Goal: Task Accomplishment & Management: Use online tool/utility

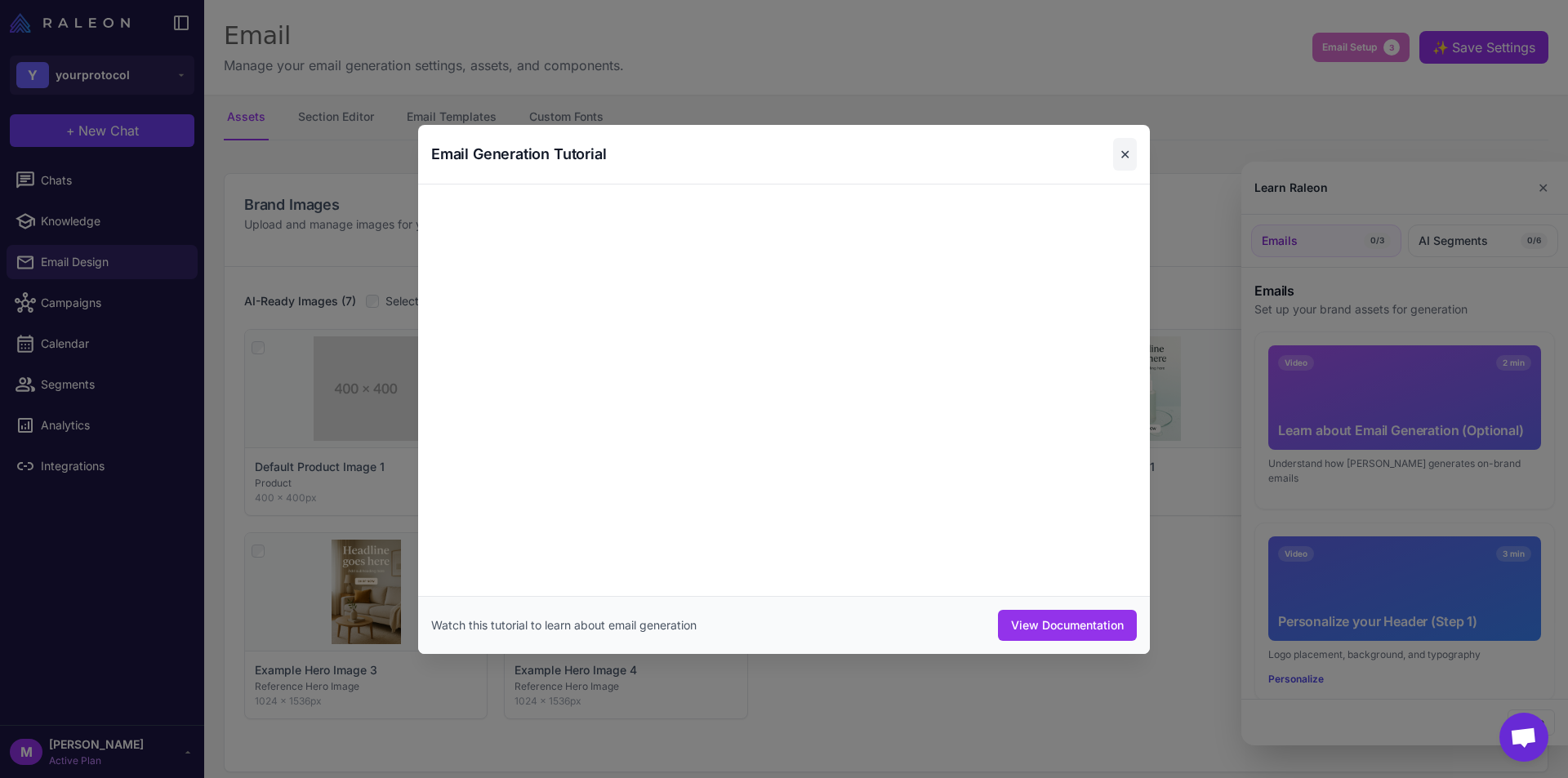
click at [1120, 143] on button "✕" at bounding box center [1125, 154] width 24 height 33
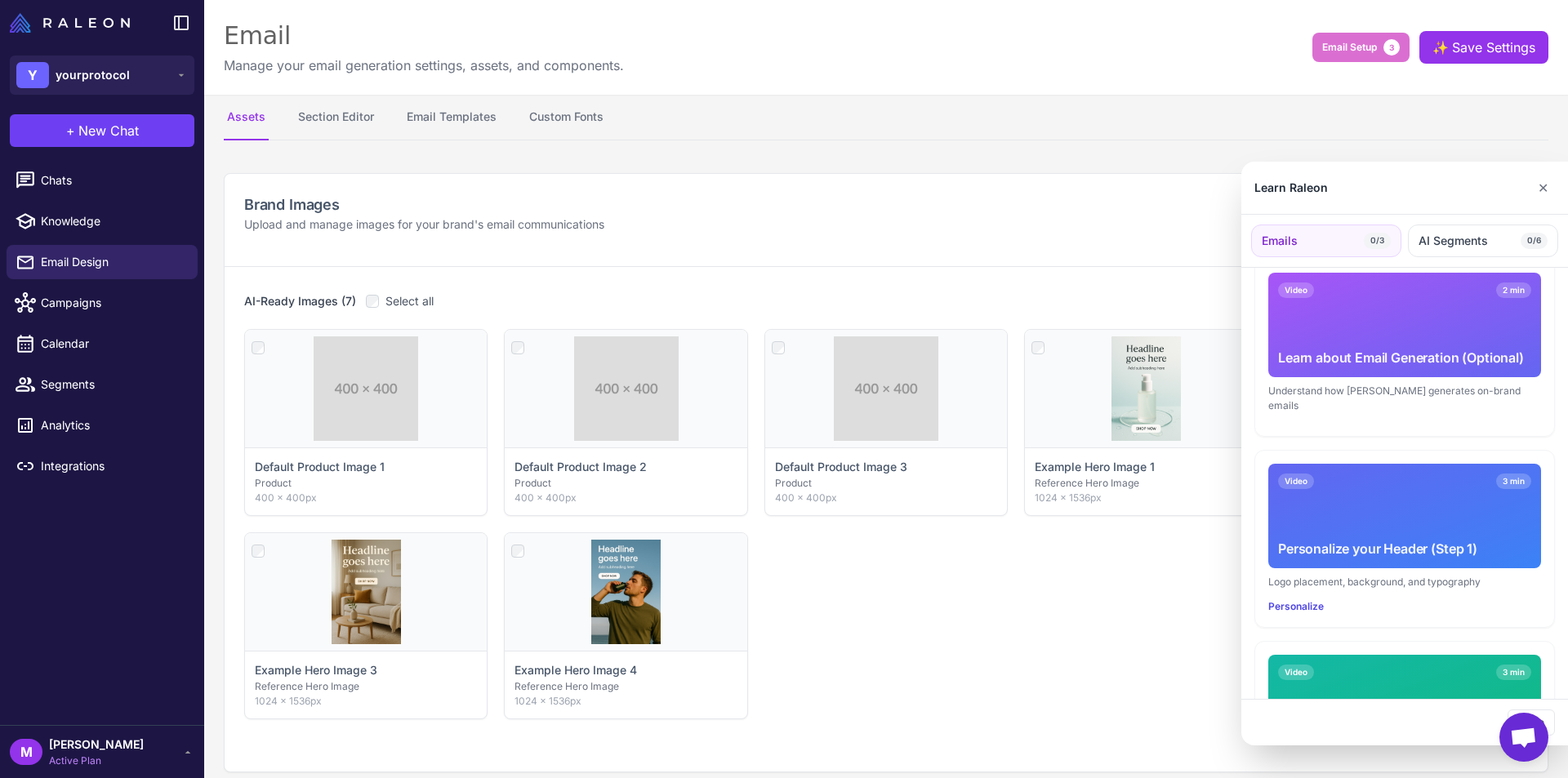
scroll to position [81, 0]
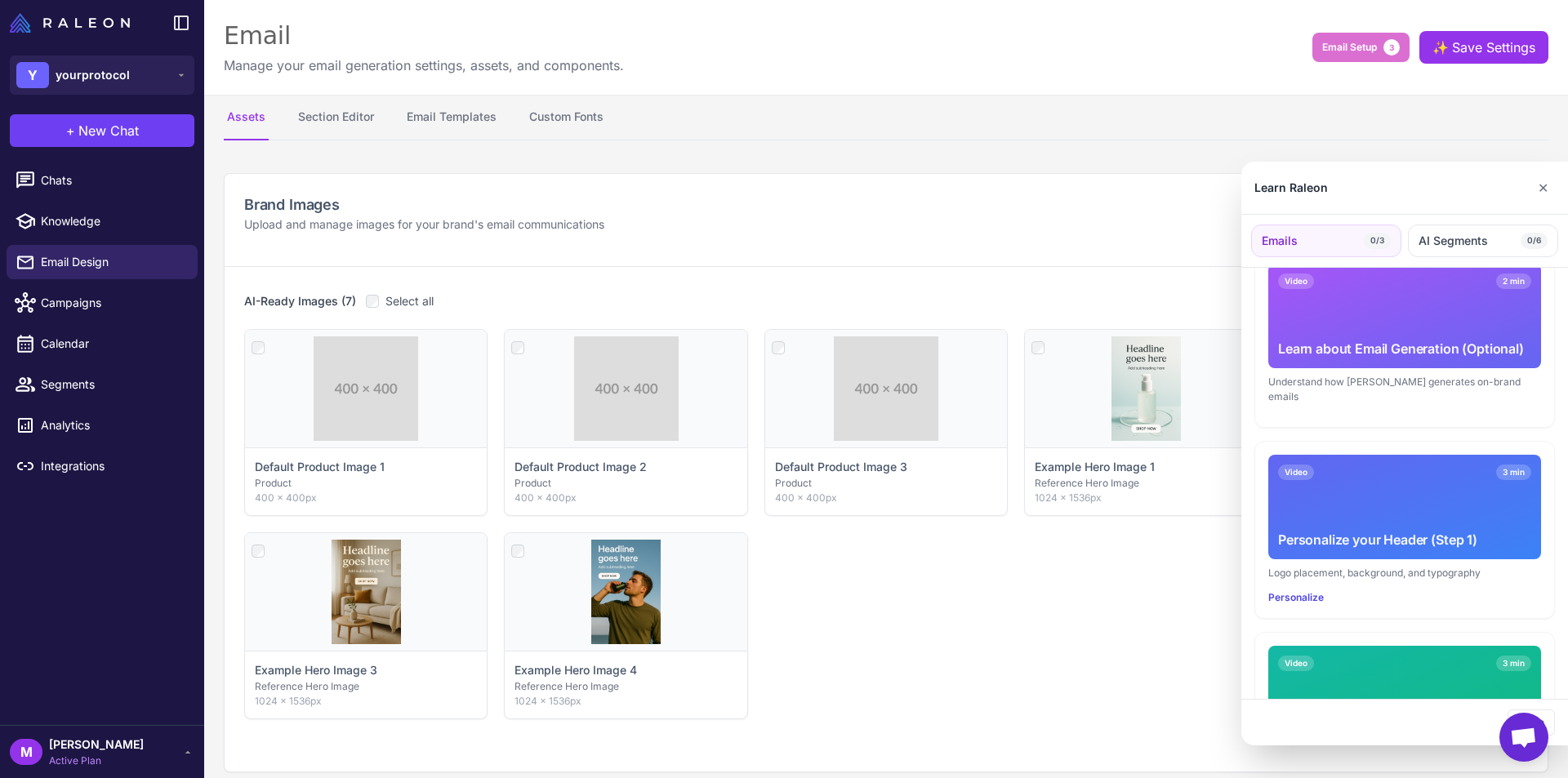
click at [1373, 465] on div "Video 3 min" at bounding box center [1405, 472] width 253 height 16
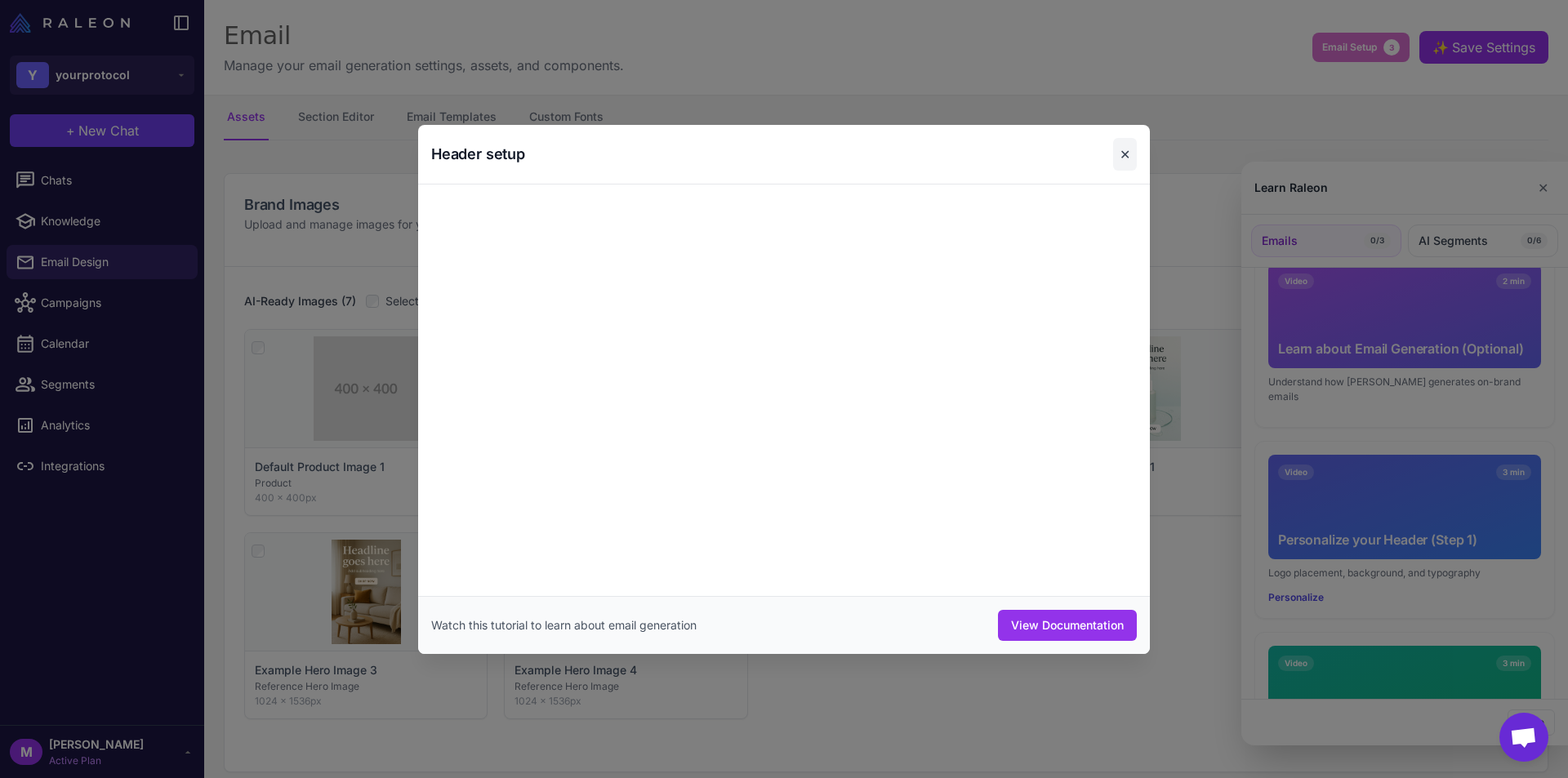
click at [1125, 151] on button "✕" at bounding box center [1125, 154] width 24 height 33
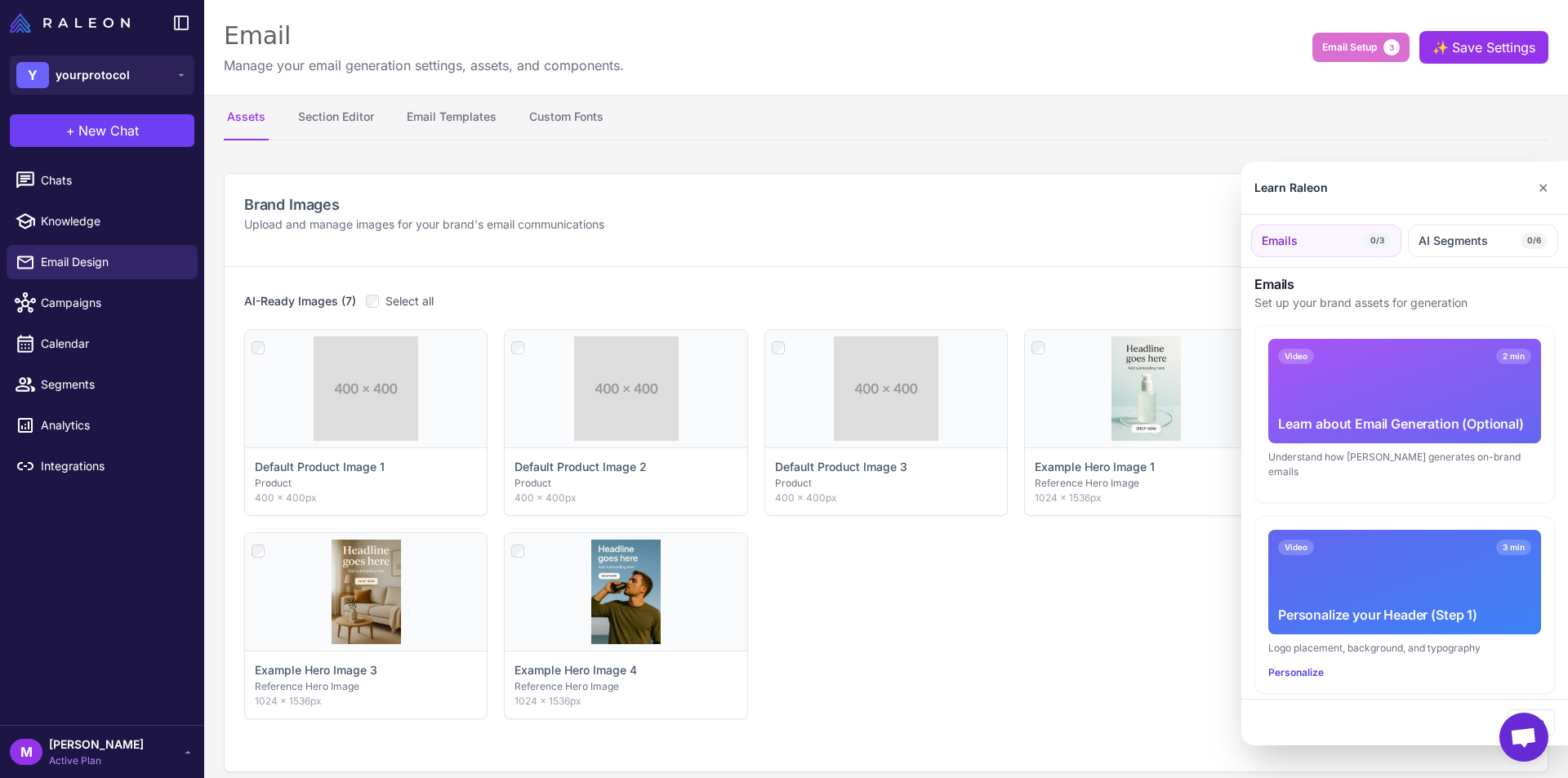
scroll to position [0, 0]
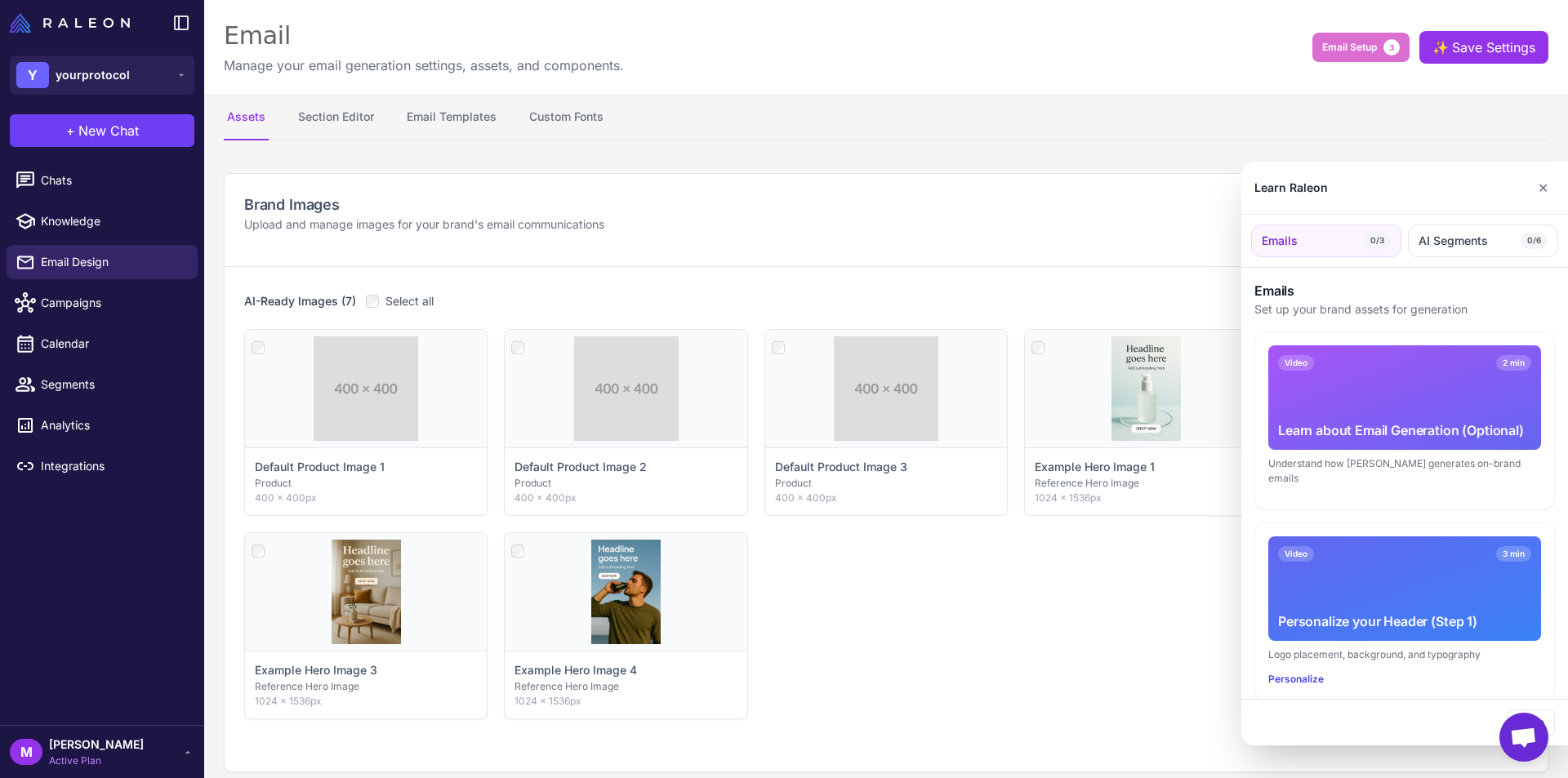
click at [1510, 352] on div "Video 2 min Learn about Email Generation (Optional)" at bounding box center [1405, 397] width 273 height 104
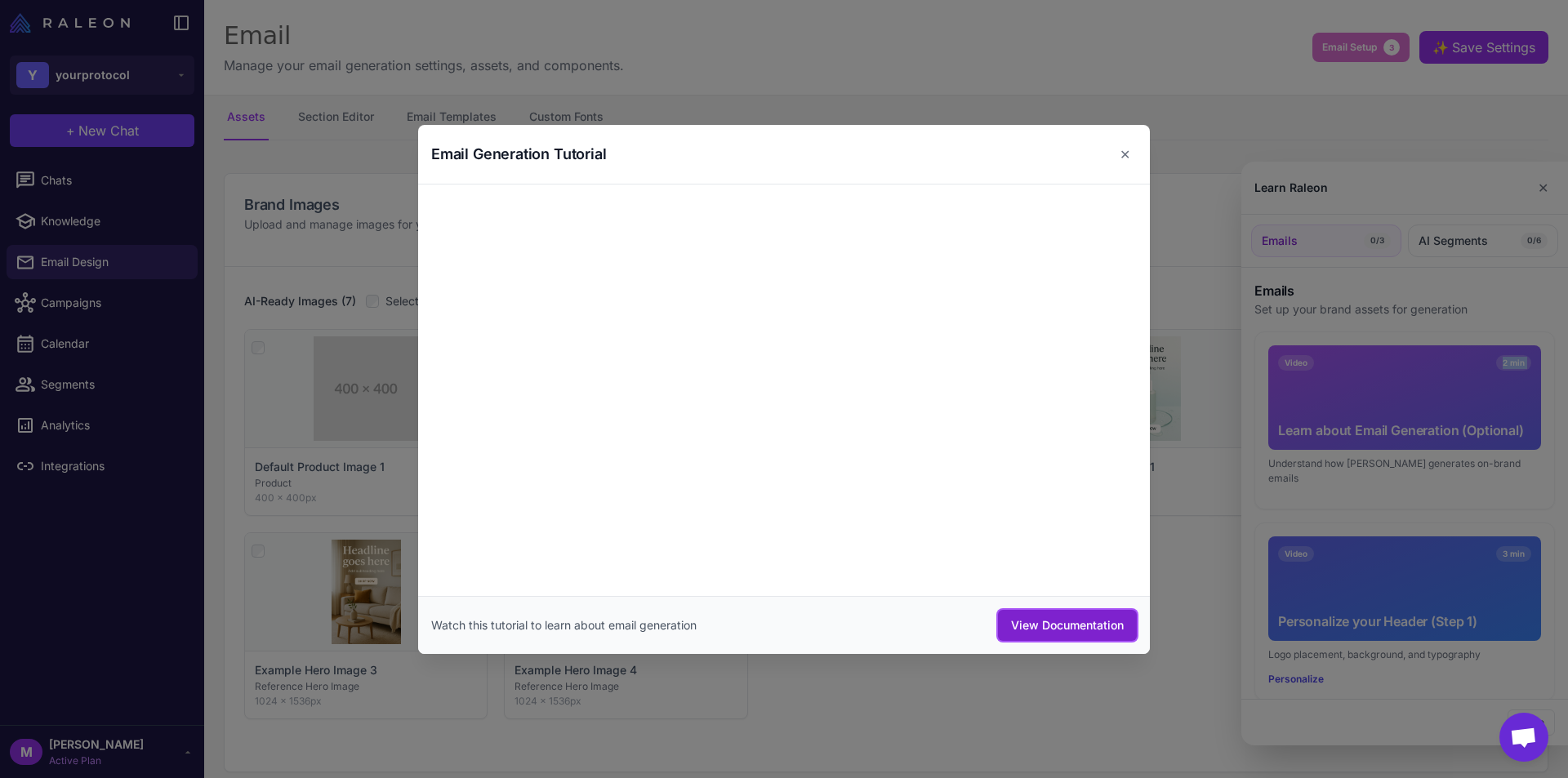
click at [1027, 626] on button "View Documentation" at bounding box center [1068, 626] width 139 height 31
click at [1127, 157] on button "✕" at bounding box center [1125, 154] width 24 height 33
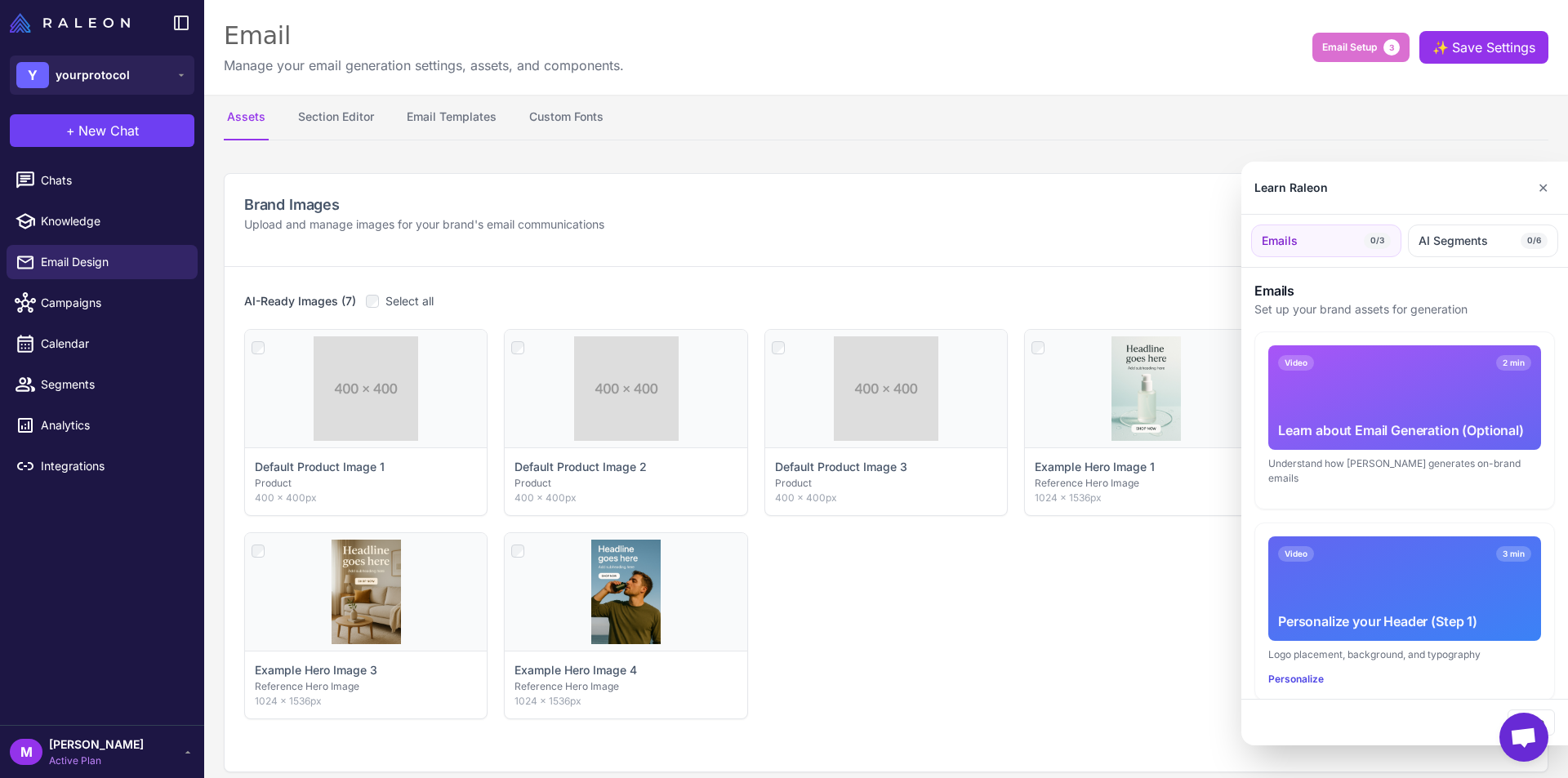
click at [1441, 312] on p "Set up your brand assets for generation" at bounding box center [1405, 310] width 300 height 18
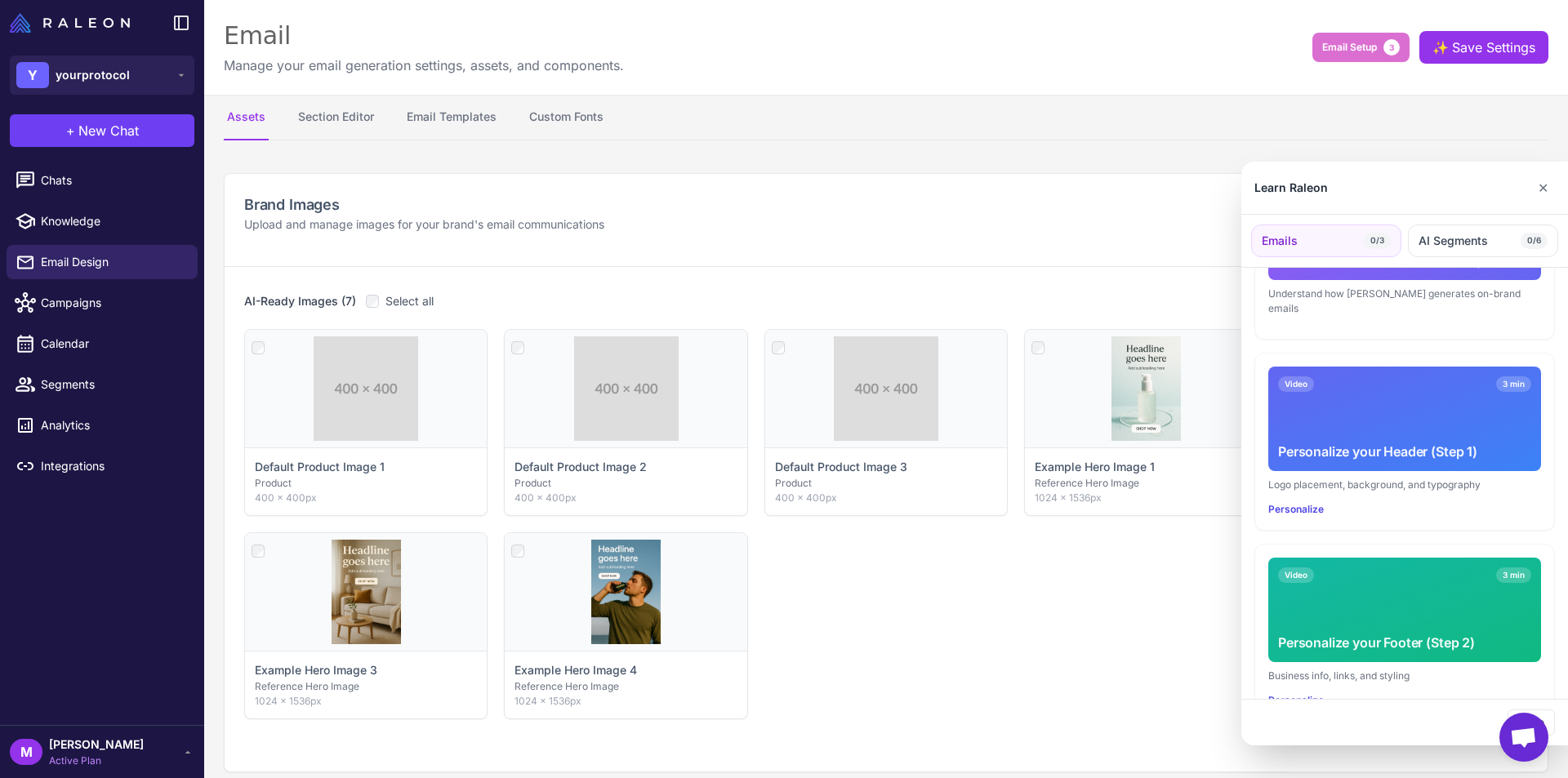
scroll to position [163, 0]
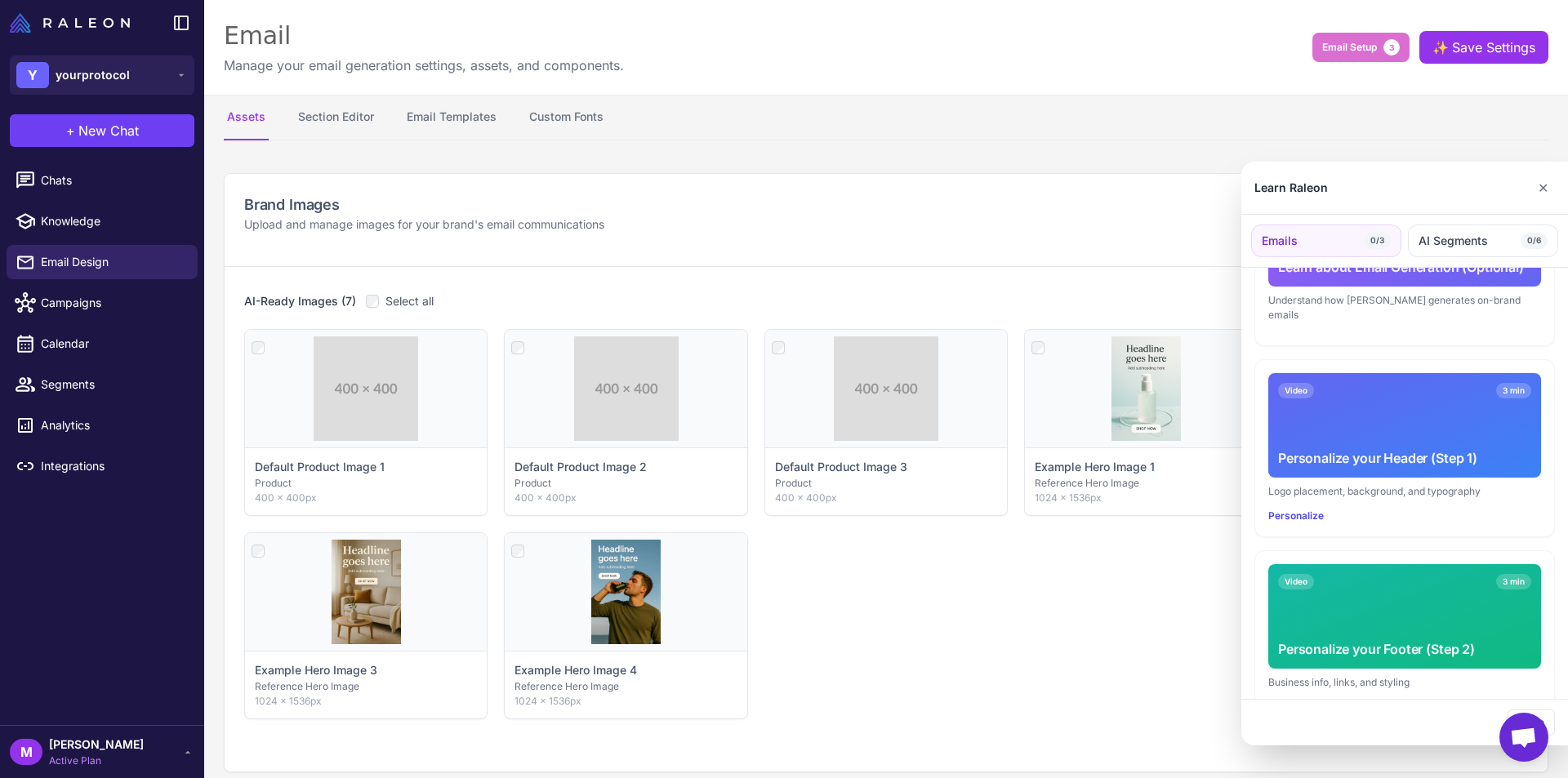
click at [1407, 405] on div "Video 3 min Personalize your Header (Step 1)" at bounding box center [1405, 426] width 273 height 104
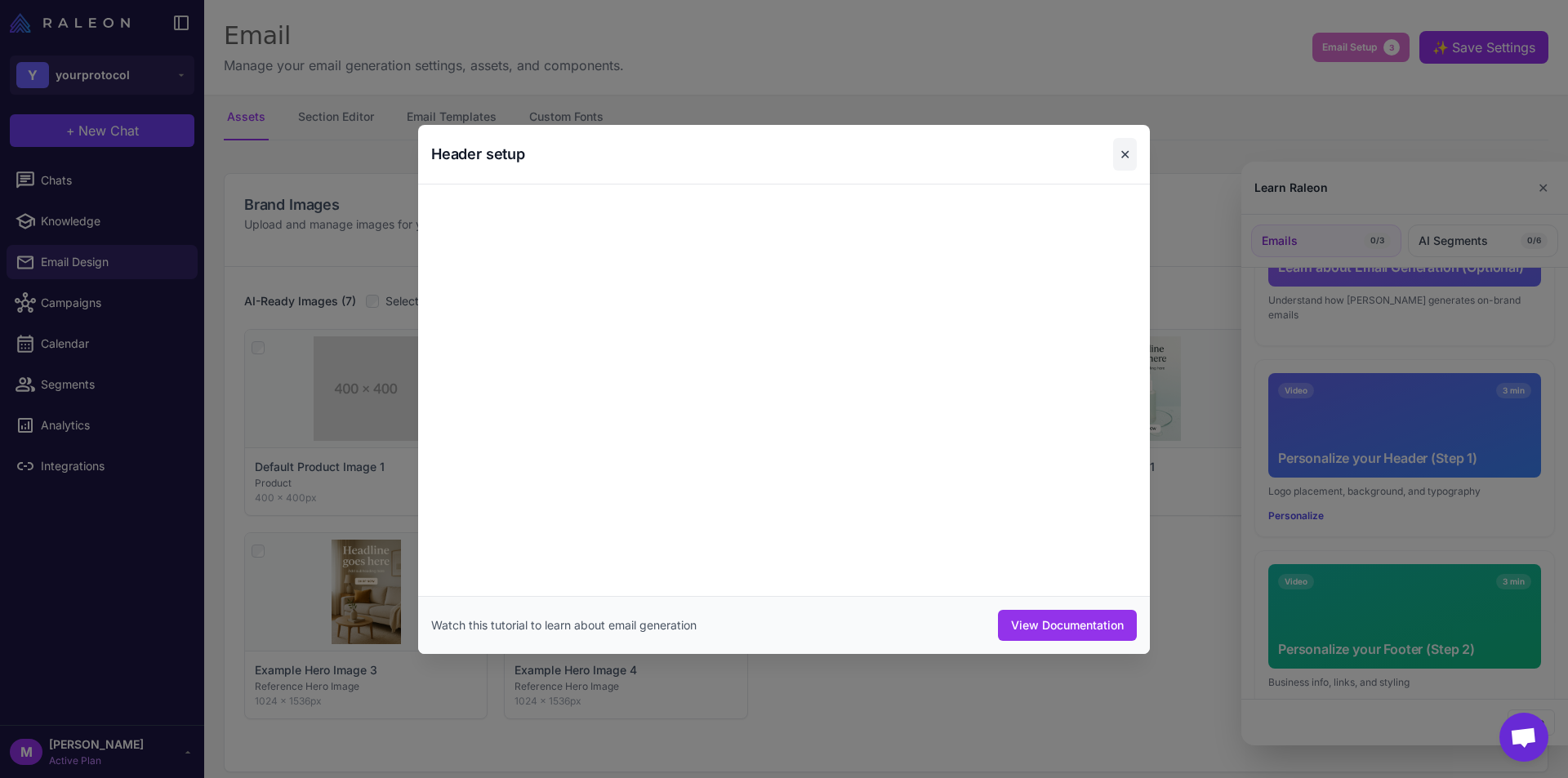
click at [1127, 151] on button "✕" at bounding box center [1125, 154] width 24 height 33
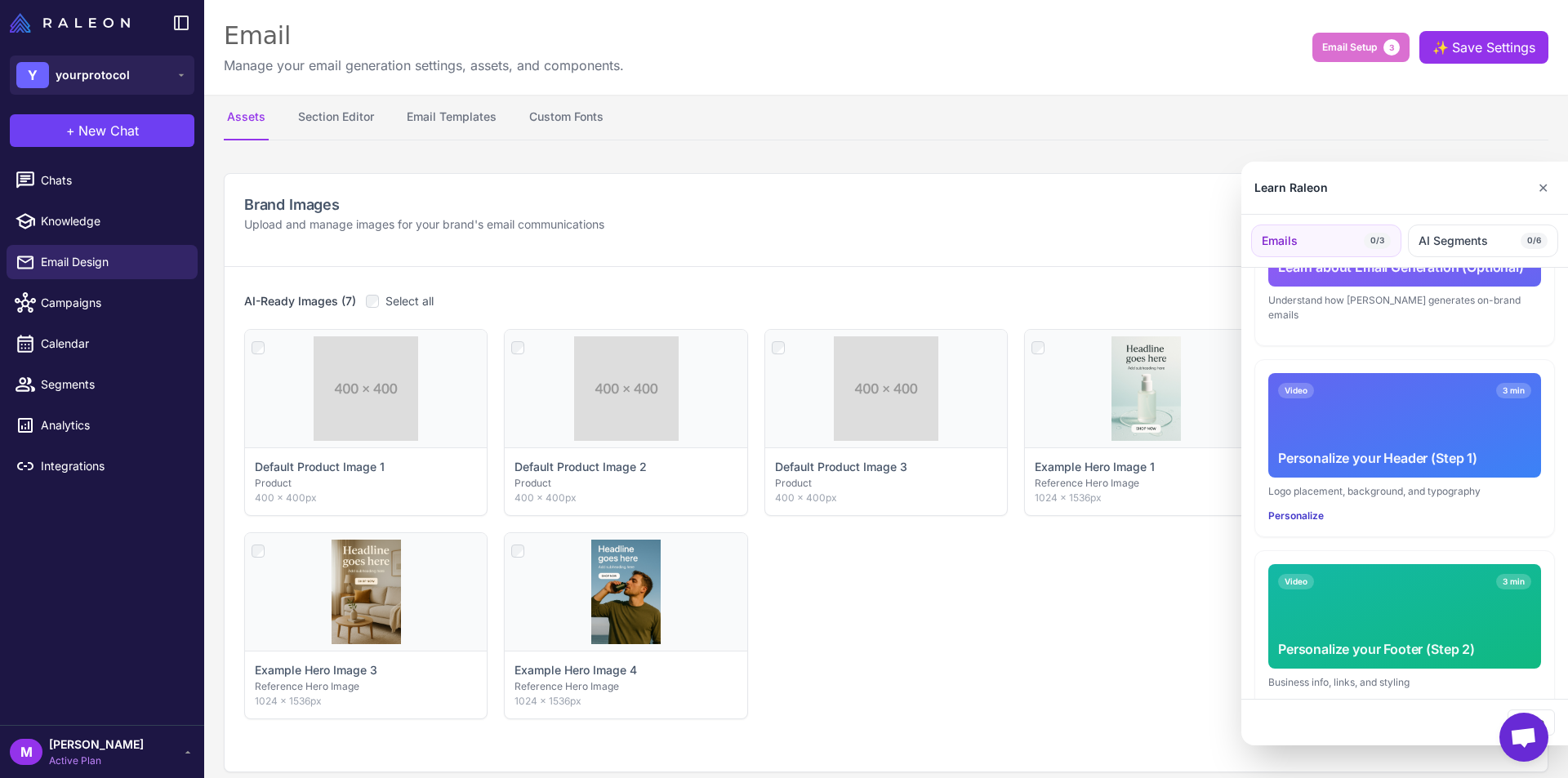
click at [1311, 509] on button "Personalize" at bounding box center [1296, 516] width 56 height 15
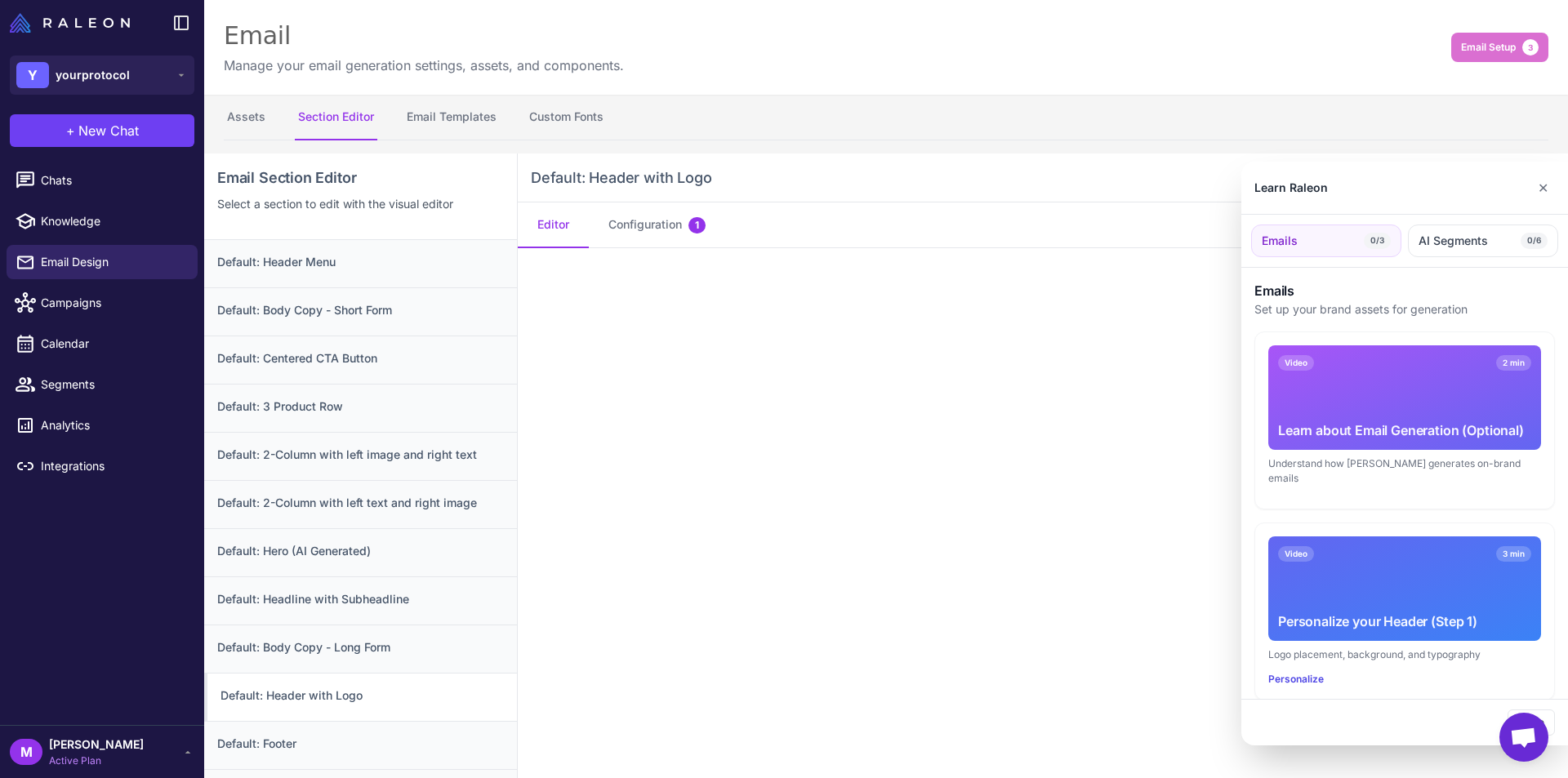
click at [852, 359] on div at bounding box center [784, 389] width 1568 height 778
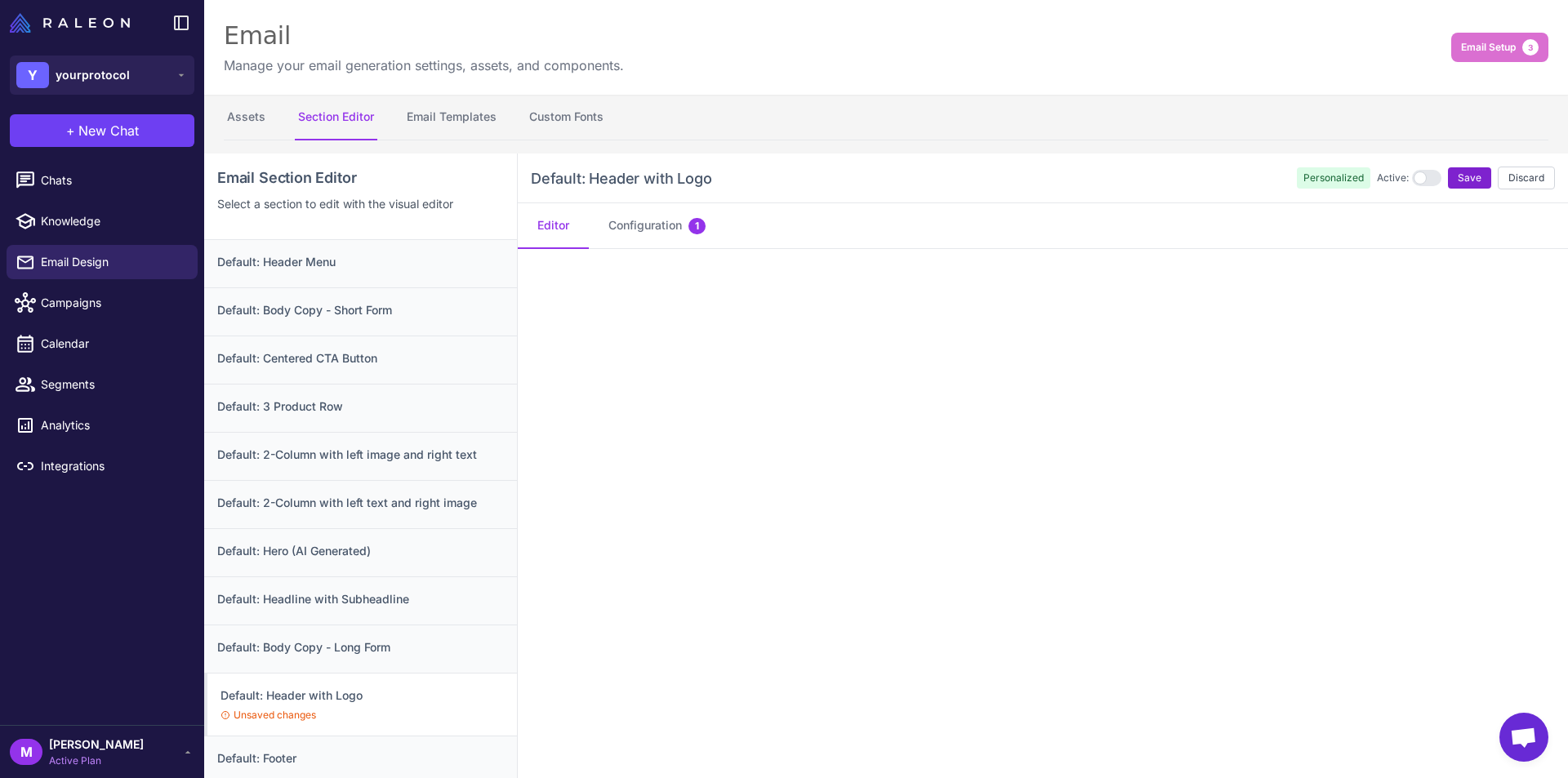
click at [1458, 175] on span "Save" at bounding box center [1470, 178] width 24 height 15
click at [643, 228] on button "Configuration 1" at bounding box center [657, 226] width 136 height 46
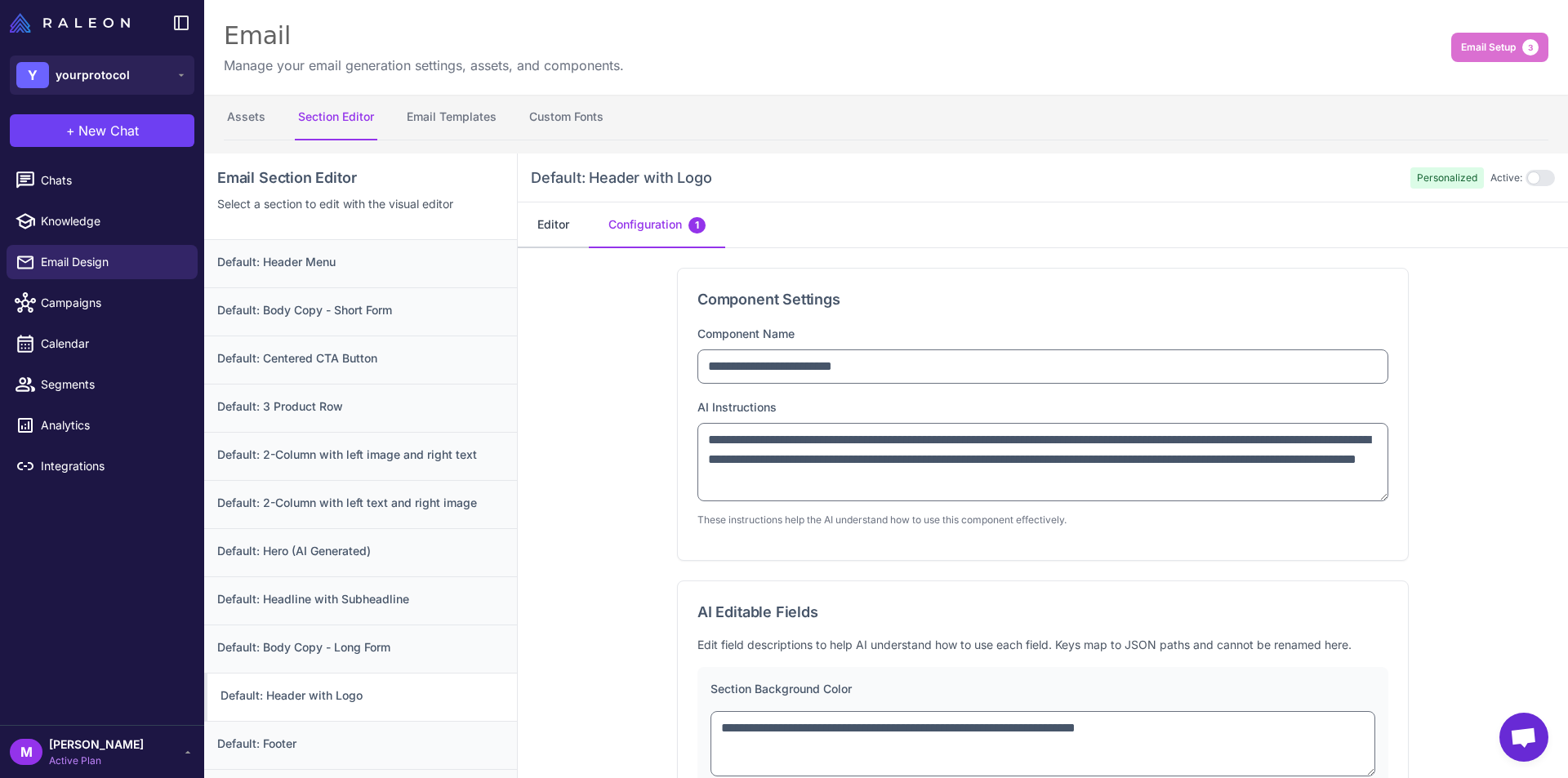
click at [567, 219] on button "Editor" at bounding box center [553, 226] width 71 height 46
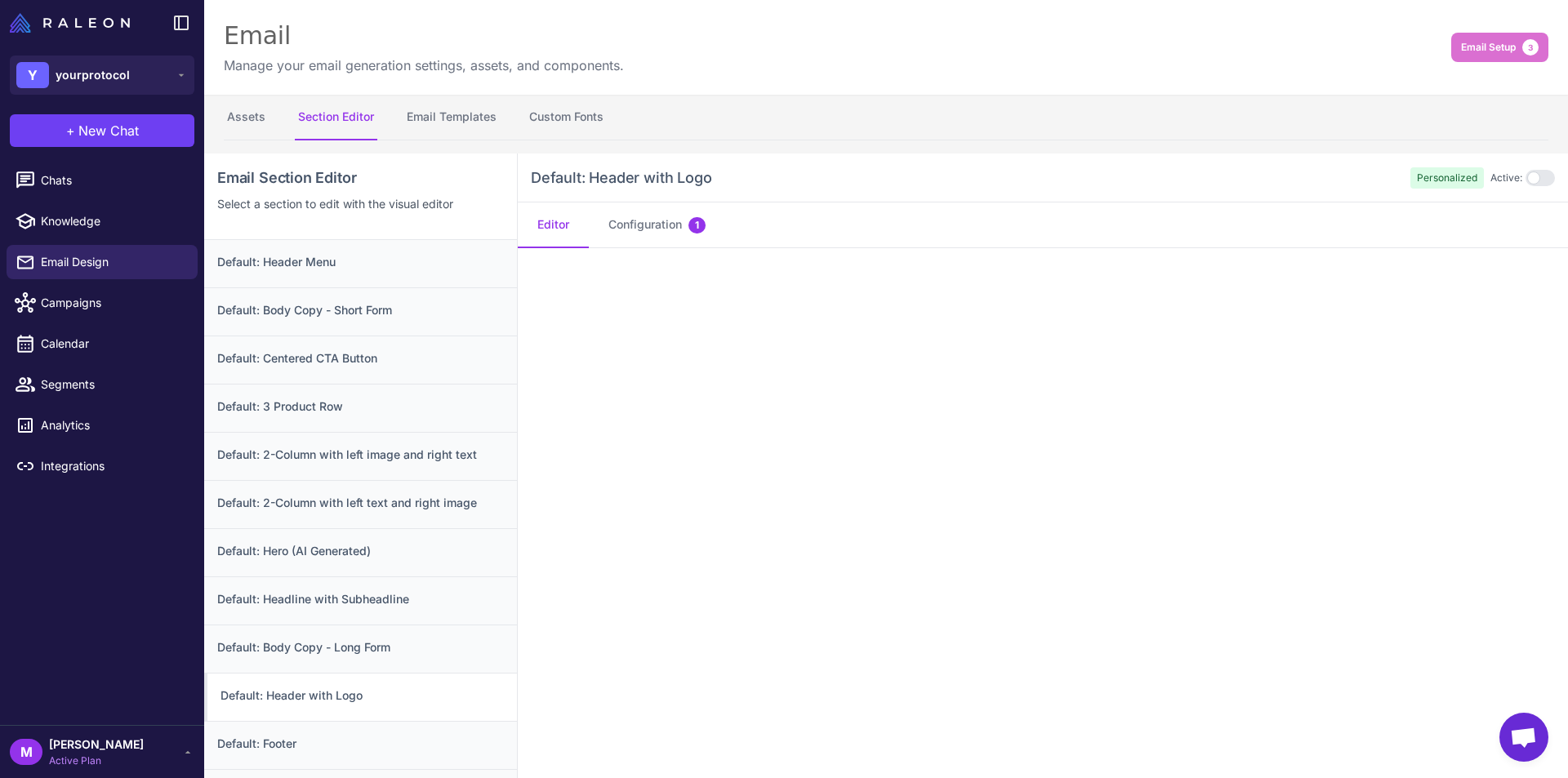
click at [1529, 744] on span "Open chat" at bounding box center [1524, 739] width 27 height 23
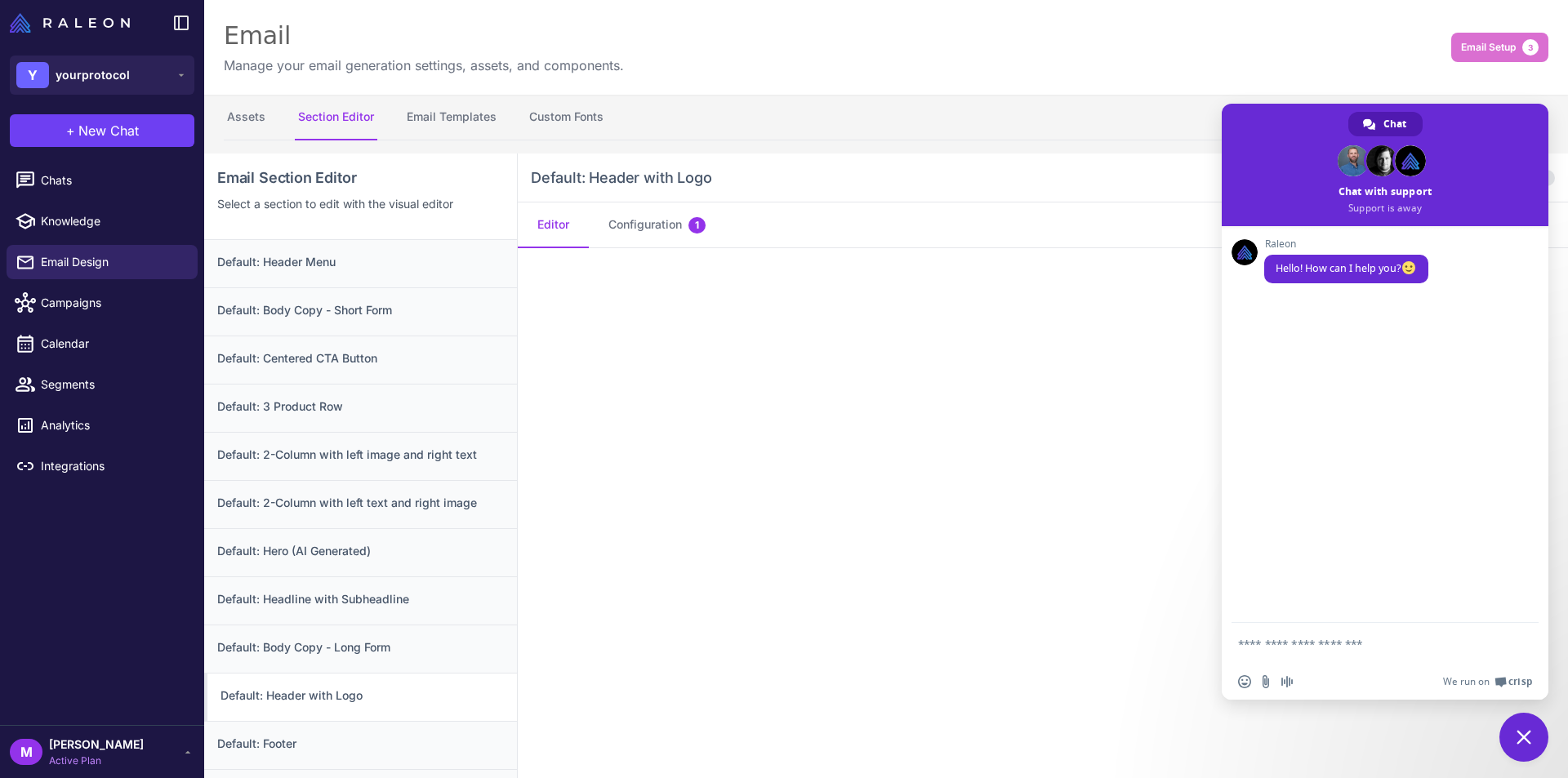
click at [1022, 134] on nav "Assets Section Editor Email Templates Custom Fonts" at bounding box center [886, 118] width 1325 height 46
click at [1351, 70] on div "Email Manage your email generation settings, assets, and components. Email Setu…" at bounding box center [887, 47] width 1364 height 95
click at [1536, 724] on span "Close chat" at bounding box center [1524, 738] width 49 height 49
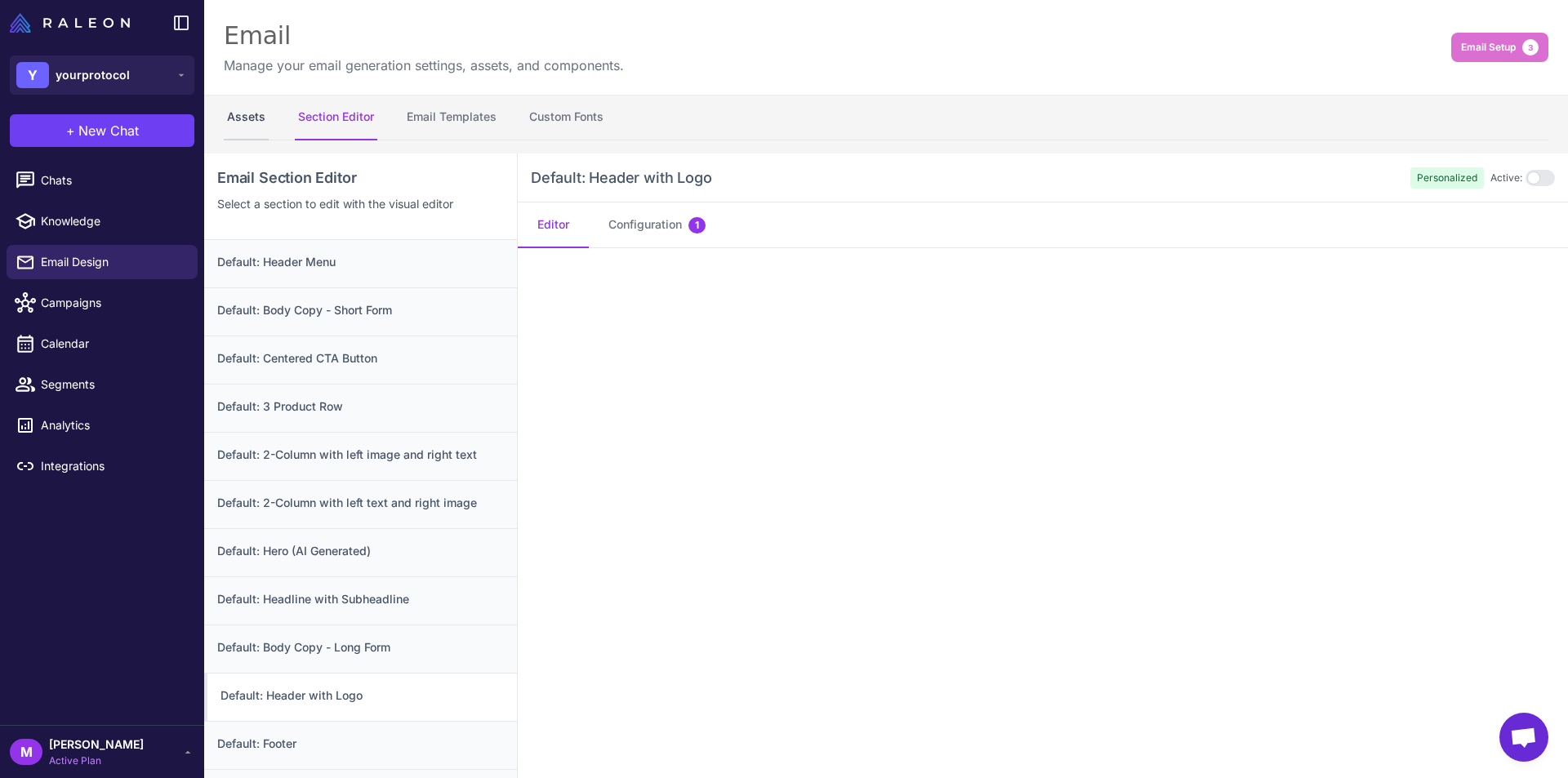
click at [228, 120] on button "Assets" at bounding box center [246, 118] width 45 height 46
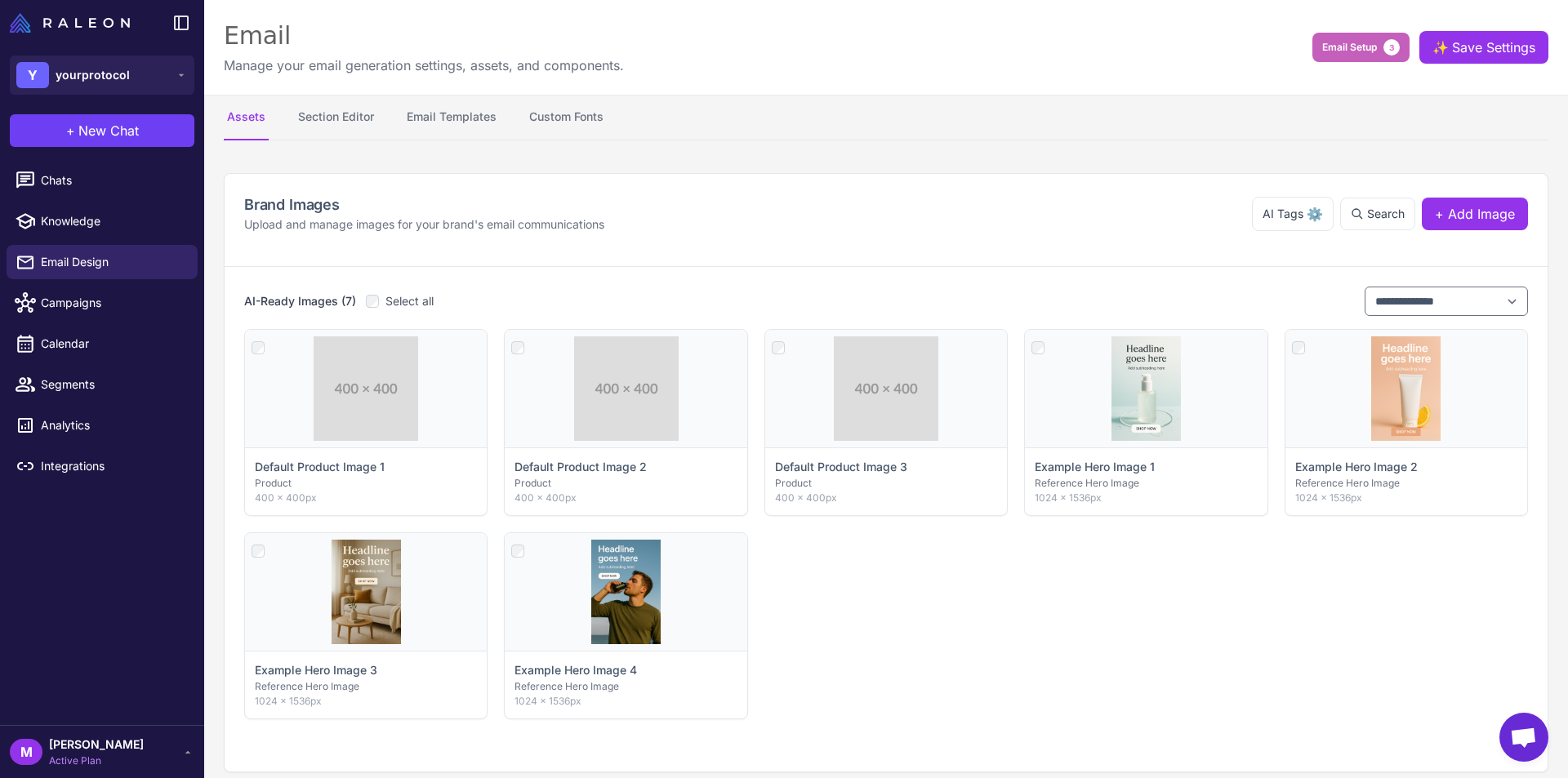
click at [1339, 47] on span "Email Setup" at bounding box center [1350, 47] width 55 height 15
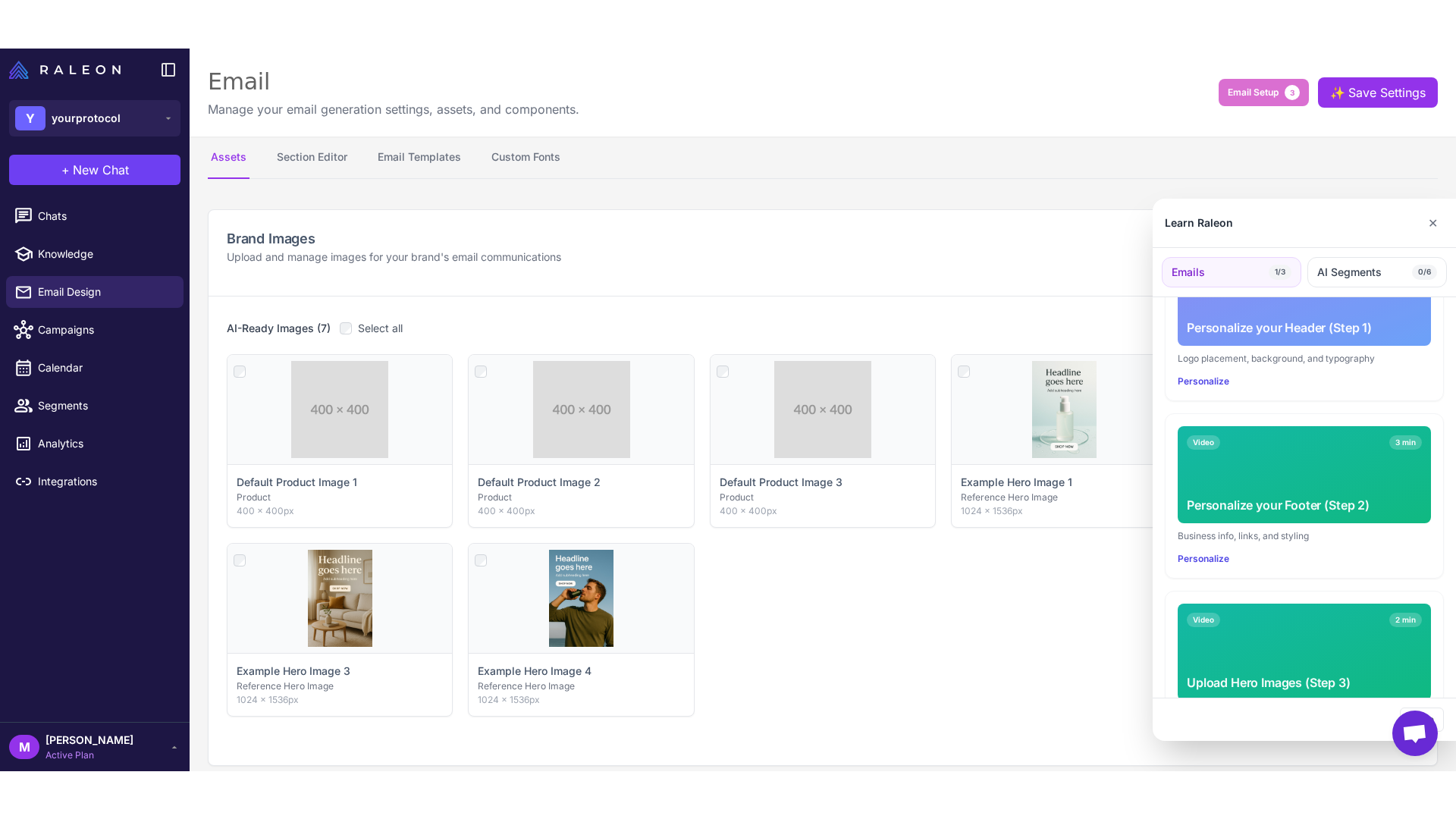
scroll to position [304, 0]
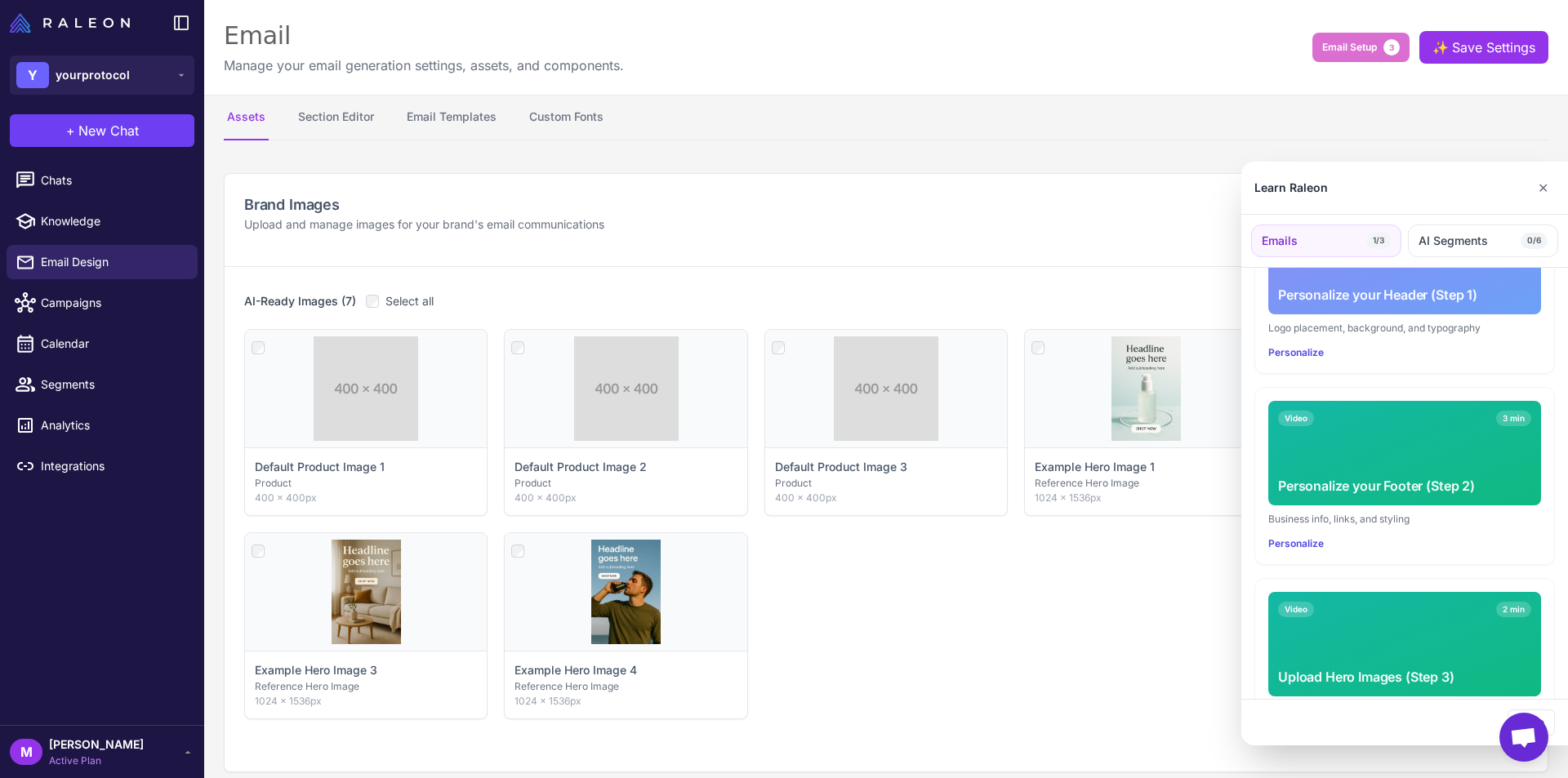
click at [1312, 451] on div "Video 3 min Personalize your Footer (Step 2)" at bounding box center [1405, 453] width 273 height 104
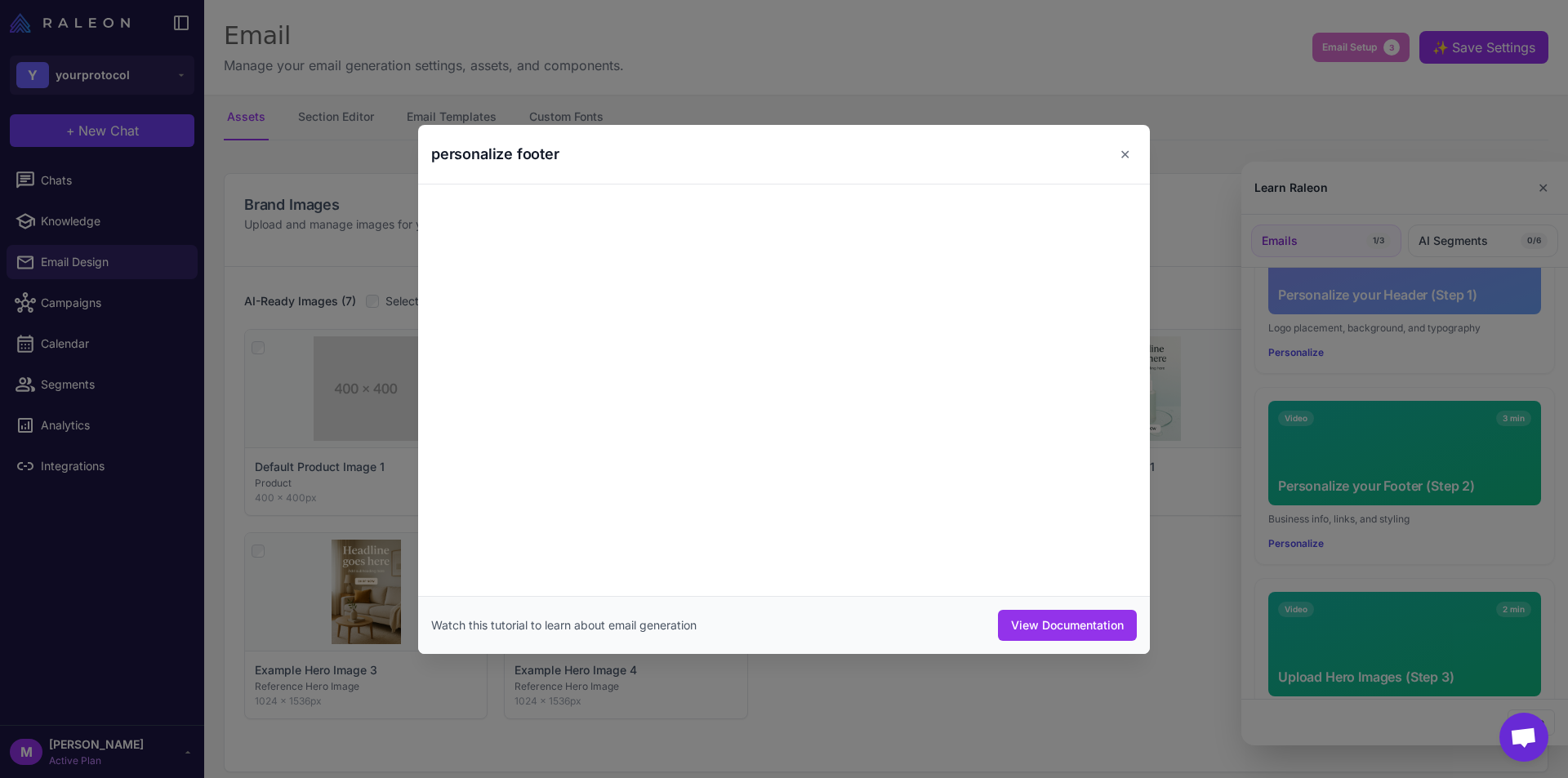
drag, startPoint x: 1118, startPoint y: 151, endPoint x: 1095, endPoint y: 155, distance: 23.3
click at [1118, 151] on button "✕" at bounding box center [1125, 154] width 24 height 33
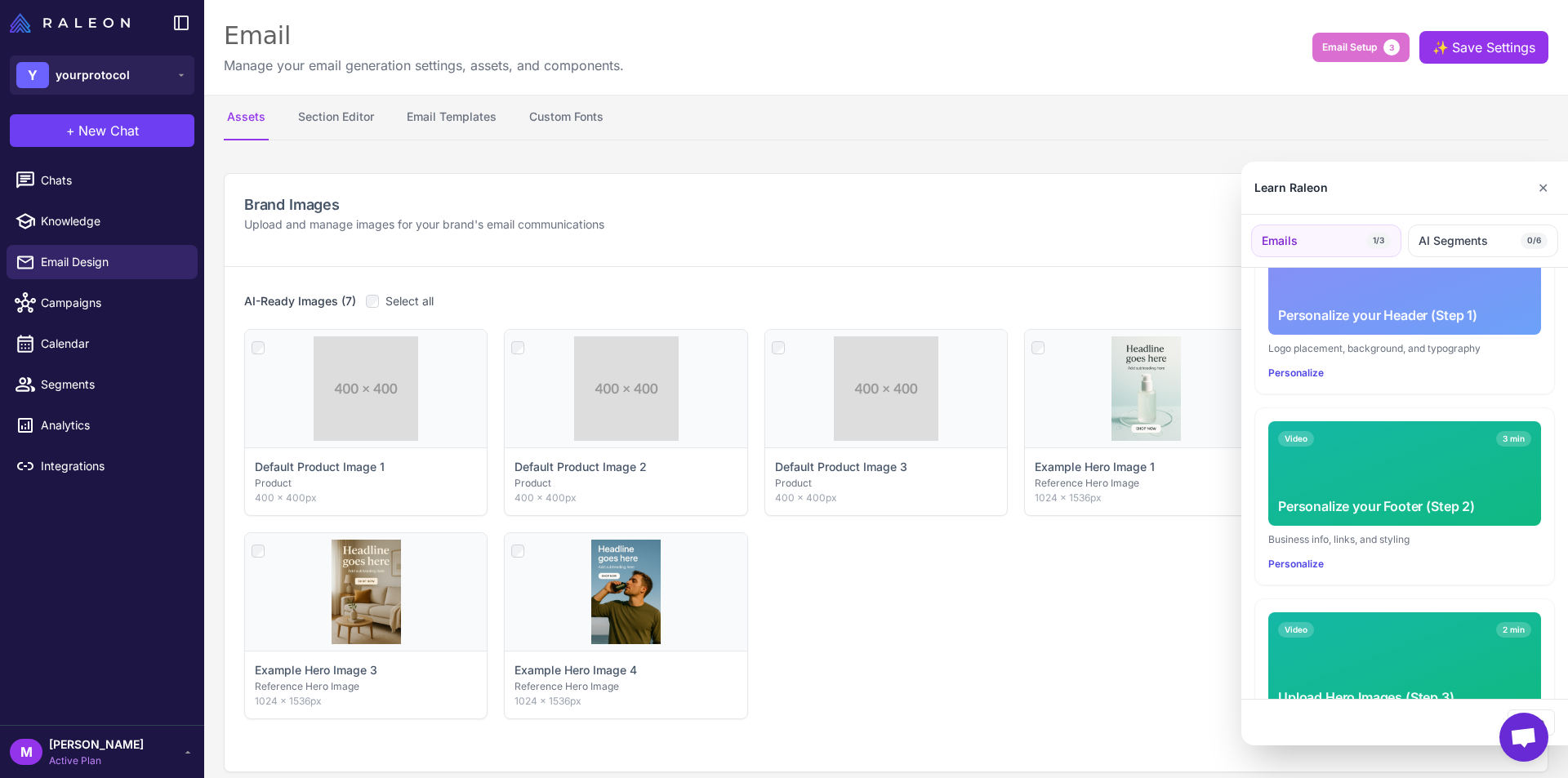
scroll to position [300, 0]
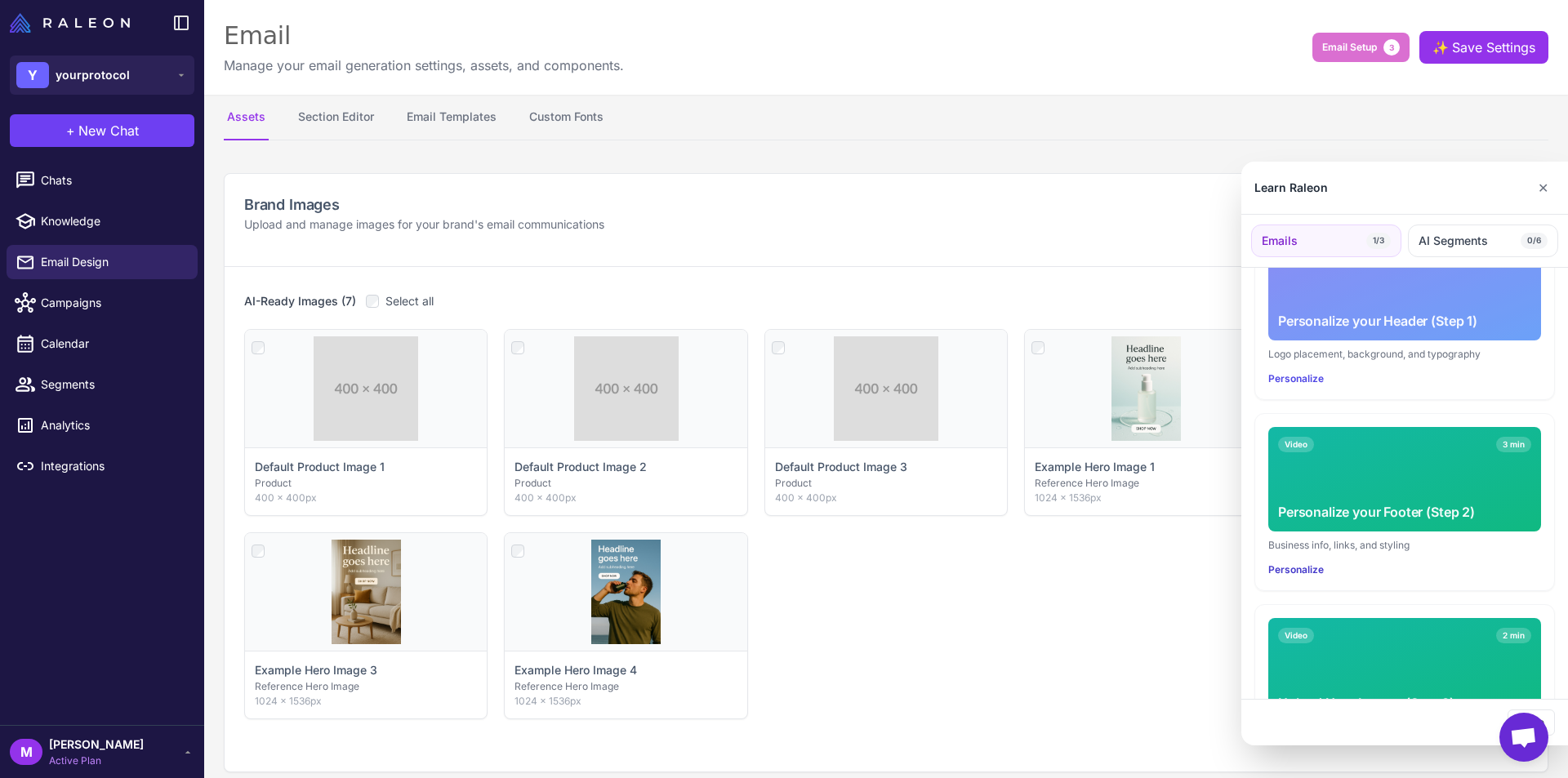
click at [1313, 562] on button "Personalize" at bounding box center [1296, 570] width 56 height 15
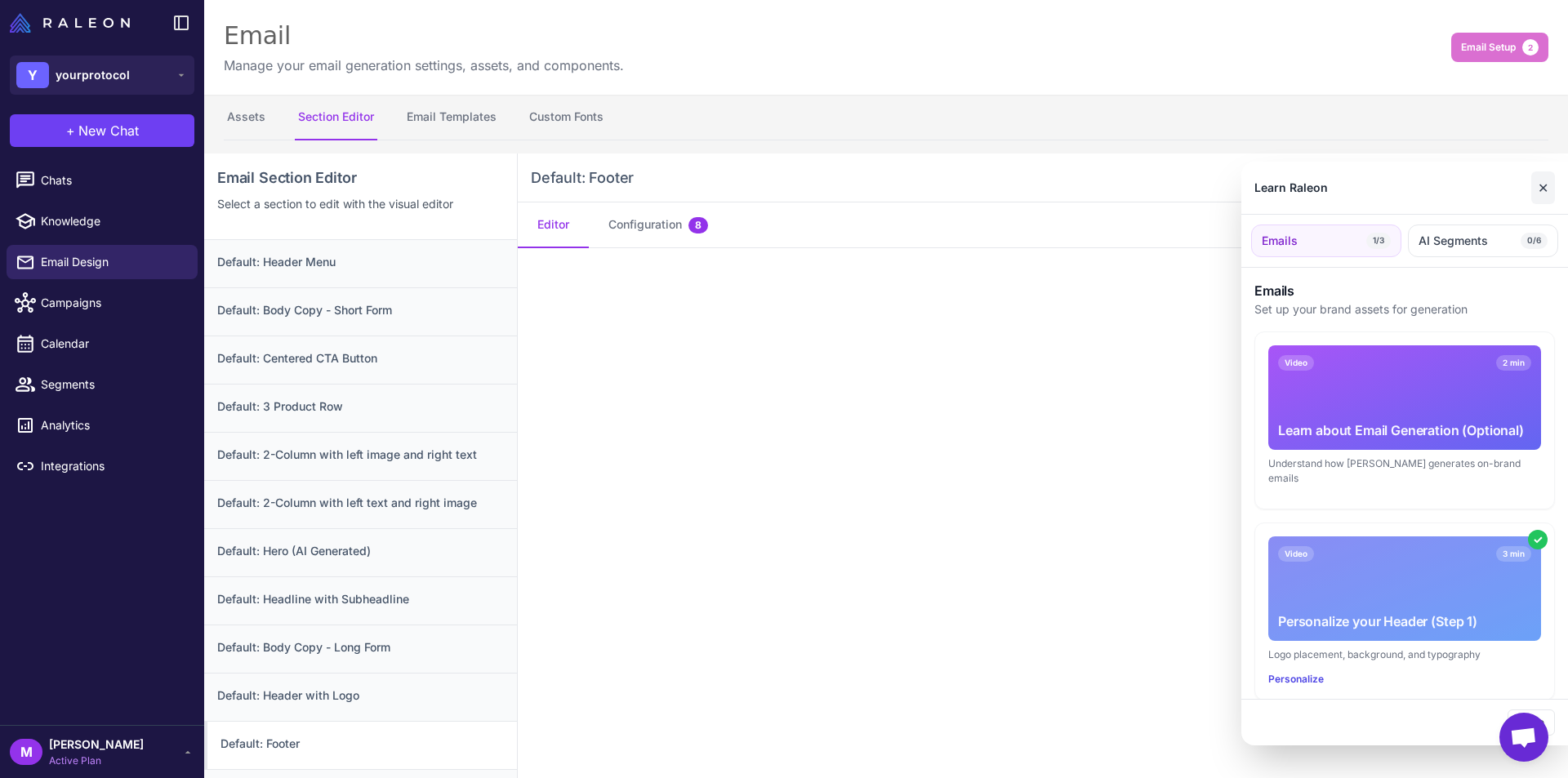
click at [1542, 188] on button "✕" at bounding box center [1543, 188] width 24 height 33
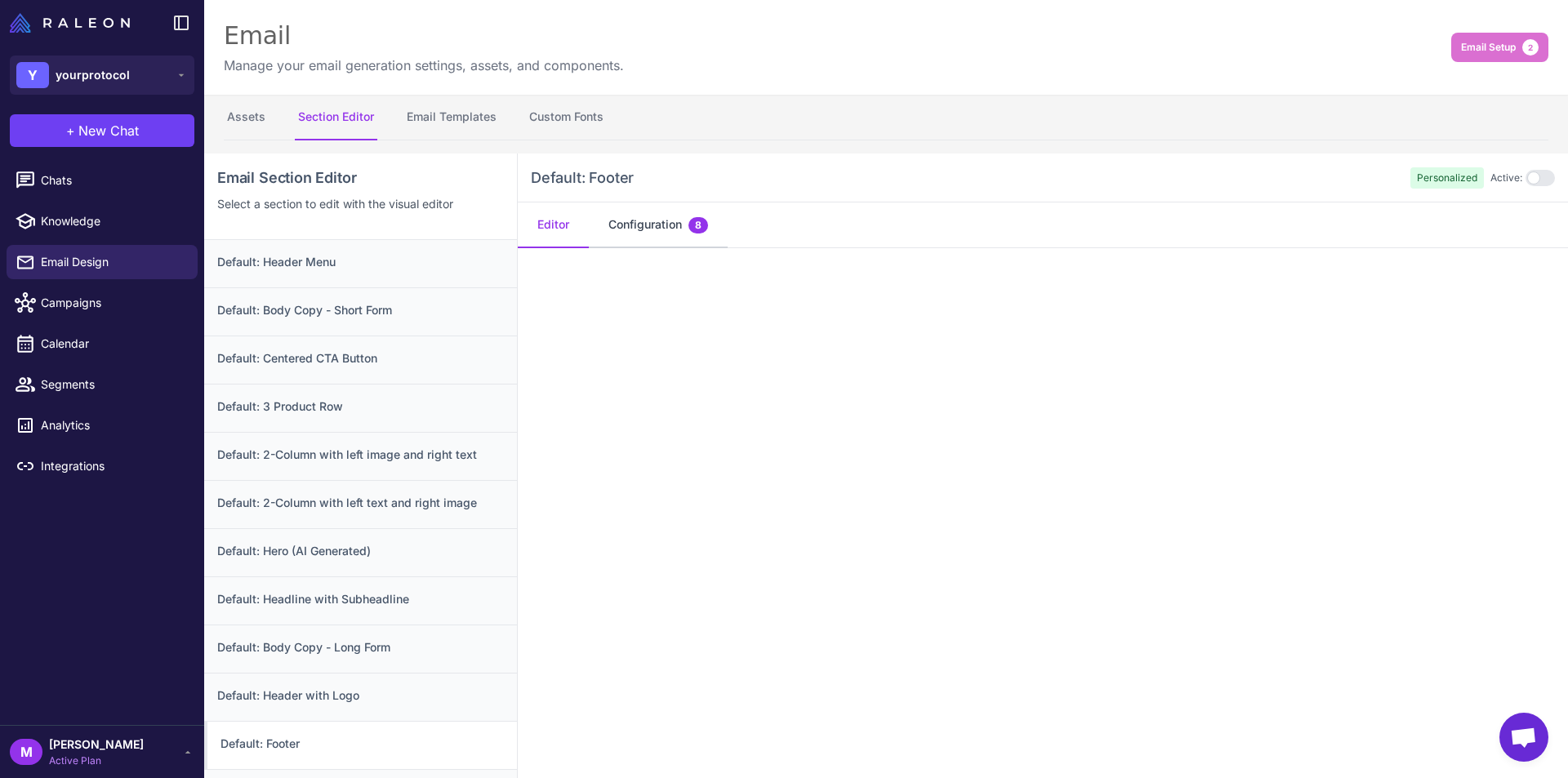
click at [634, 225] on button "Configuration 8" at bounding box center [658, 226] width 139 height 46
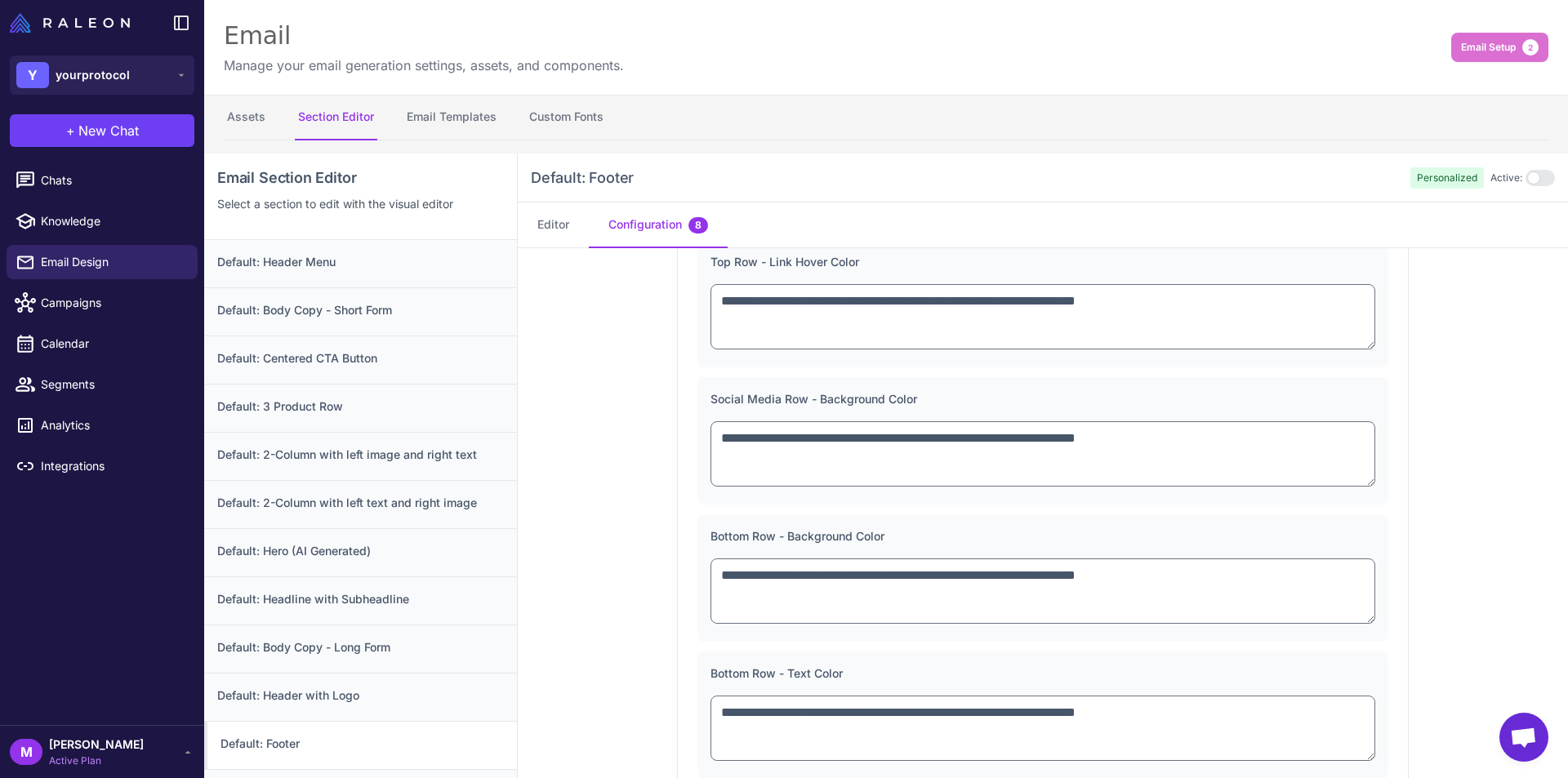
scroll to position [700, 0]
click at [557, 226] on button "Editor" at bounding box center [553, 226] width 71 height 46
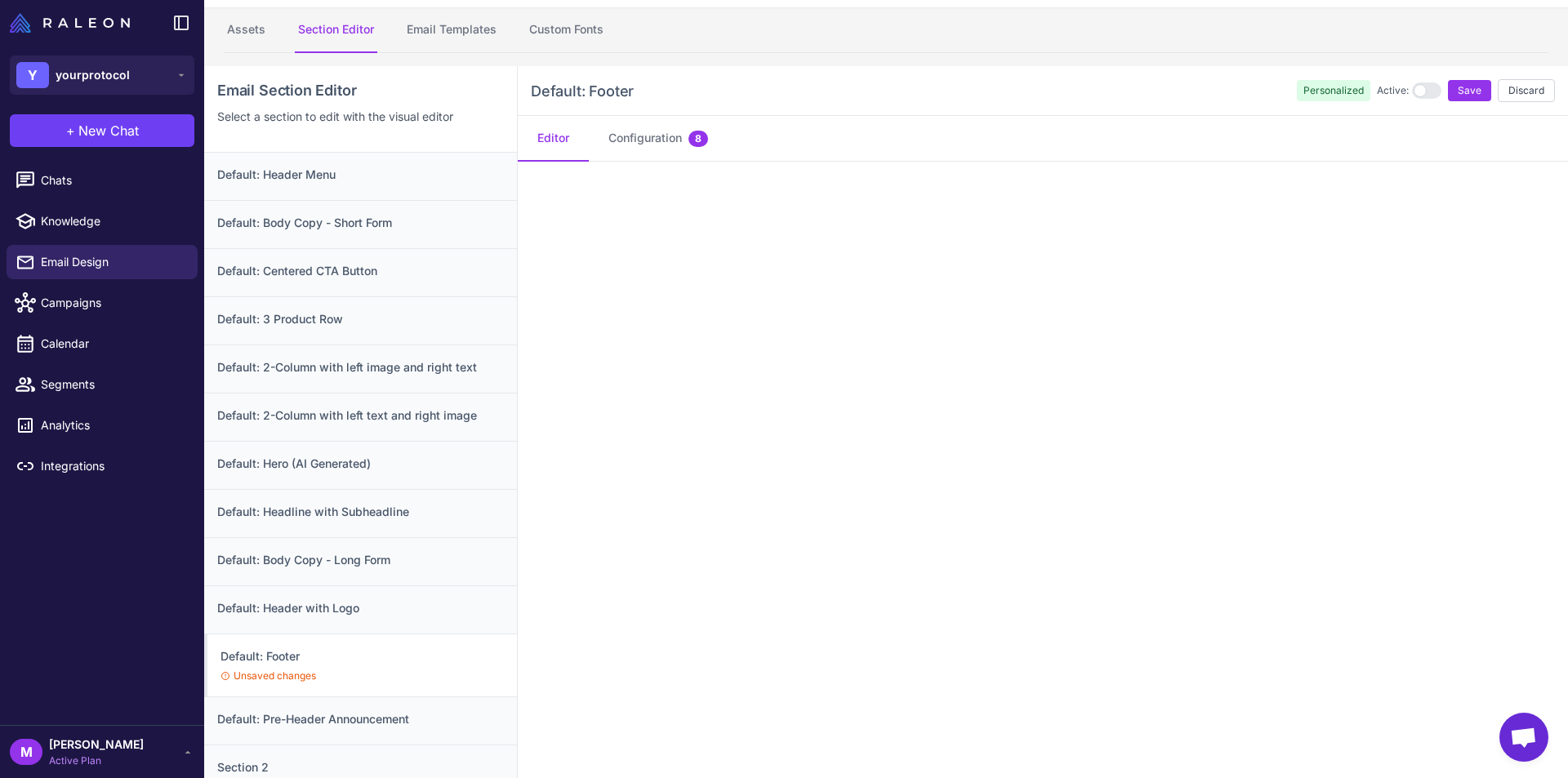
scroll to position [153, 0]
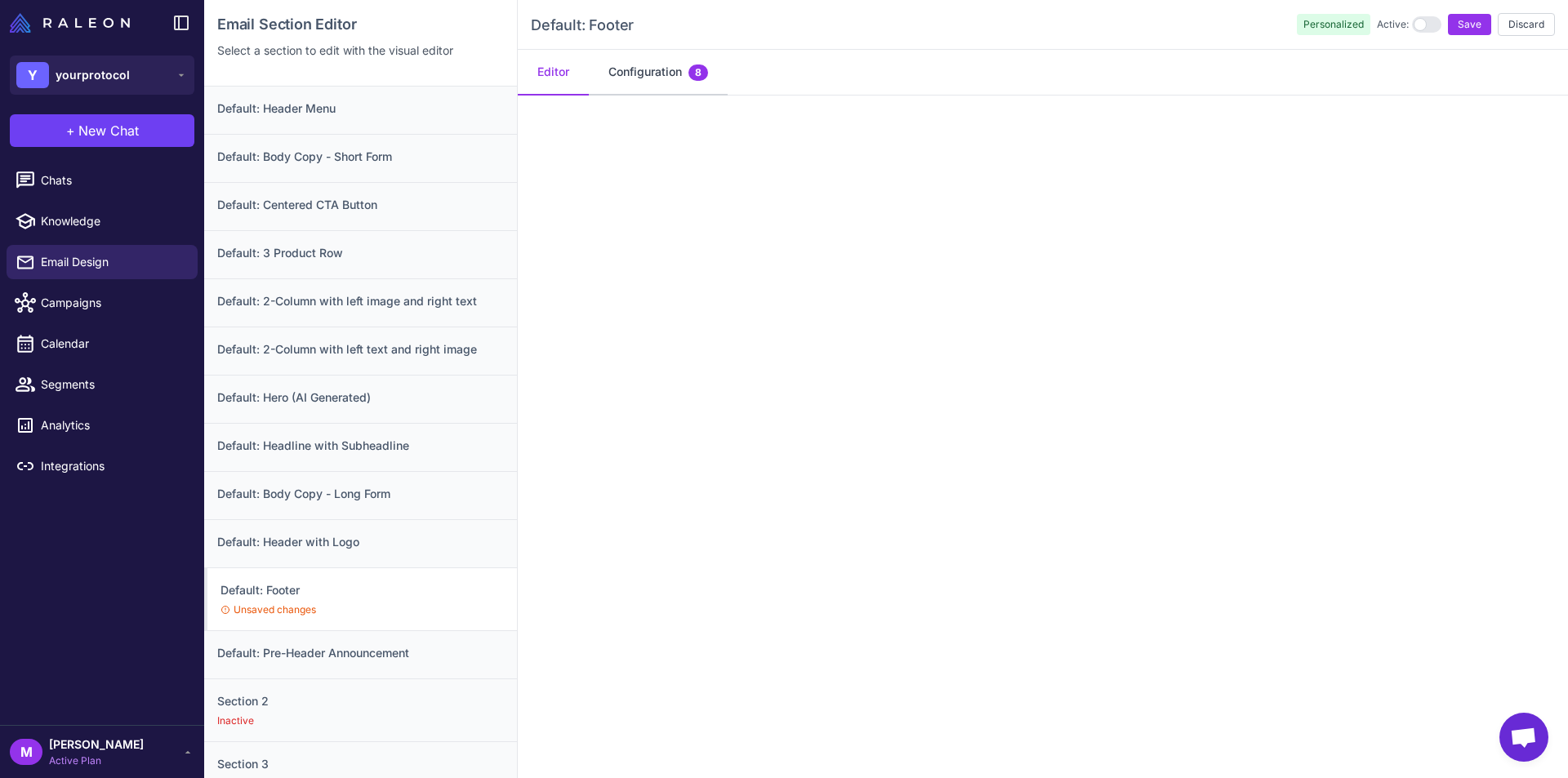
click at [637, 84] on button "Configuration 8" at bounding box center [658, 73] width 139 height 46
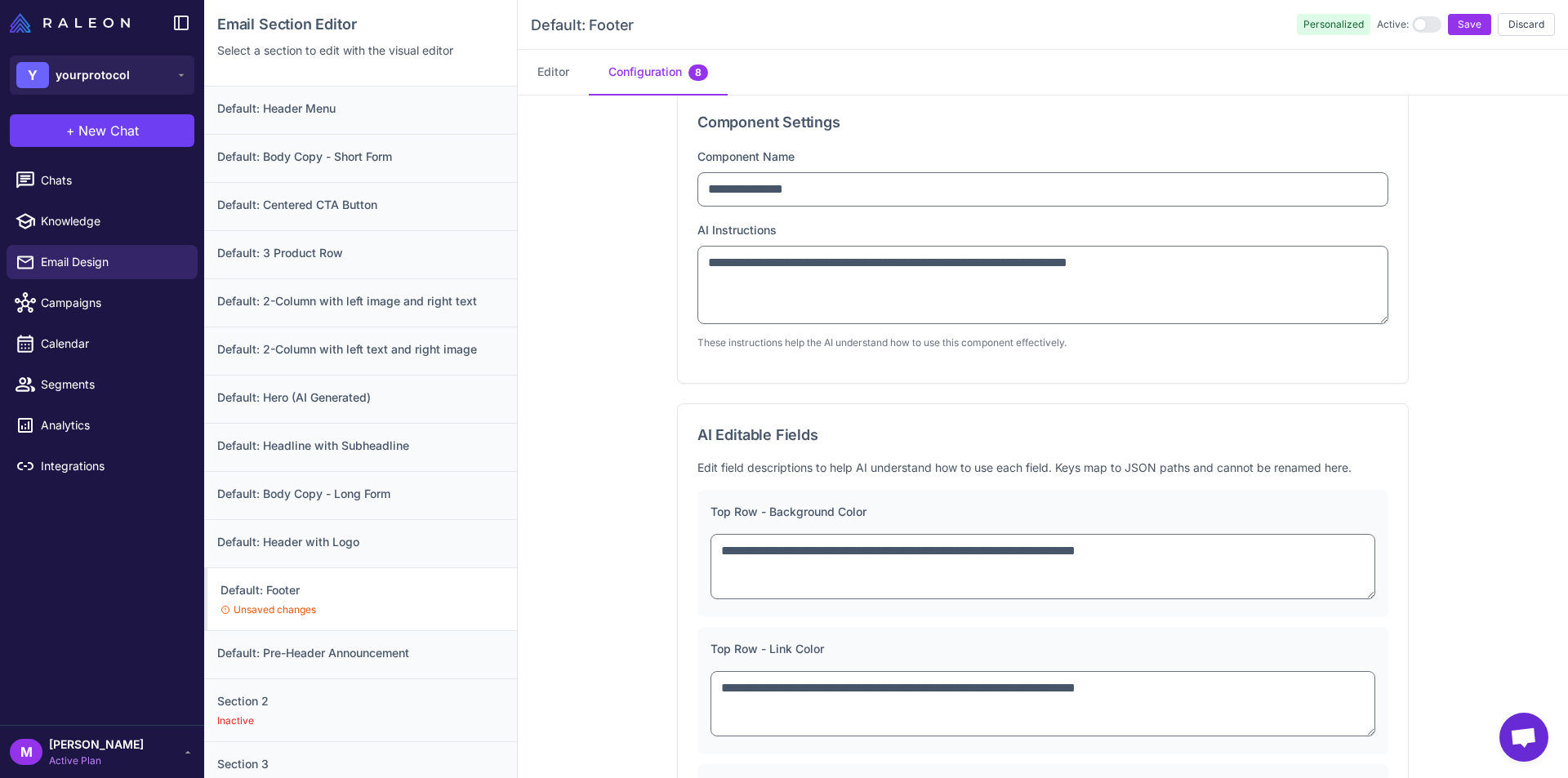
scroll to position [0, 0]
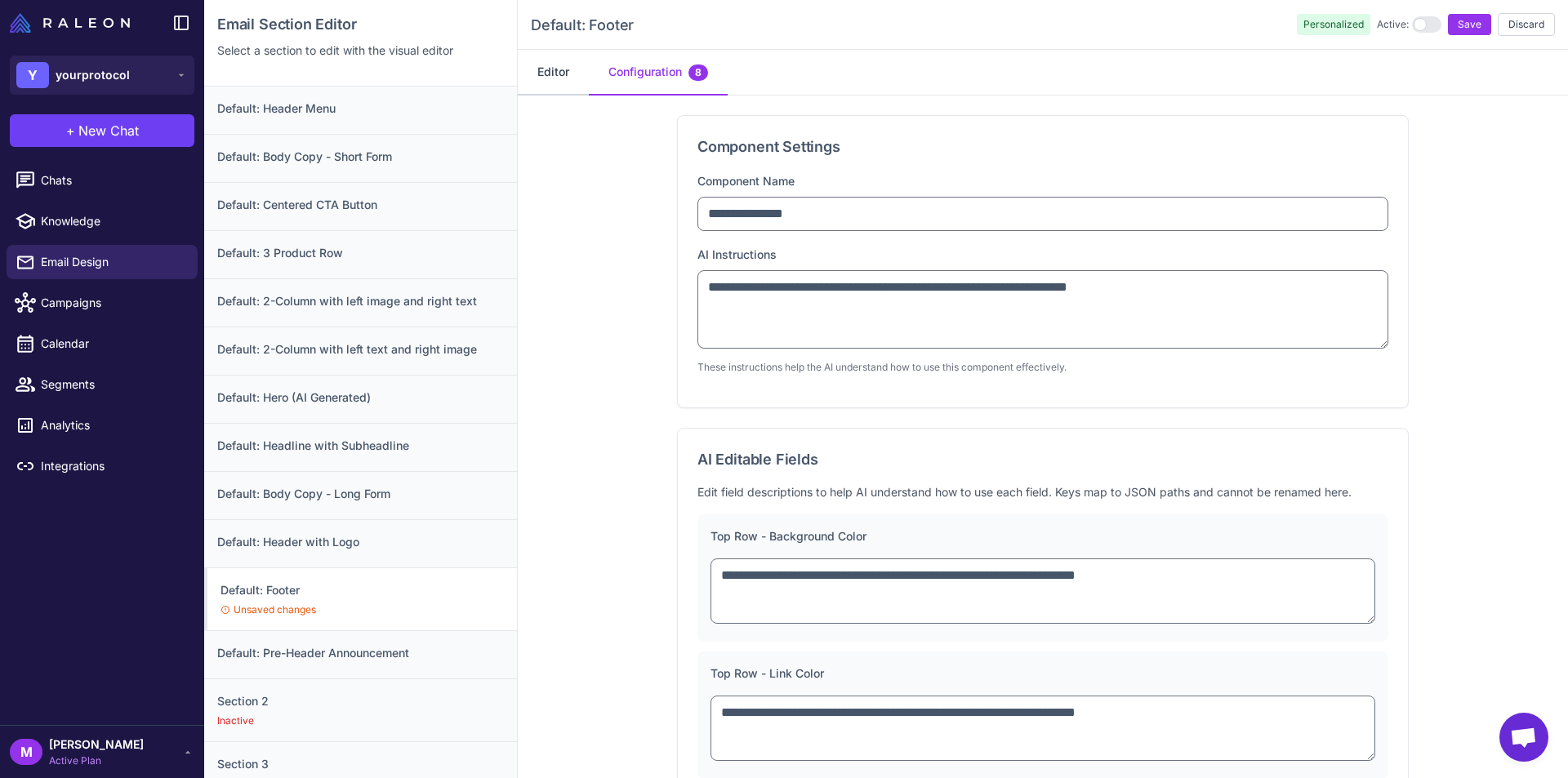
click at [584, 73] on button "Editor" at bounding box center [553, 73] width 71 height 46
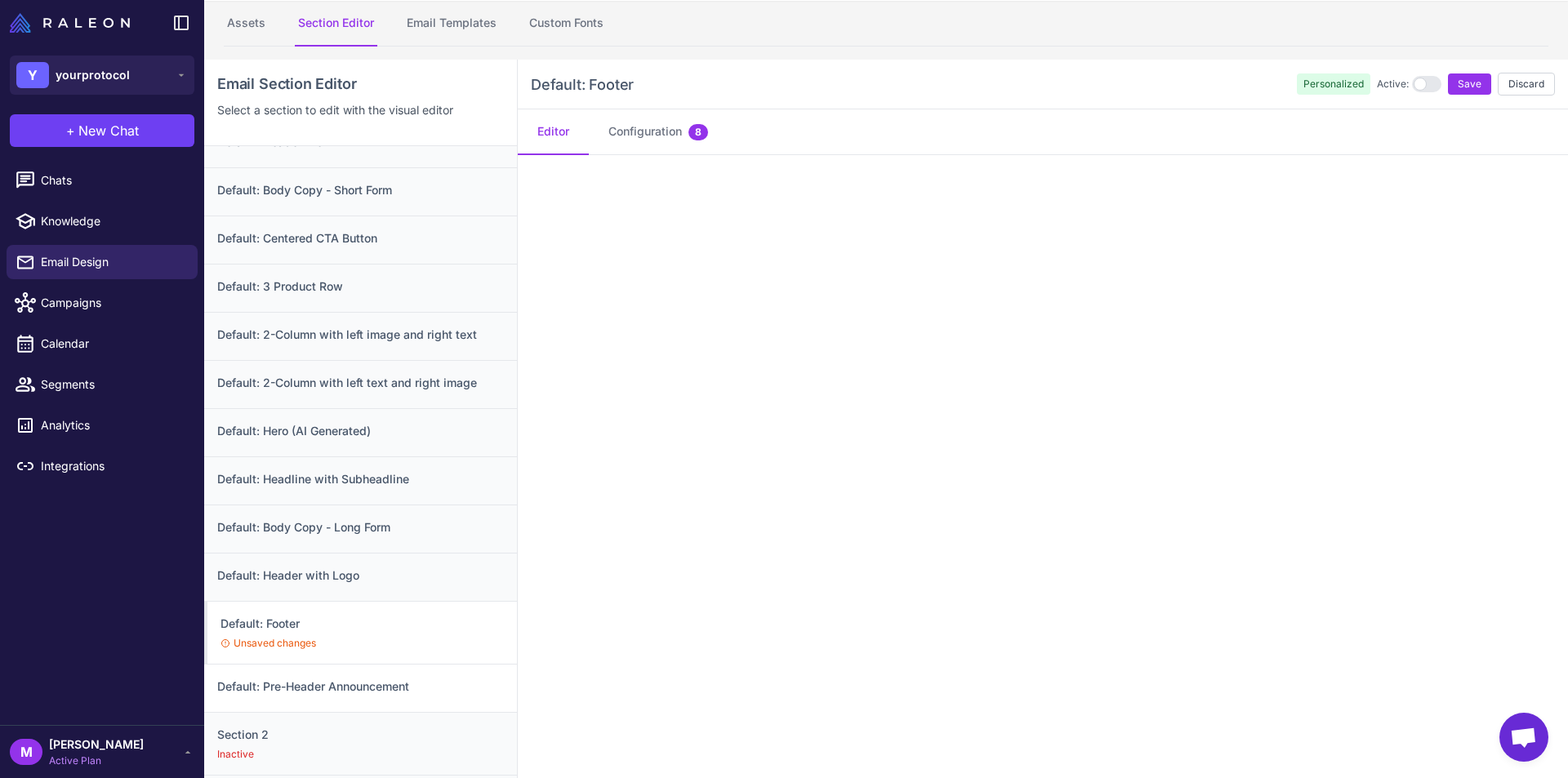
scroll to position [153, 0]
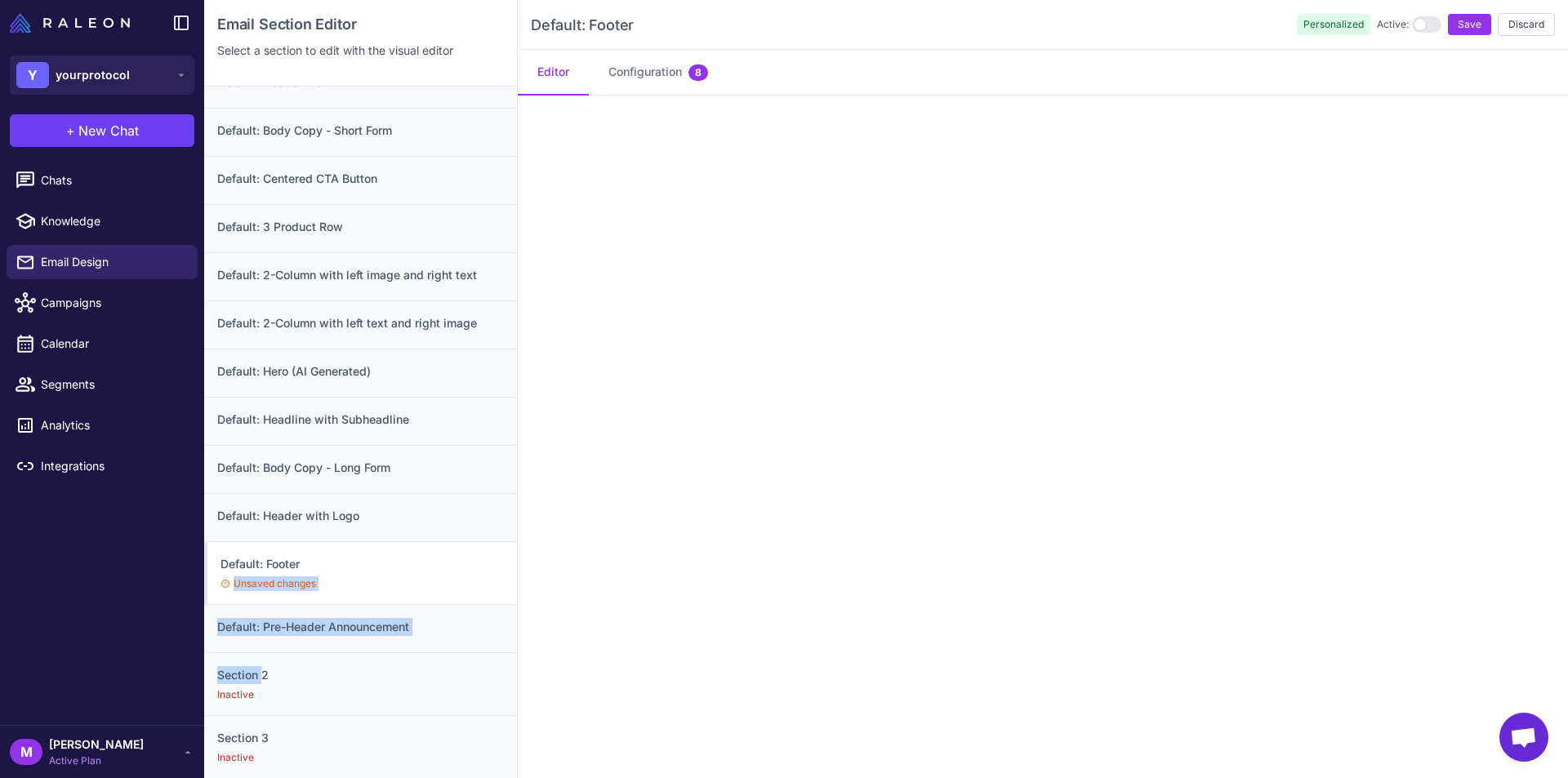
drag, startPoint x: 261, startPoint y: 681, endPoint x: 367, endPoint y: 569, distance: 154.2
click at [367, 568] on div "Default: Header Menu Default: Body Copy - Short Form Default: Centered CTA Butt…" at bounding box center [361, 419] width 313 height 718
click at [331, 681] on h3 "Section 2" at bounding box center [361, 676] width 287 height 18
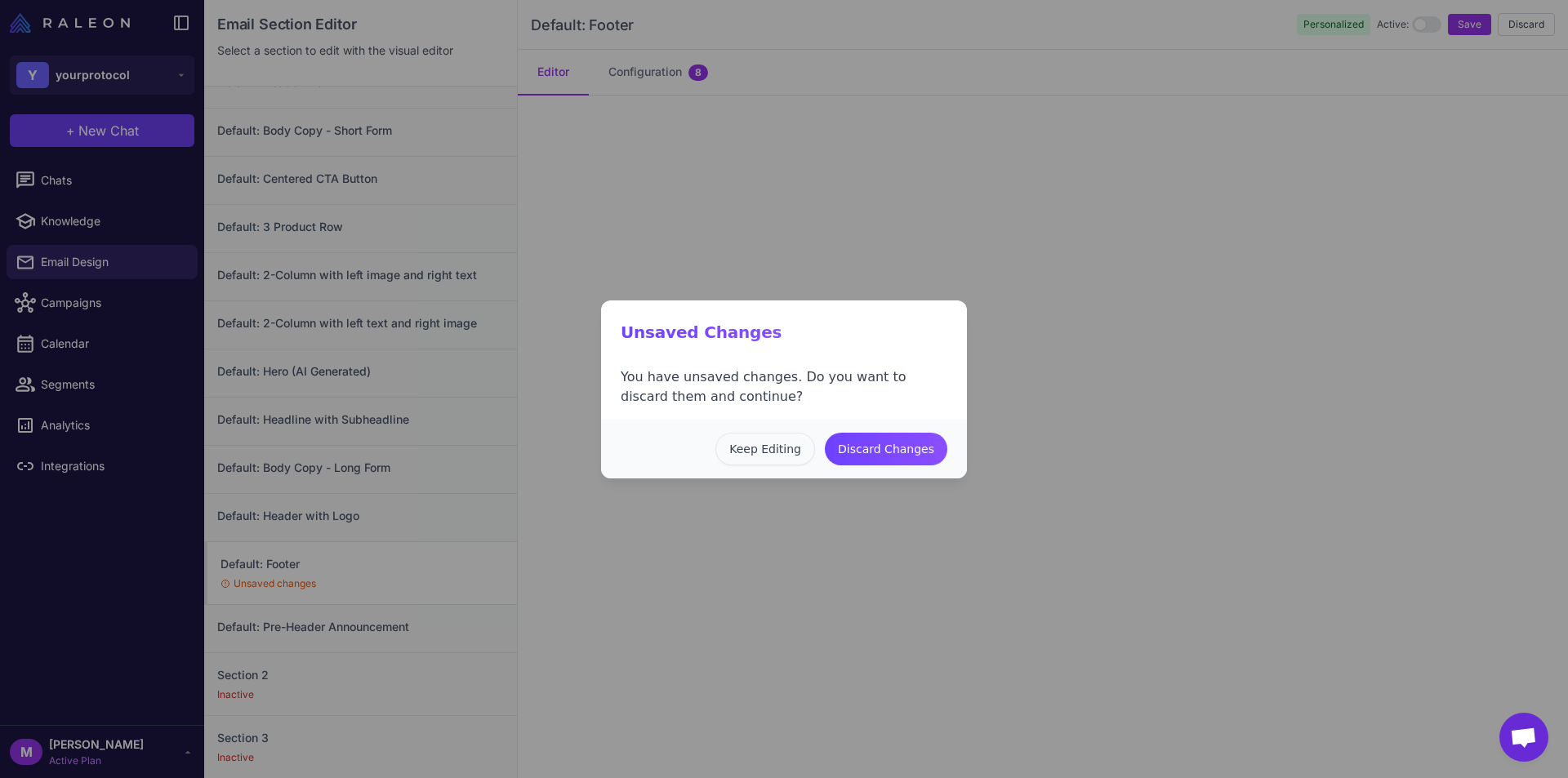
click at [791, 455] on button "Keep Editing" at bounding box center [765, 449] width 100 height 33
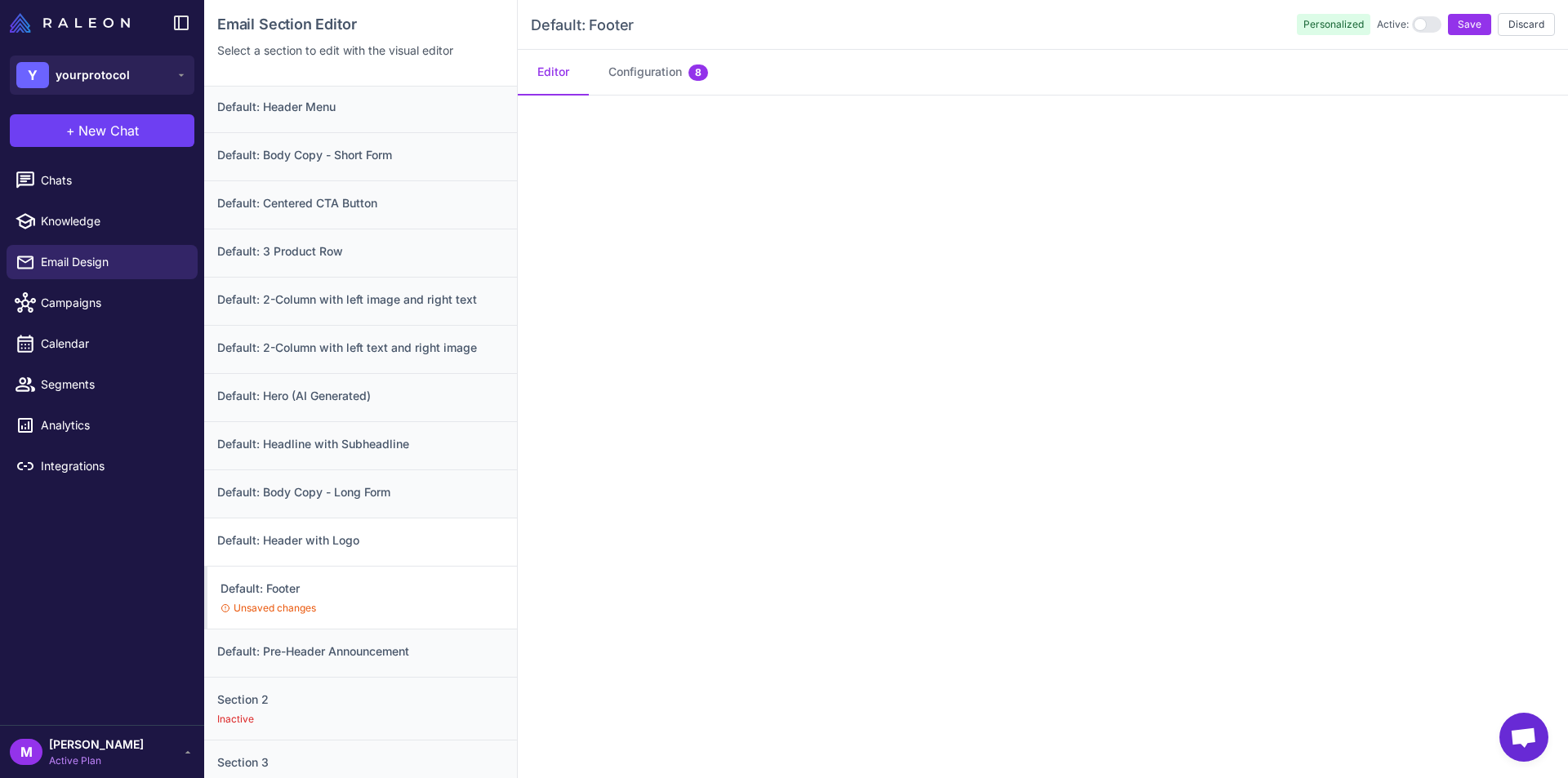
scroll to position [0, 0]
click at [298, 602] on div "Default: Footer Unsaved changes" at bounding box center [361, 599] width 313 height 63
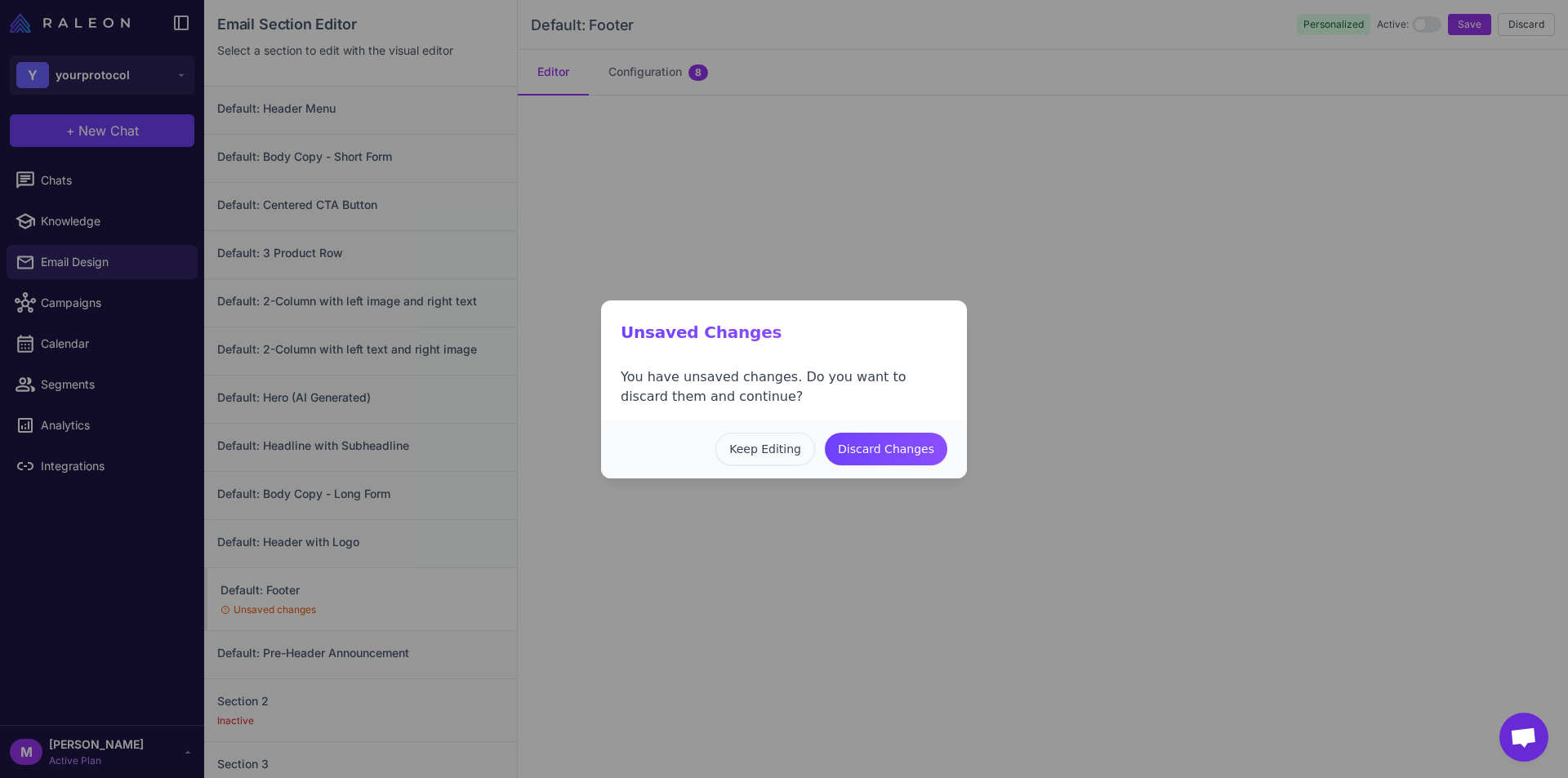
click at [778, 451] on button "Keep Editing" at bounding box center [765, 449] width 100 height 33
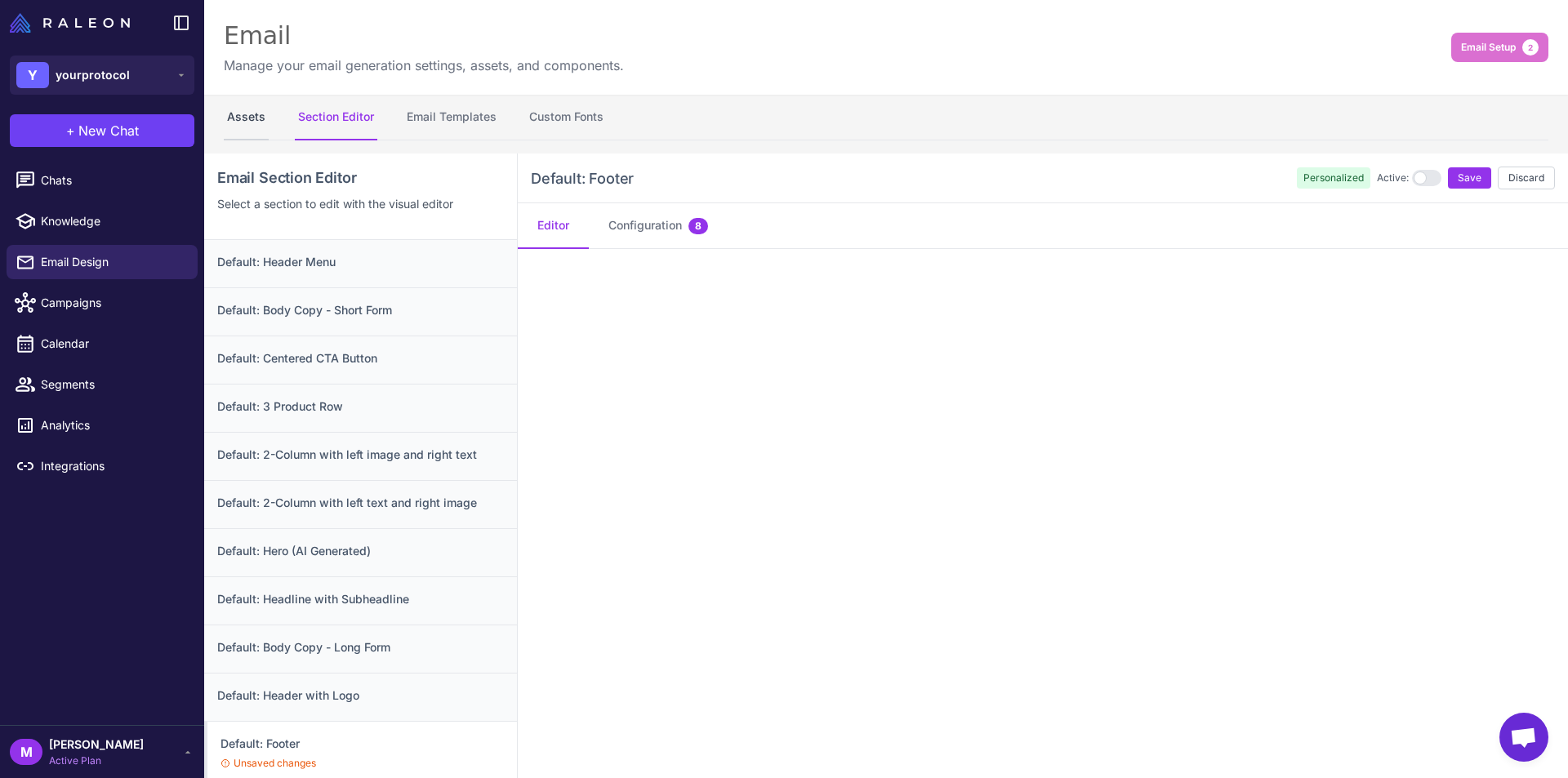
click at [253, 121] on button "Assets" at bounding box center [246, 118] width 45 height 46
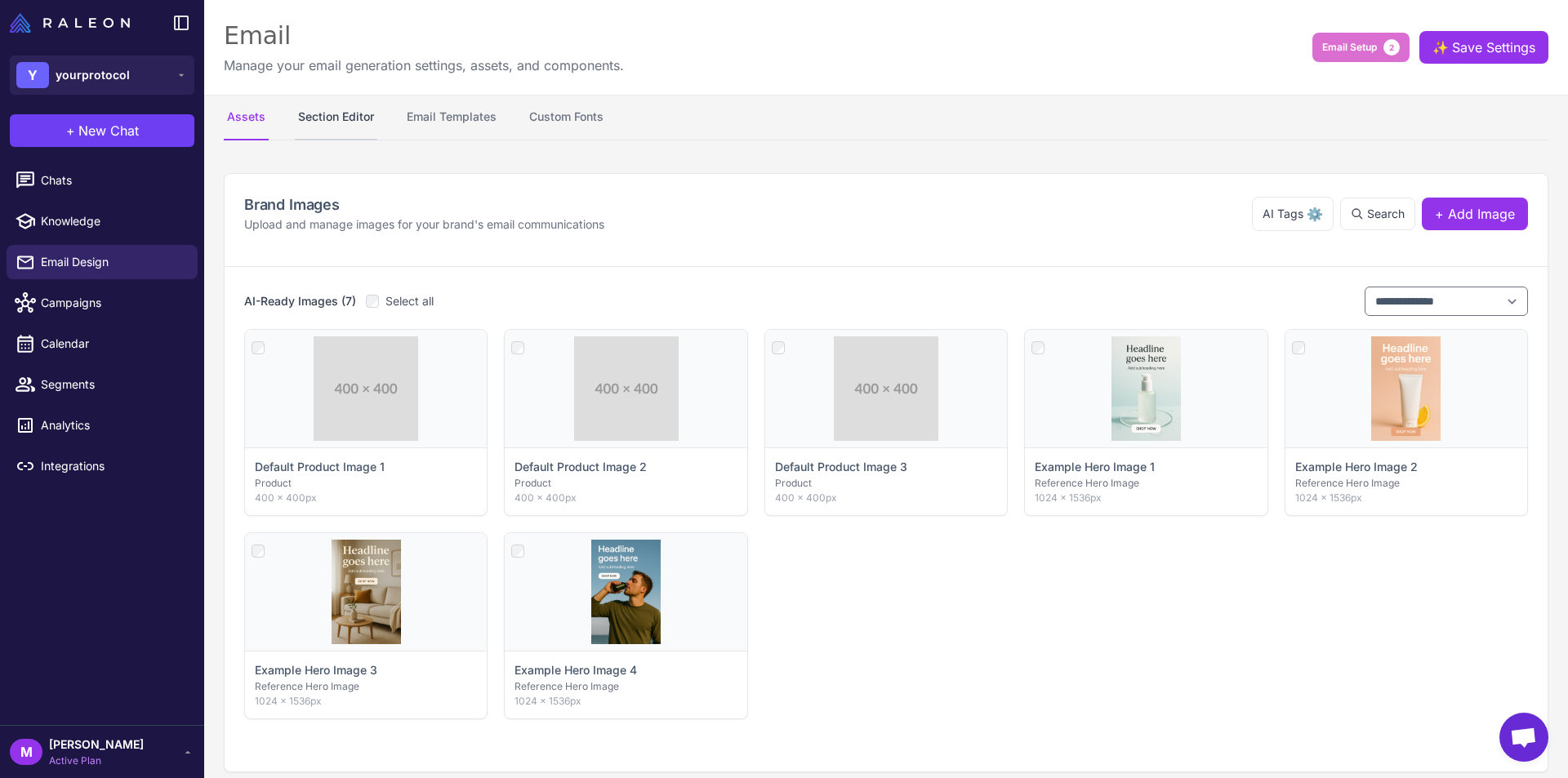
click at [353, 115] on button "Section Editor" at bounding box center [336, 118] width 82 height 46
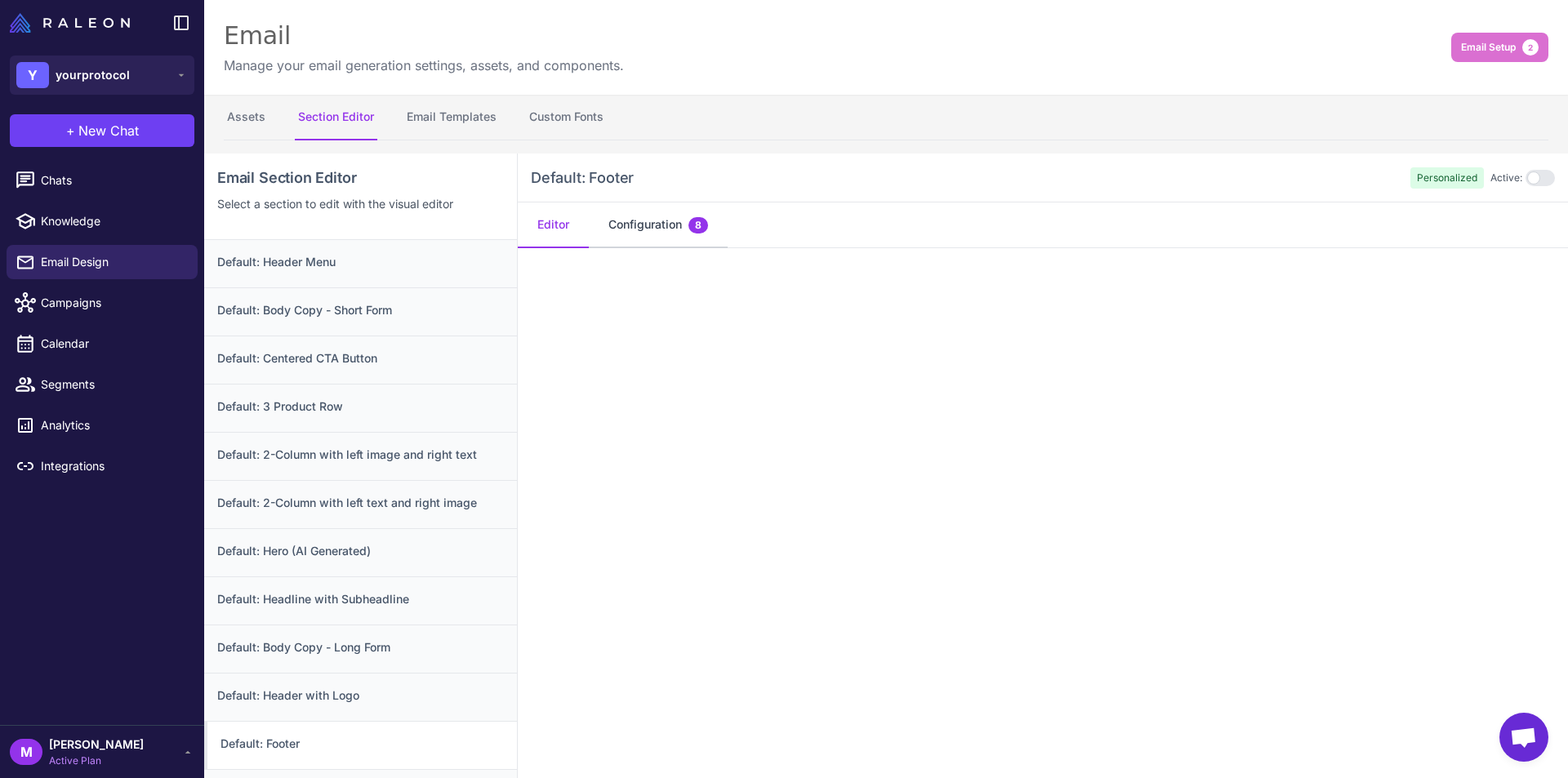
click at [649, 237] on button "Configuration 8" at bounding box center [658, 226] width 139 height 46
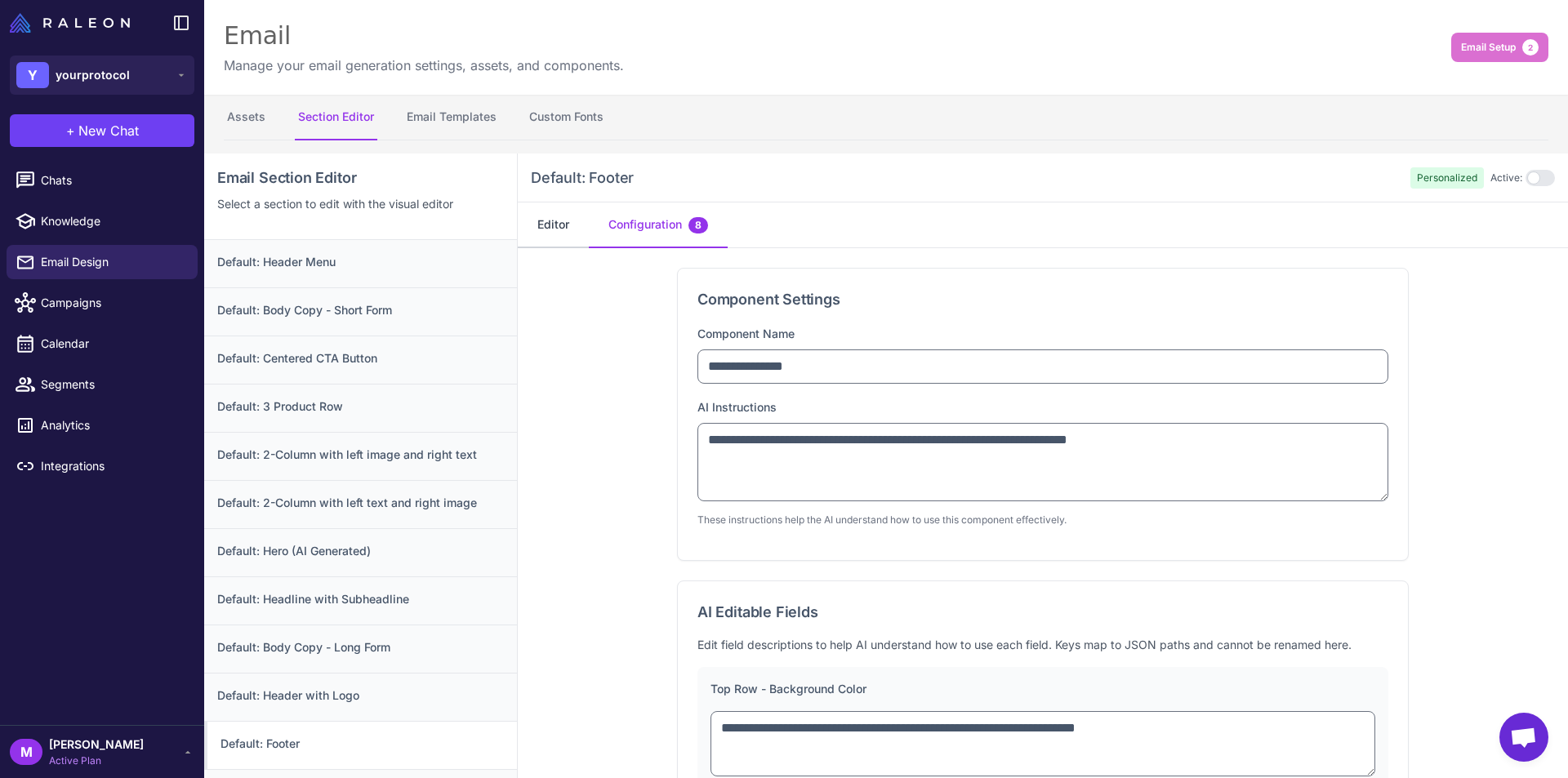
click at [566, 226] on button "Editor" at bounding box center [553, 226] width 71 height 46
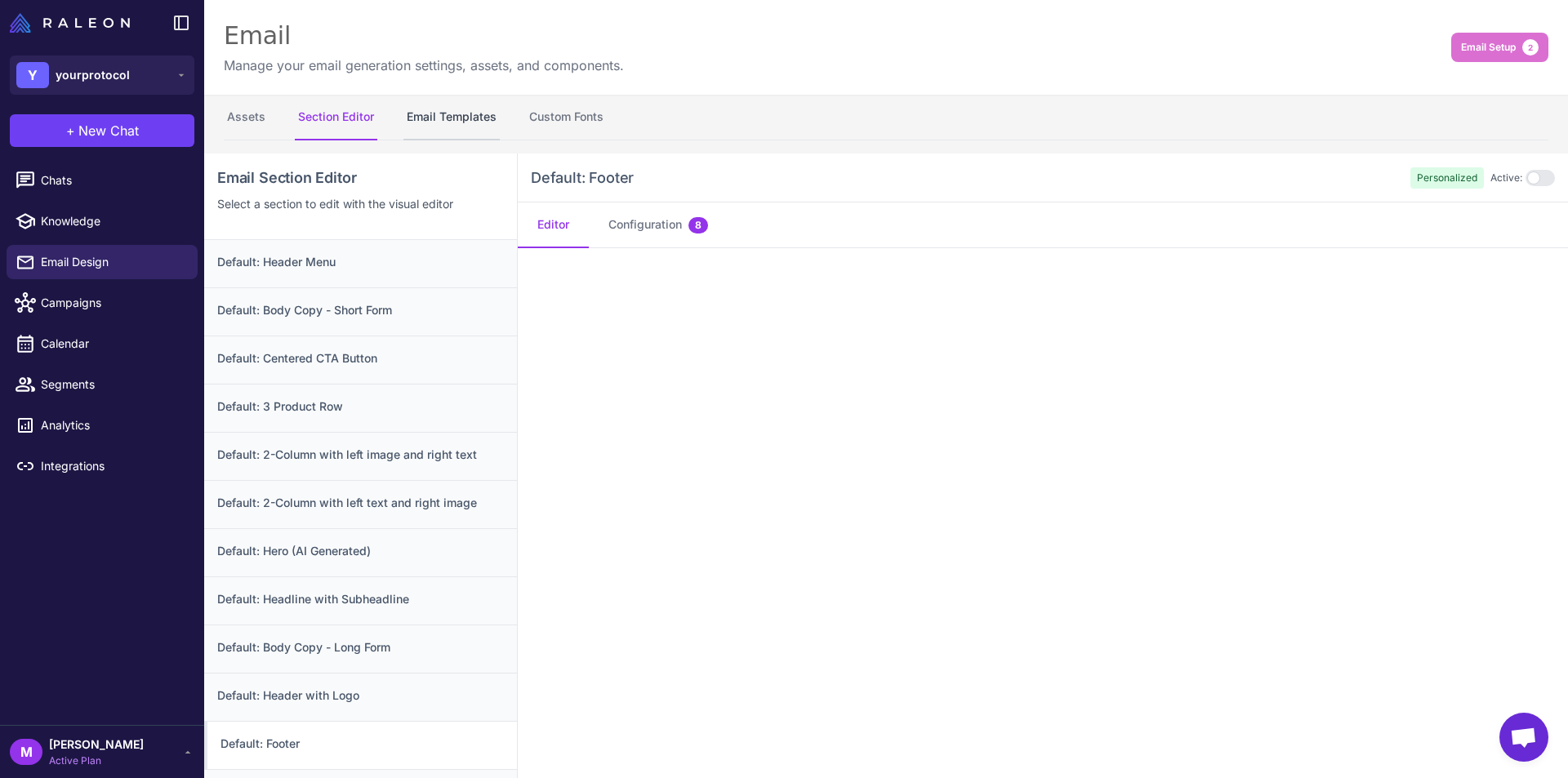
click at [455, 109] on button "Email Templates" at bounding box center [452, 118] width 97 height 46
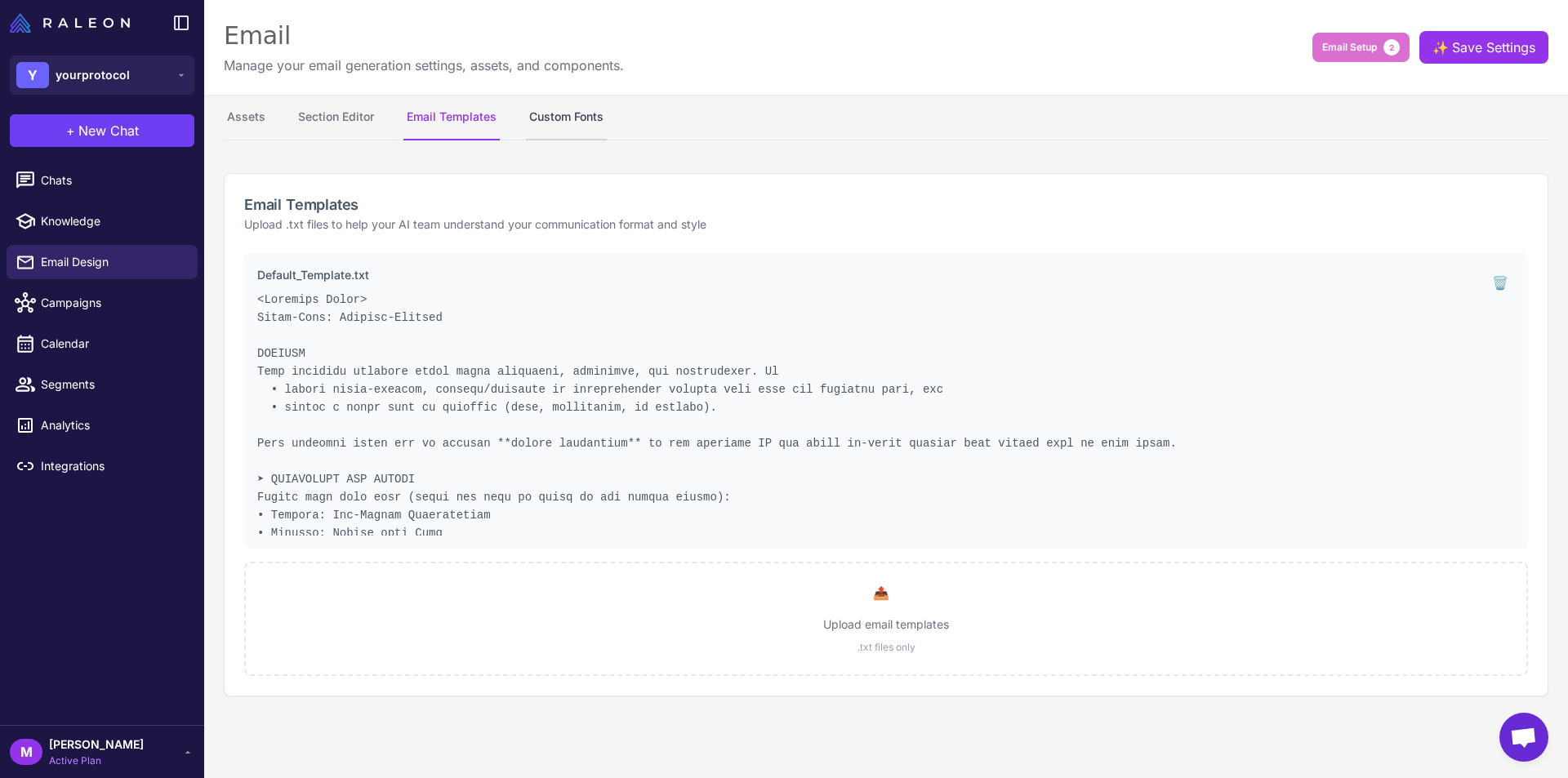
click at [557, 106] on button "Custom Fonts" at bounding box center [566, 118] width 81 height 46
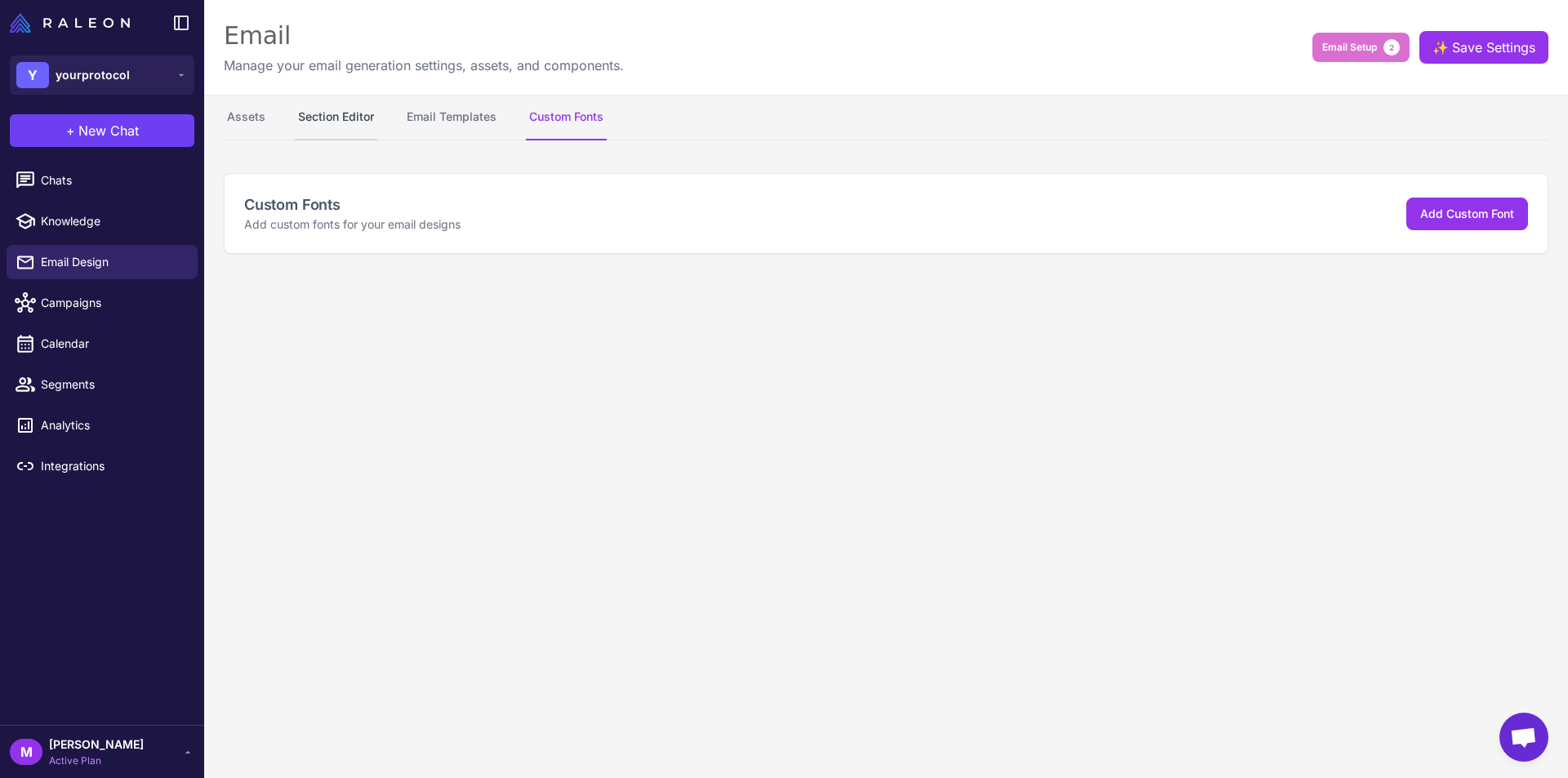
click at [333, 119] on button "Section Editor" at bounding box center [336, 118] width 82 height 46
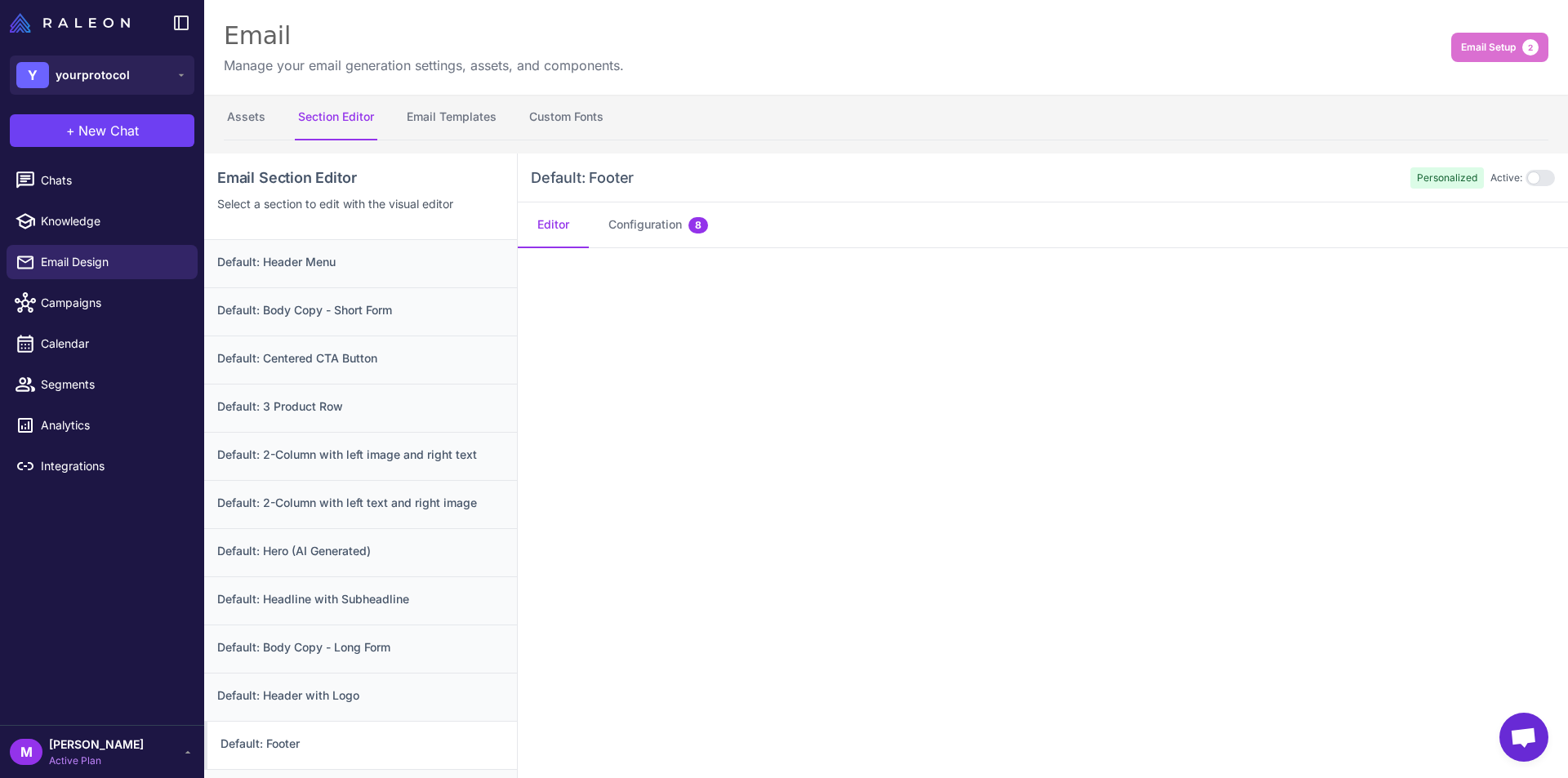
click at [623, 108] on nav "Assets Section Editor Email Templates Custom Fonts" at bounding box center [886, 118] width 1325 height 46
drag, startPoint x: 584, startPoint y: 121, endPoint x: 770, endPoint y: 151, distance: 188.4
click at [584, 121] on button "Custom Fonts" at bounding box center [566, 118] width 81 height 46
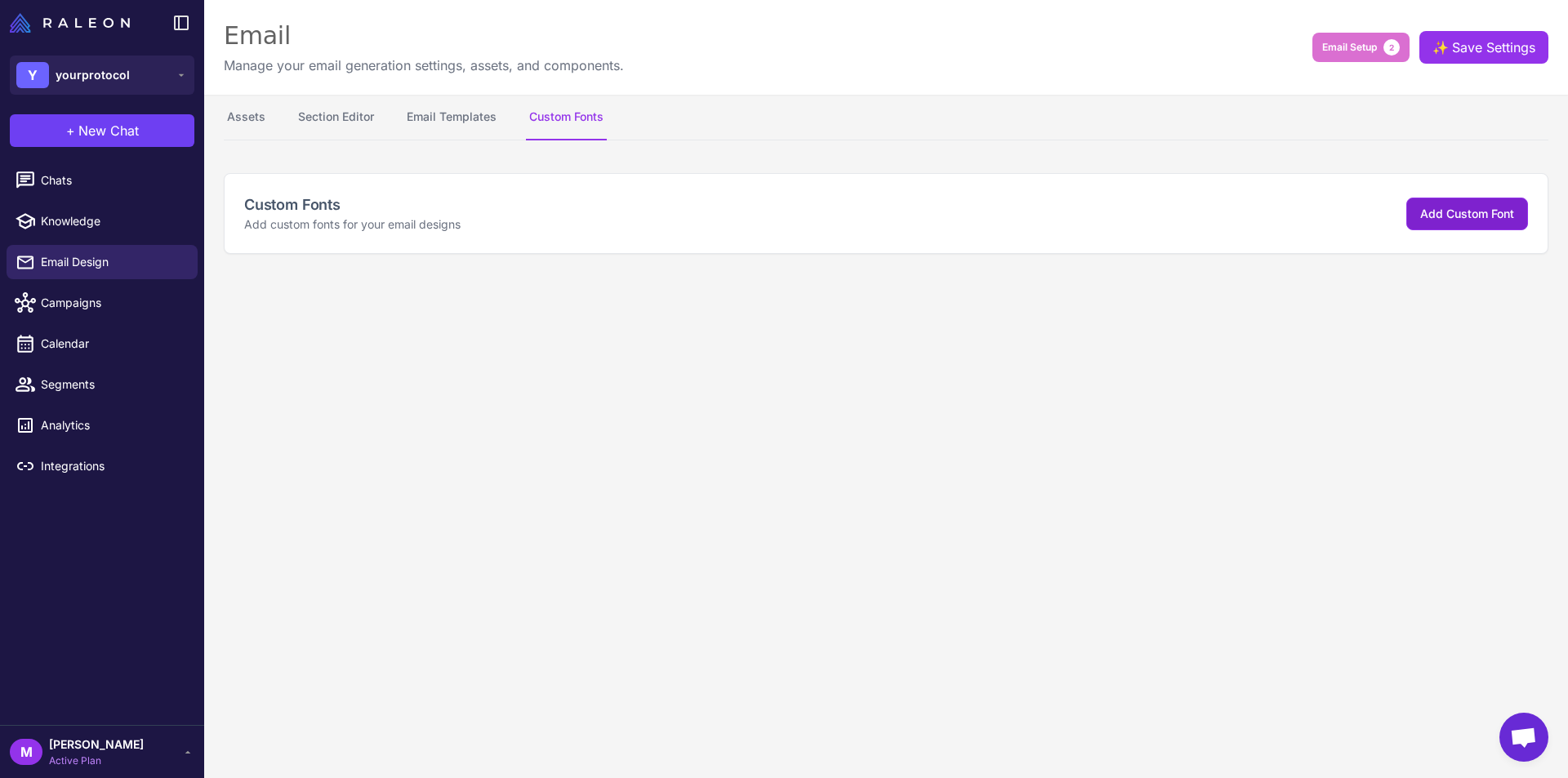
click at [1474, 225] on button "Add Custom Font" at bounding box center [1467, 214] width 121 height 33
select select "***"
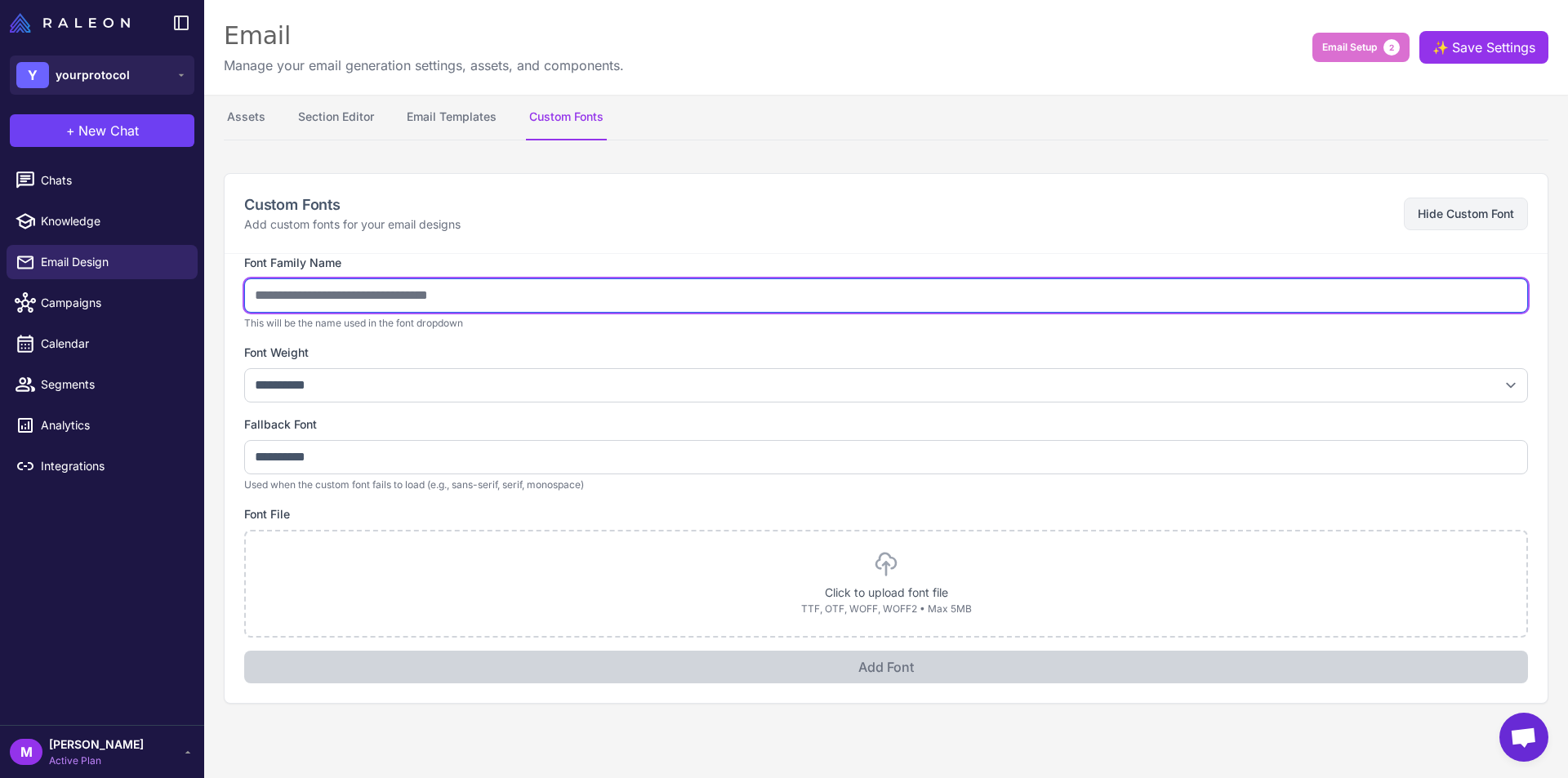
click at [538, 300] on input "text" at bounding box center [886, 296] width 1284 height 35
click at [368, 290] on input "text" at bounding box center [886, 296] width 1284 height 35
type input "*******"
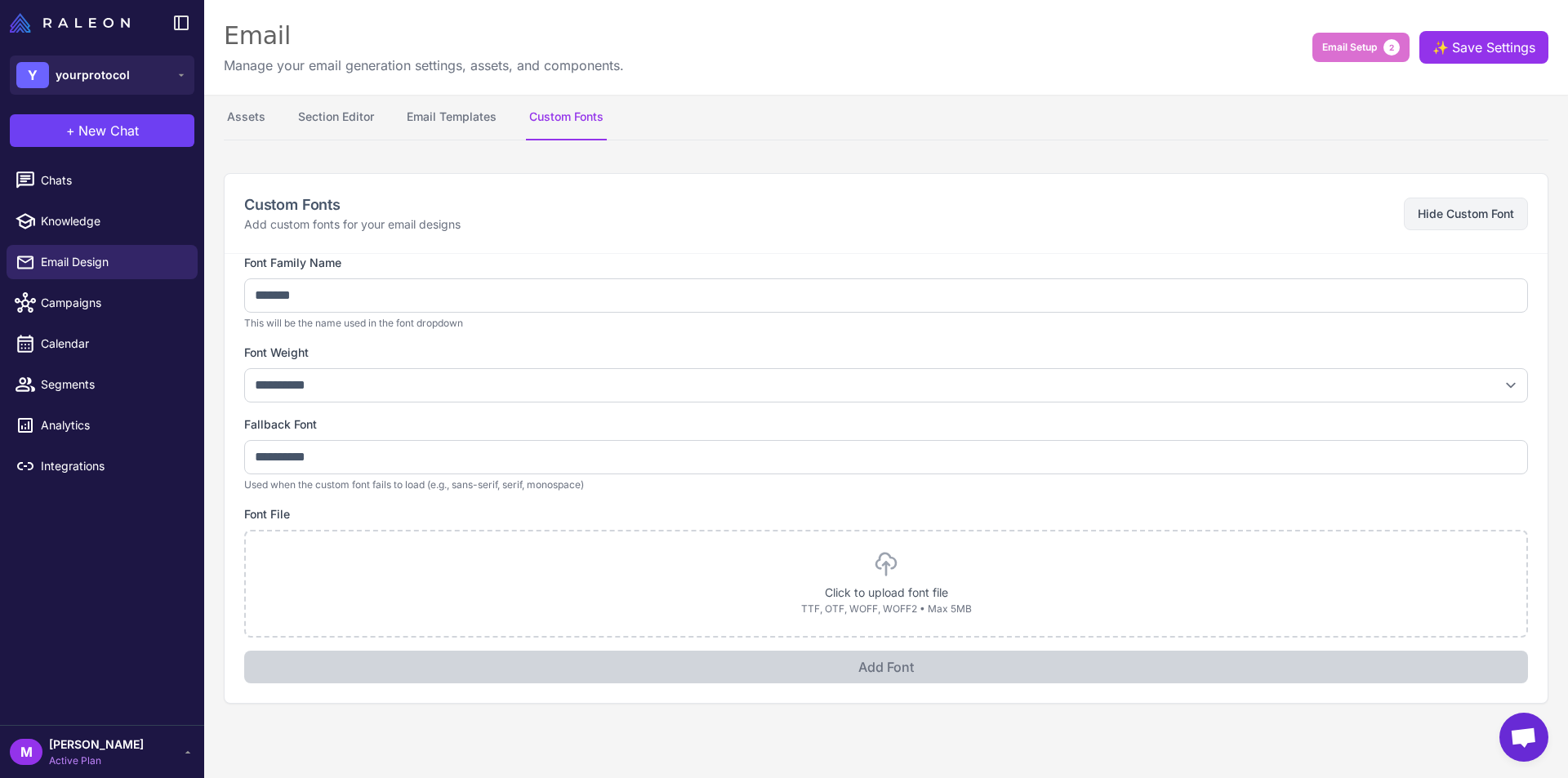
click at [558, 339] on div "**********" at bounding box center [886, 468] width 1284 height 429
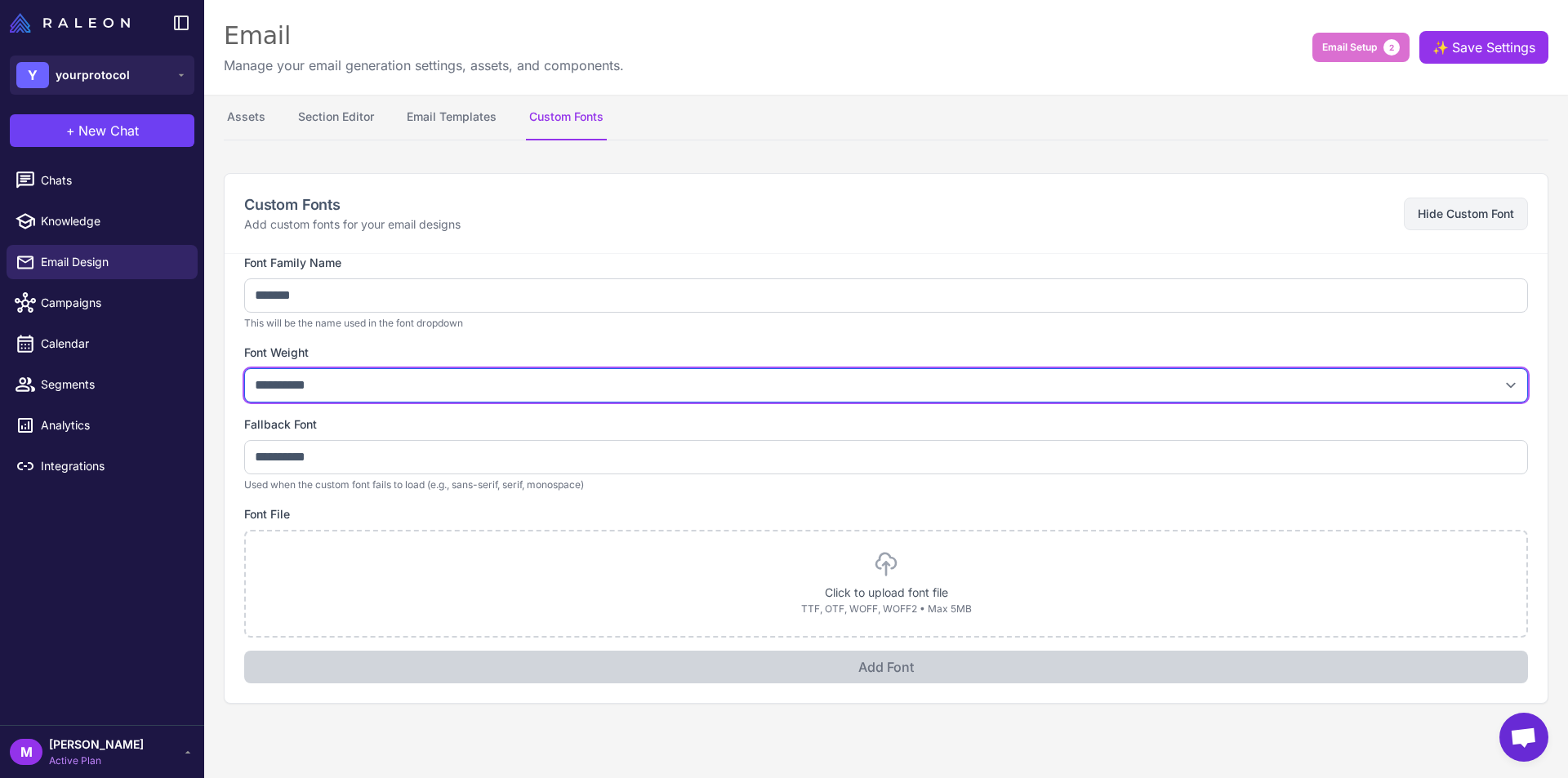
click at [344, 386] on select "**********" at bounding box center [886, 385] width 1284 height 35
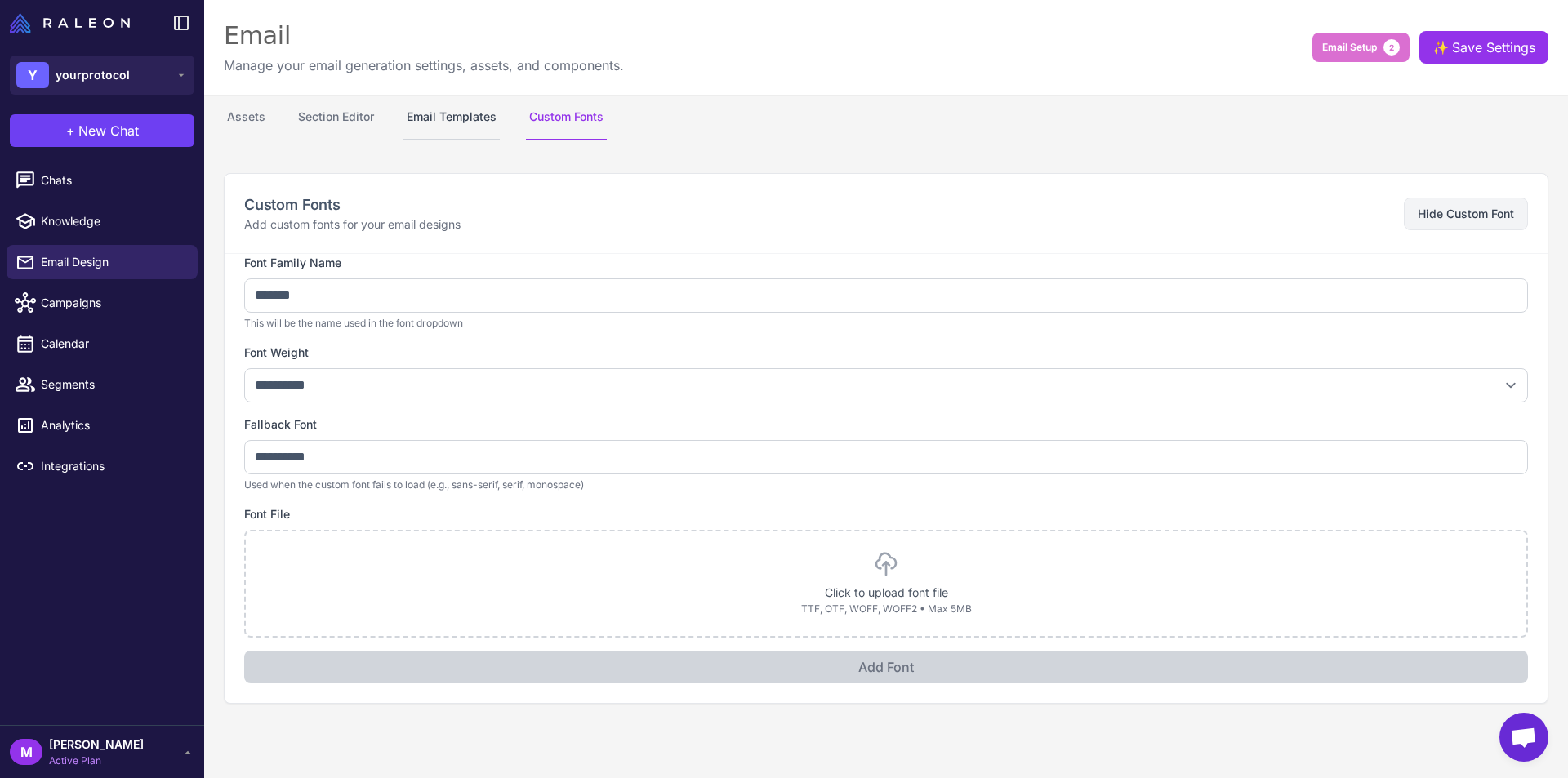
click at [470, 128] on button "Email Templates" at bounding box center [452, 118] width 97 height 46
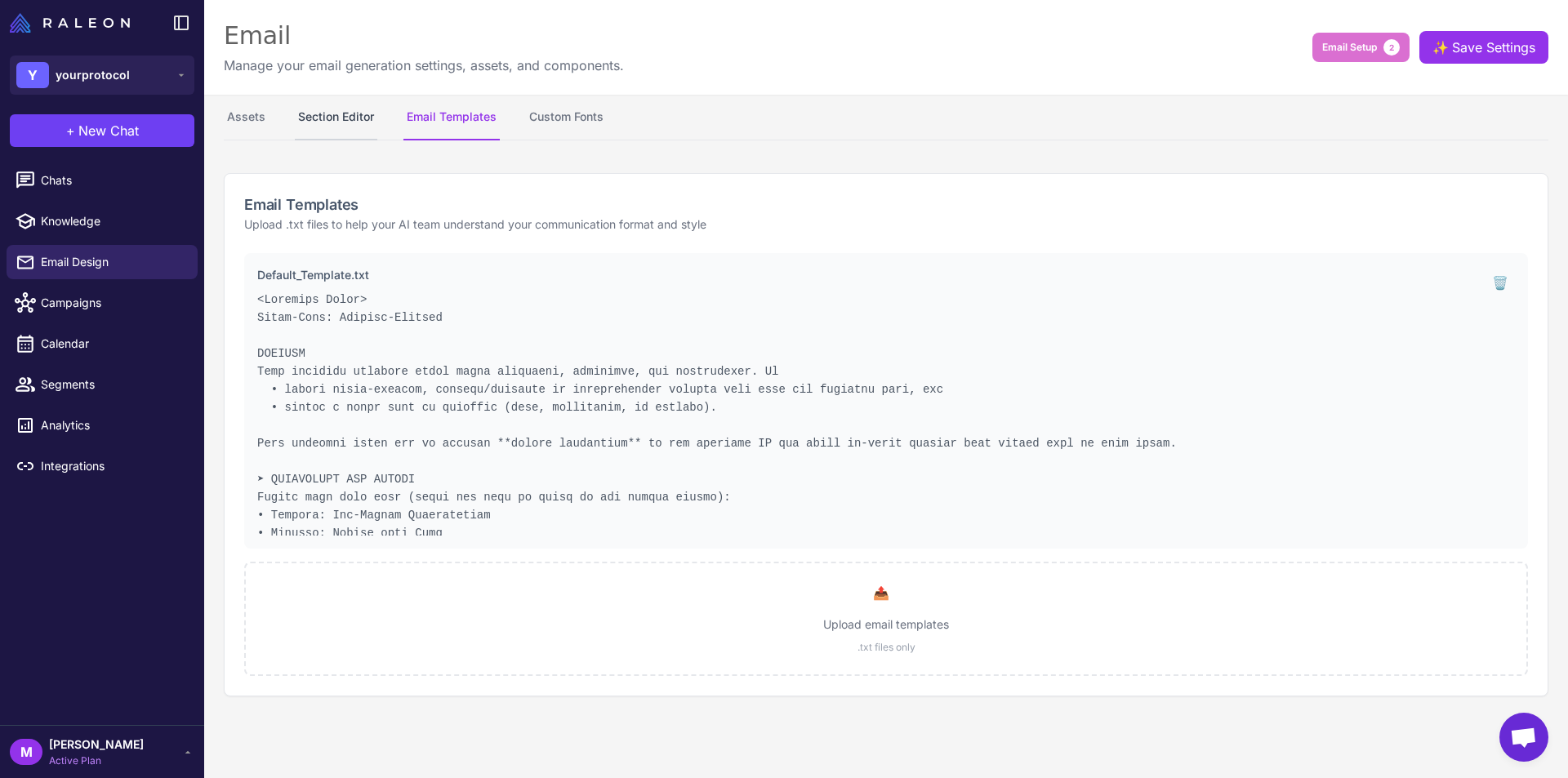
click at [325, 117] on button "Section Editor" at bounding box center [336, 118] width 82 height 46
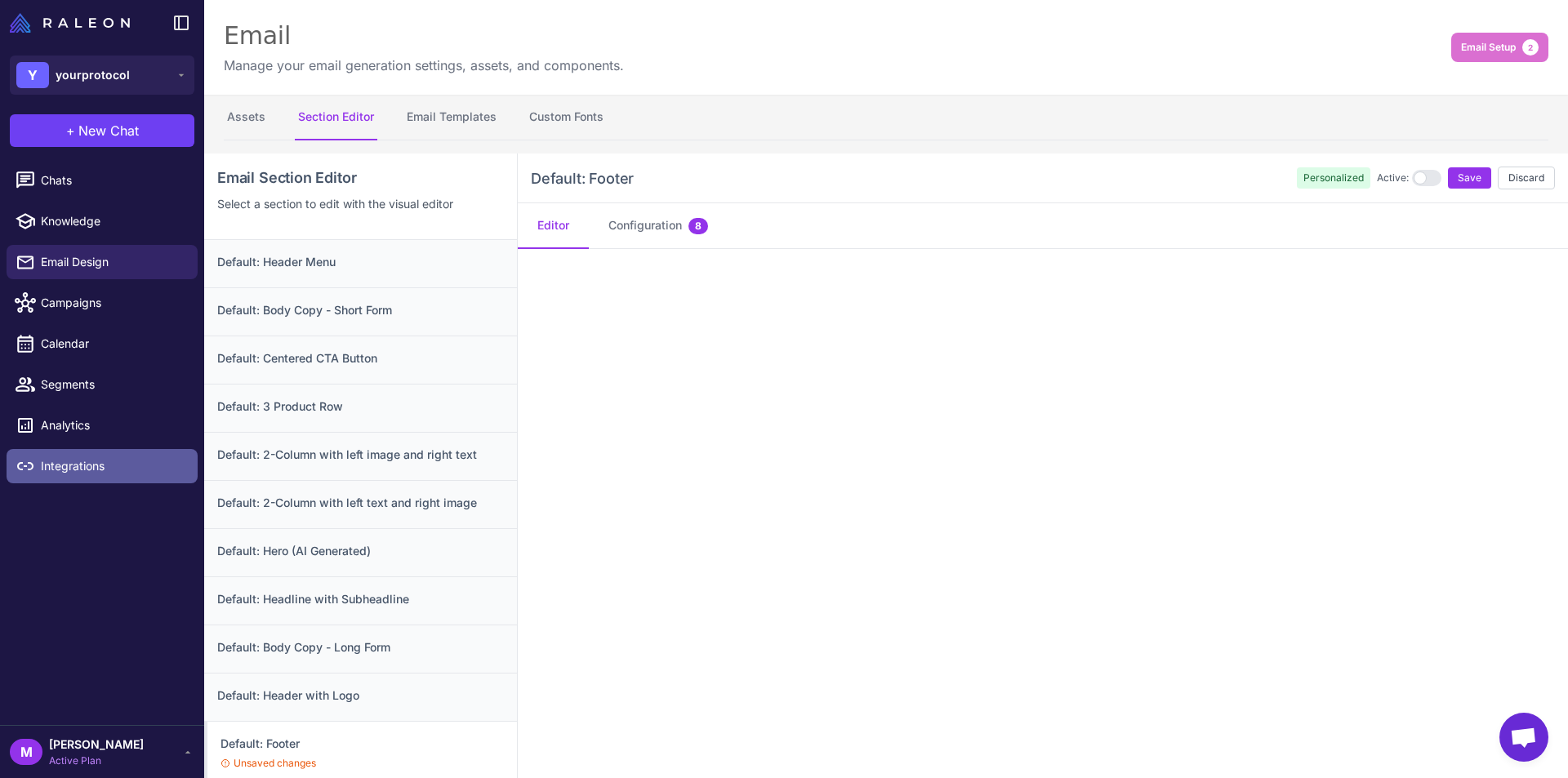
click at [68, 466] on span "Integrations" at bounding box center [112, 467] width 143 height 18
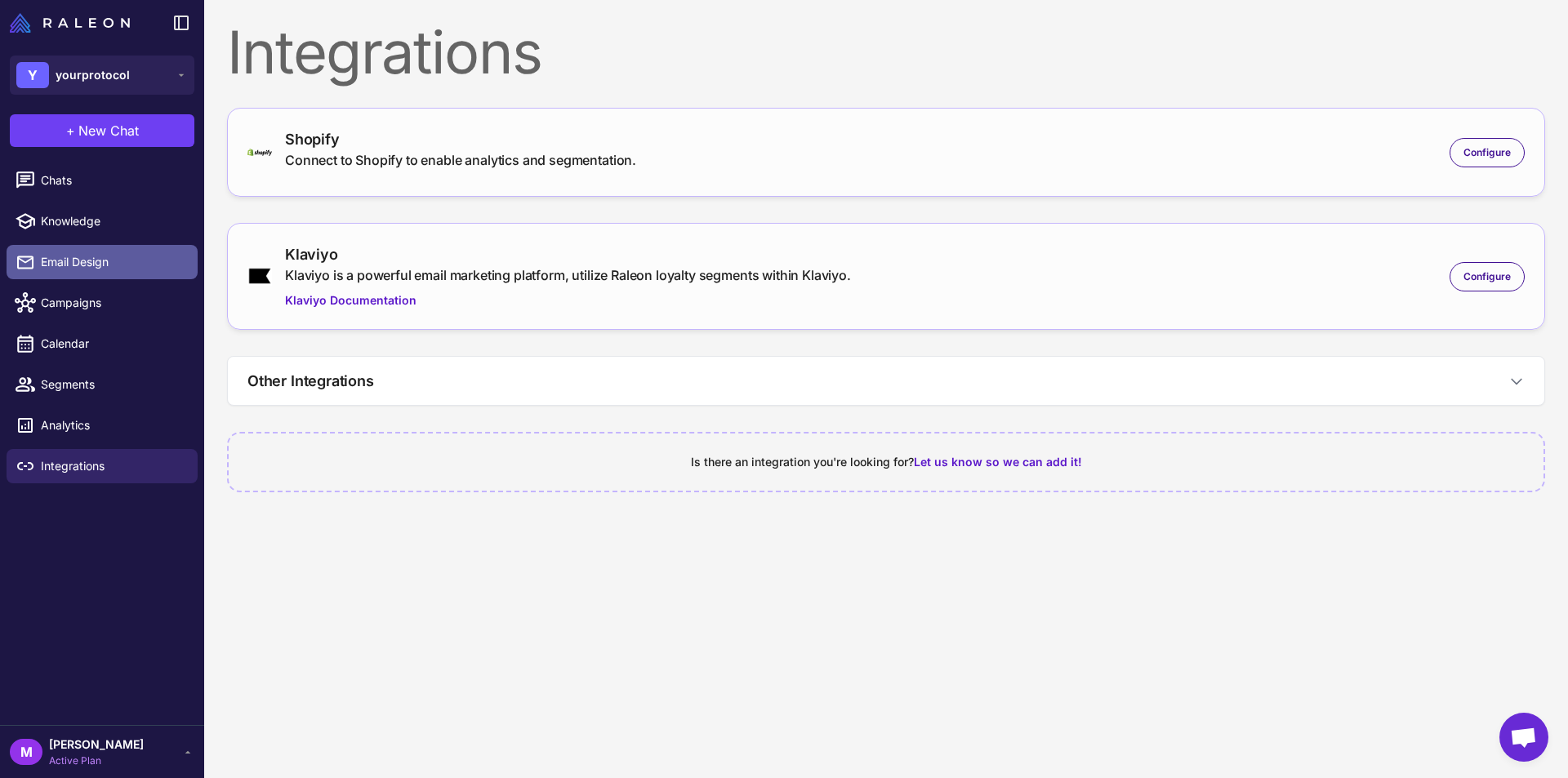
click at [75, 250] on link "Email Design" at bounding box center [101, 262] width 191 height 35
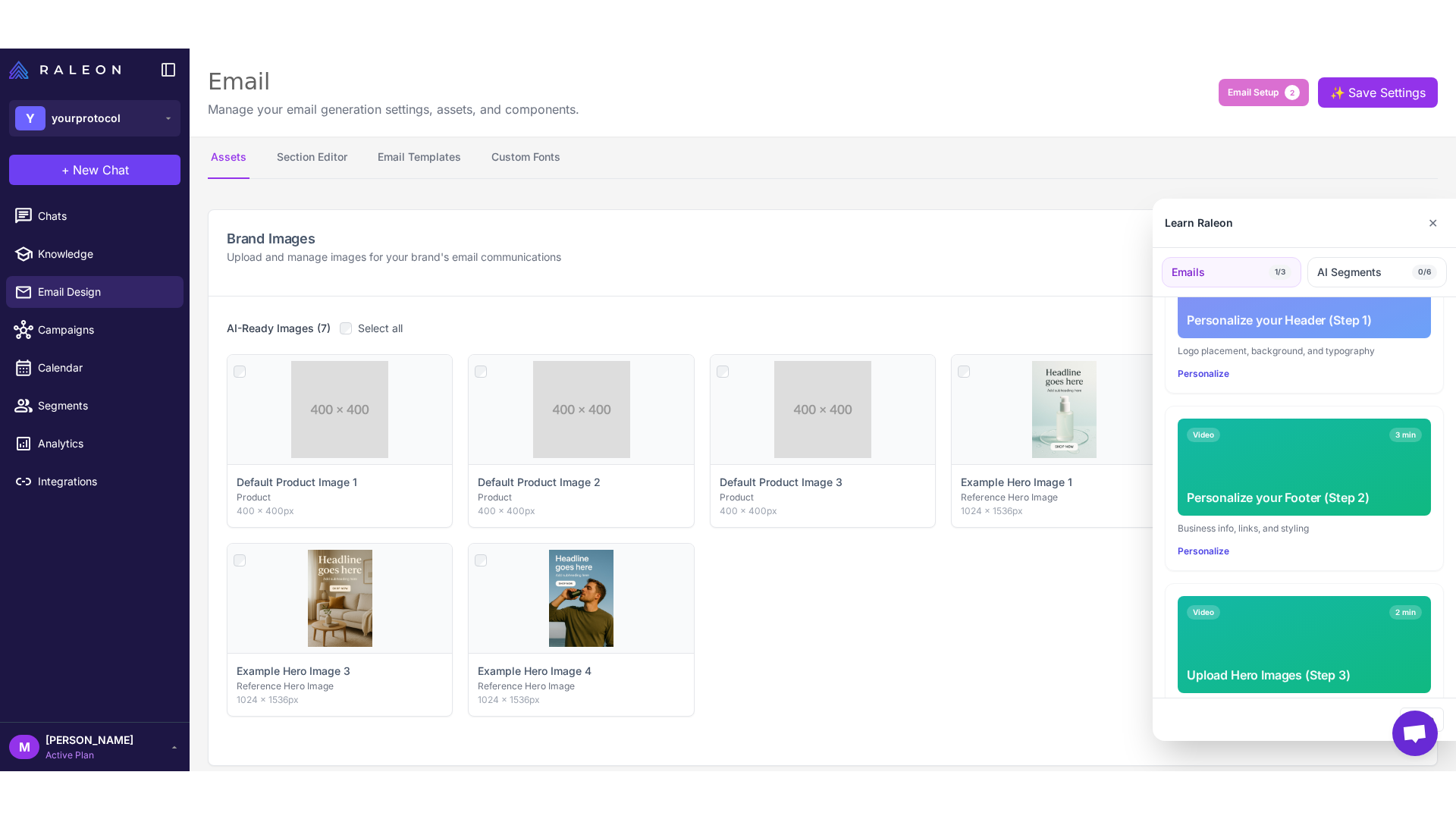
scroll to position [355, 0]
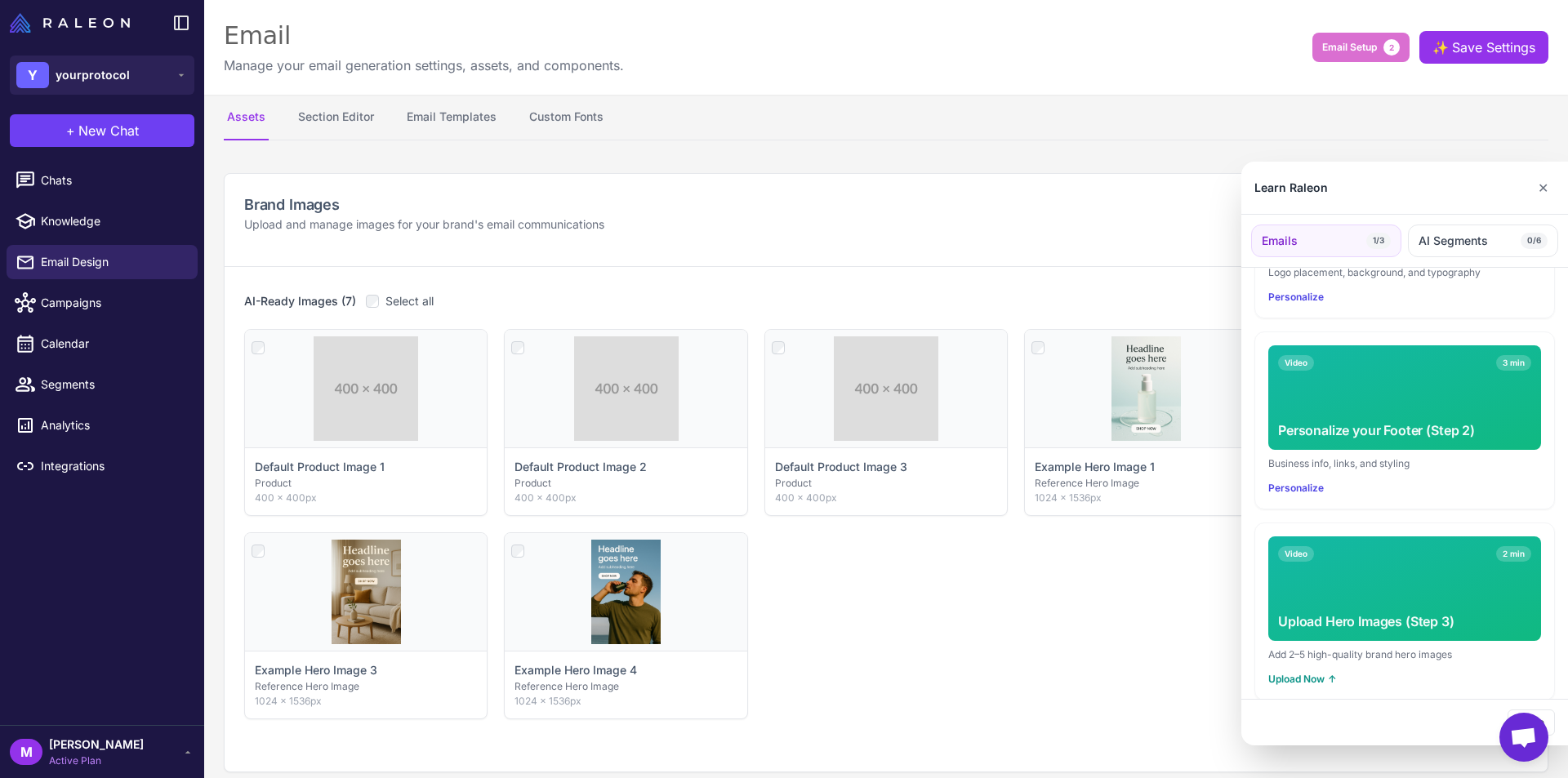
click at [1405, 587] on div "Video 2 min Upload Hero Images (Step 3)" at bounding box center [1405, 589] width 273 height 104
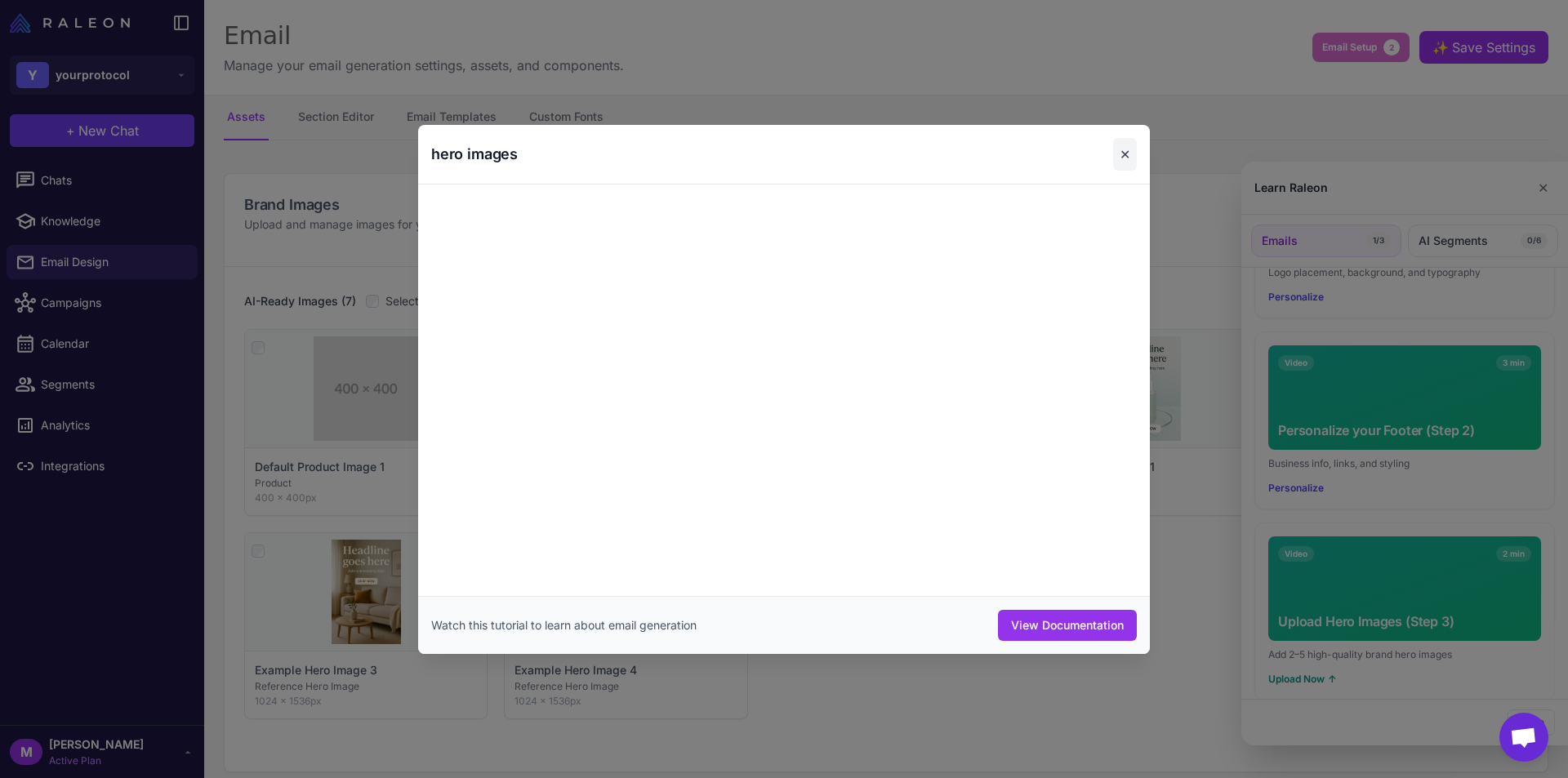
click at [1130, 151] on button "✕" at bounding box center [1125, 154] width 24 height 33
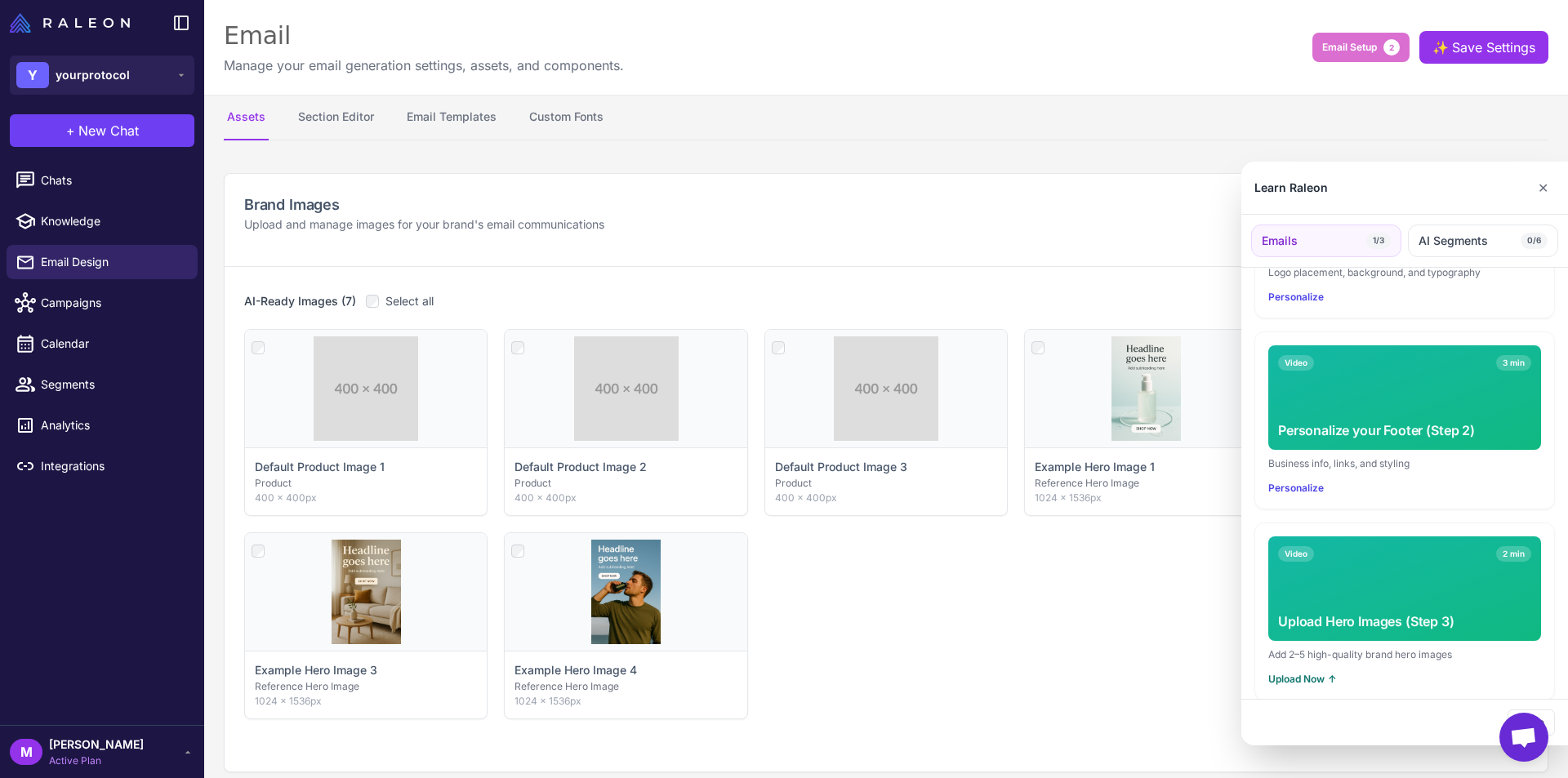
click at [1281, 672] on button "Upload Now ↑" at bounding box center [1302, 679] width 68 height 15
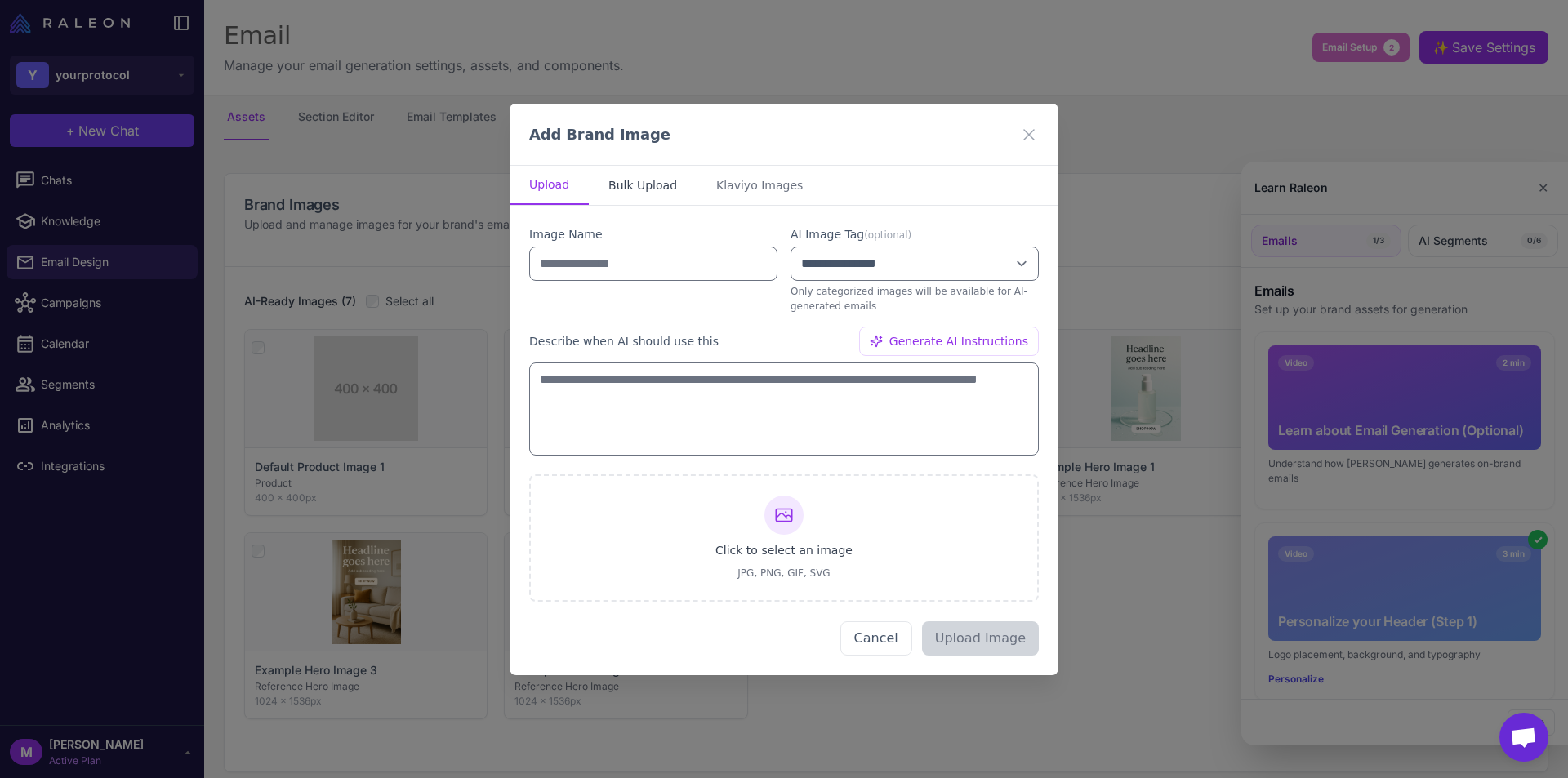
click at [640, 197] on button "Bulk Upload" at bounding box center [643, 185] width 108 height 39
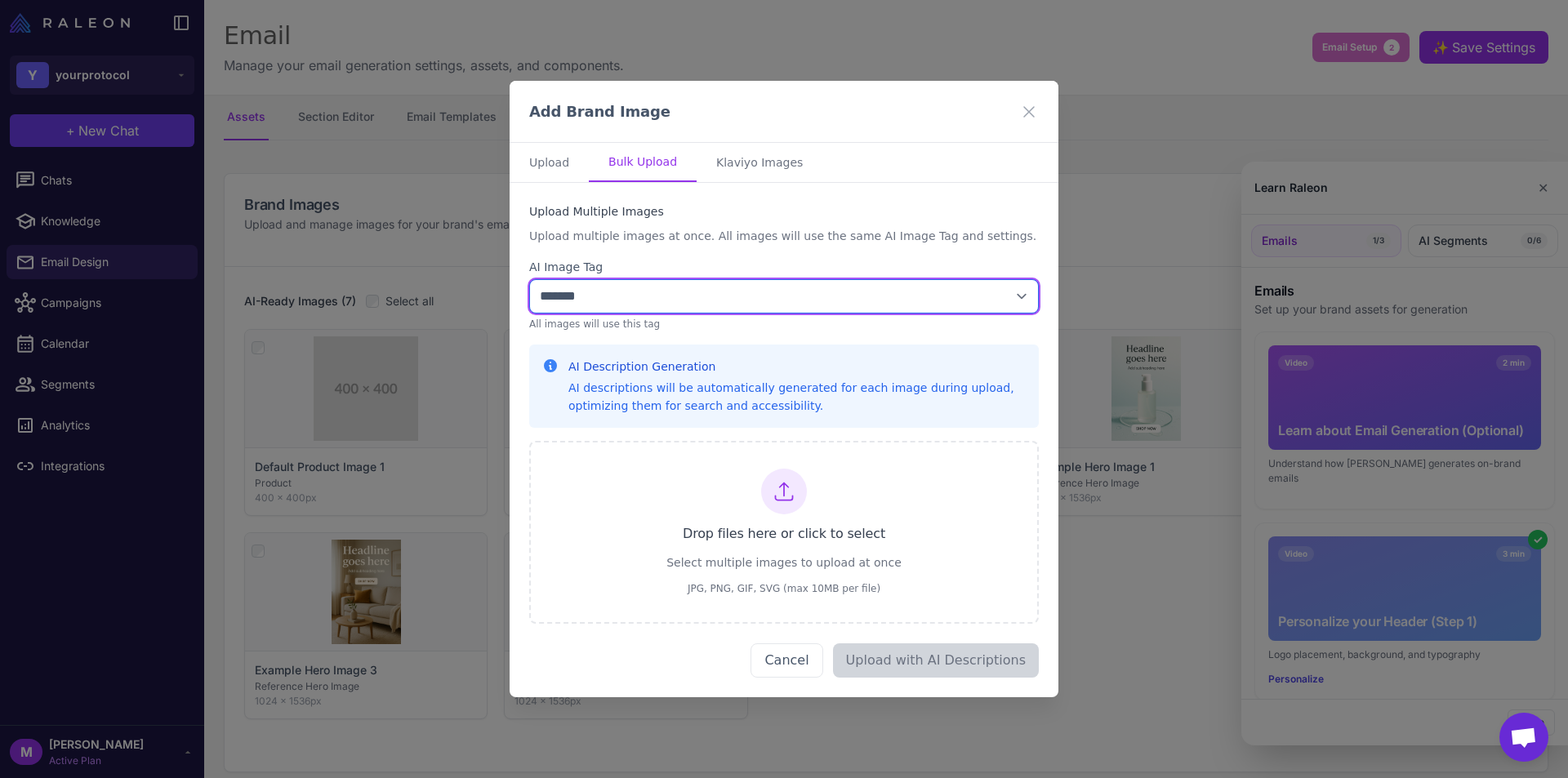
click at [691, 283] on select "**********" at bounding box center [784, 297] width 510 height 35
select select "**********"
click at [530, 279] on select "**********" at bounding box center [784, 297] width 510 height 35
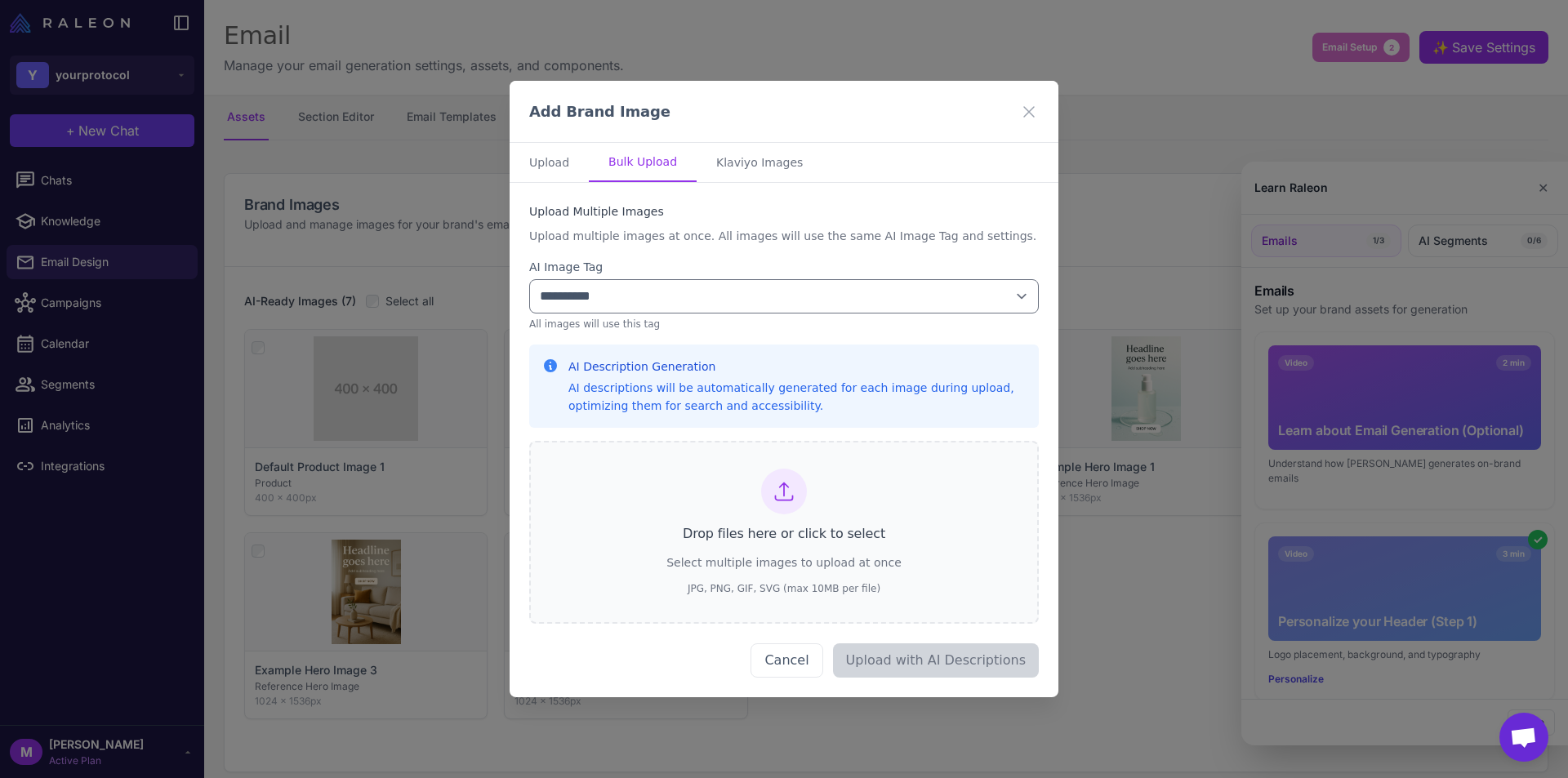
click at [795, 538] on span "Drop files here or click to select" at bounding box center [784, 533] width 203 height 19
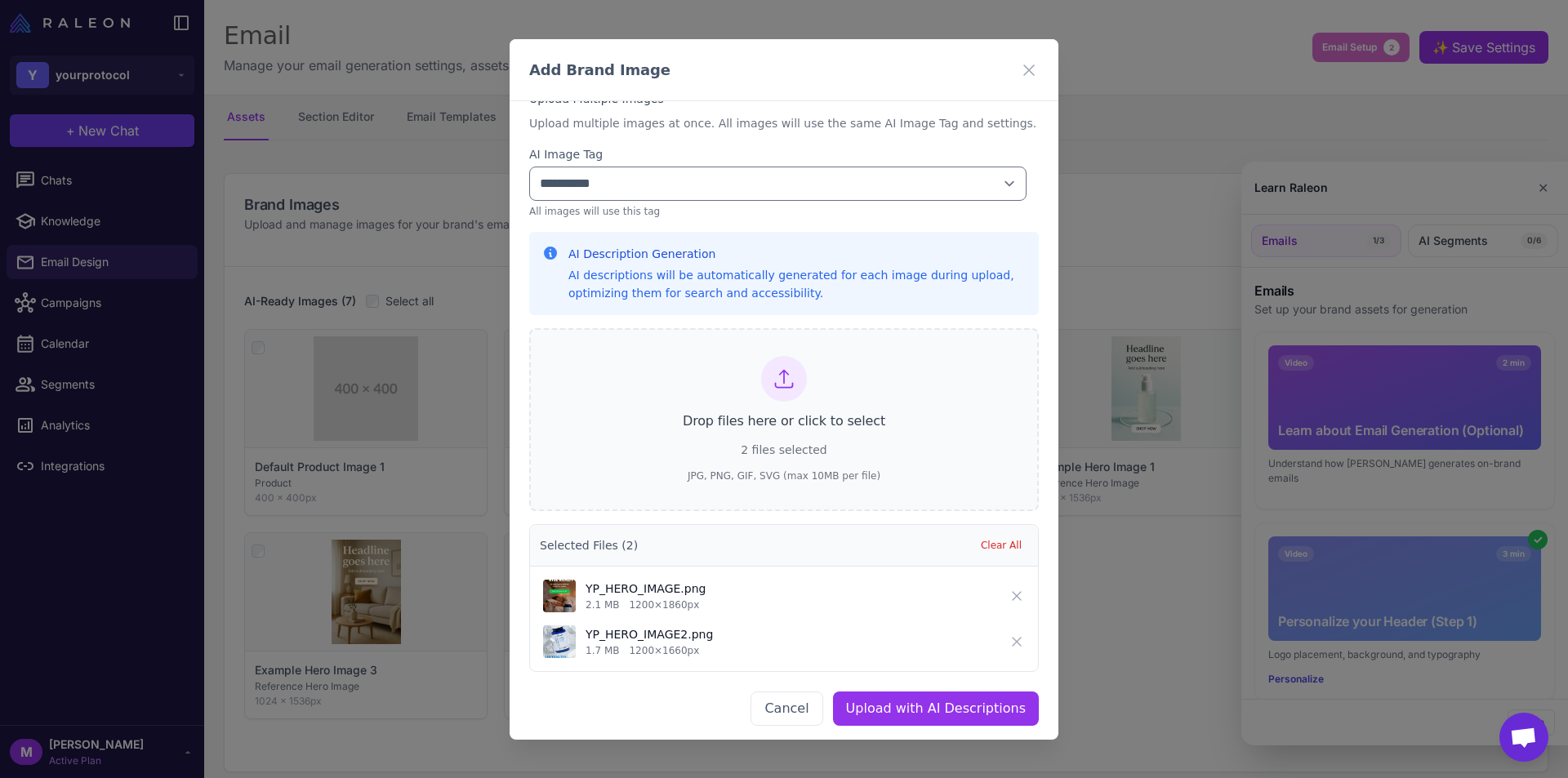
scroll to position [77, 0]
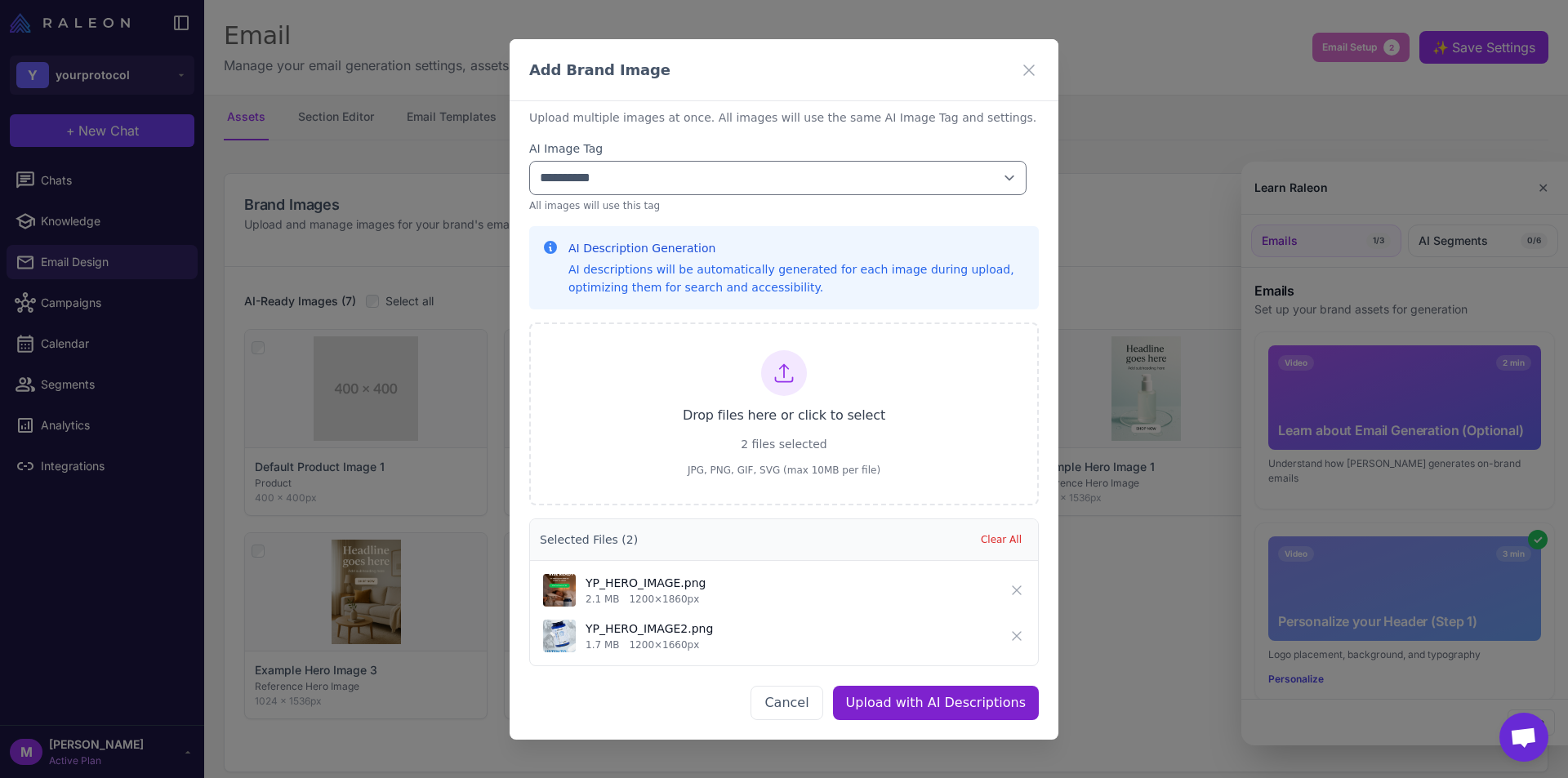
click at [886, 705] on button "Upload with AI Descriptions" at bounding box center [935, 703] width 205 height 35
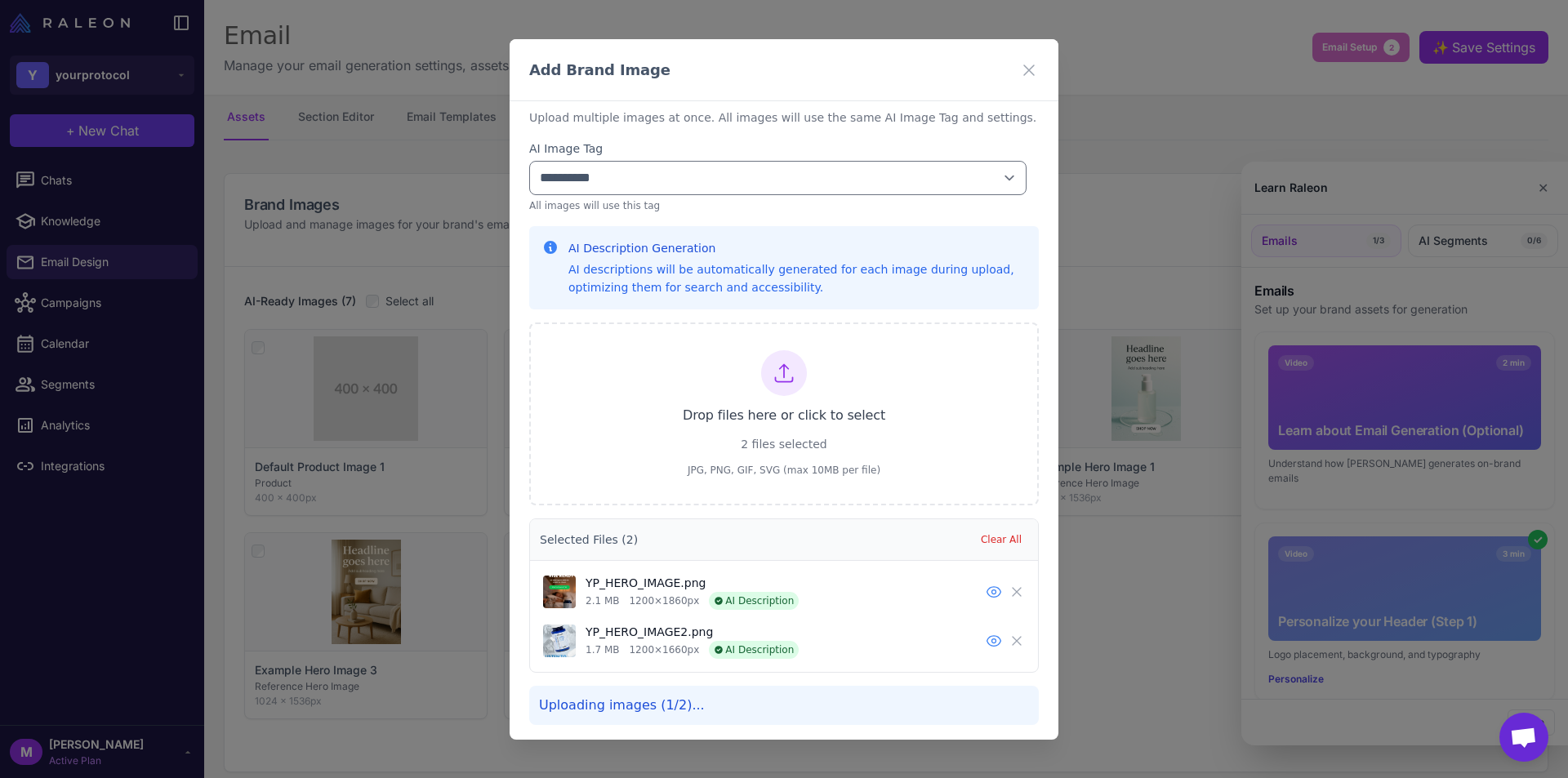
scroll to position [0, 0]
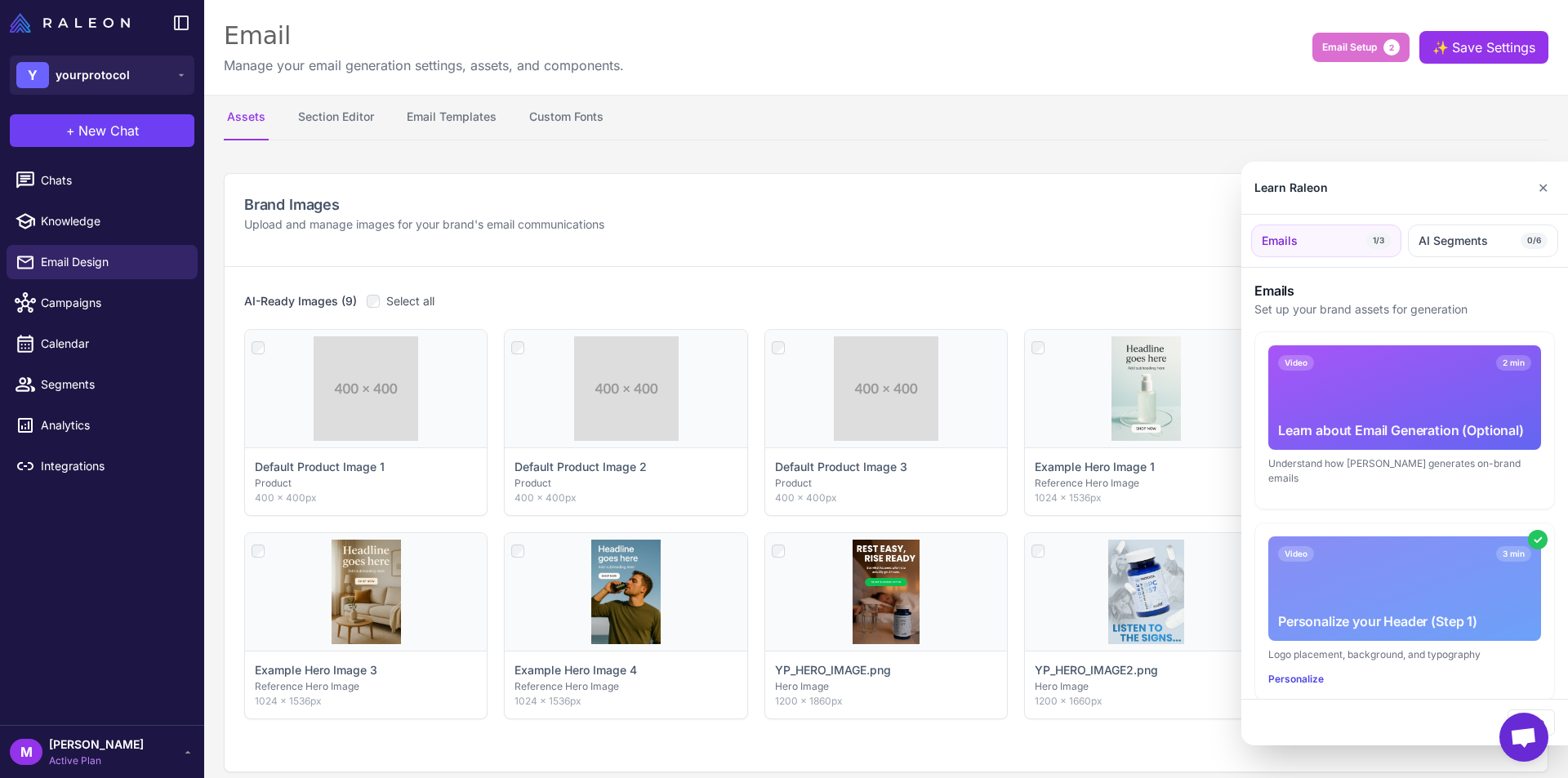
click at [858, 681] on div at bounding box center [784, 389] width 1568 height 778
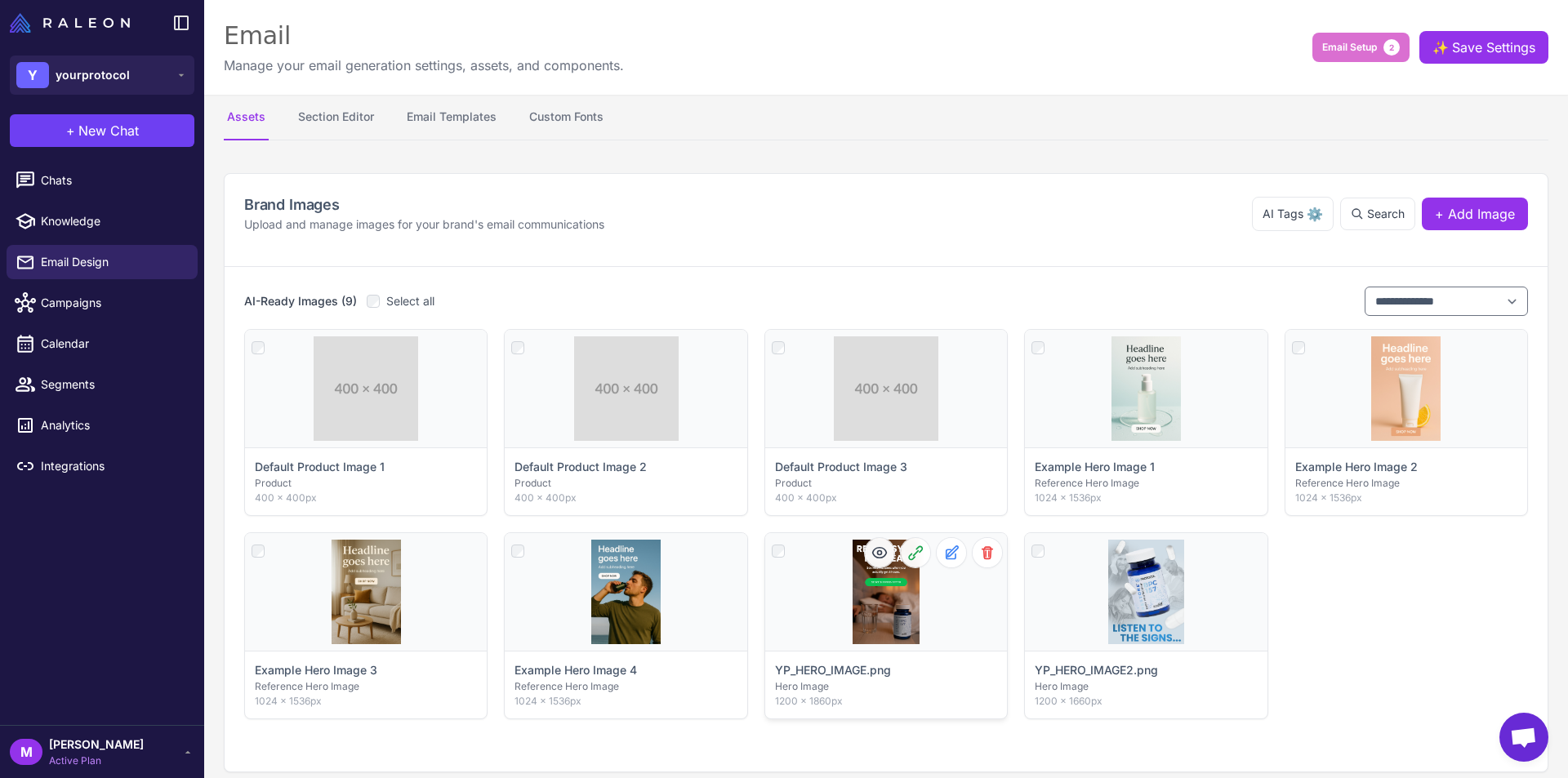
click at [861, 676] on p "YP_HERO_IMAGE.png" at bounding box center [833, 670] width 116 height 18
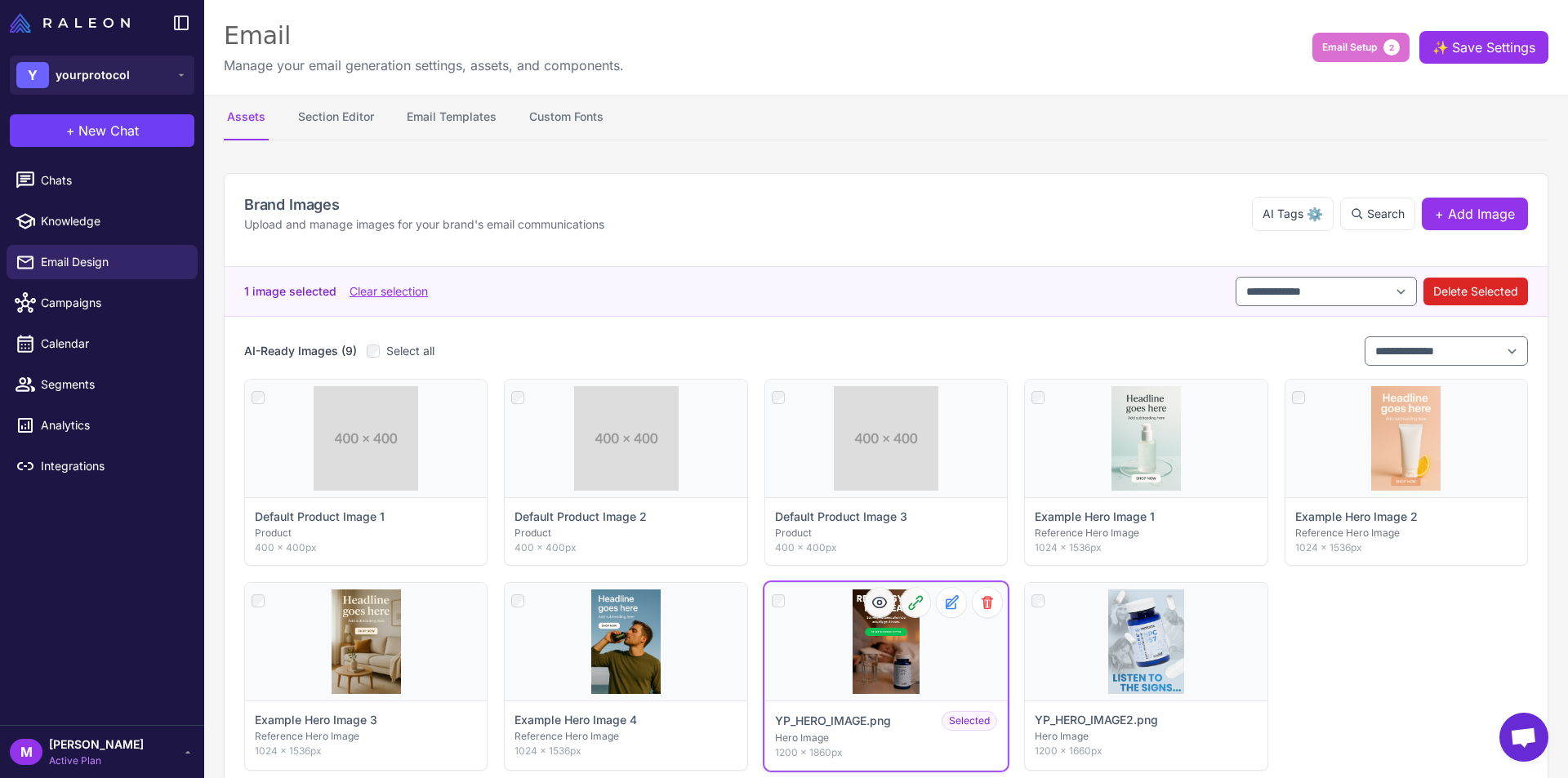
click at [878, 683] on span "Click to deselect" at bounding box center [886, 685] width 91 height 17
click at [878, 731] on p "Hero Image" at bounding box center [886, 739] width 222 height 15
click at [879, 605] on icon at bounding box center [879, 603] width 16 height 16
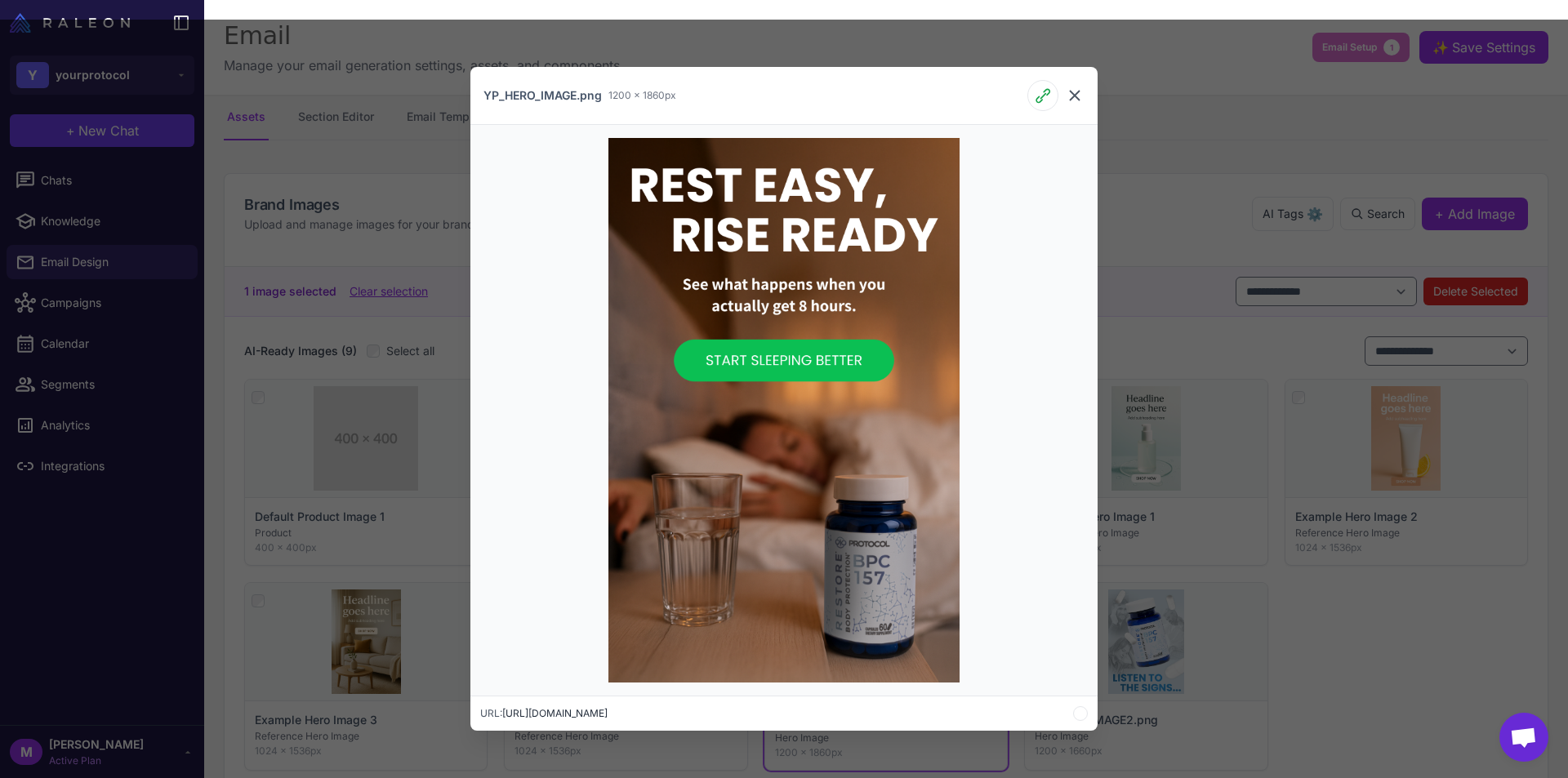
click at [1079, 89] on icon at bounding box center [1074, 95] width 19 height 19
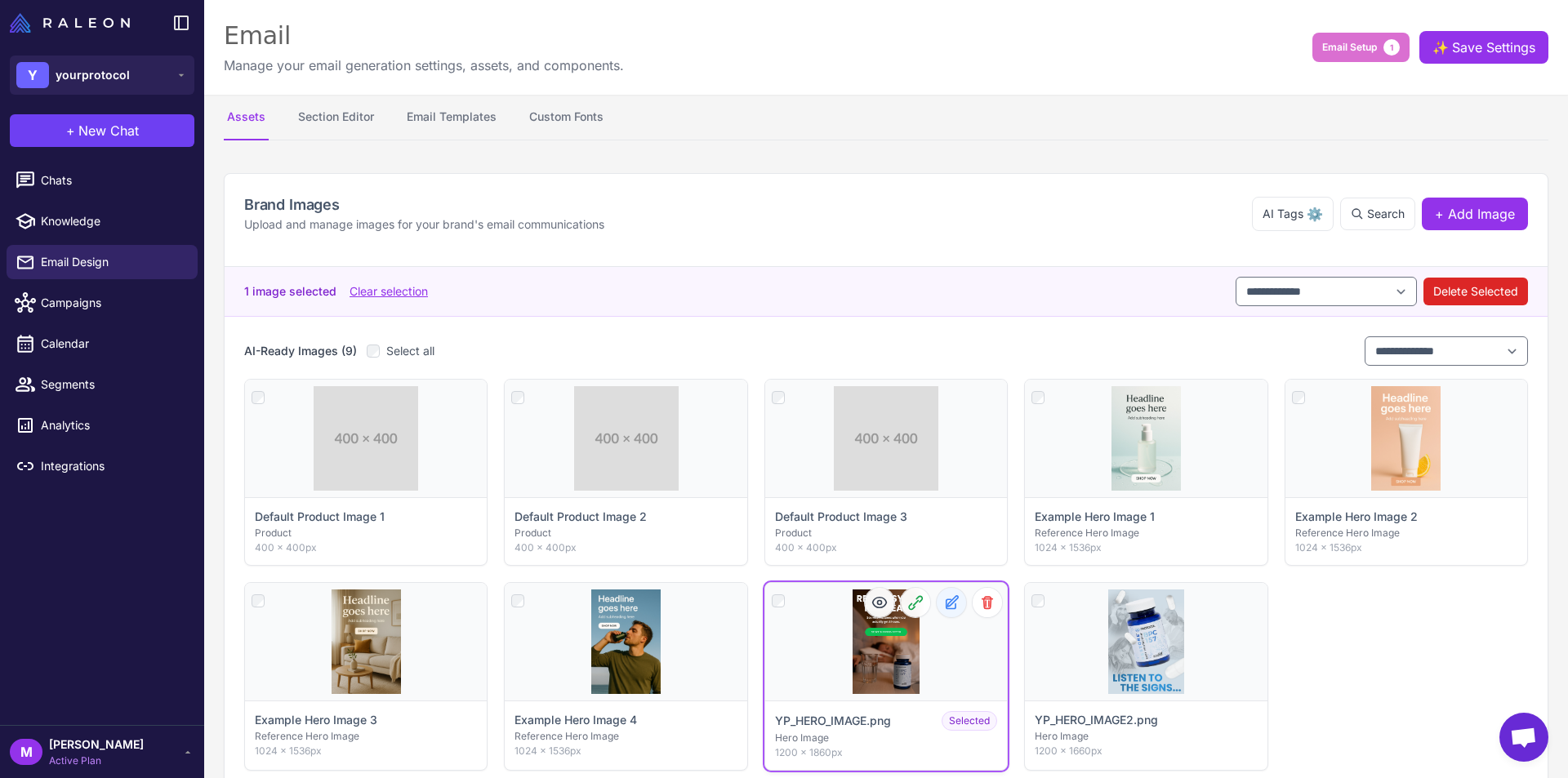
click at [946, 605] on icon at bounding box center [952, 603] width 16 height 16
select select "**********"
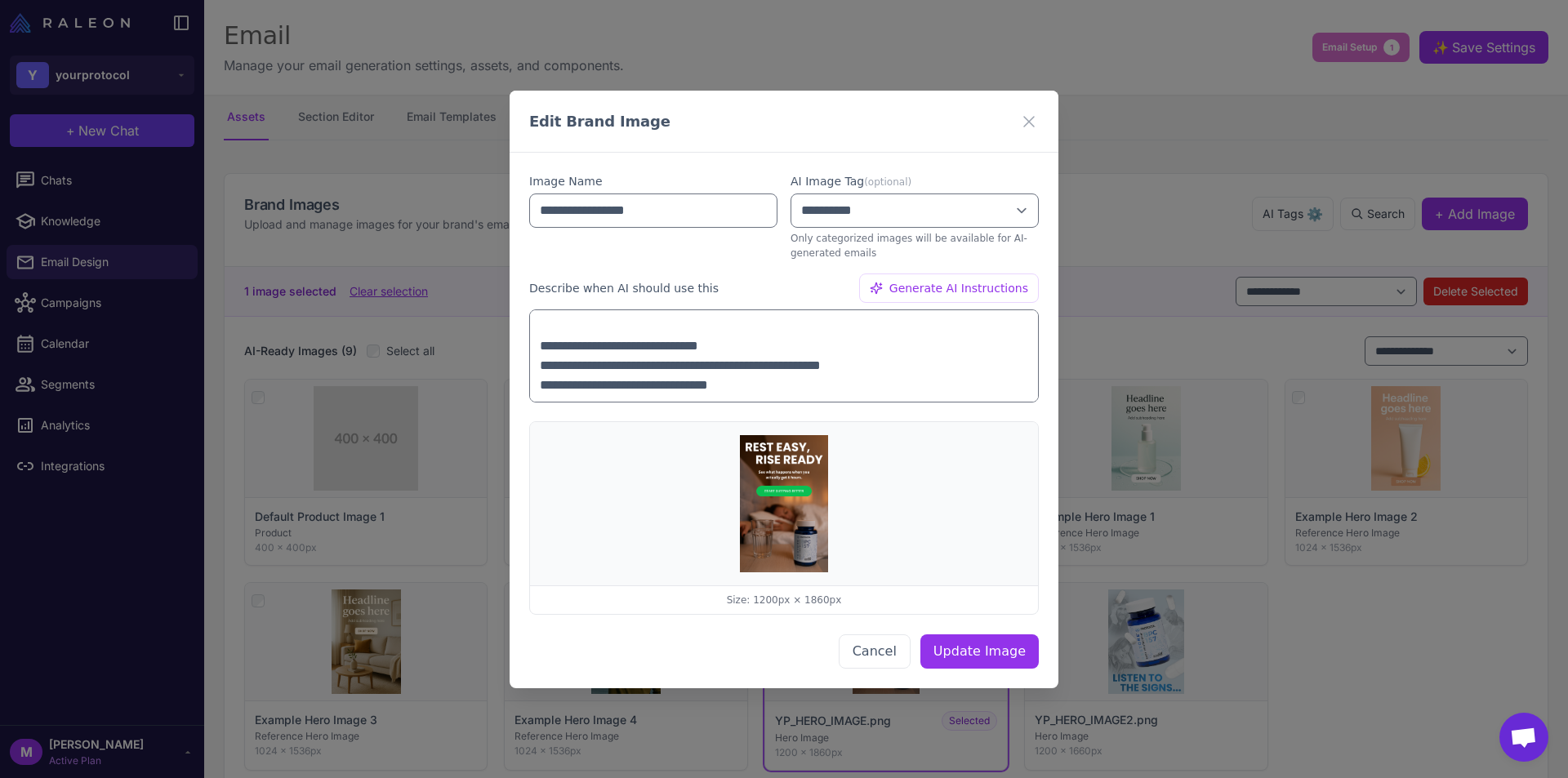
scroll to position [98, 0]
click at [1034, 119] on icon at bounding box center [1028, 121] width 19 height 19
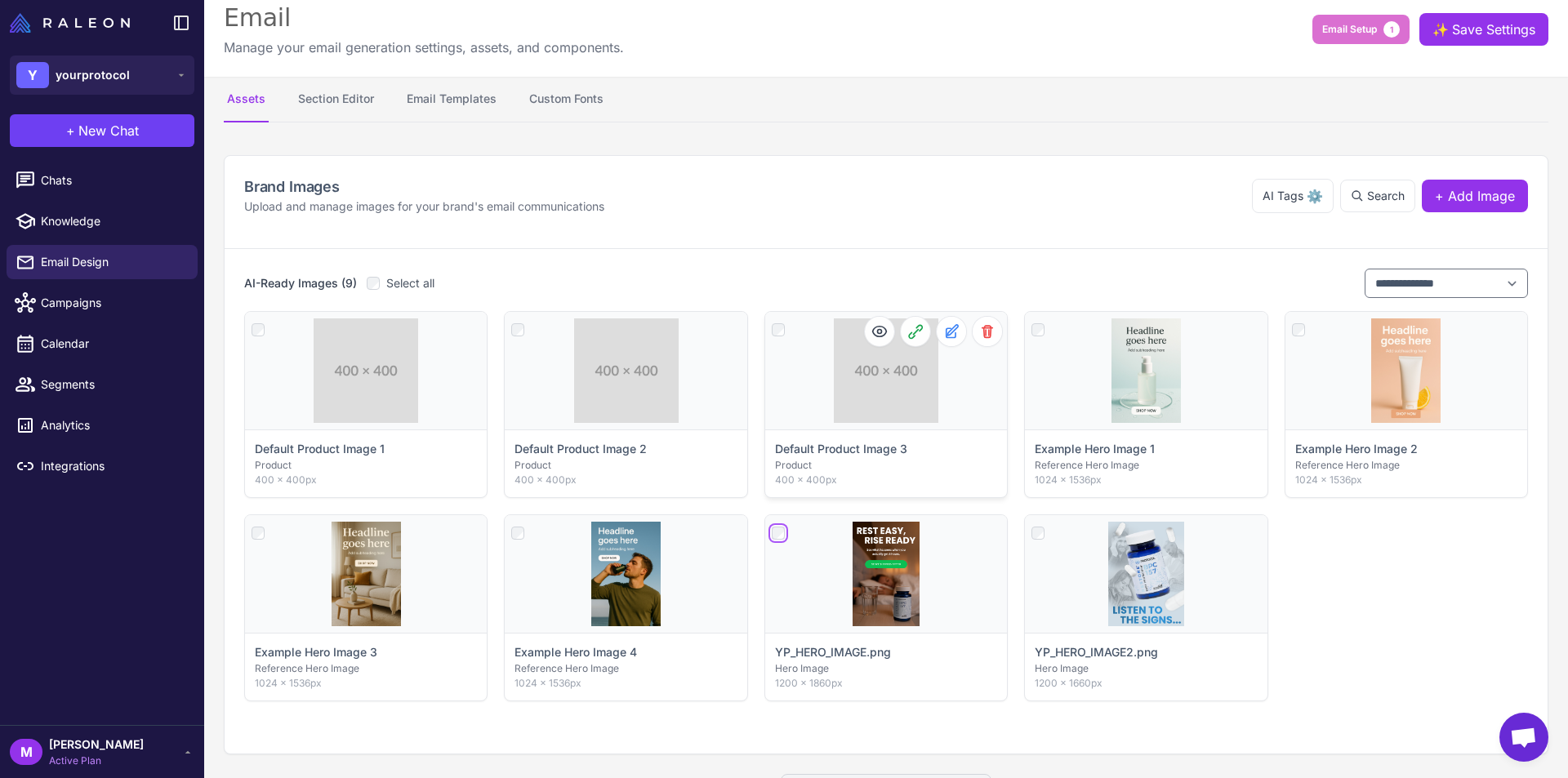
scroll to position [0, 0]
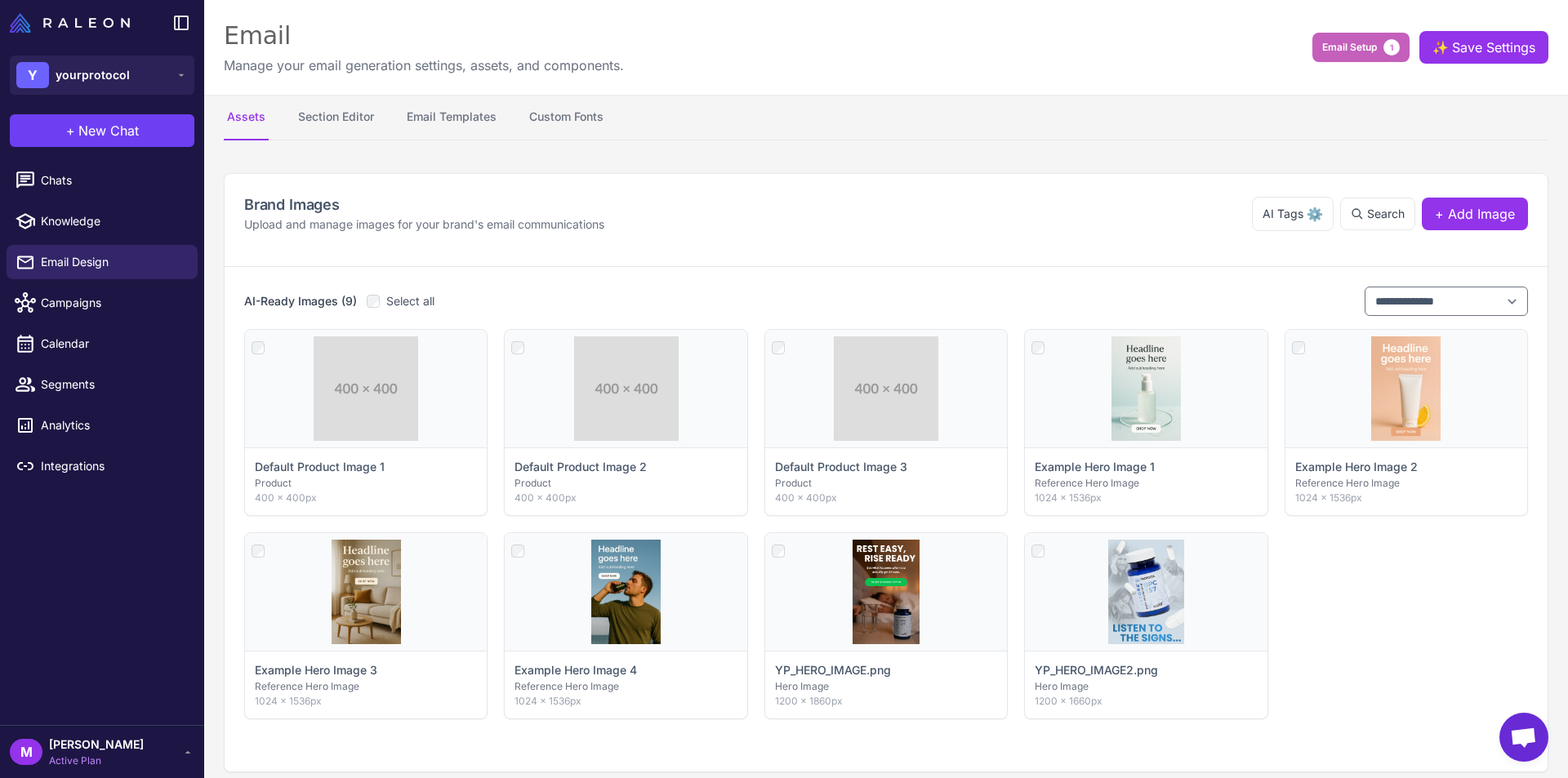
click at [1384, 51] on span "1" at bounding box center [1392, 47] width 16 height 16
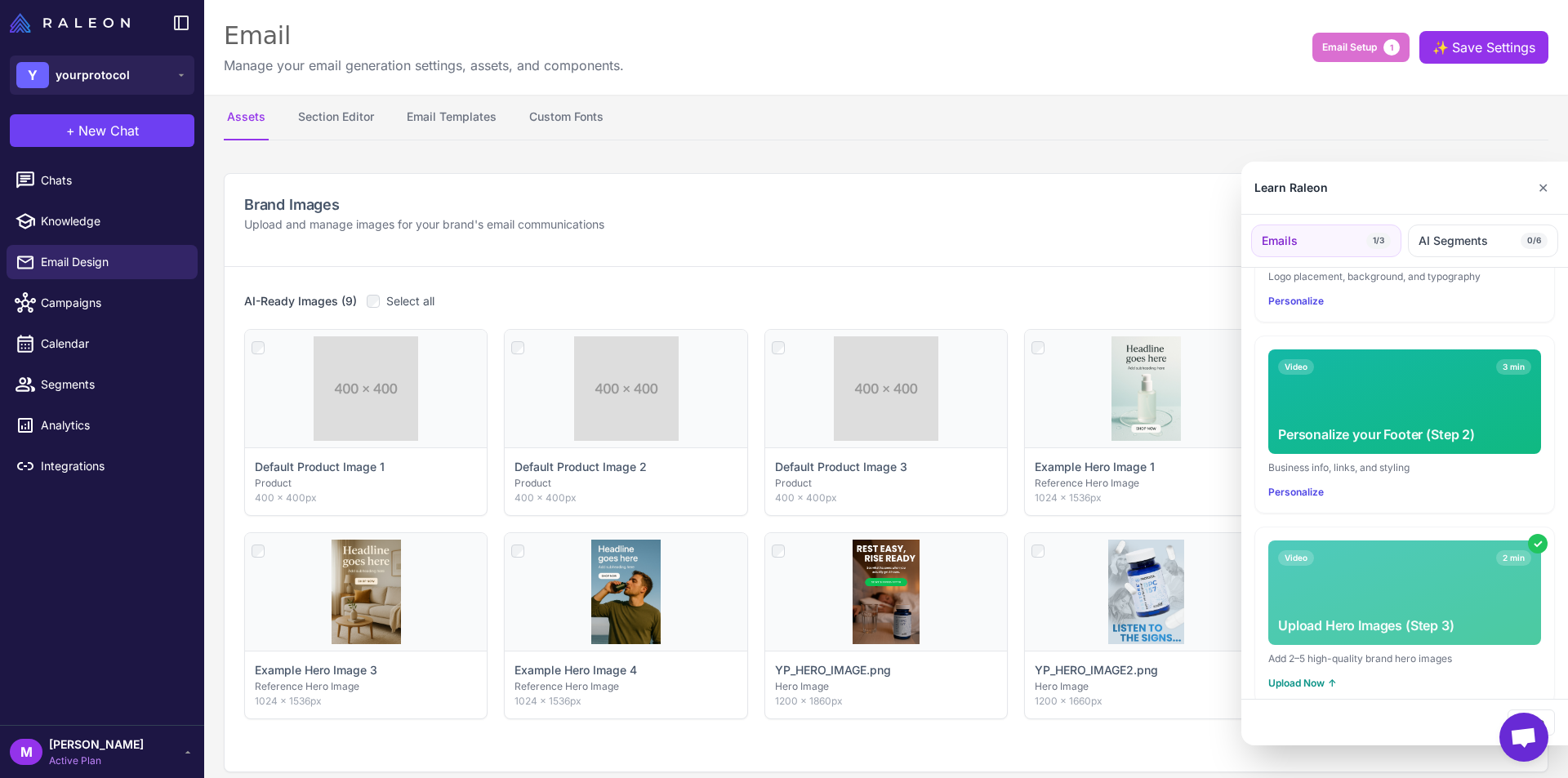
scroll to position [383, 0]
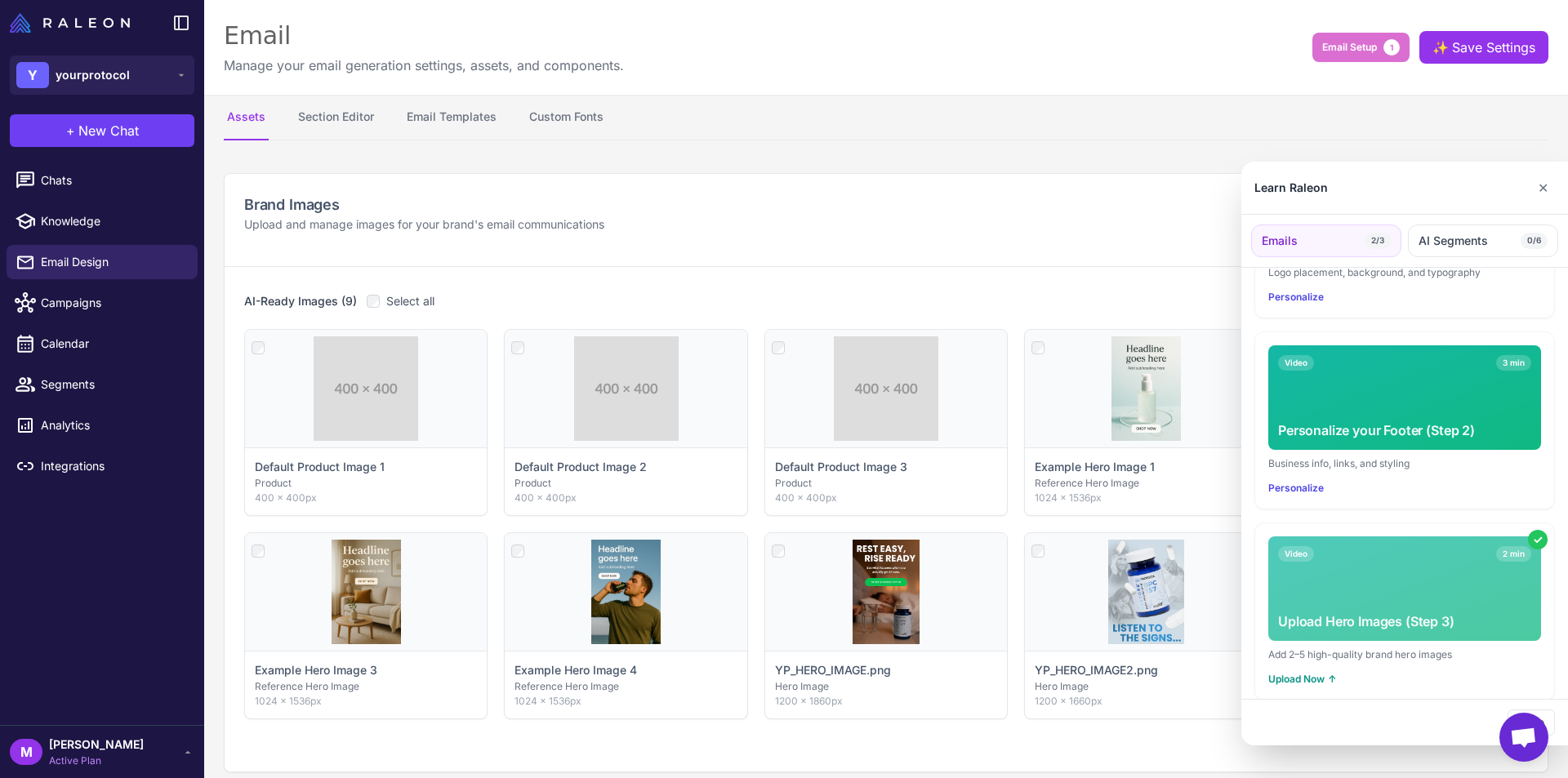
click at [1368, 457] on div "Business info, links, and styling" at bounding box center [1405, 464] width 273 height 15
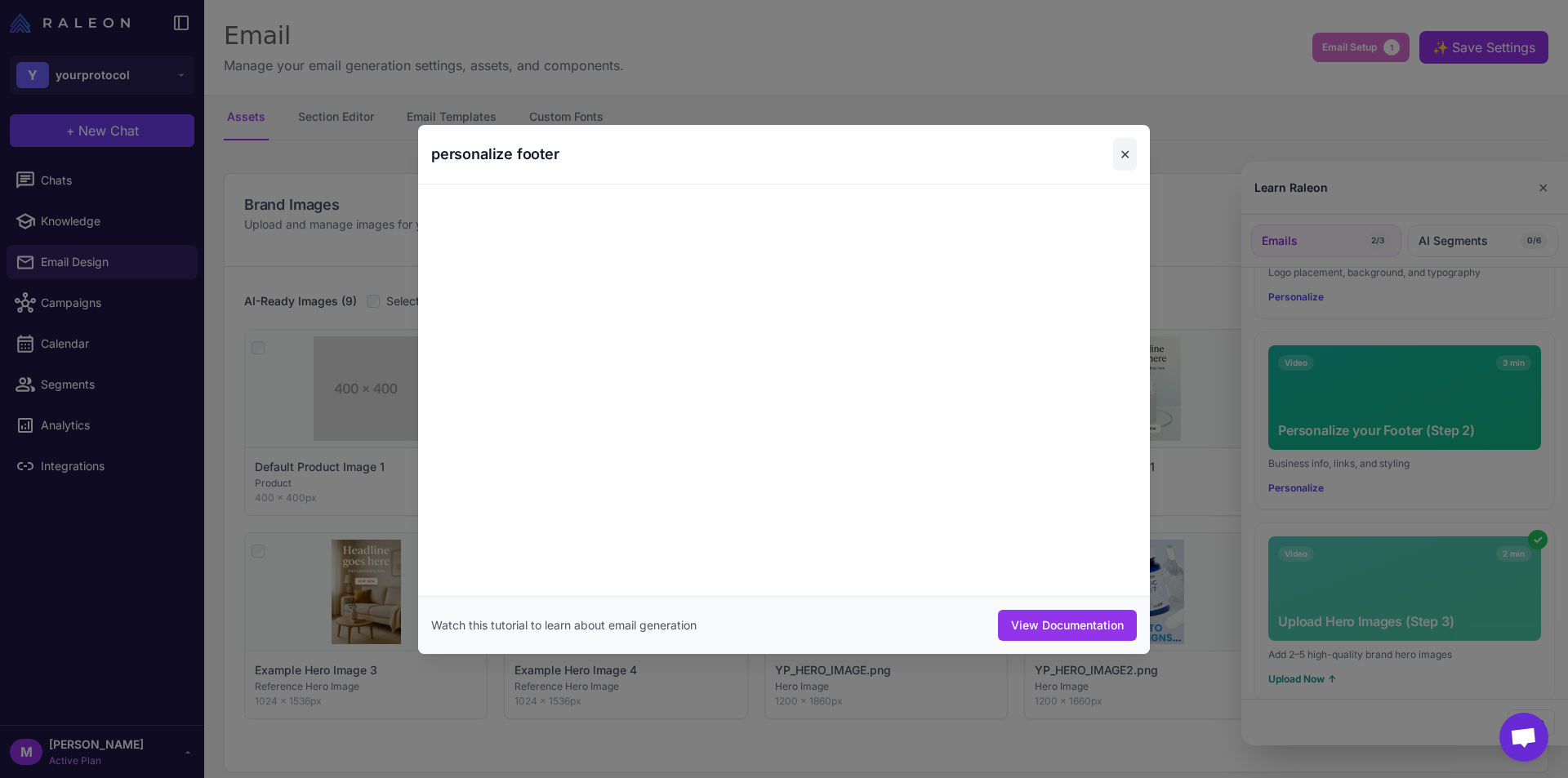
click at [1117, 155] on button "✕" at bounding box center [1125, 154] width 24 height 33
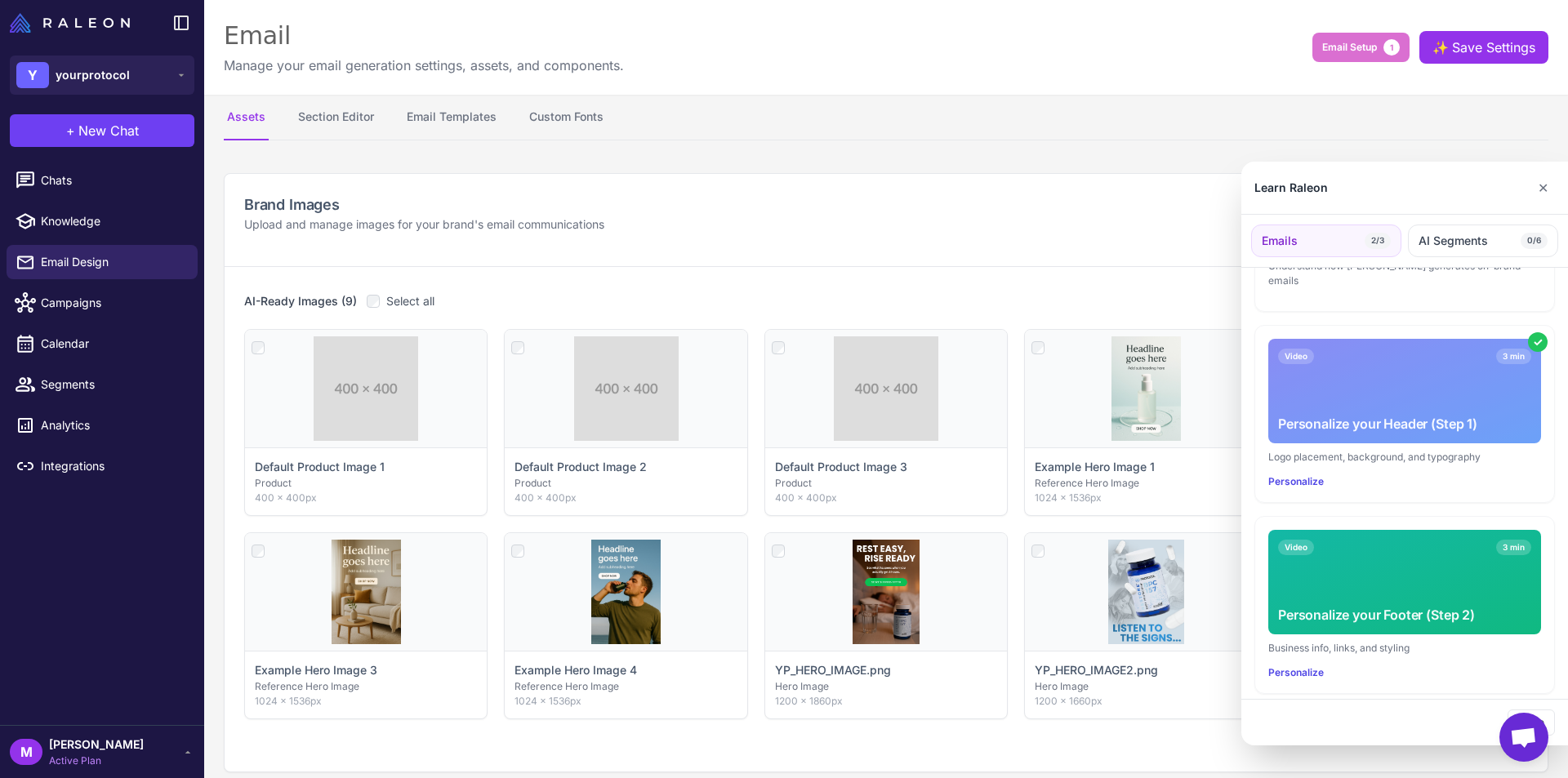
scroll to position [327, 0]
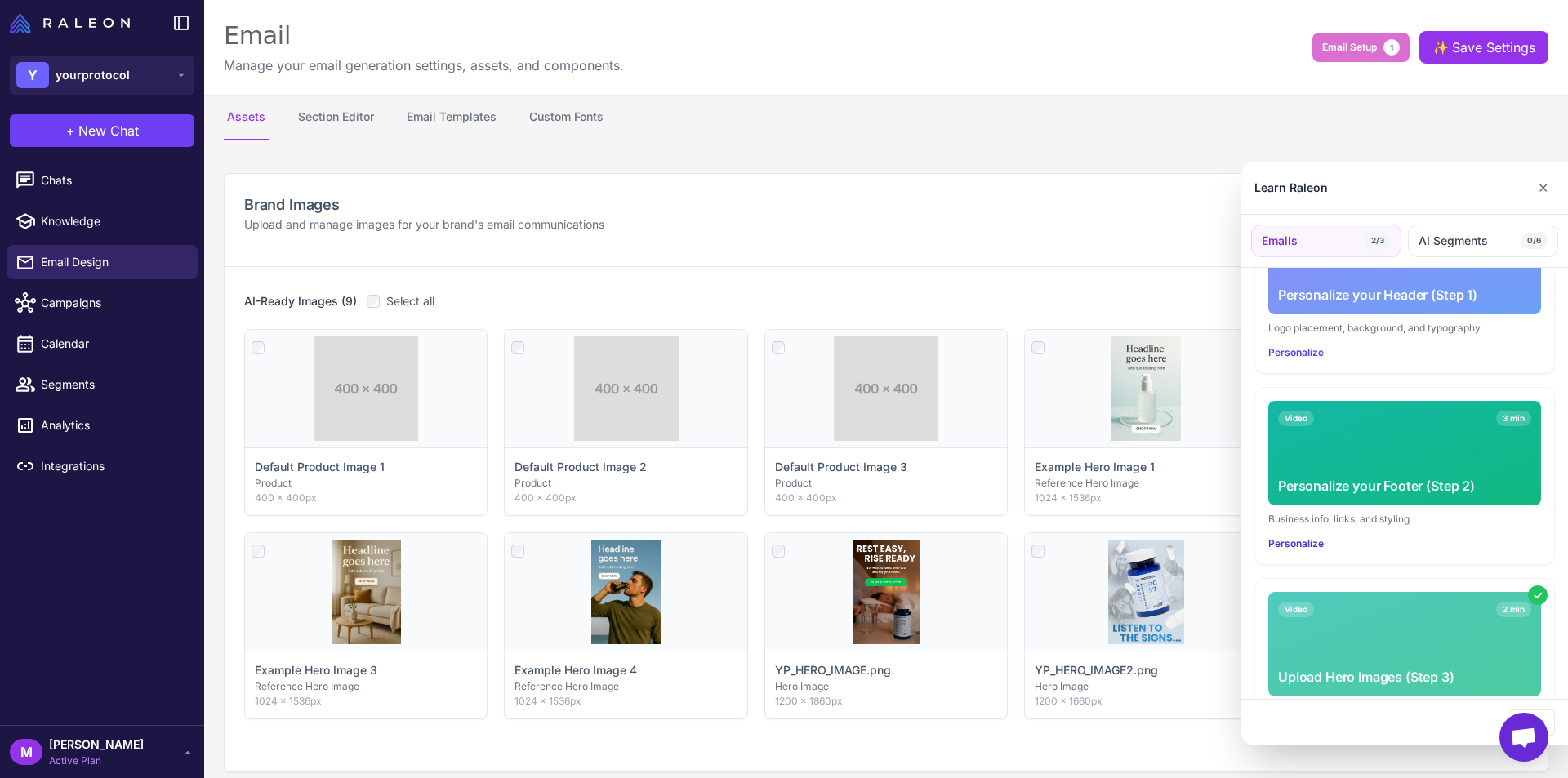
click at [1299, 537] on button "Personalize" at bounding box center [1296, 544] width 56 height 15
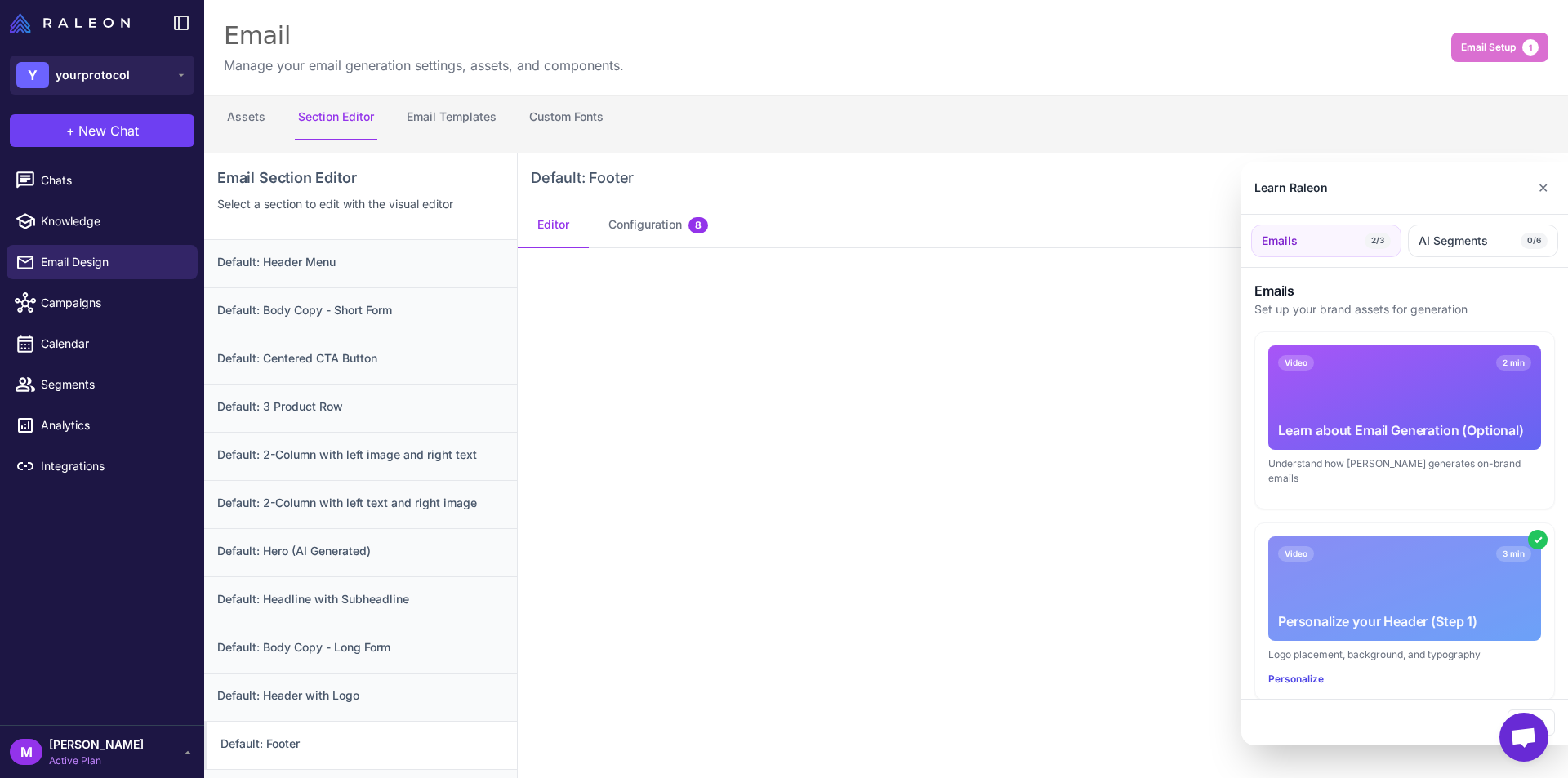
click at [1048, 367] on div at bounding box center [784, 389] width 1568 height 778
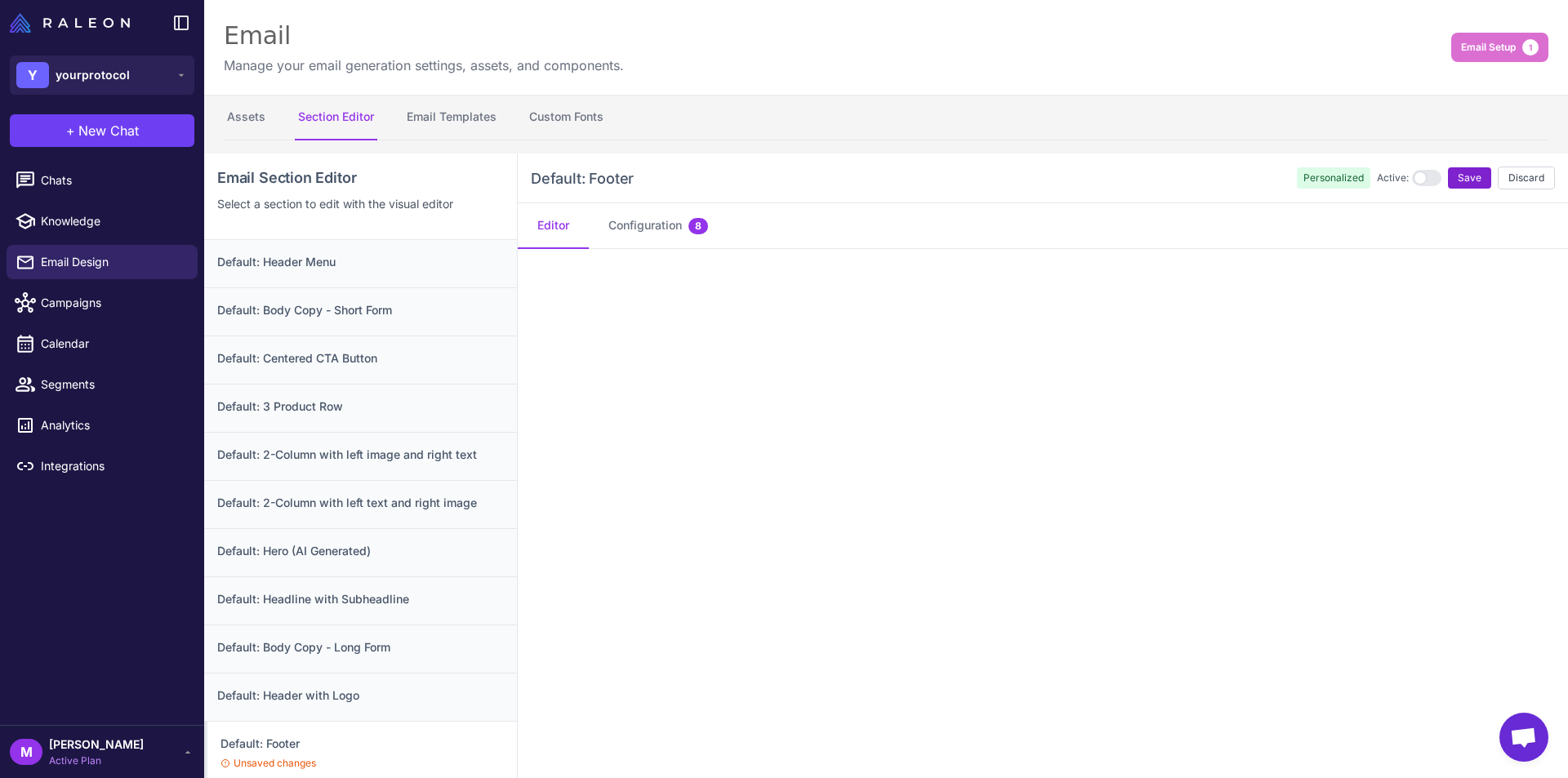
click at [1467, 180] on span "Save" at bounding box center [1470, 178] width 24 height 15
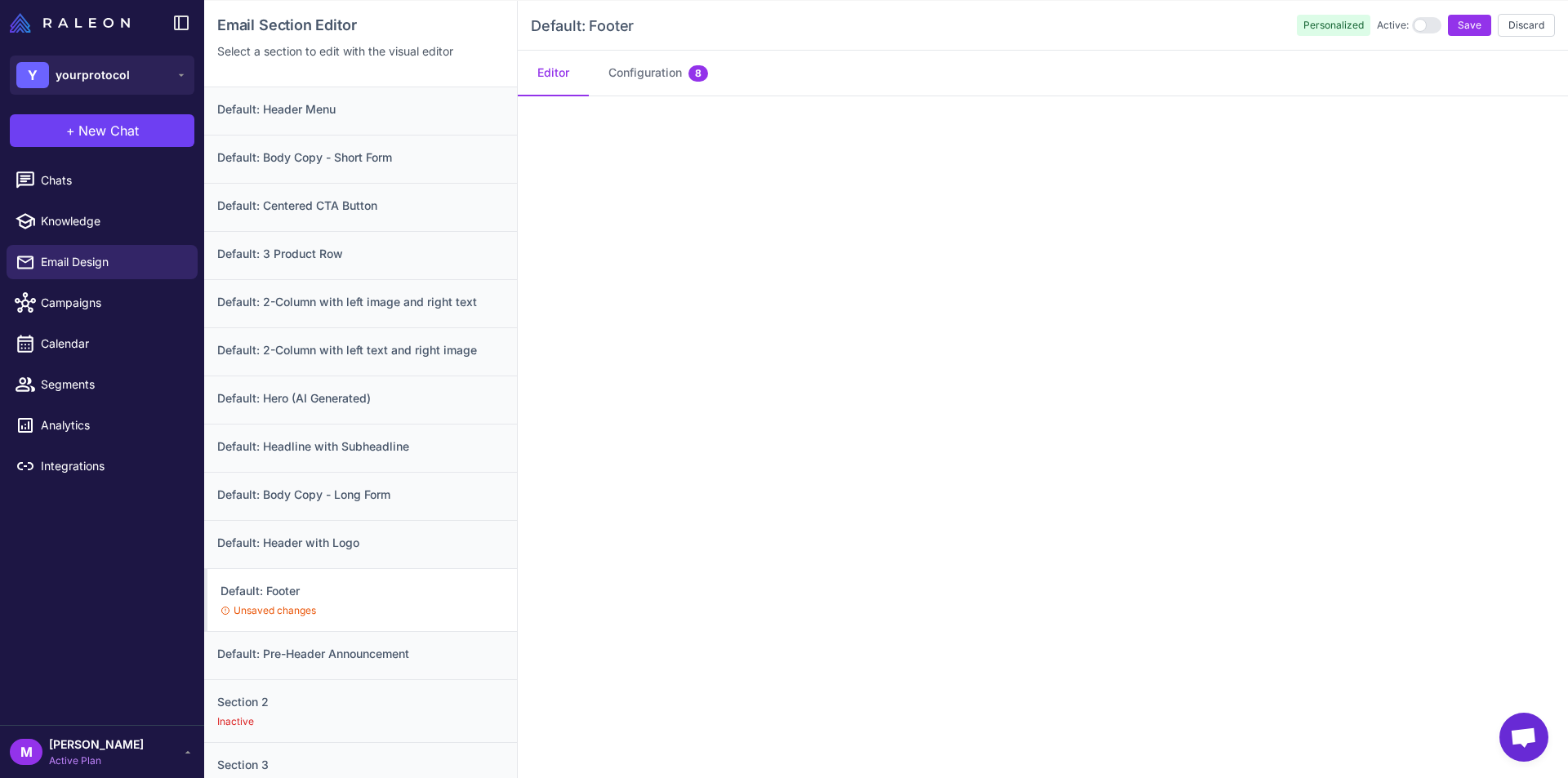
scroll to position [153, 0]
click at [635, 79] on button "Configuration 8" at bounding box center [658, 73] width 139 height 46
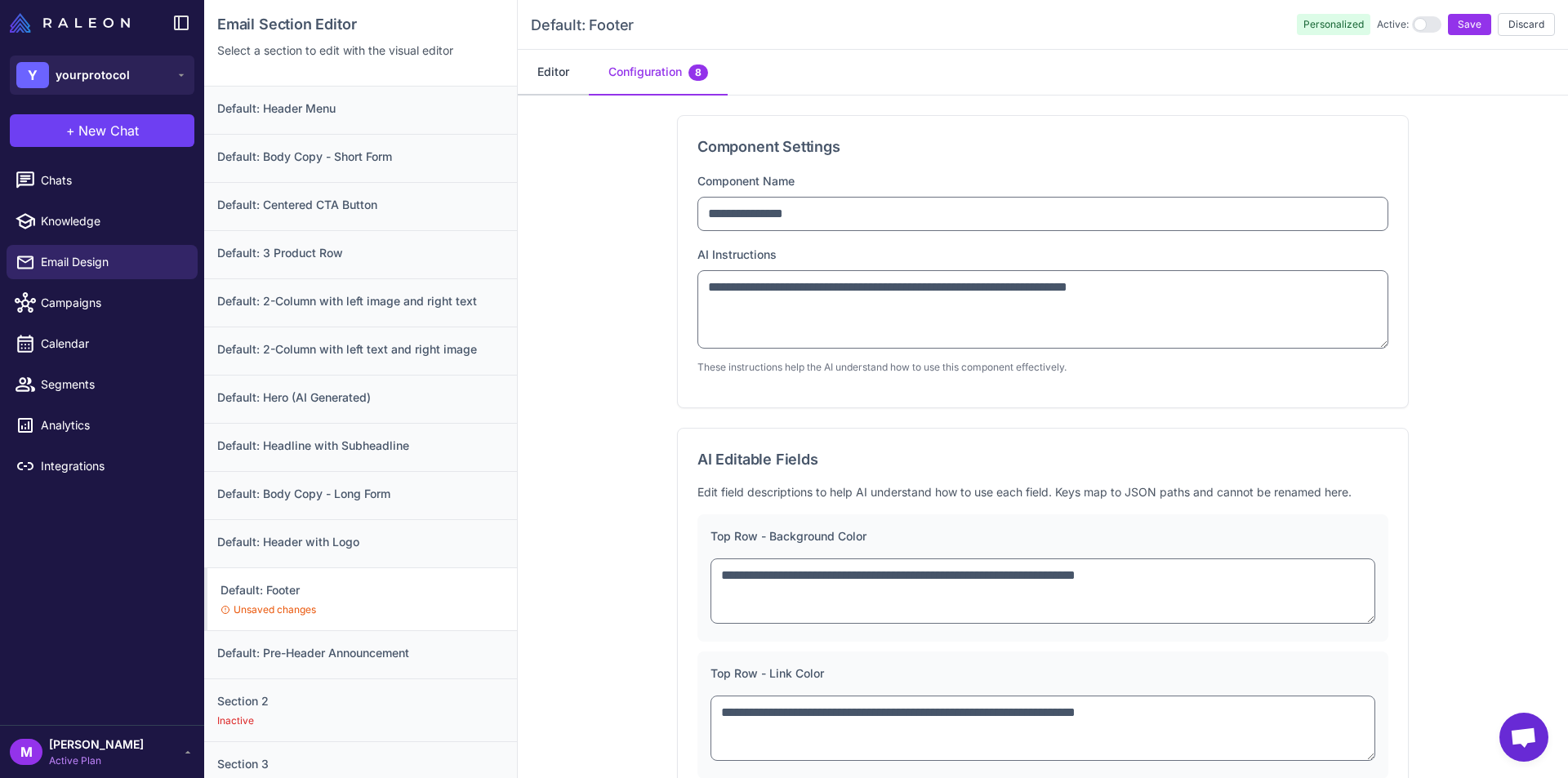
click at [569, 65] on button "Editor" at bounding box center [553, 73] width 71 height 46
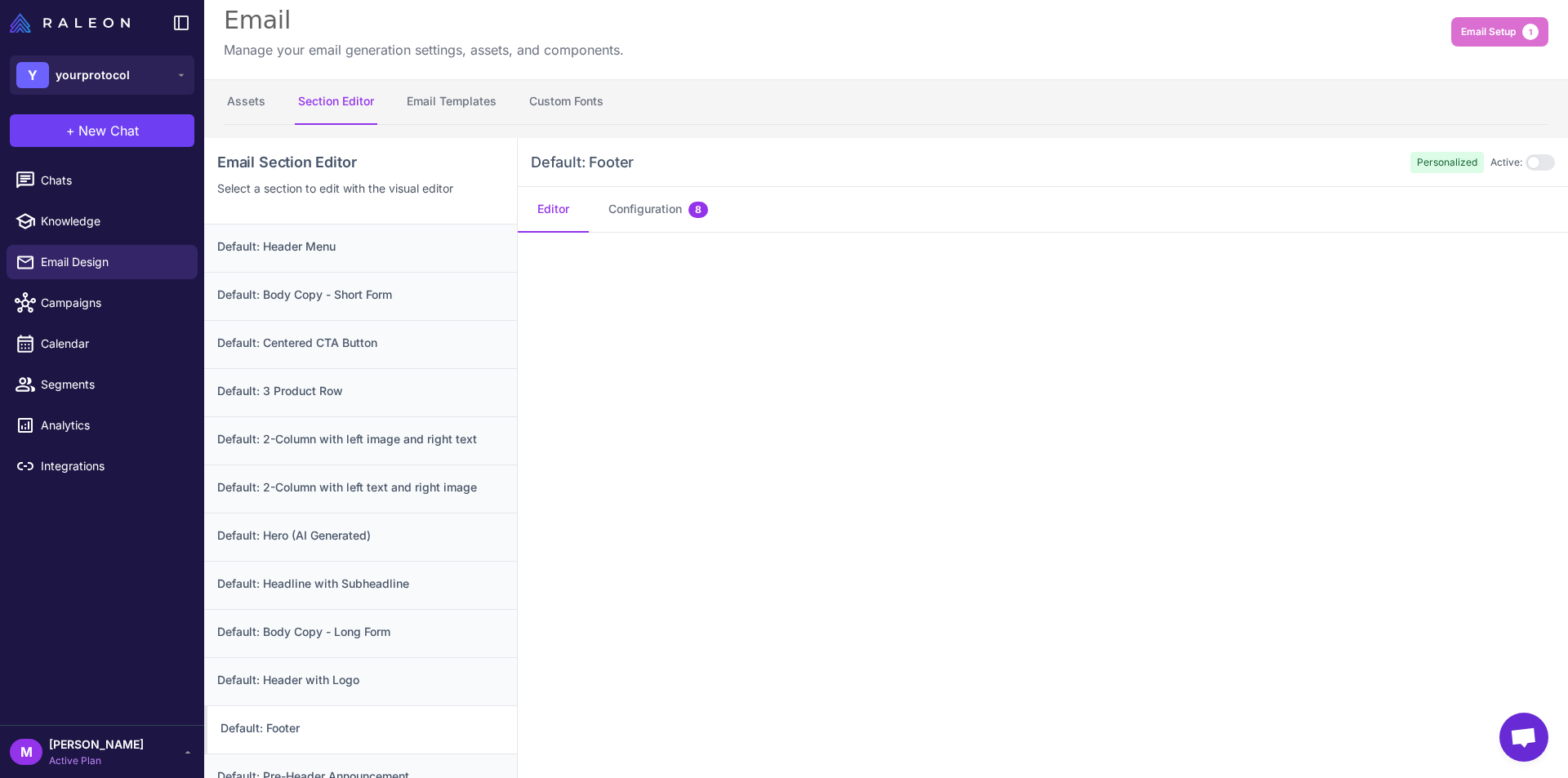
scroll to position [0, 0]
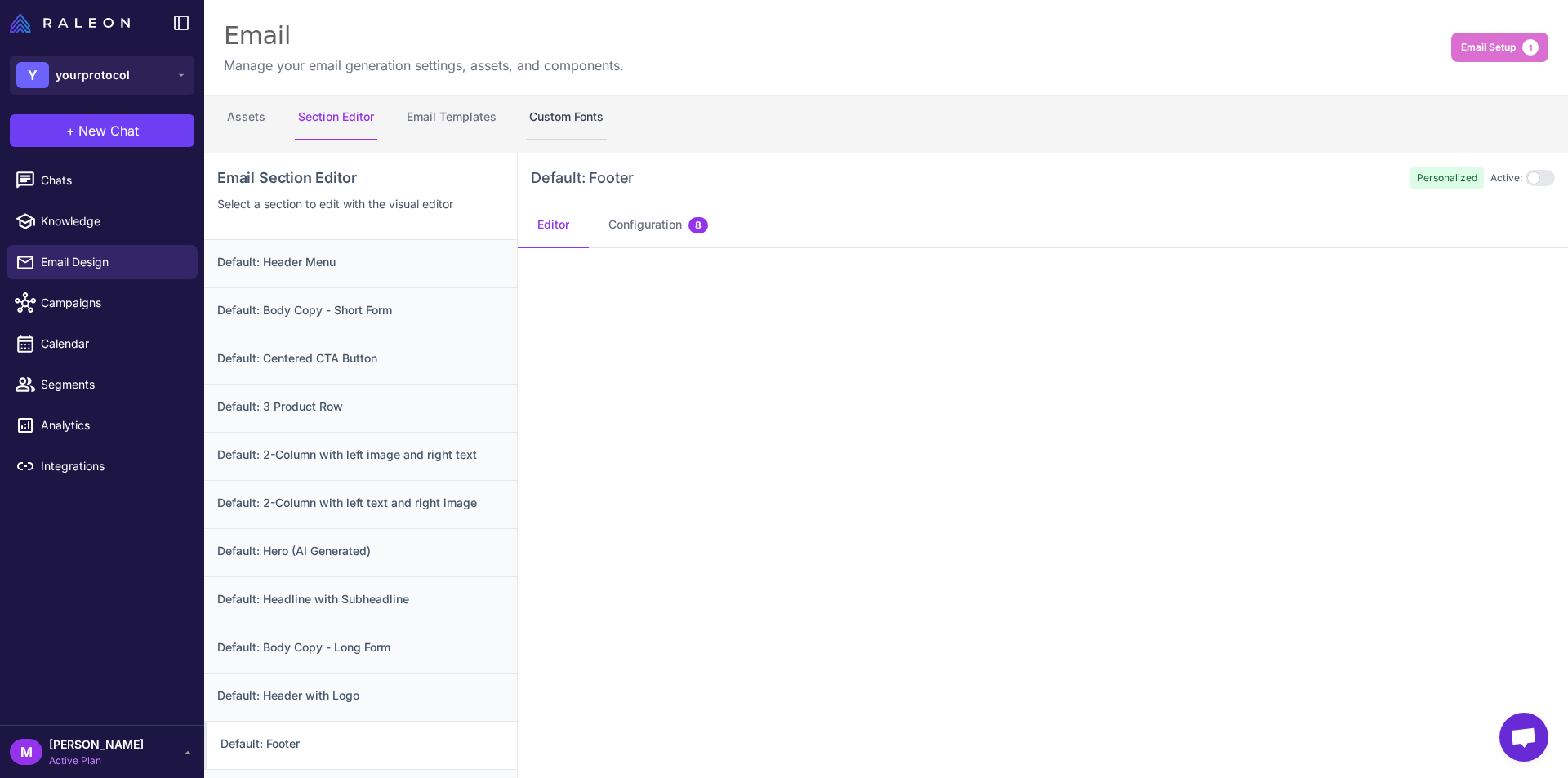
click at [569, 127] on button "Custom Fonts" at bounding box center [566, 118] width 81 height 46
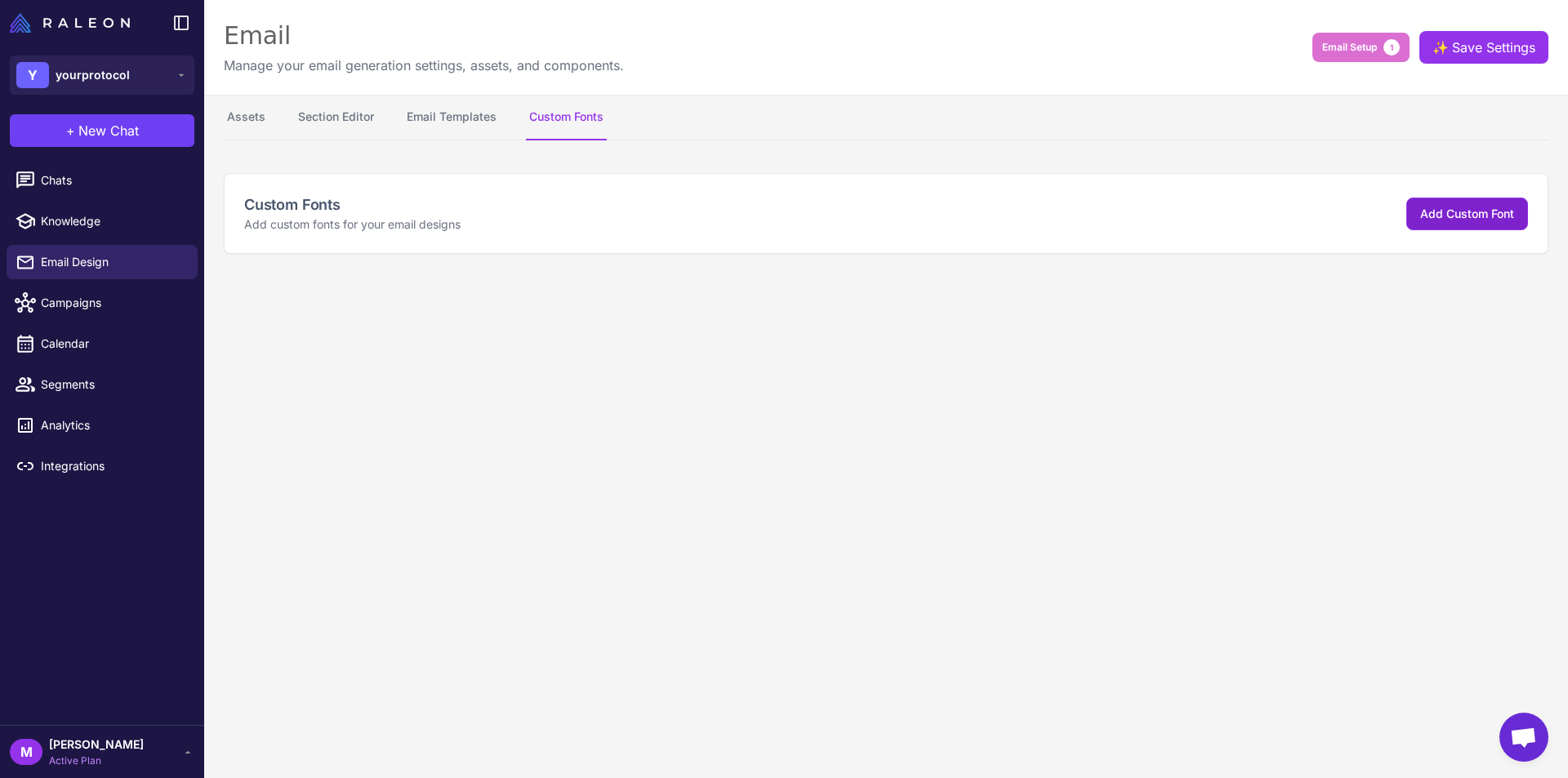
click at [1451, 216] on span "Add Custom Font" at bounding box center [1467, 213] width 94 height 14
select select "***"
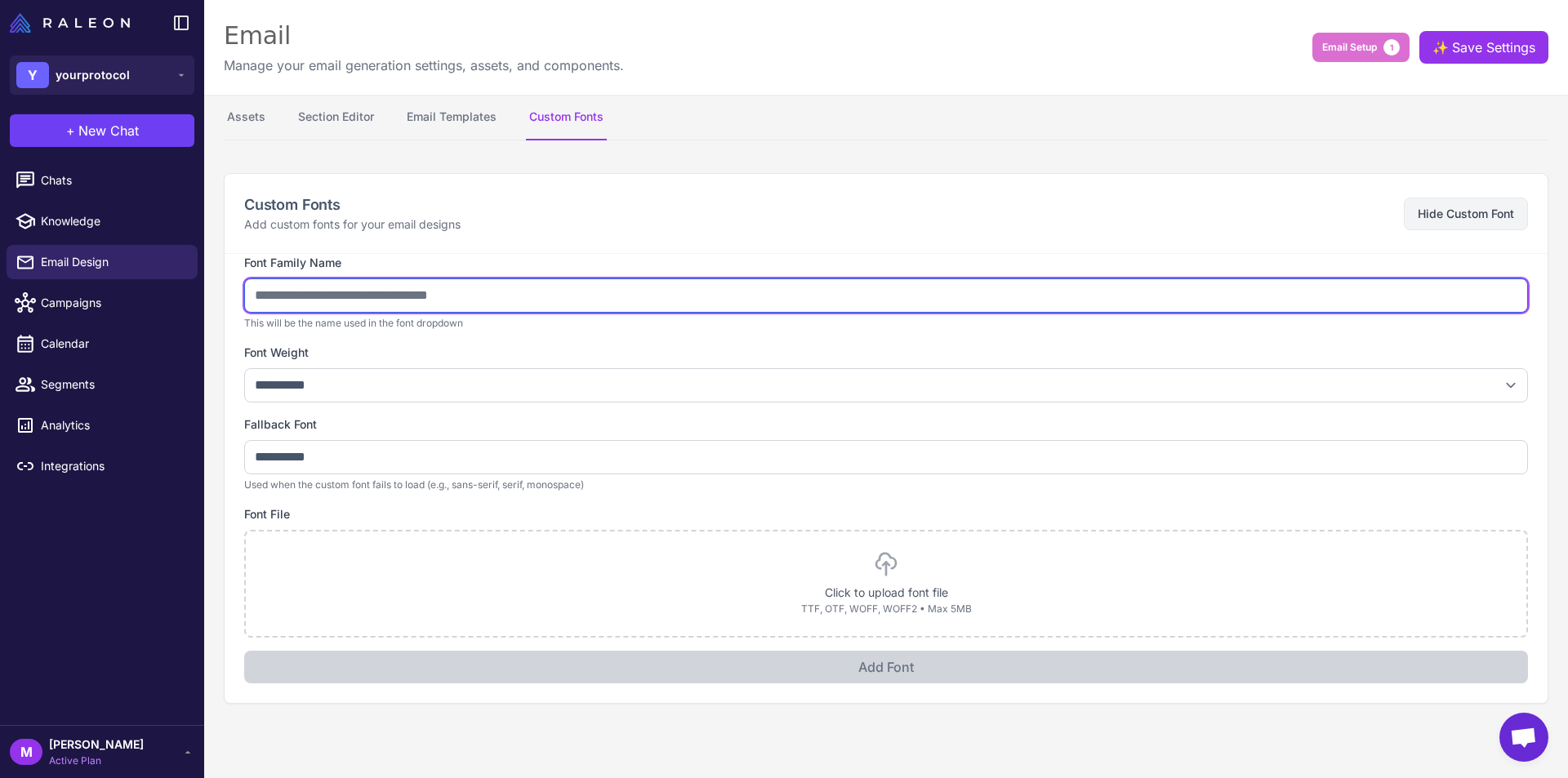
click at [387, 304] on input "text" at bounding box center [886, 296] width 1284 height 35
type input "*******"
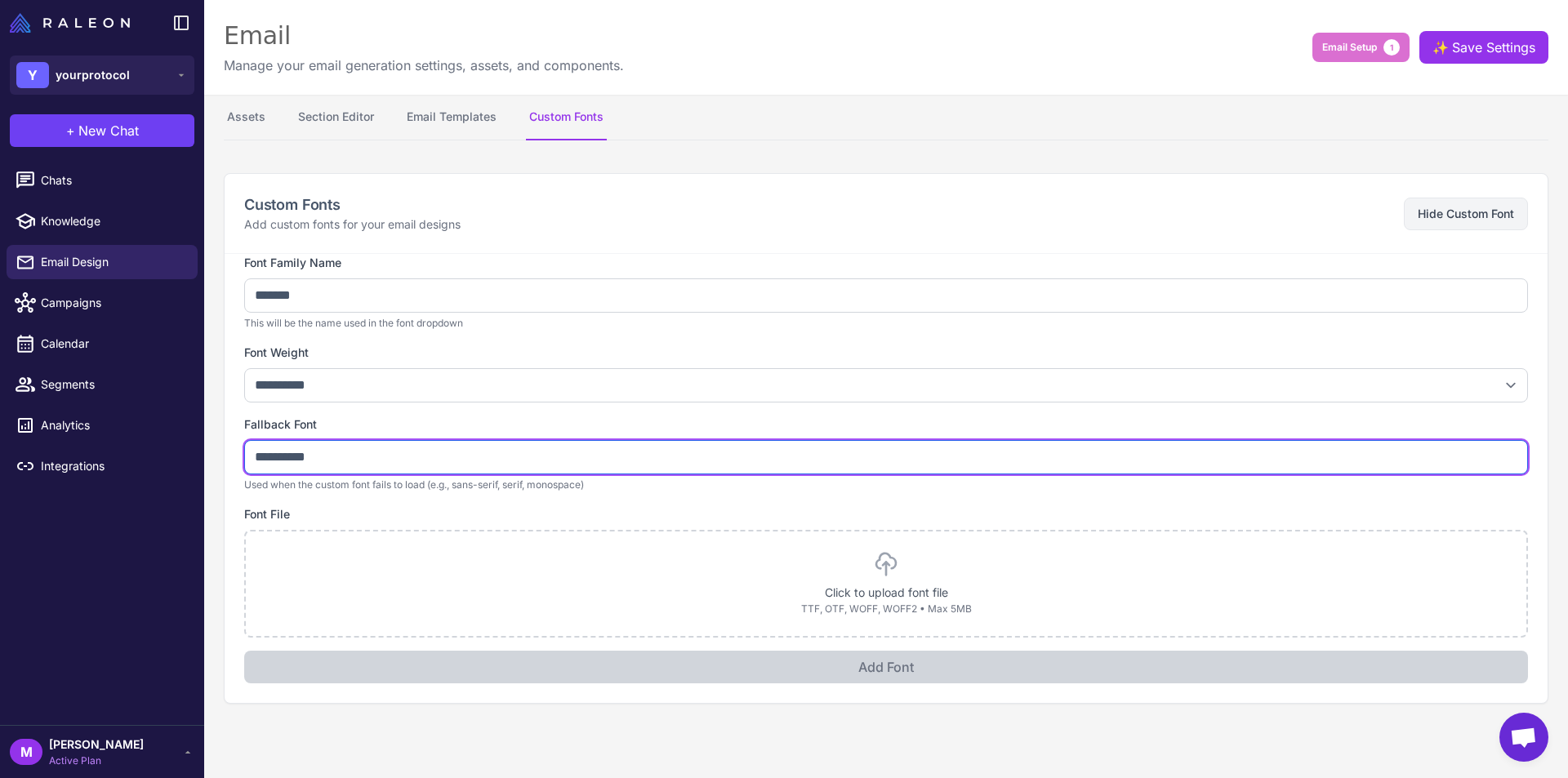
click at [304, 461] on input "**********" at bounding box center [886, 457] width 1284 height 35
click at [354, 463] on input "**********" at bounding box center [886, 457] width 1284 height 35
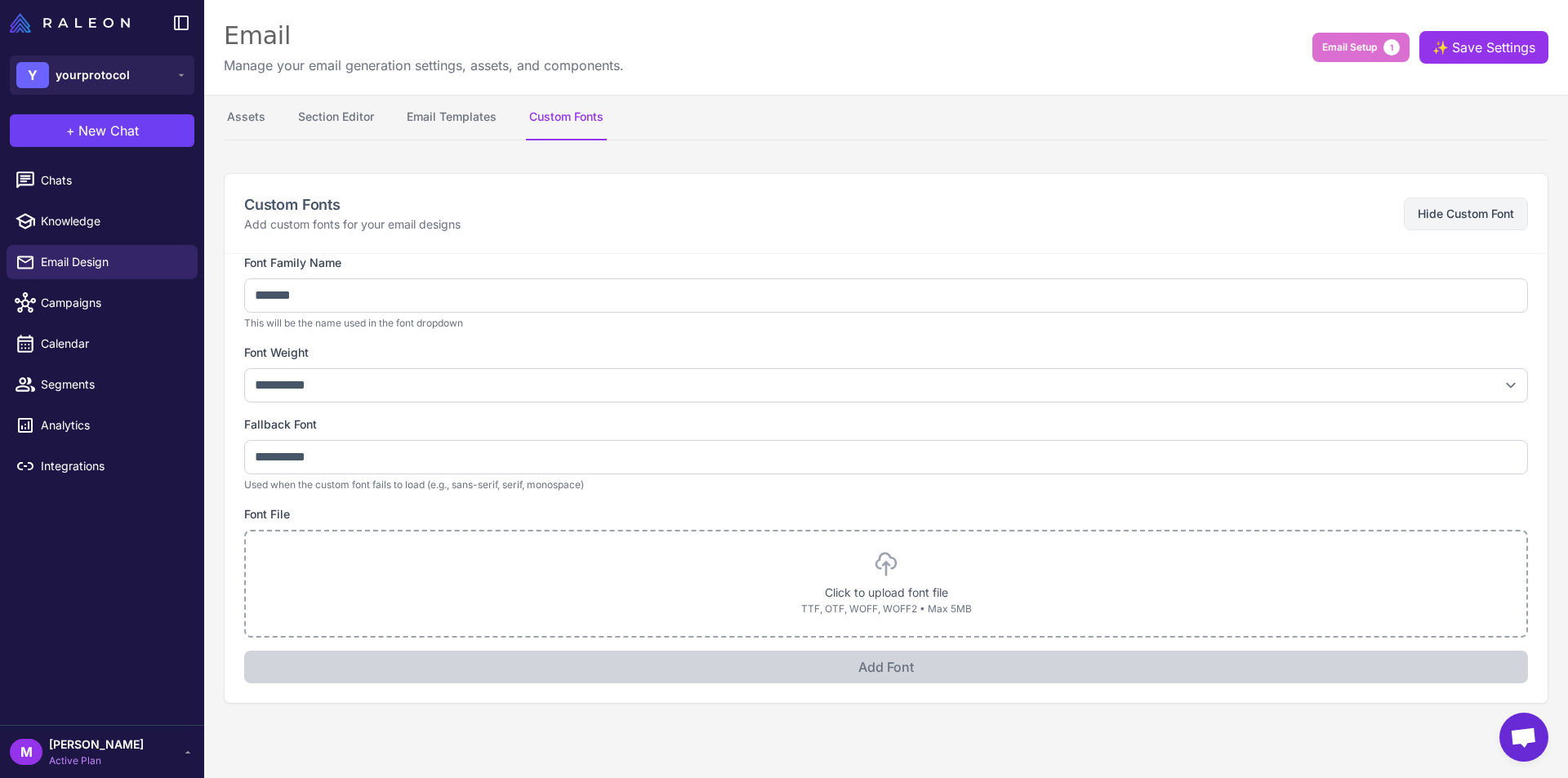
click at [374, 561] on div "Click to upload font file TTF, OTF, WOFF, WOFF2 • Max 5MB" at bounding box center [887, 584] width 1242 height 66
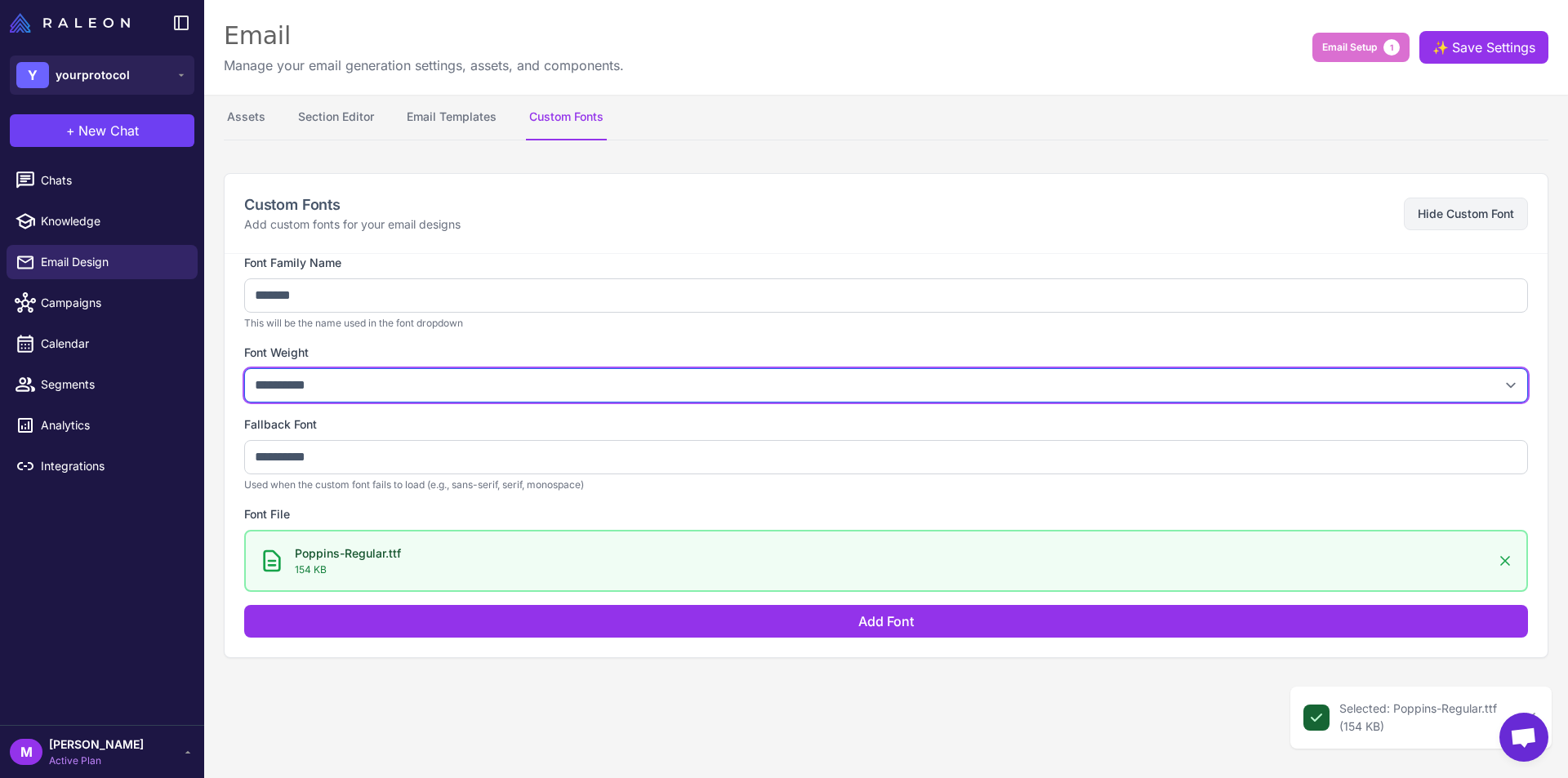
click at [457, 376] on select "**********" at bounding box center [886, 385] width 1284 height 35
click at [452, 381] on select "**********" at bounding box center [886, 385] width 1284 height 35
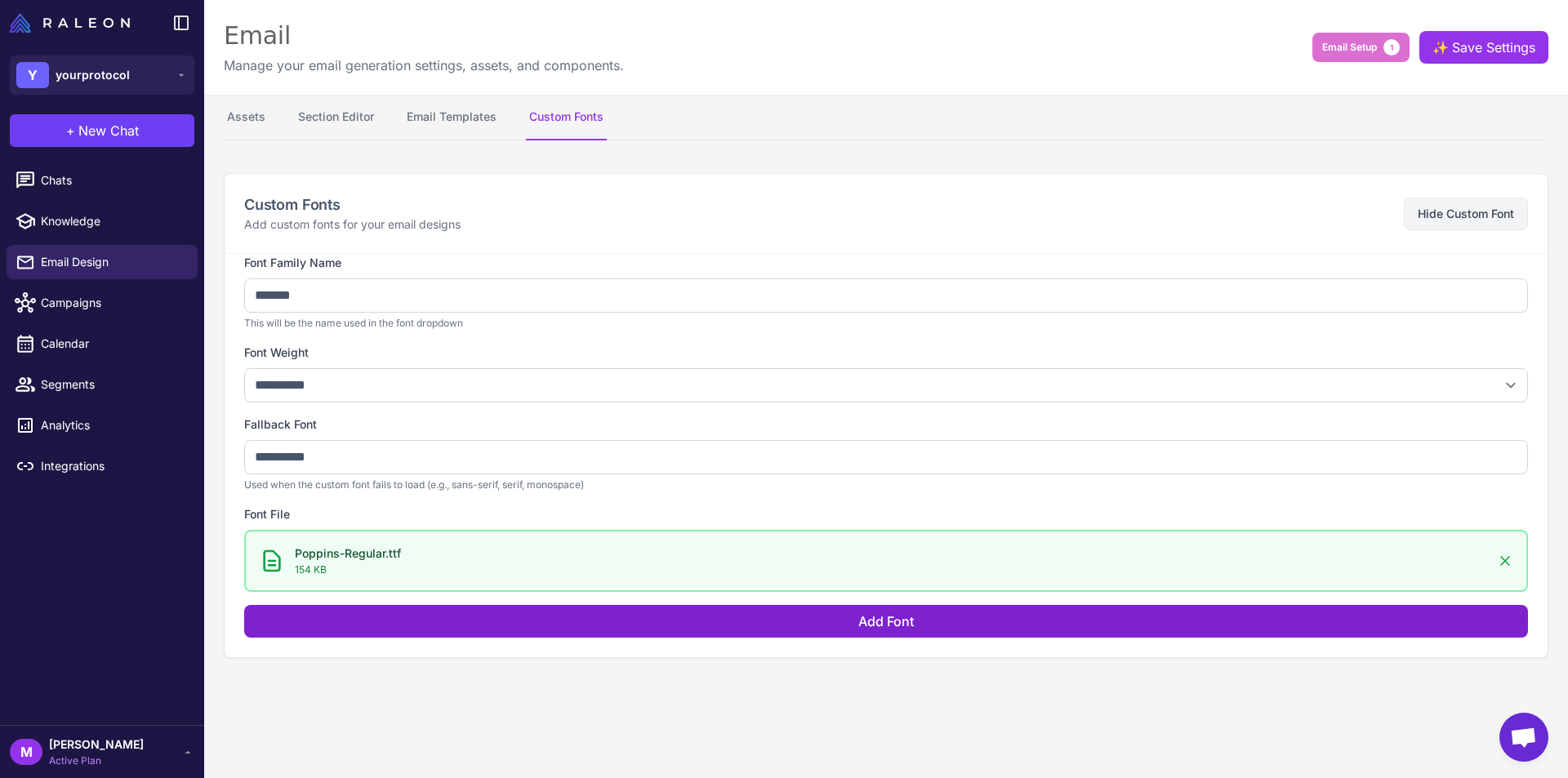
click at [907, 619] on span "Add Font" at bounding box center [886, 622] width 56 height 16
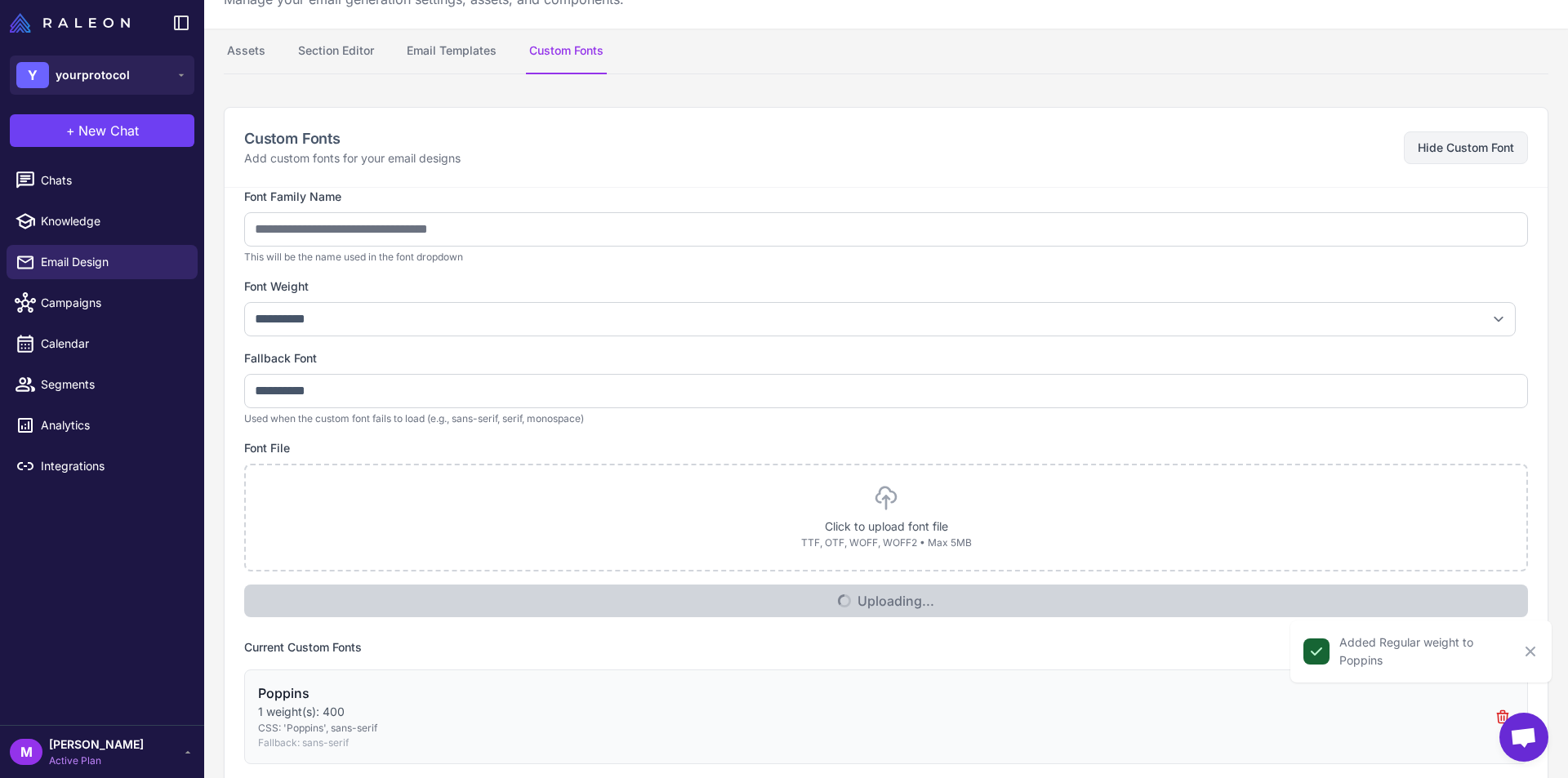
scroll to position [92, 0]
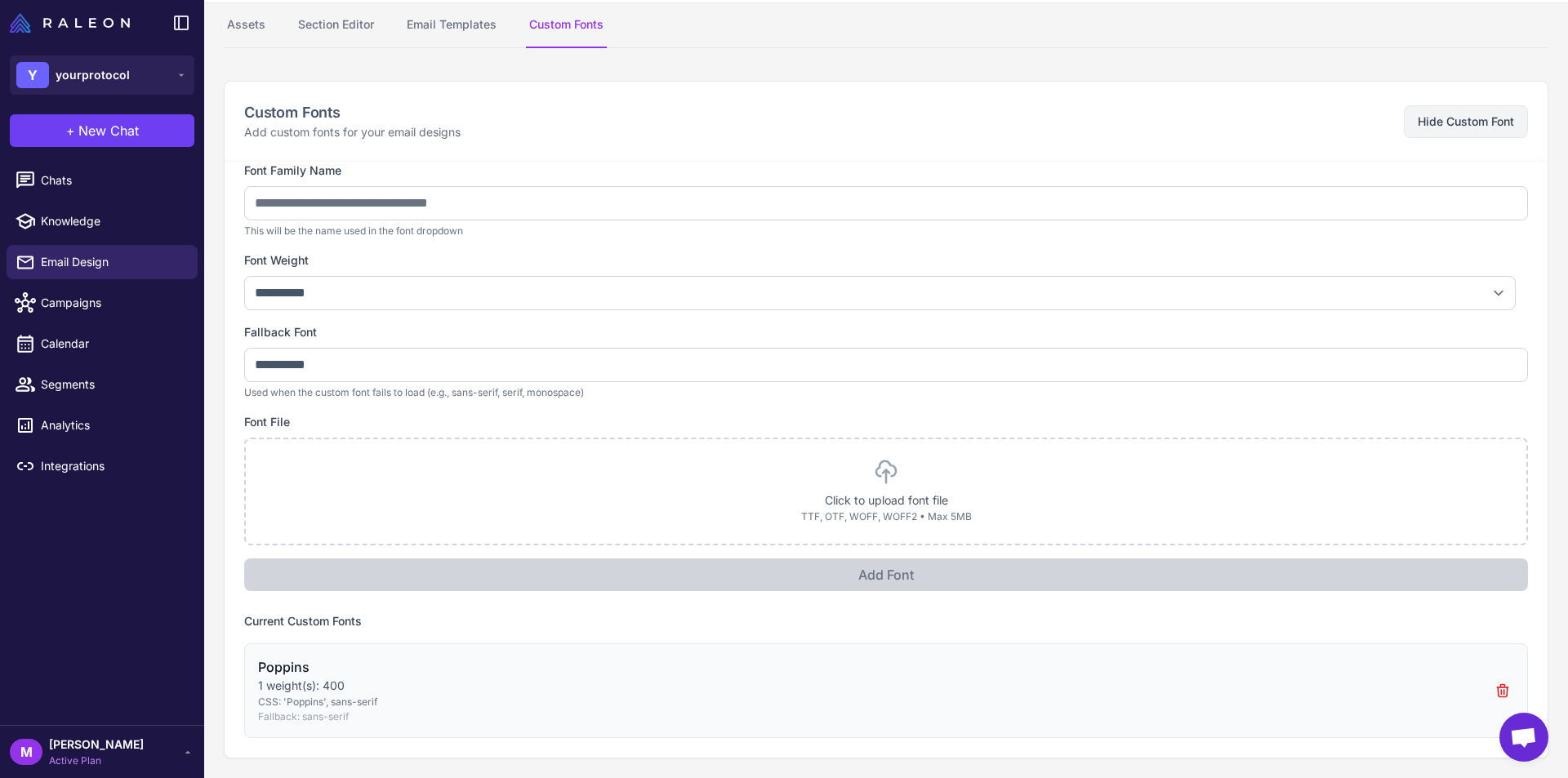
click at [297, 674] on h4 "Poppins" at bounding box center [318, 667] width 120 height 19
click at [321, 624] on label "Current Custom Fonts" at bounding box center [302, 621] width 118 height 14
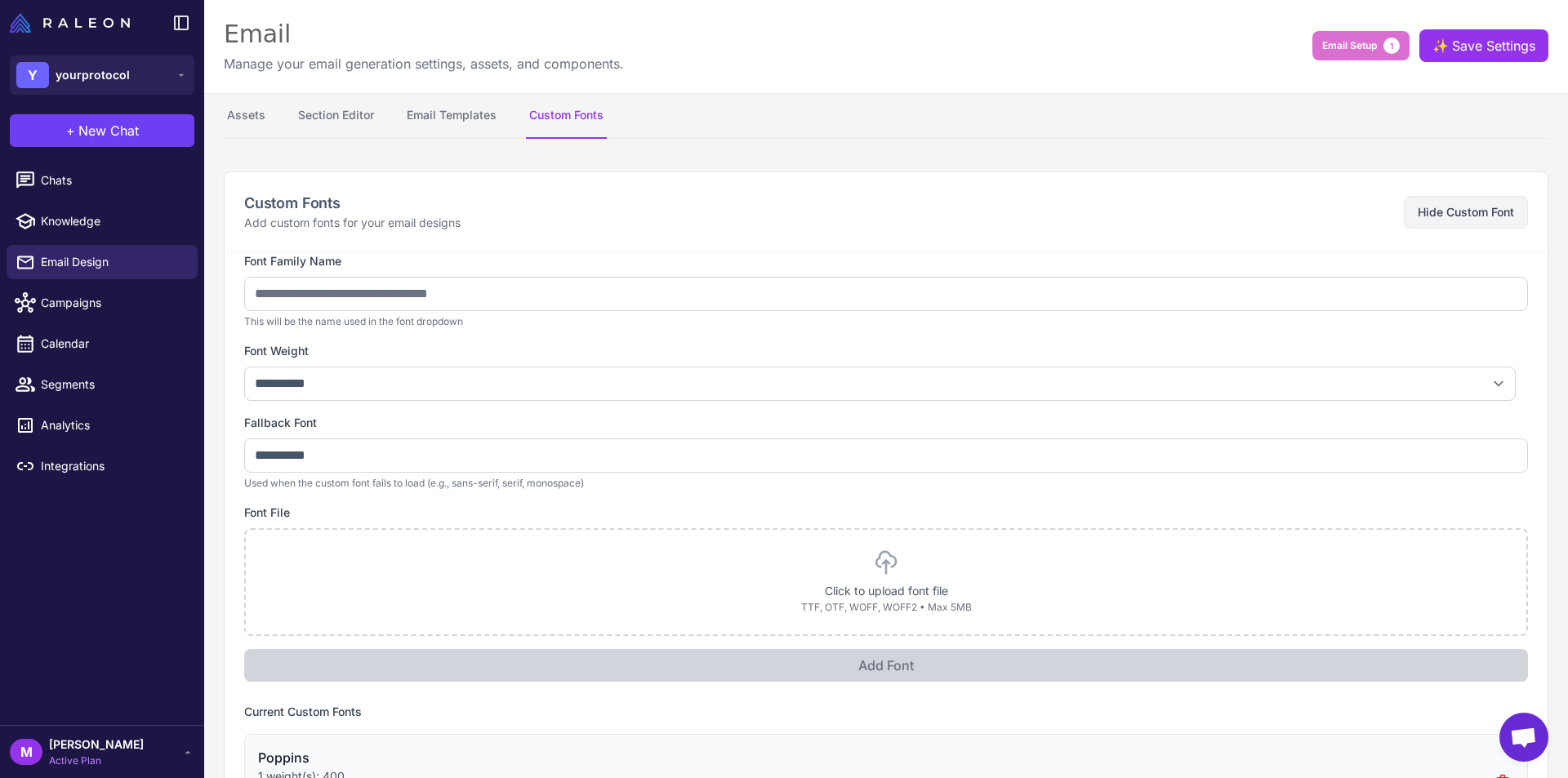
scroll to position [0, 0]
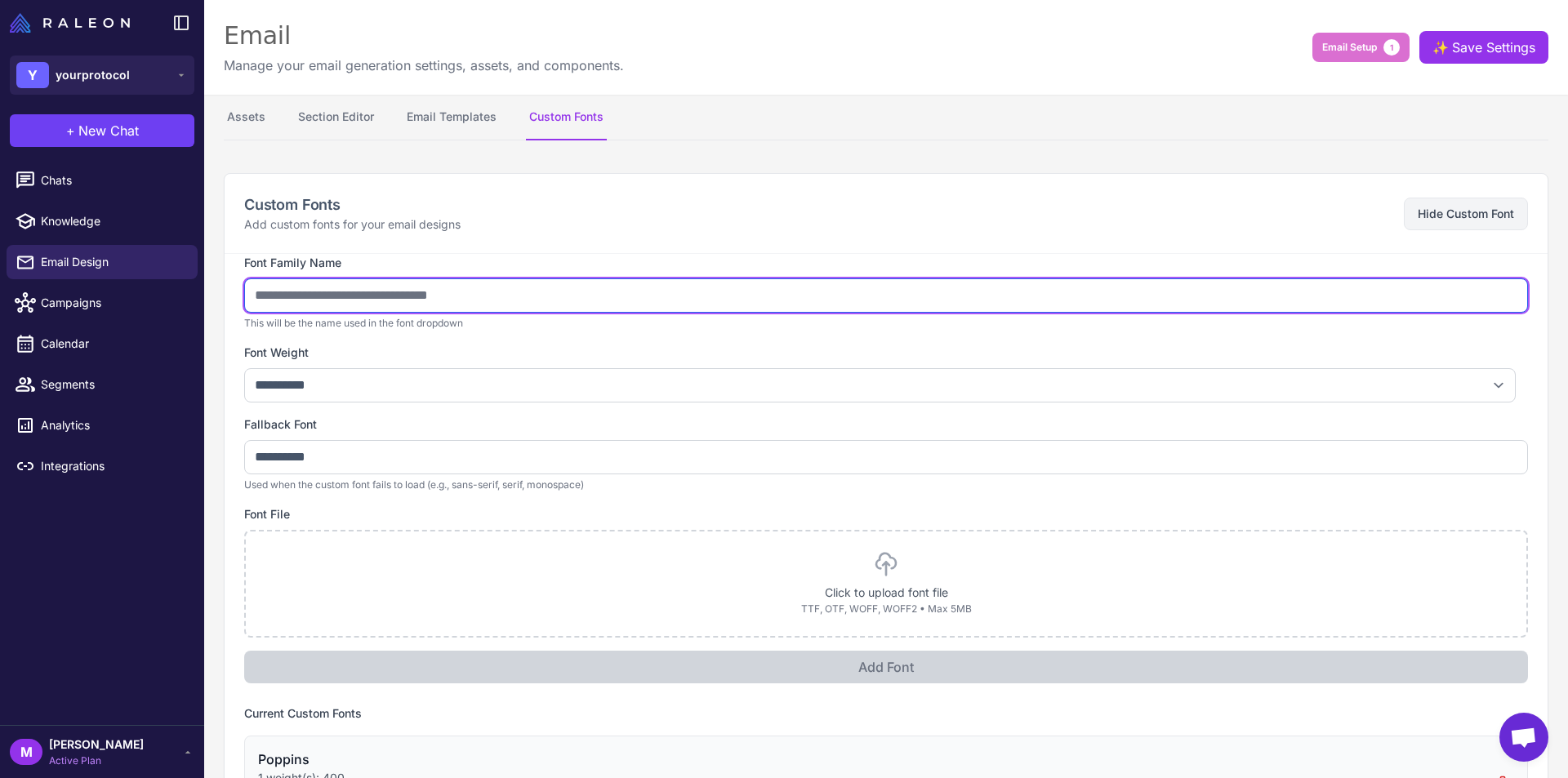
click at [352, 304] on input "text" at bounding box center [886, 296] width 1284 height 35
click at [383, 296] on input "*******" at bounding box center [886, 296] width 1284 height 35
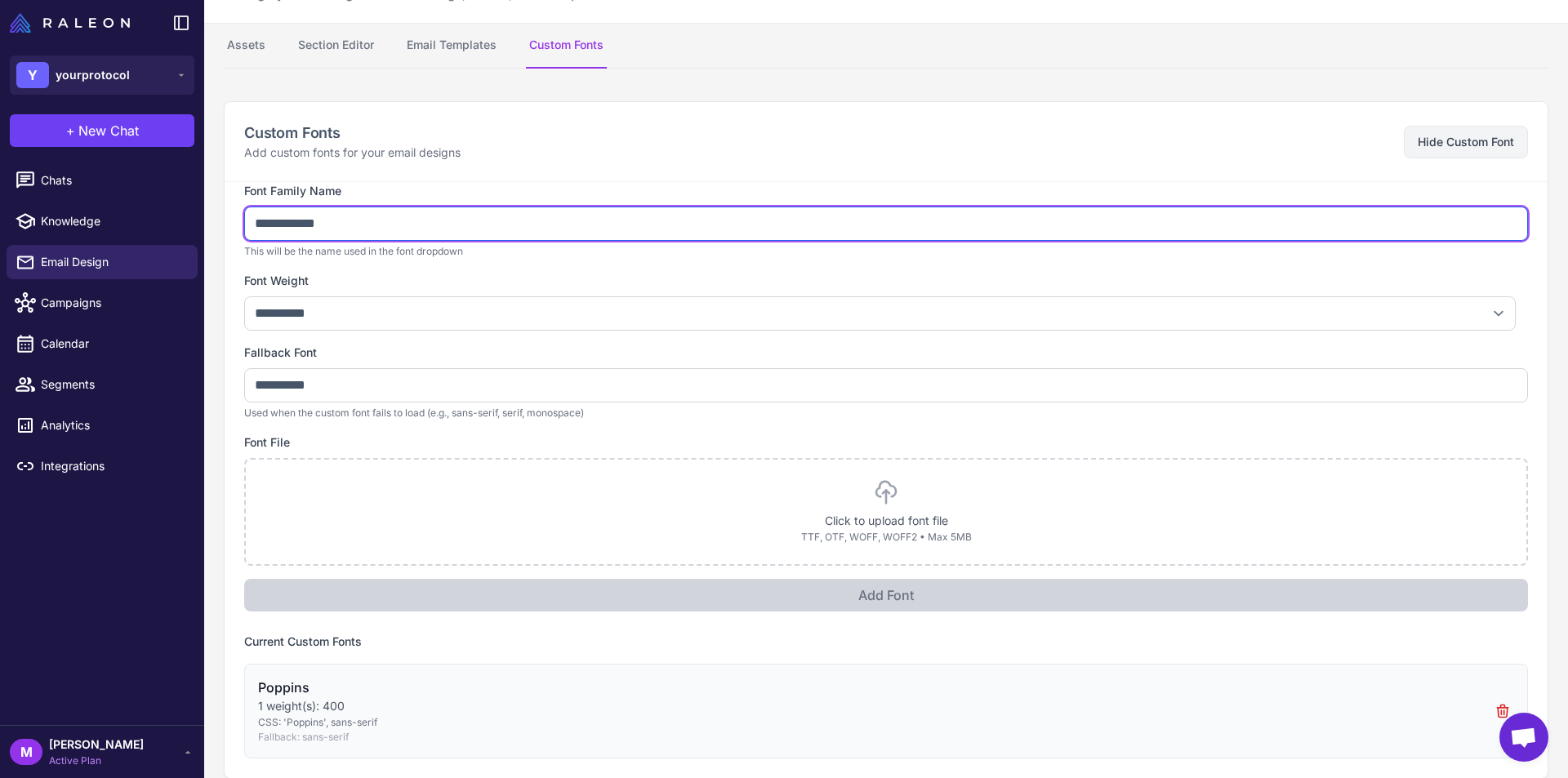
scroll to position [92, 0]
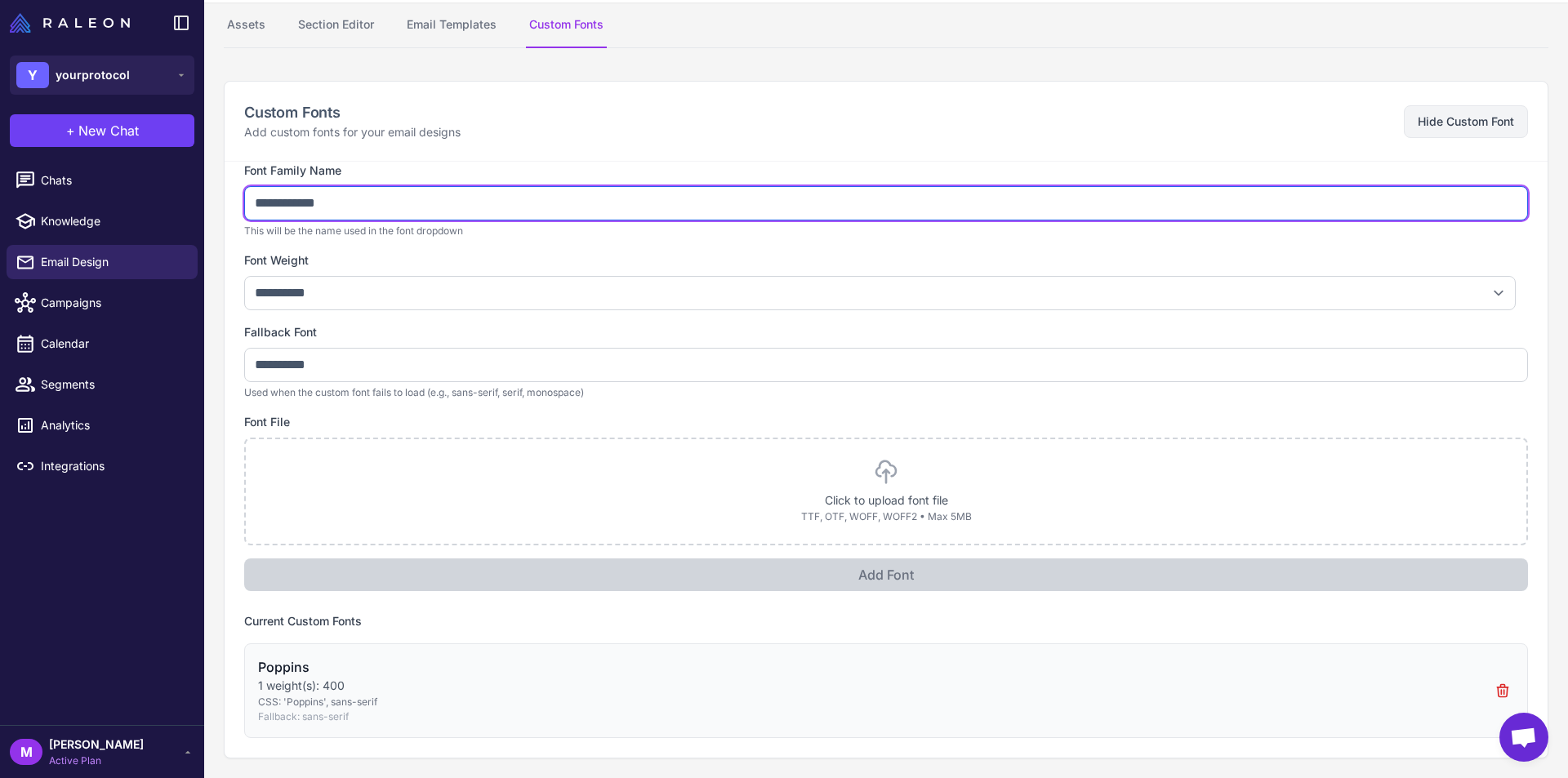
type input "**********"
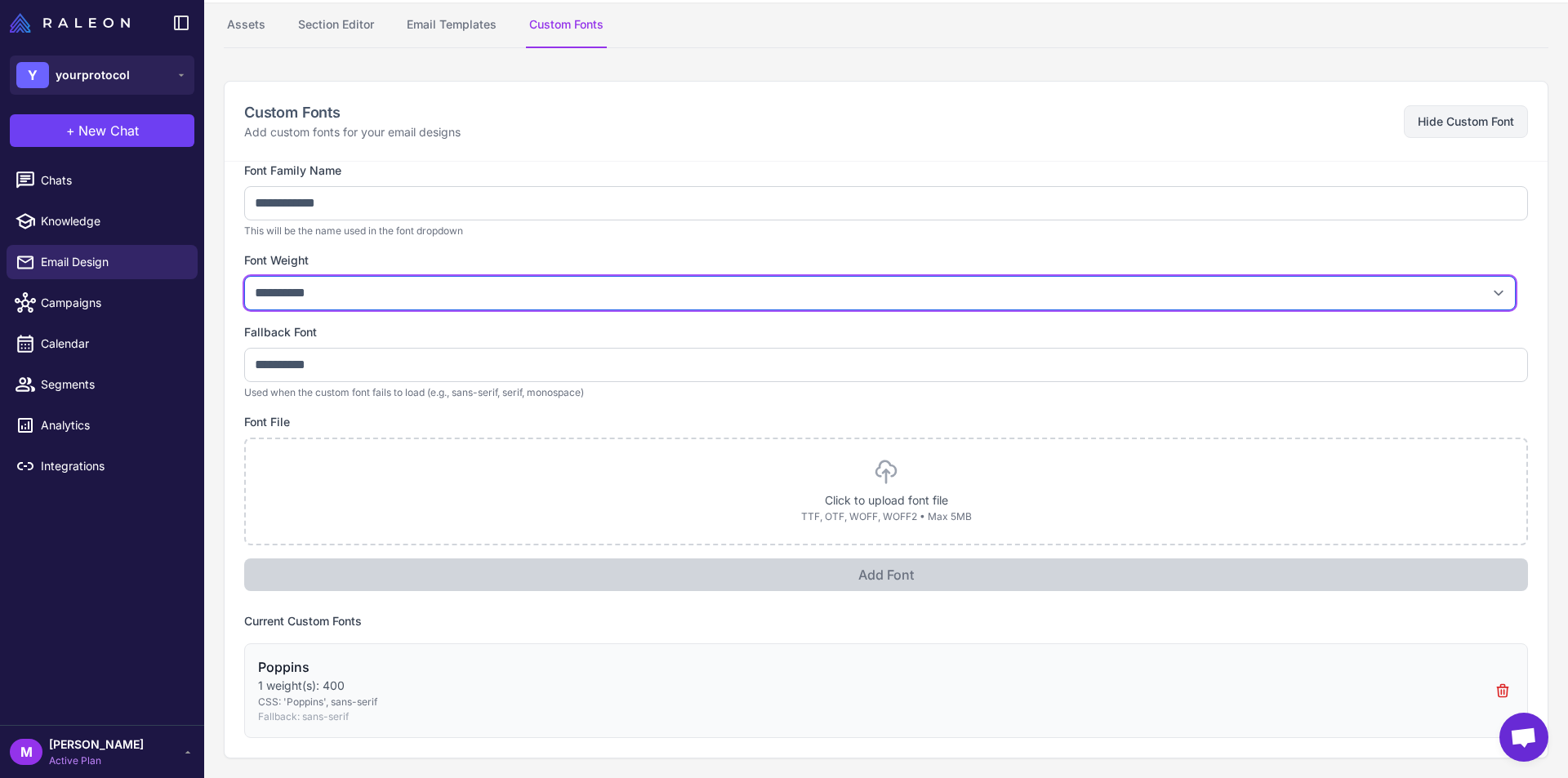
click at [391, 288] on select "**********" at bounding box center [879, 293] width 1272 height 35
click at [244, 276] on select "**********" at bounding box center [879, 293] width 1272 height 35
click at [375, 287] on select "**********" at bounding box center [879, 293] width 1272 height 35
select select "***"
click at [244, 276] on select "**********" at bounding box center [879, 293] width 1272 height 35
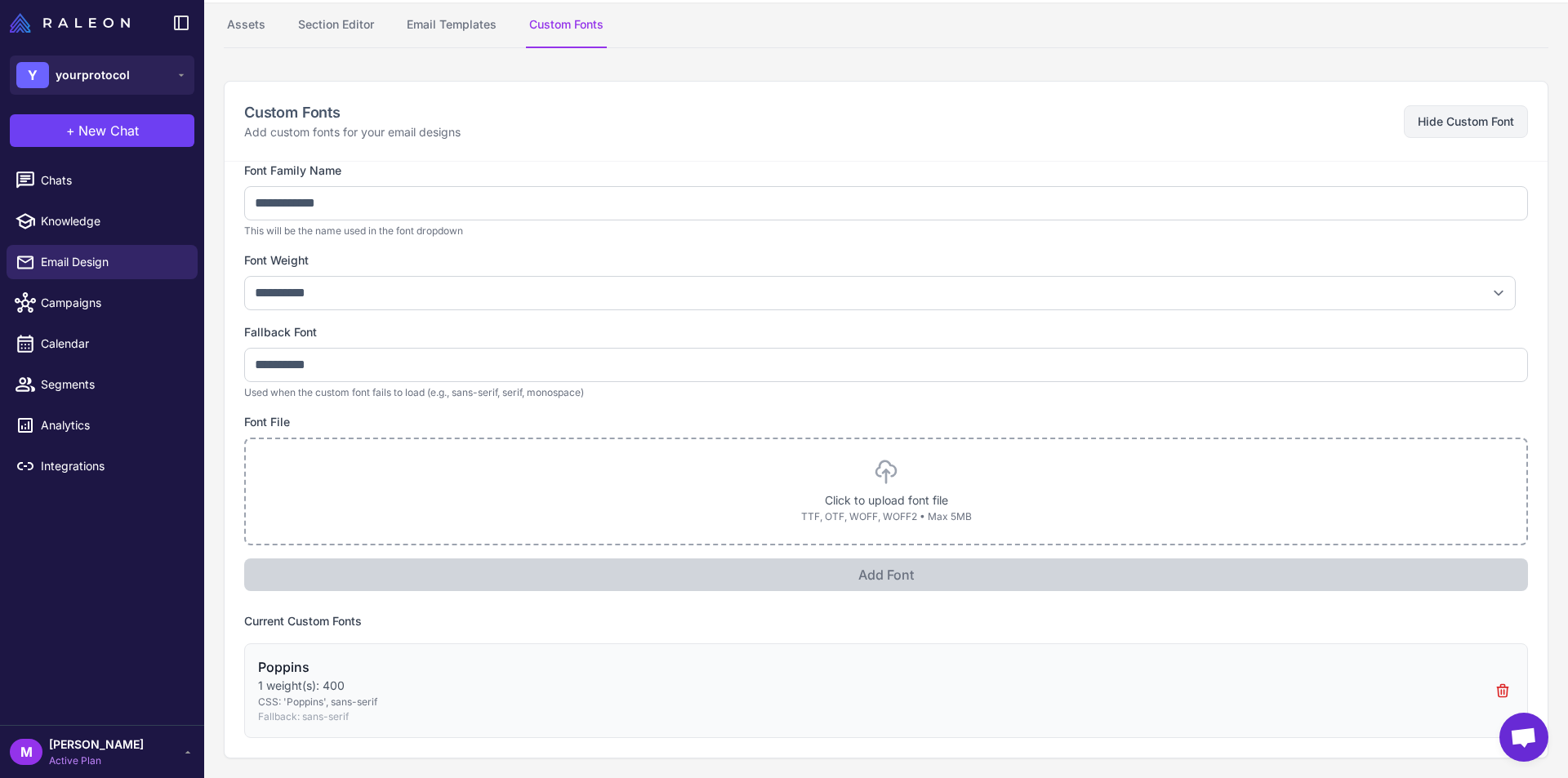
click at [487, 472] on div "Click to upload font file TTF, OTF, WOFF, WOFF2 • Max 5MB" at bounding box center [887, 492] width 1242 height 66
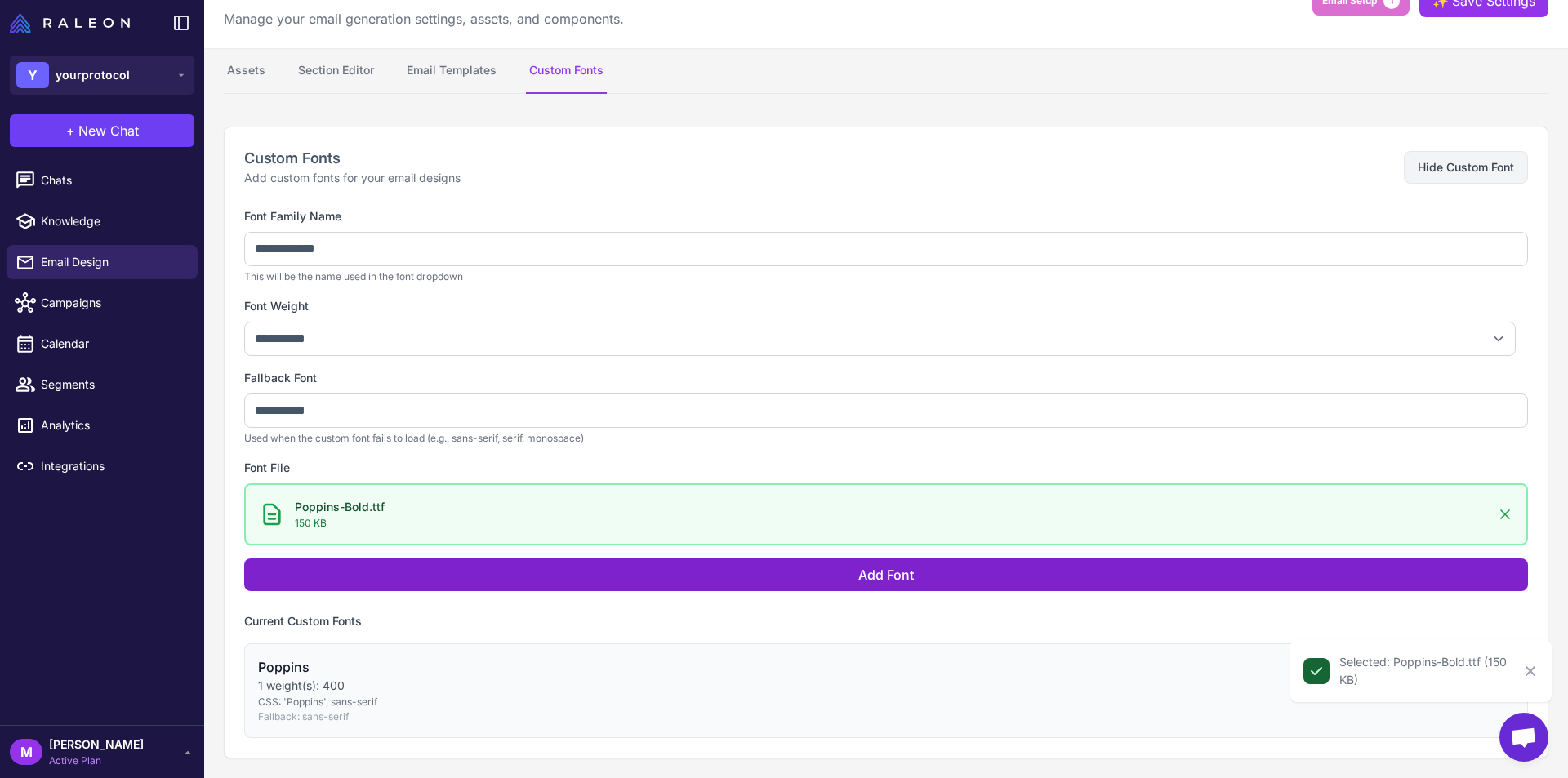
click at [664, 602] on div "**********" at bounding box center [886, 482] width 1323 height 552
click at [679, 584] on button "Add Font" at bounding box center [886, 575] width 1284 height 33
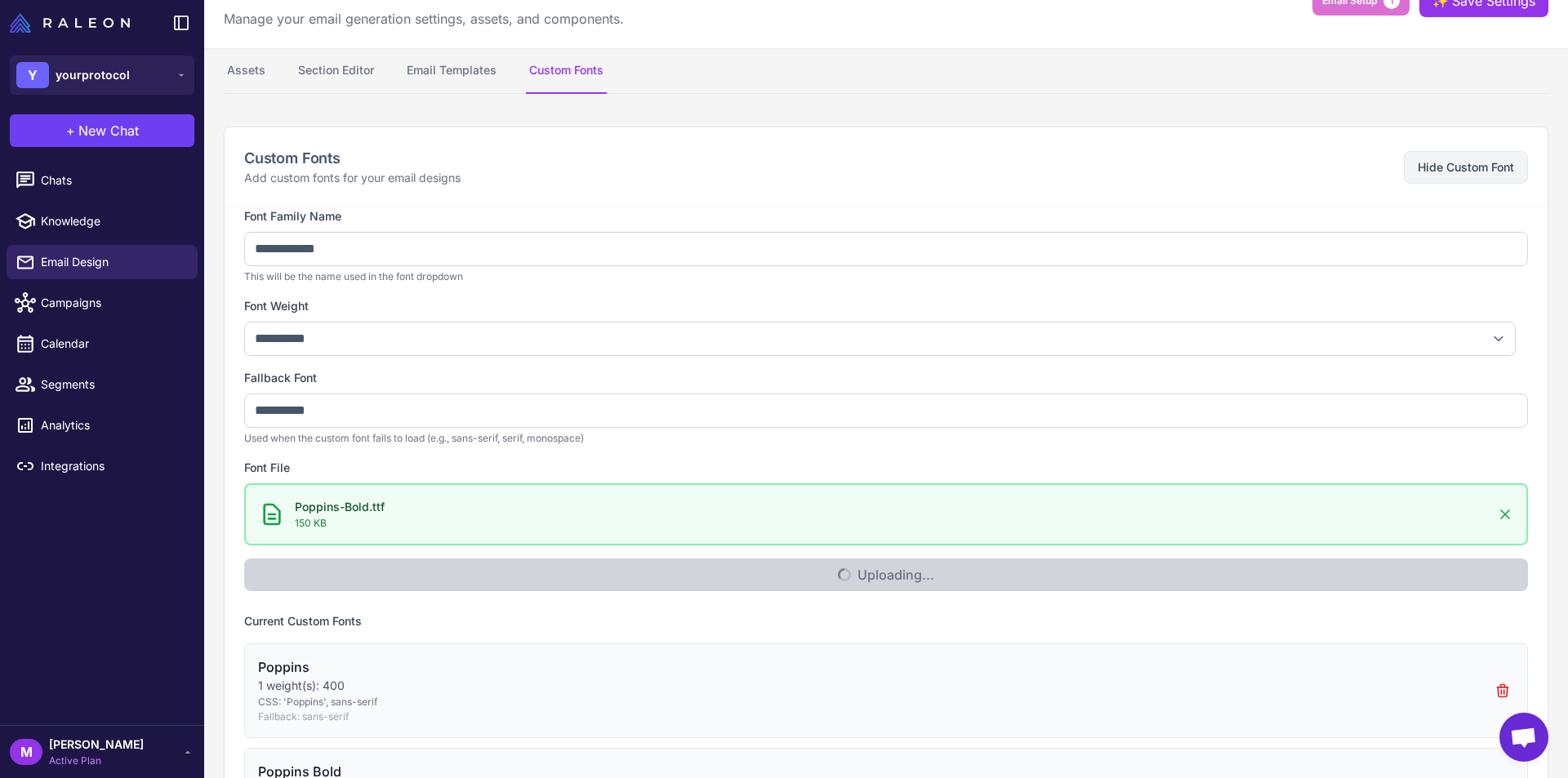
select select "***"
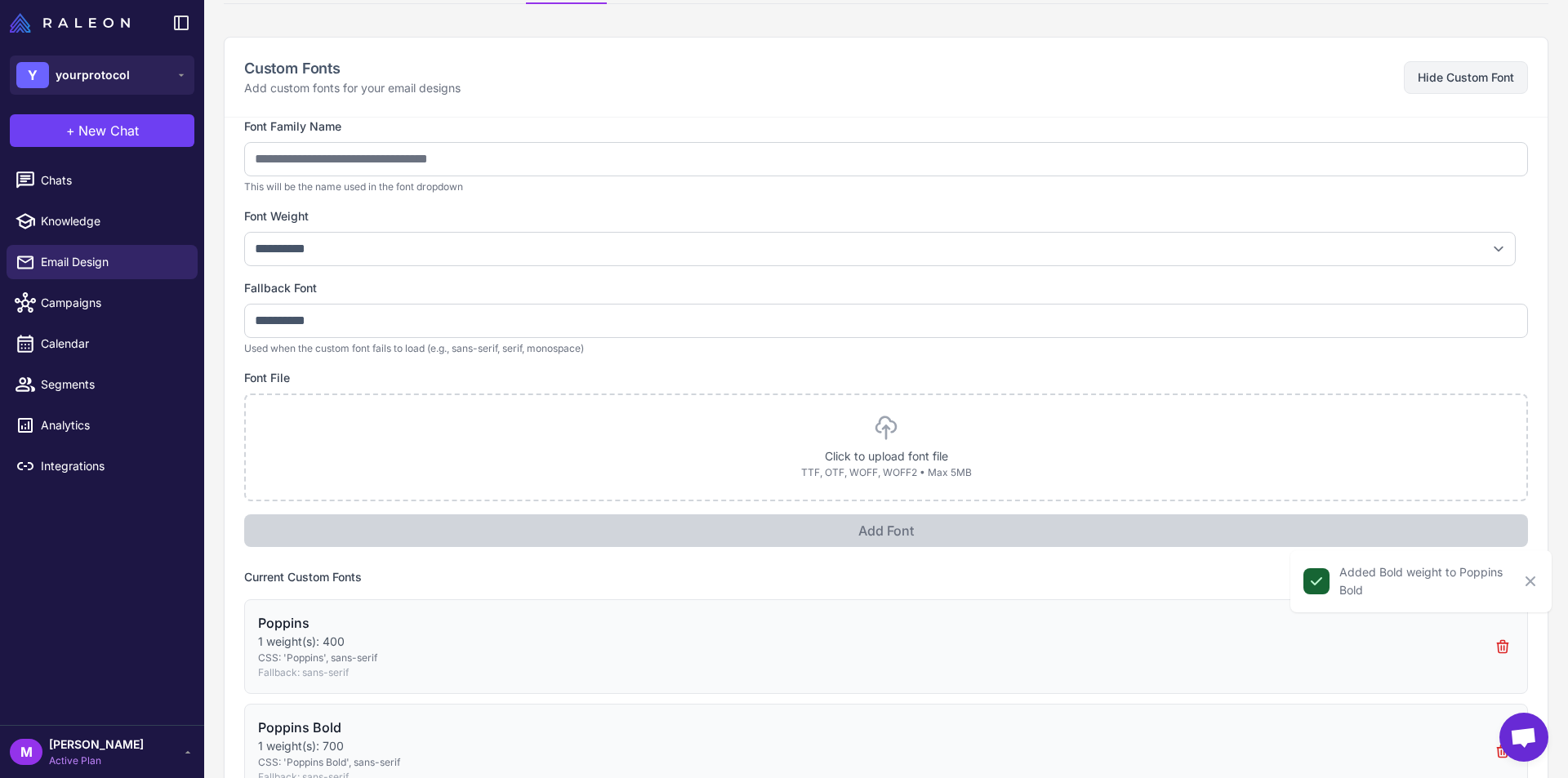
scroll to position [0, 0]
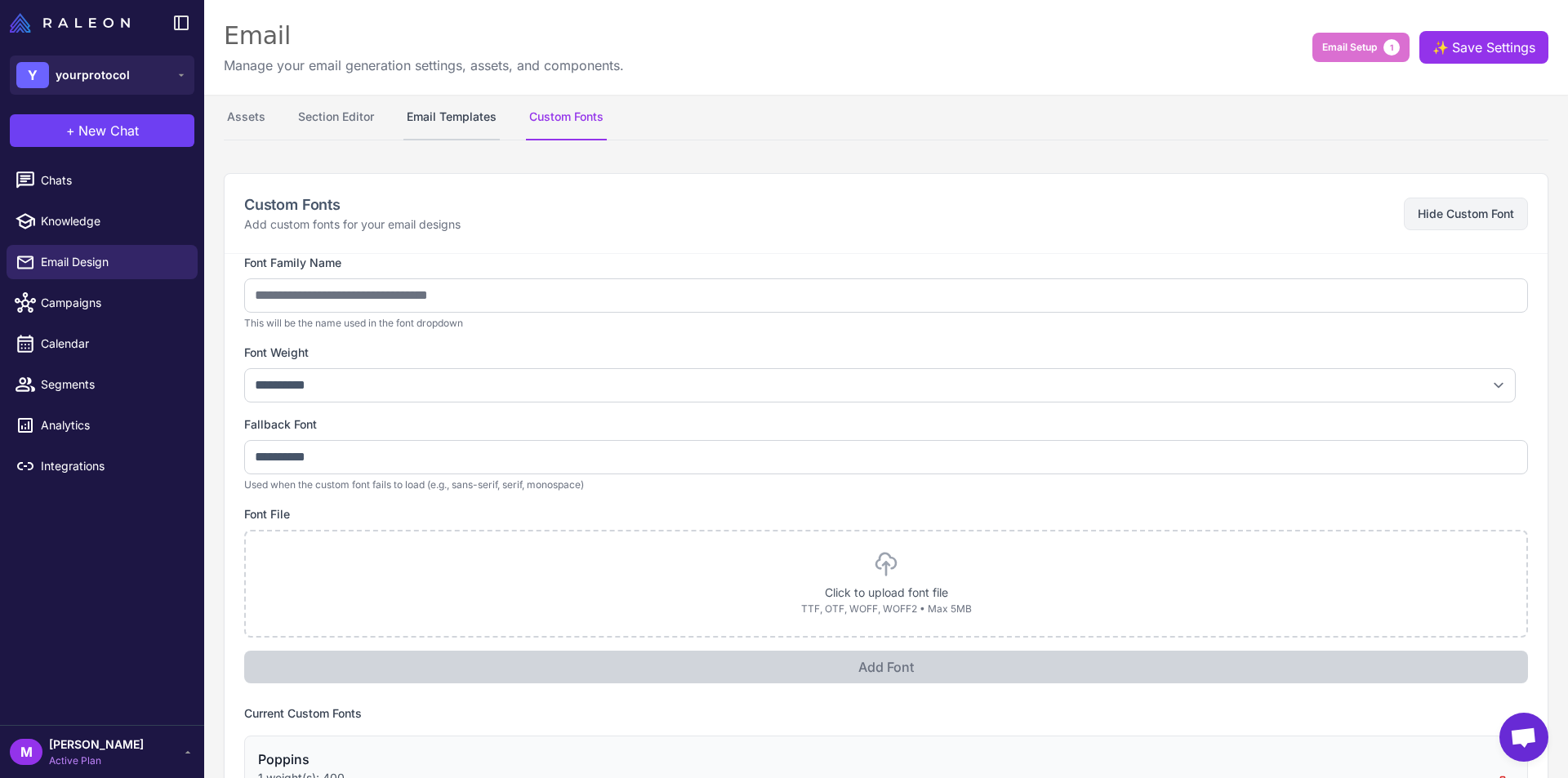
click at [440, 123] on button "Email Templates" at bounding box center [452, 118] width 97 height 46
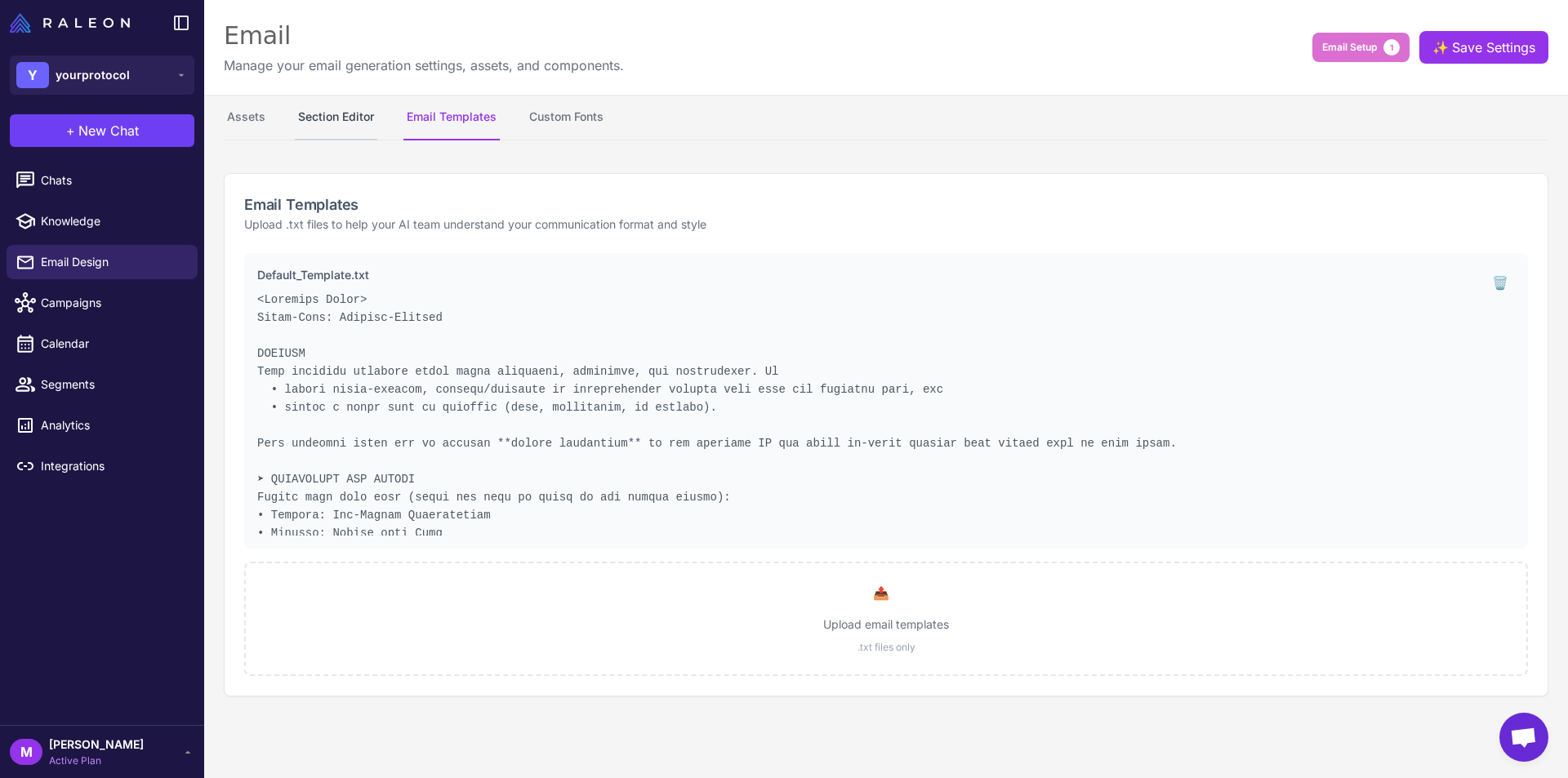
click at [367, 112] on button "Section Editor" at bounding box center [336, 118] width 82 height 46
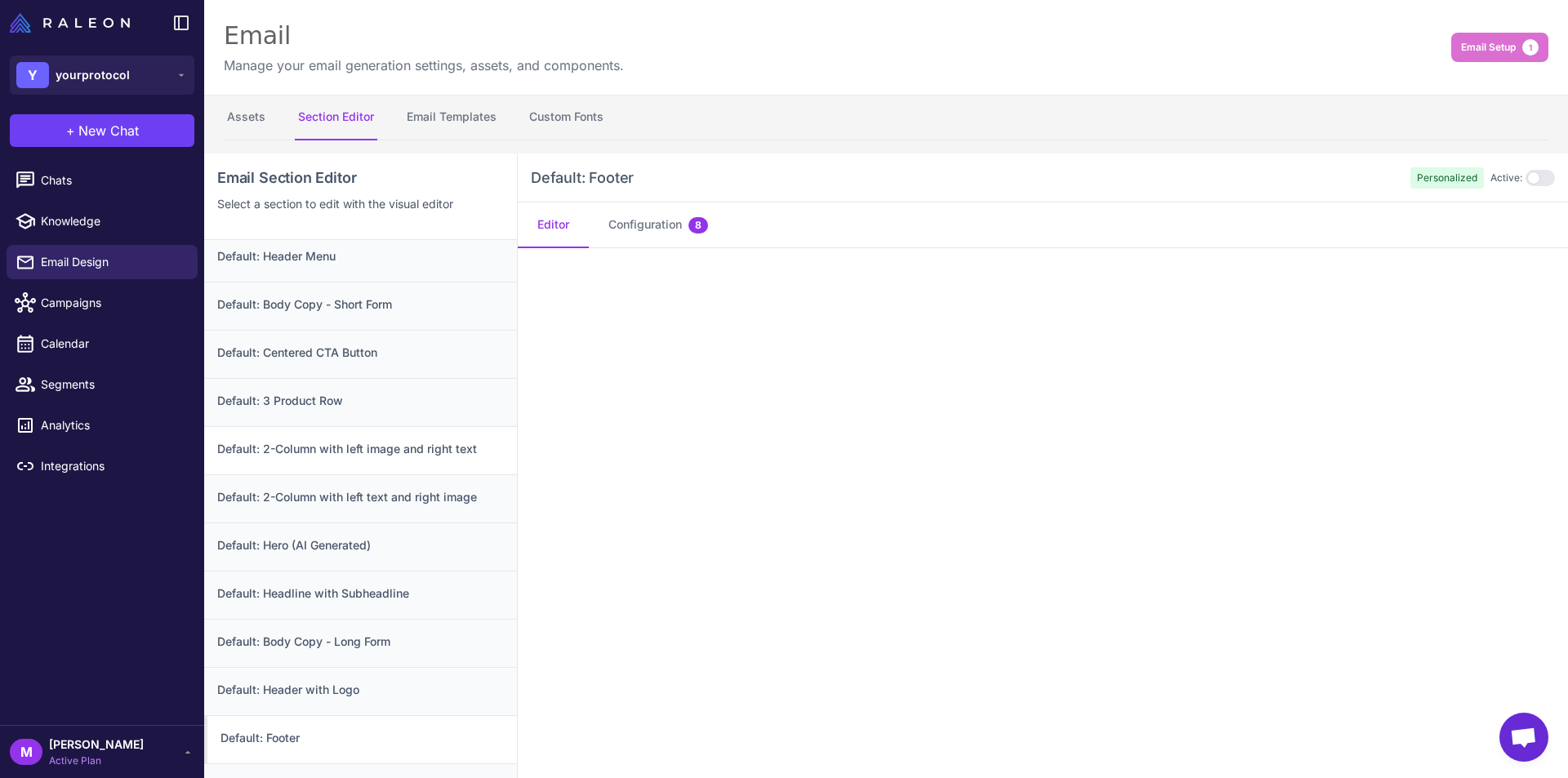
scroll to position [12, 0]
click at [277, 731] on h3 "Default: Footer" at bounding box center [363, 732] width 283 height 18
click at [282, 734] on h3 "Default: Footer" at bounding box center [363, 732] width 283 height 18
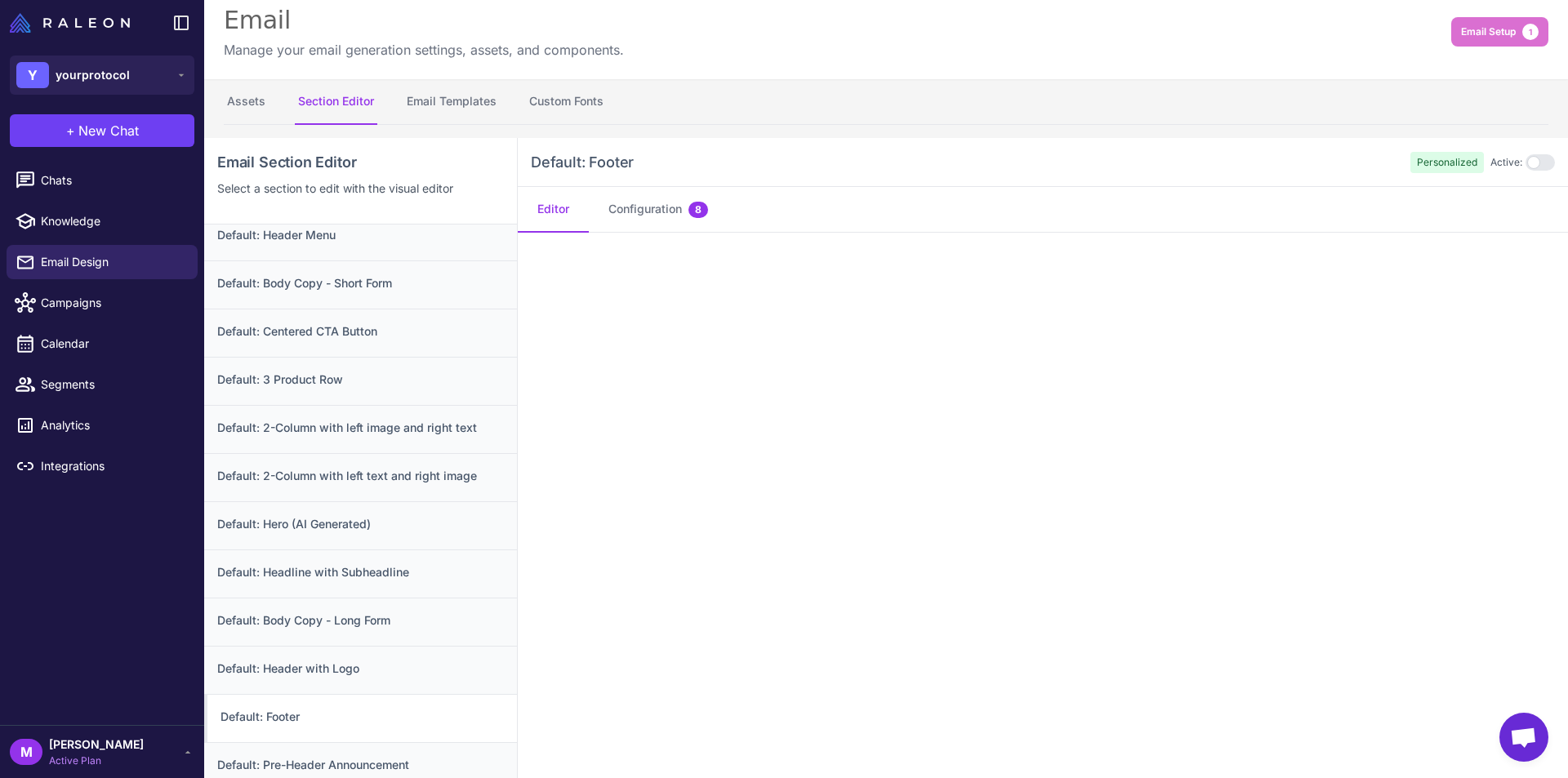
scroll to position [0, 0]
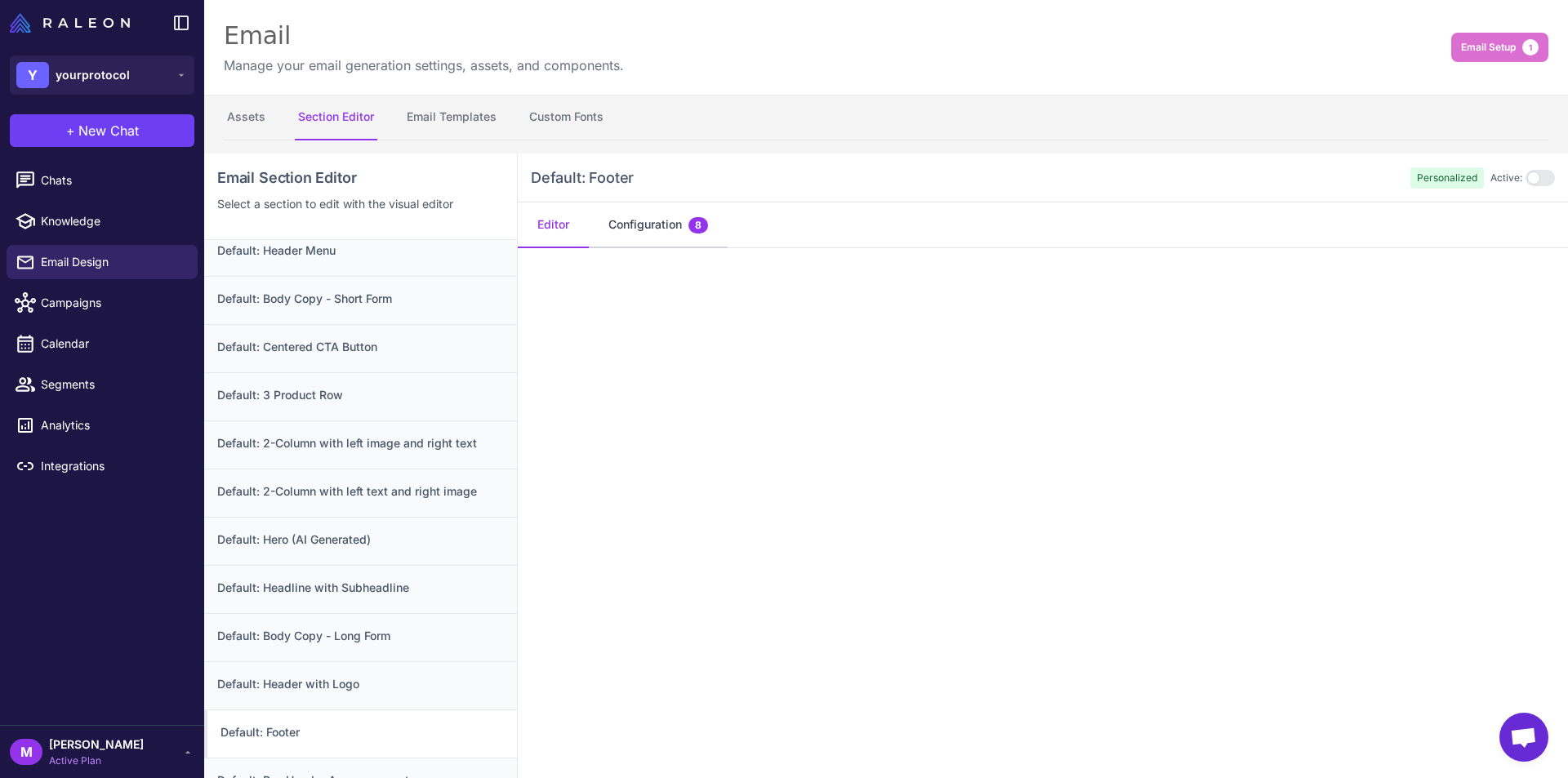
click at [621, 232] on button "Configuration 8" at bounding box center [658, 226] width 139 height 46
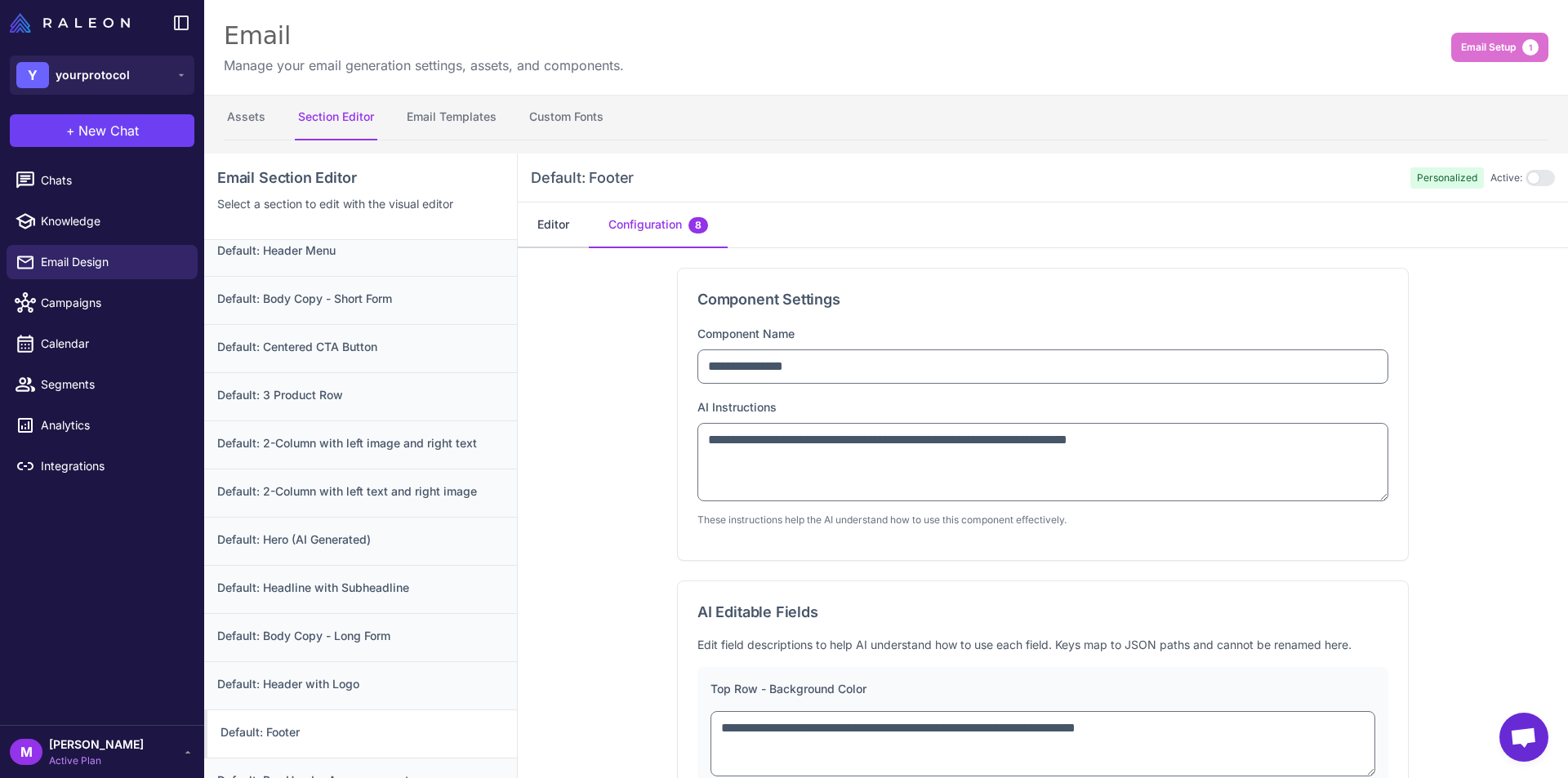
click at [552, 233] on button "Editor" at bounding box center [553, 226] width 71 height 46
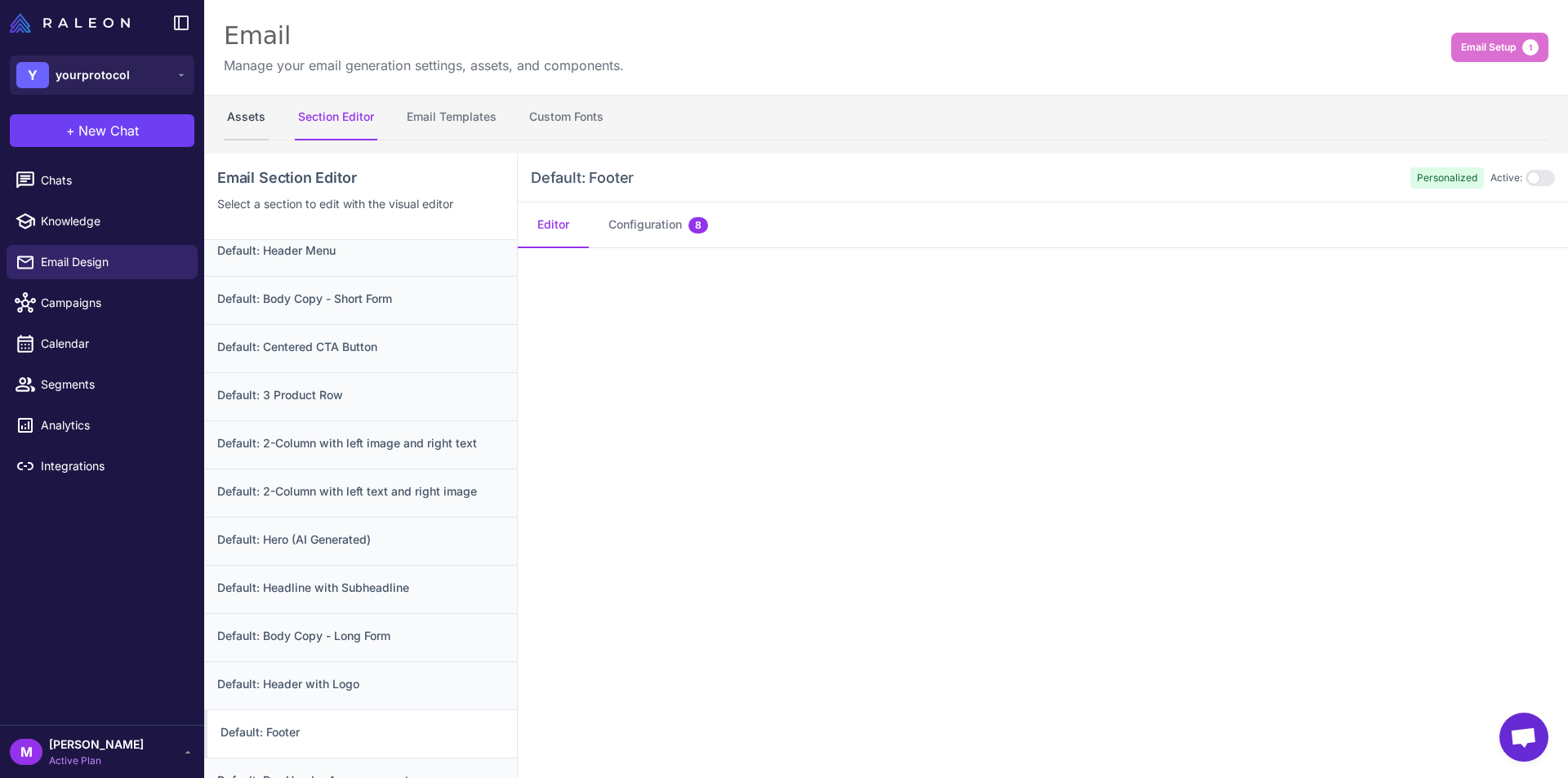
click at [248, 121] on button "Assets" at bounding box center [246, 118] width 45 height 46
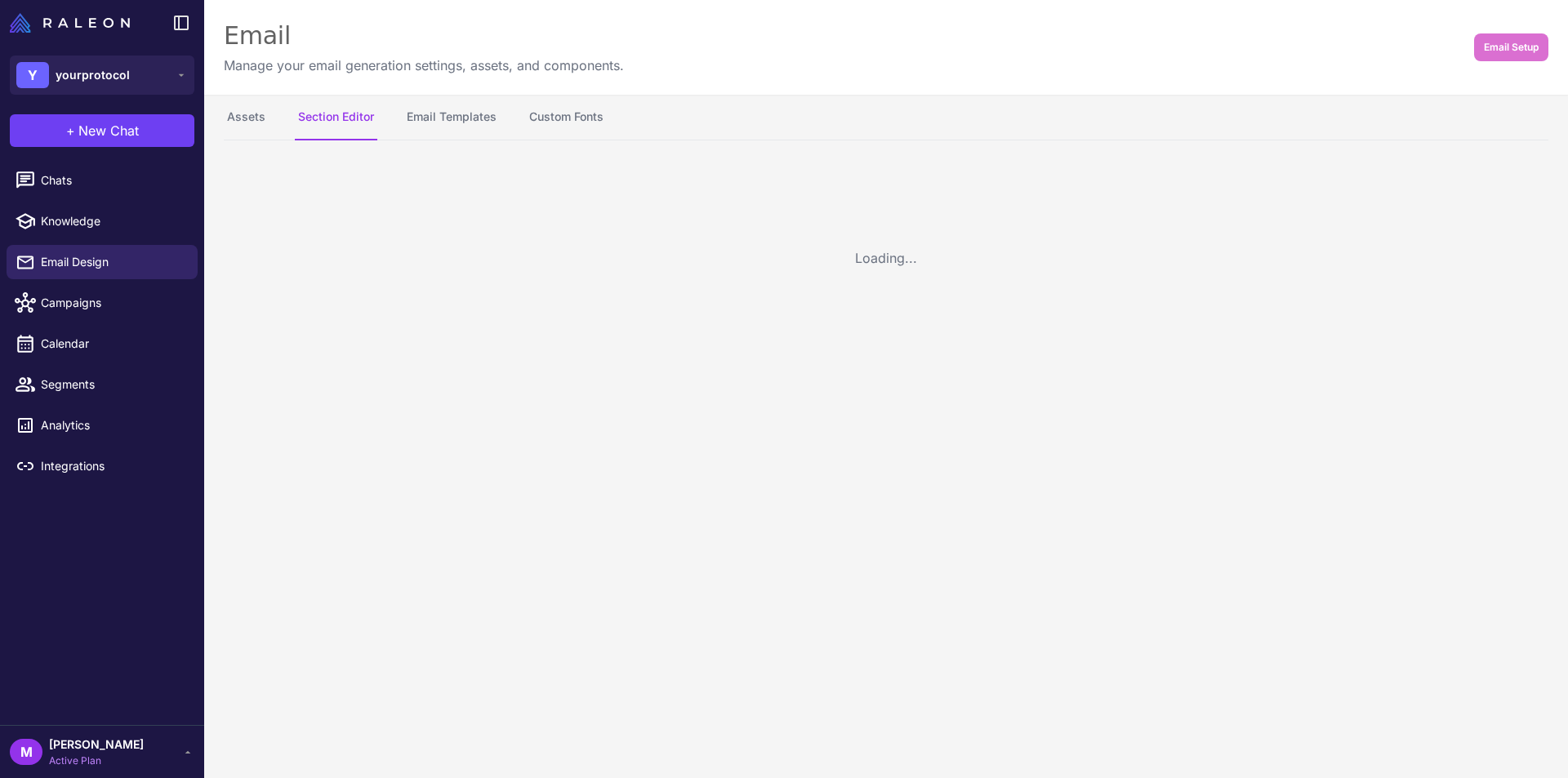
click at [365, 120] on button "Section Editor" at bounding box center [336, 118] width 82 height 46
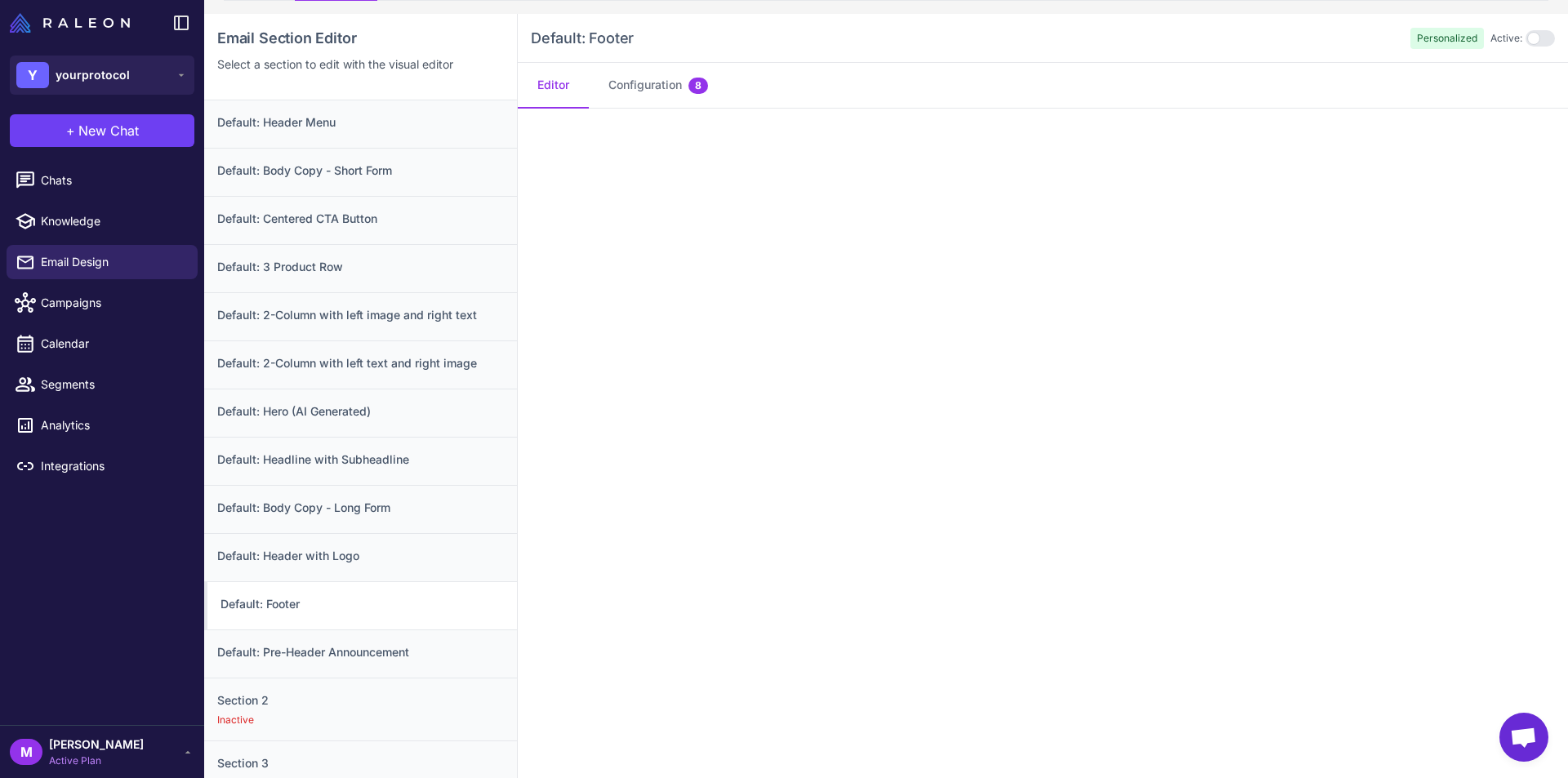
scroll to position [153, 0]
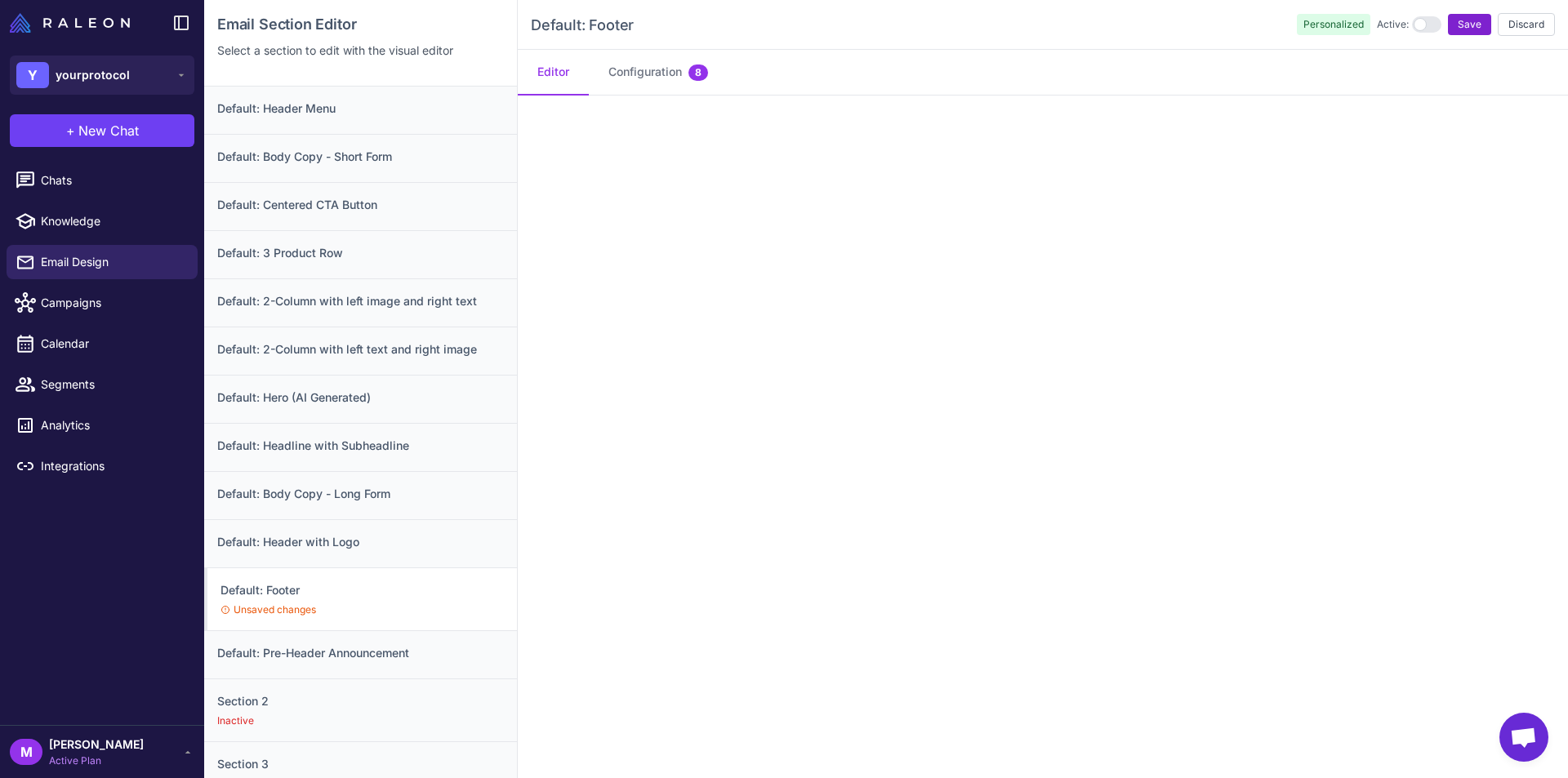
click at [1448, 25] on button "Save" at bounding box center [1469, 24] width 43 height 21
click at [1458, 23] on span "Save" at bounding box center [1470, 25] width 24 height 15
click at [1458, 19] on span "Save" at bounding box center [1470, 25] width 24 height 15
click at [1458, 26] on span "Save" at bounding box center [1470, 25] width 24 height 15
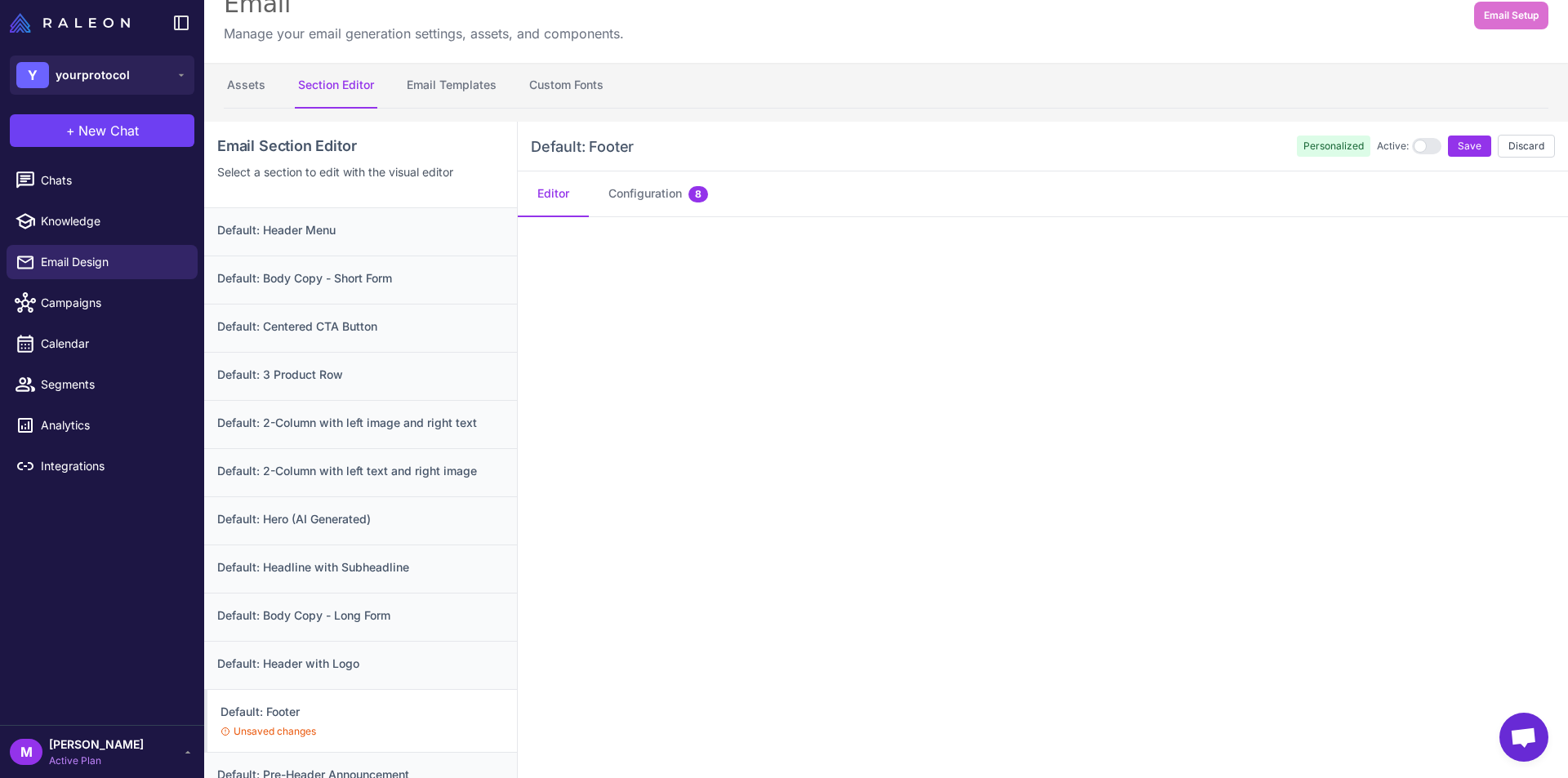
scroll to position [0, 0]
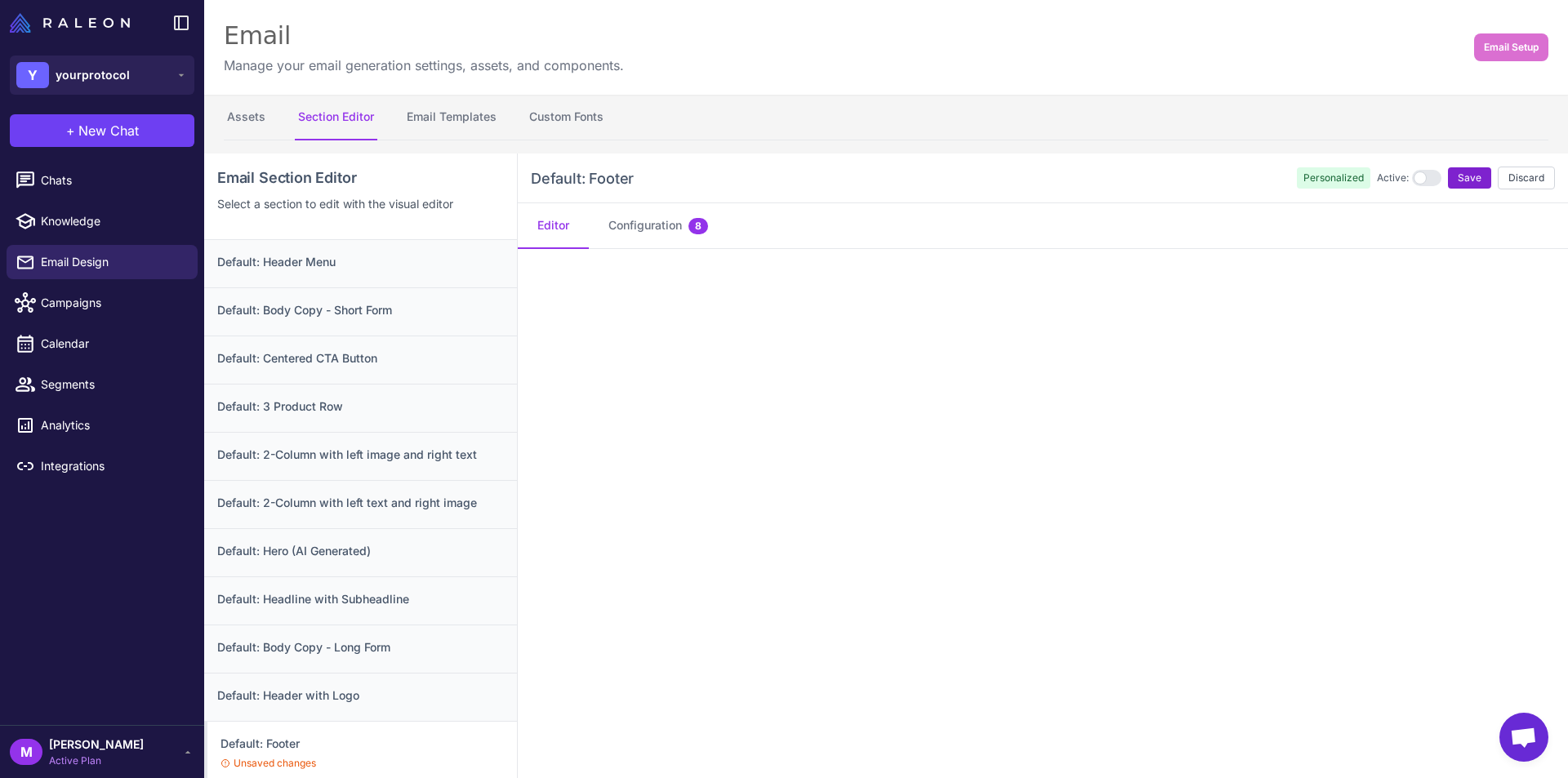
click at [1458, 176] on span "Save" at bounding box center [1470, 178] width 24 height 15
click at [669, 232] on button "Configuration 8" at bounding box center [658, 226] width 139 height 46
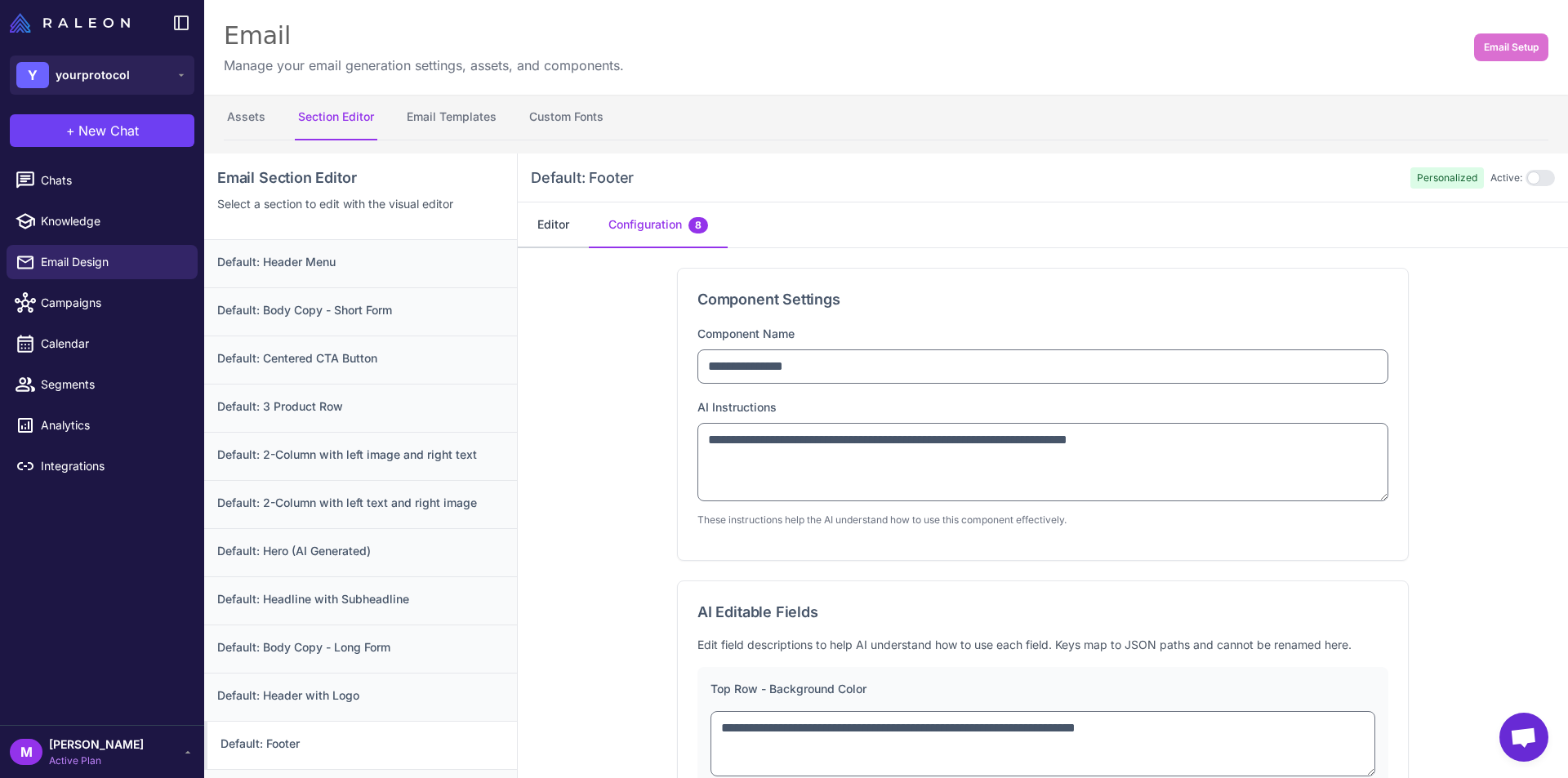
click at [550, 237] on button "Editor" at bounding box center [553, 226] width 71 height 46
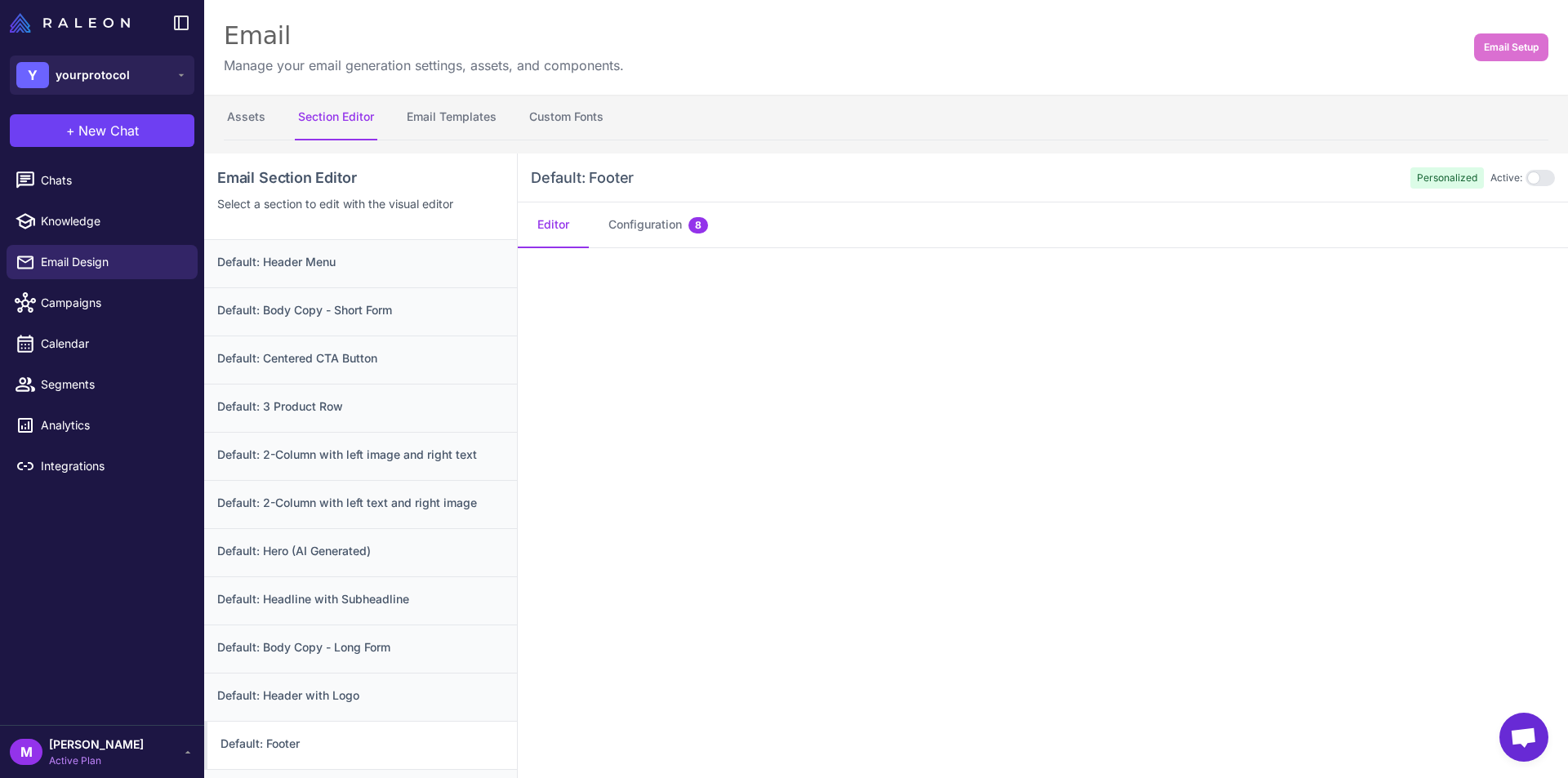
click at [1451, 49] on div "Email Manage your email generation settings, assets, and components. Email Setup" at bounding box center [887, 47] width 1364 height 95
click at [1488, 42] on span "Email Setup" at bounding box center [1511, 47] width 55 height 15
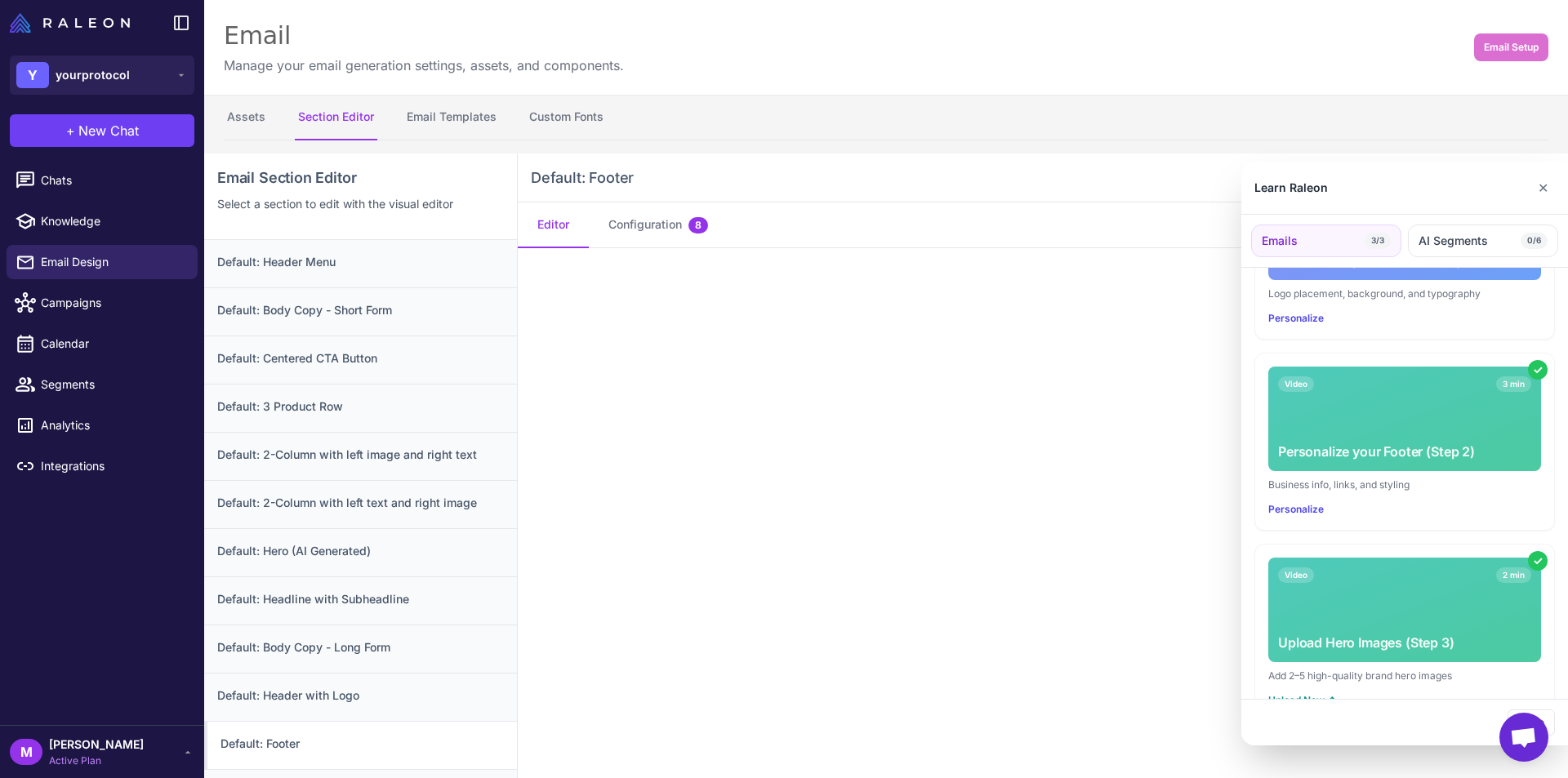
scroll to position [383, 0]
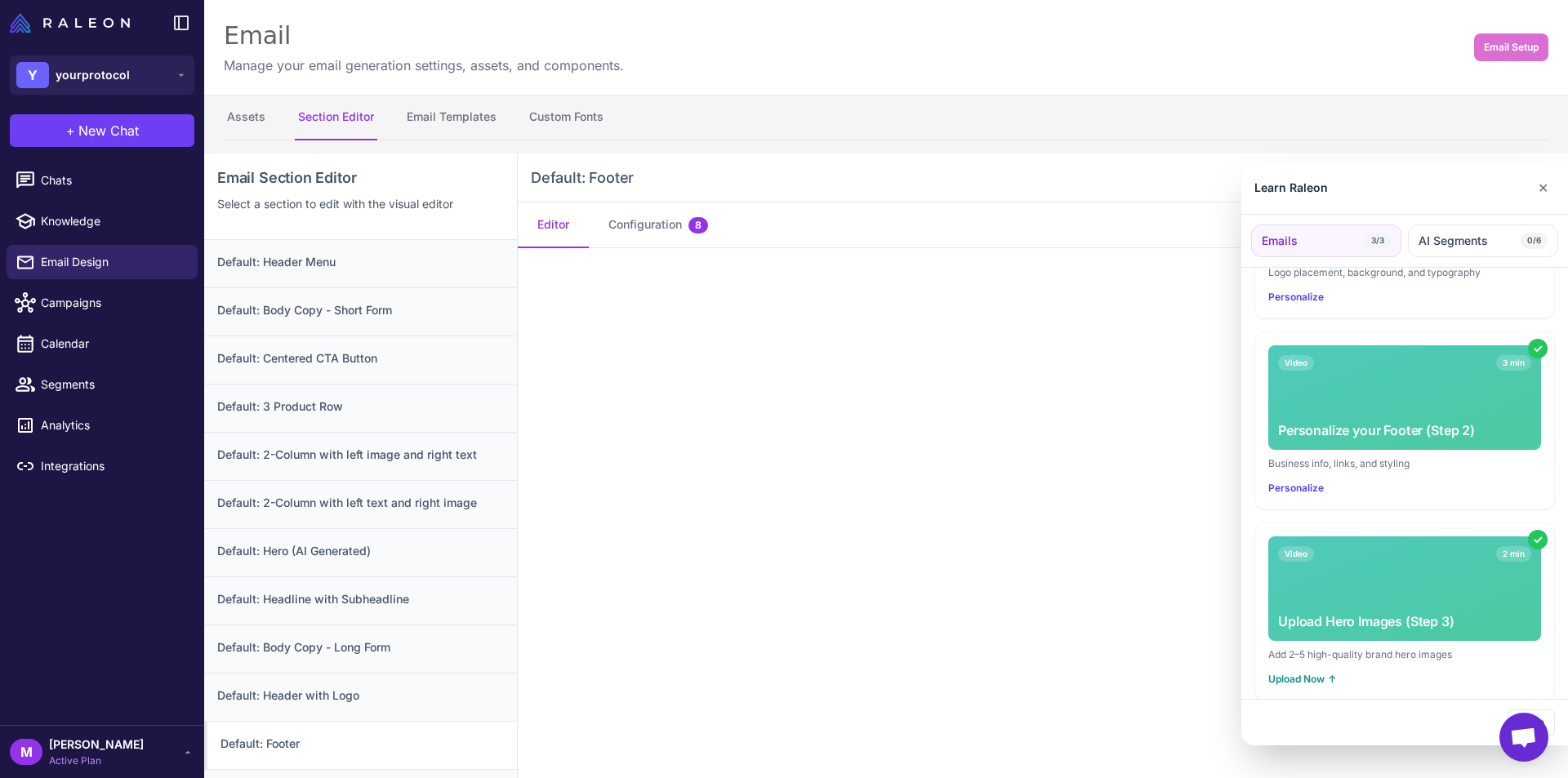
click at [916, 338] on div at bounding box center [784, 389] width 1568 height 778
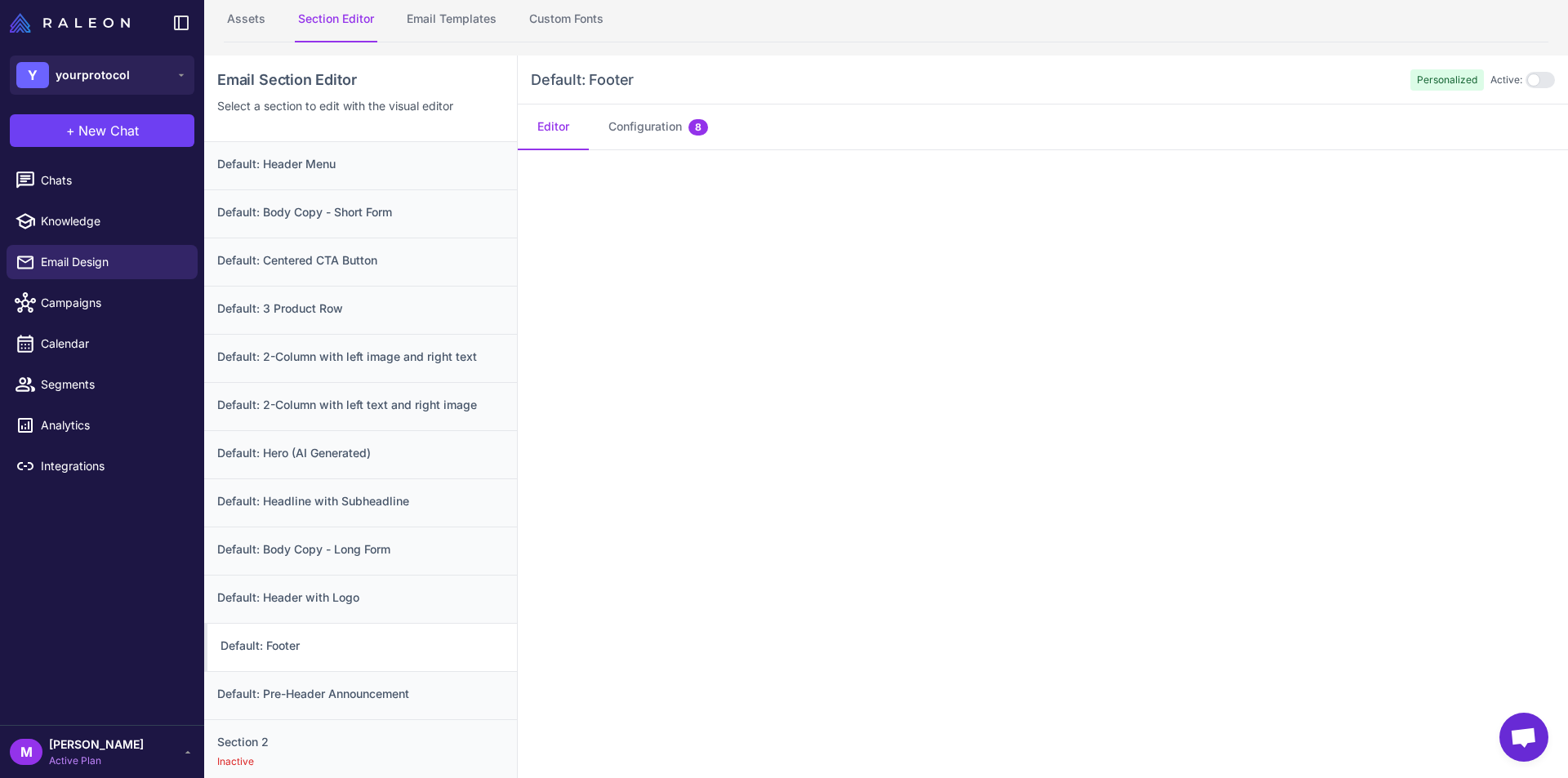
scroll to position [153, 0]
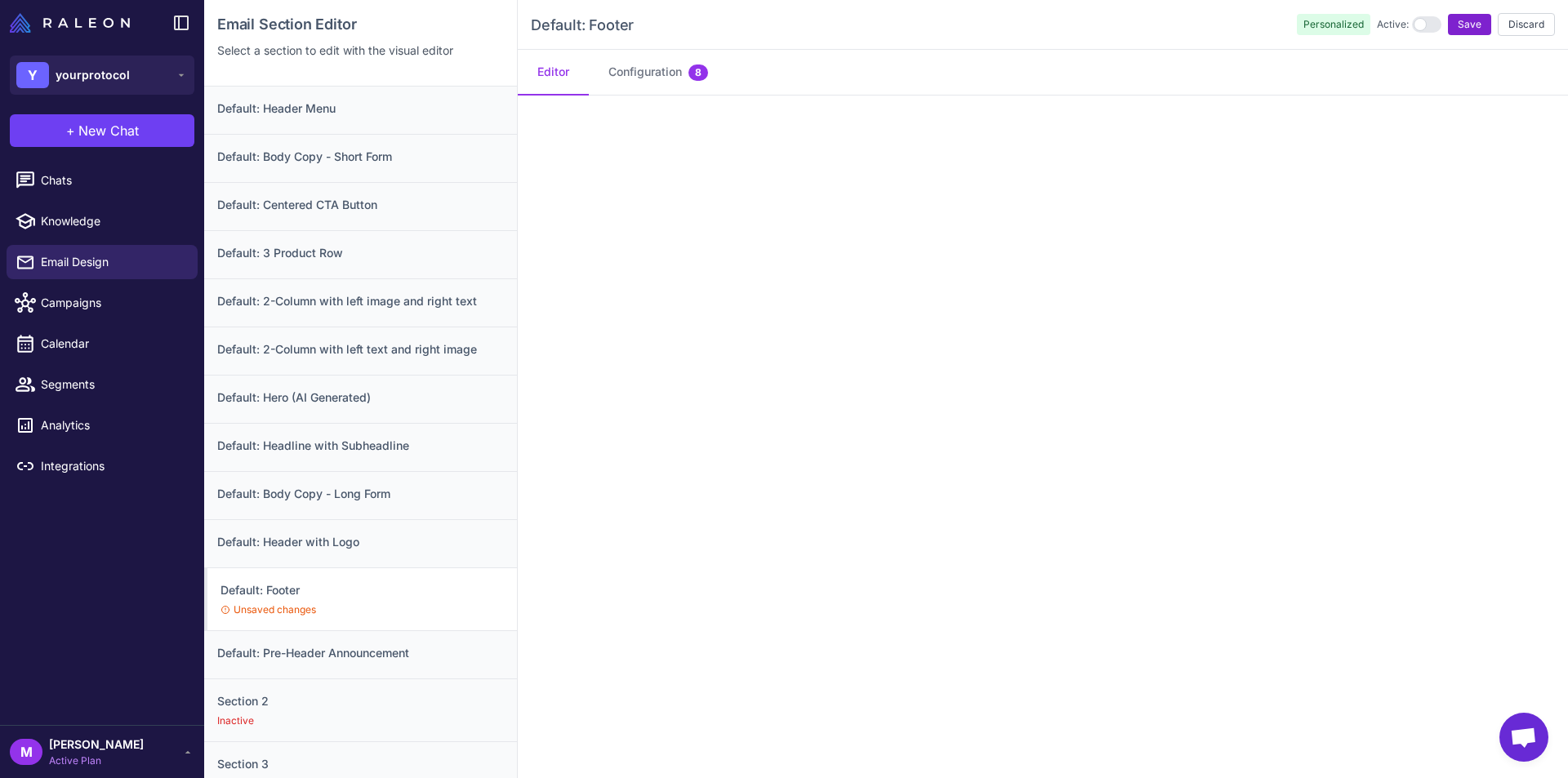
click at [1458, 27] on span "Save" at bounding box center [1470, 25] width 24 height 15
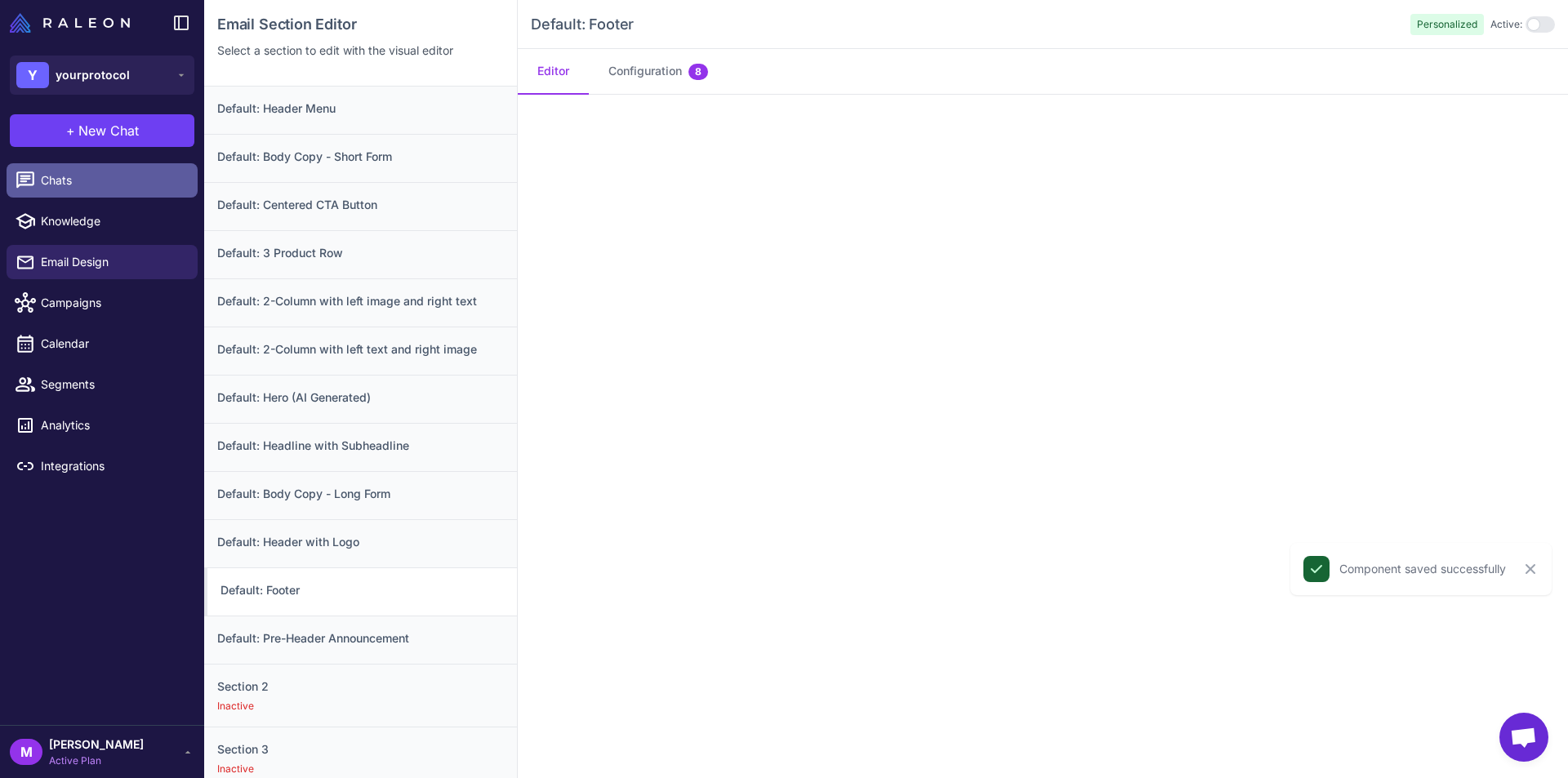
click at [58, 187] on span "Chats" at bounding box center [112, 181] width 143 height 18
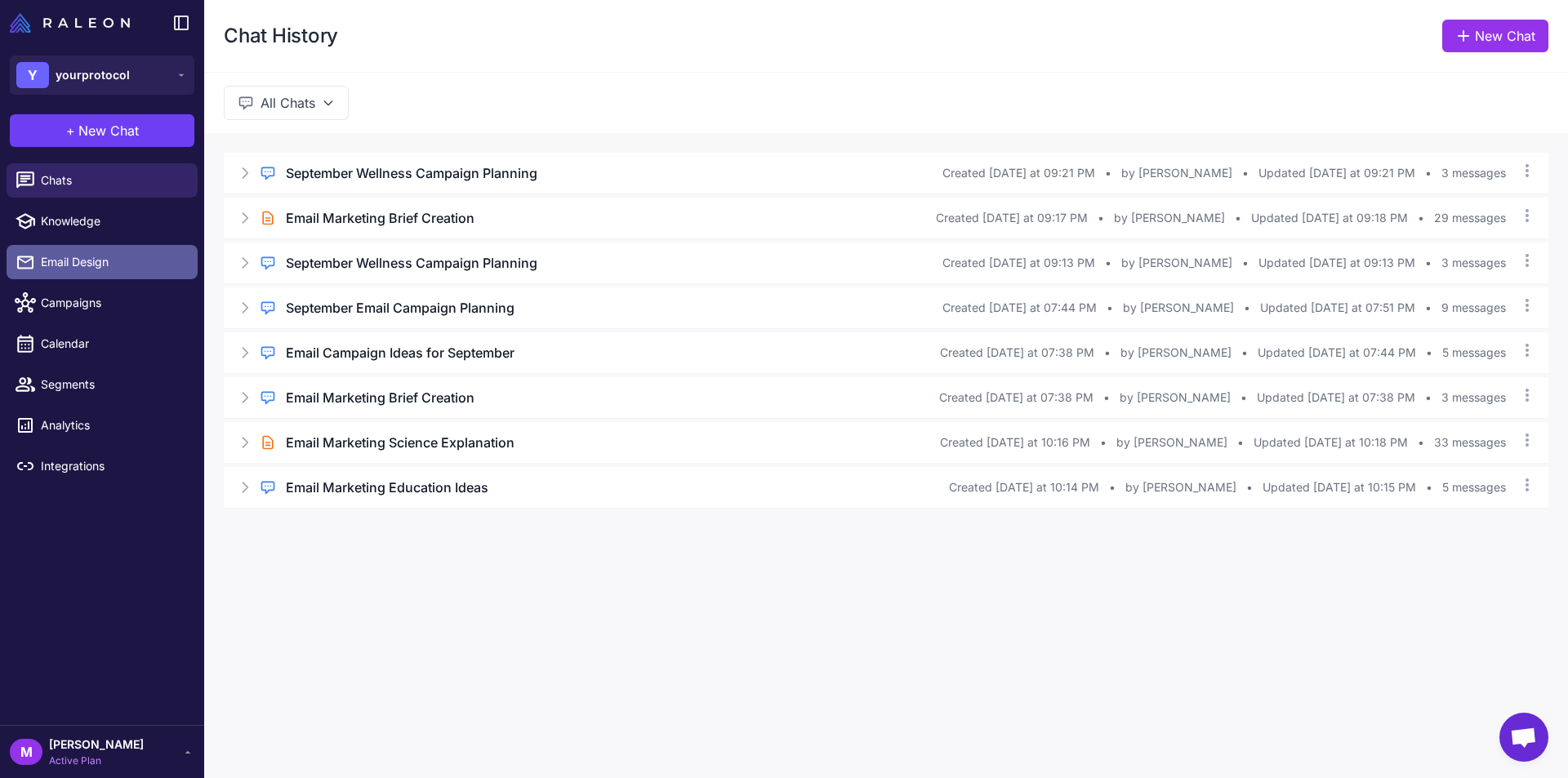
click at [55, 262] on span "Email Design" at bounding box center [112, 262] width 143 height 18
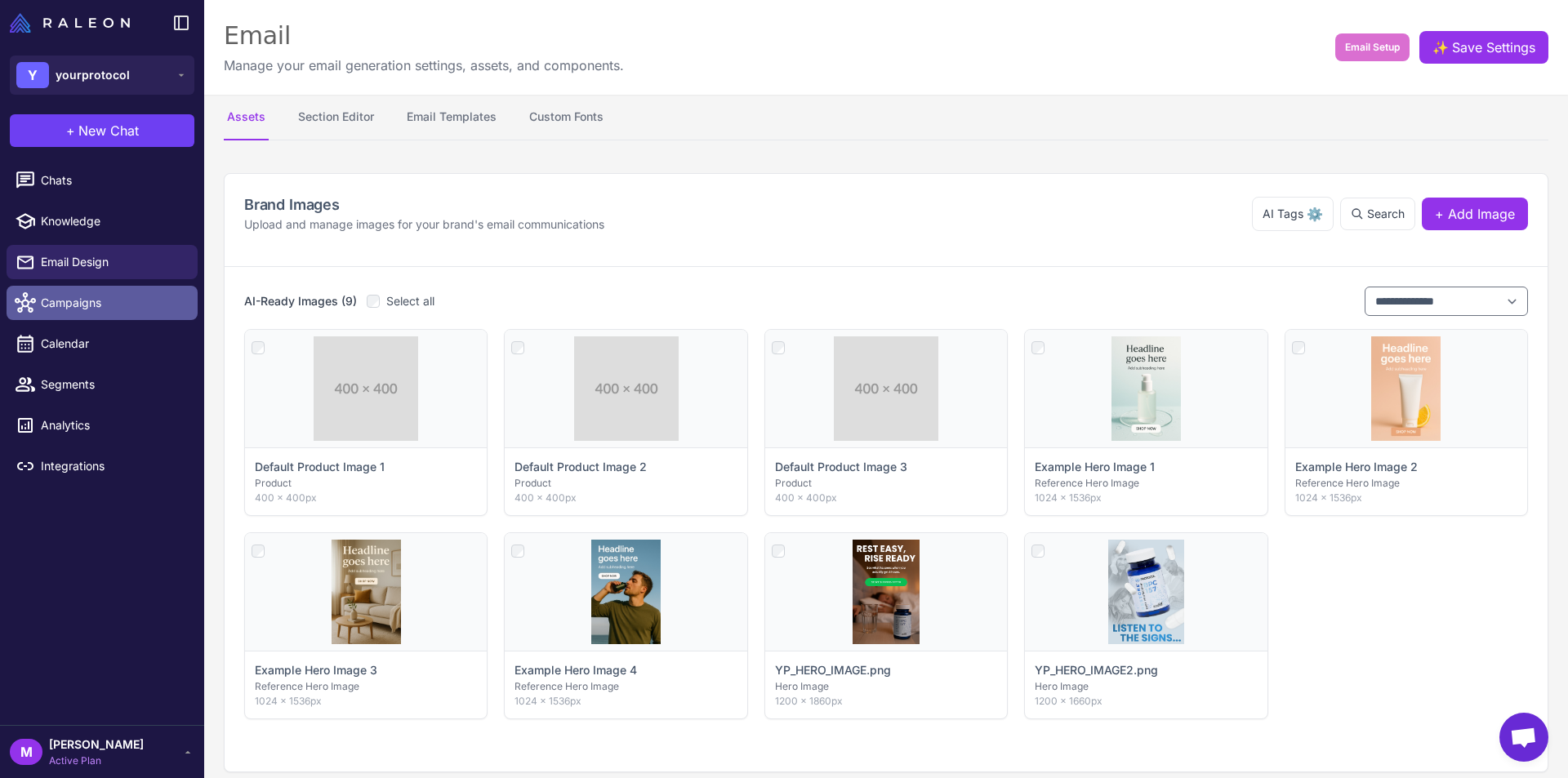
click at [79, 298] on span "Campaigns" at bounding box center [112, 303] width 143 height 18
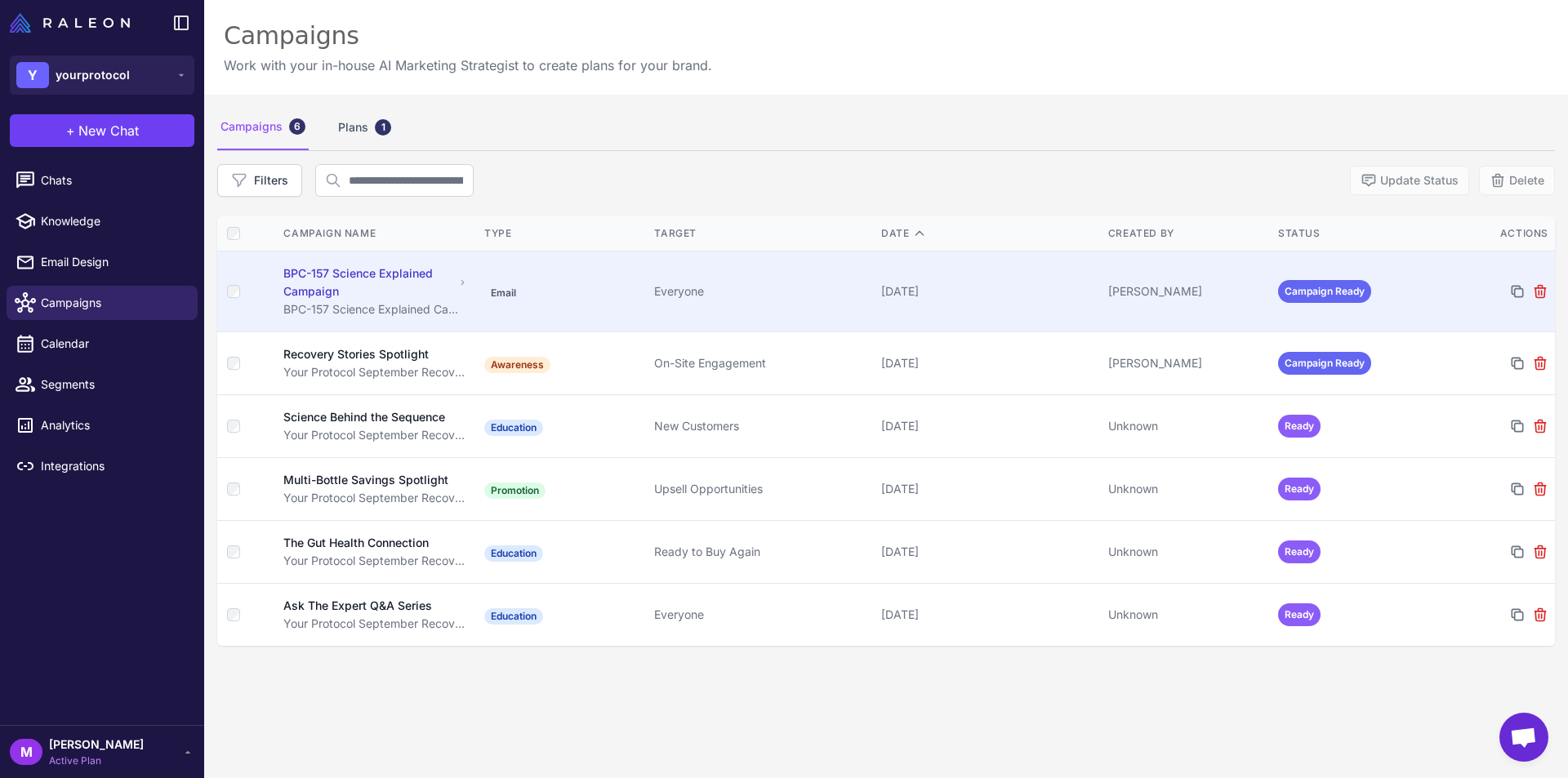
click at [349, 287] on div "BPC-157 Science Explained Campaign" at bounding box center [368, 282] width 171 height 36
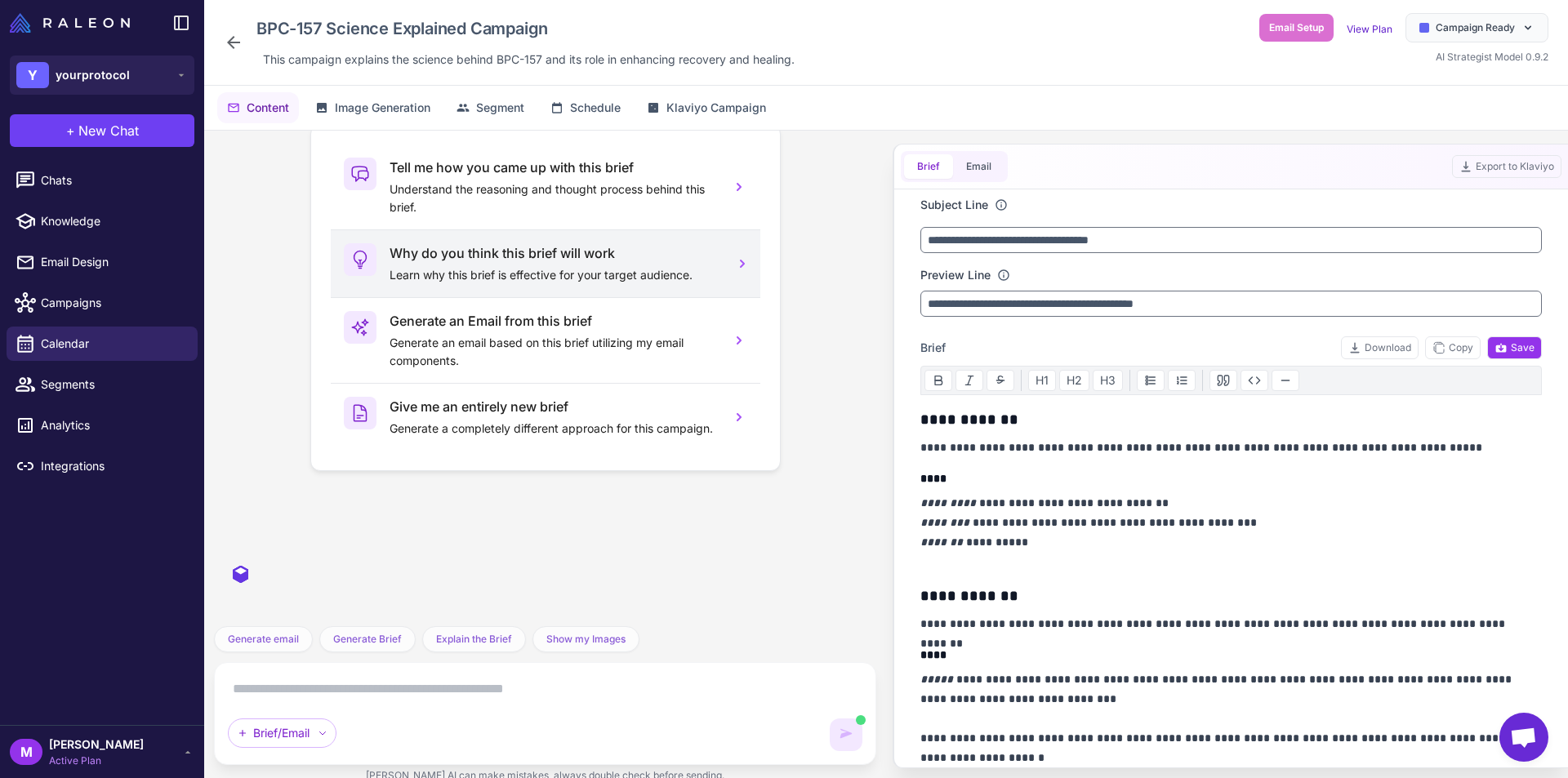
scroll to position [2098, 0]
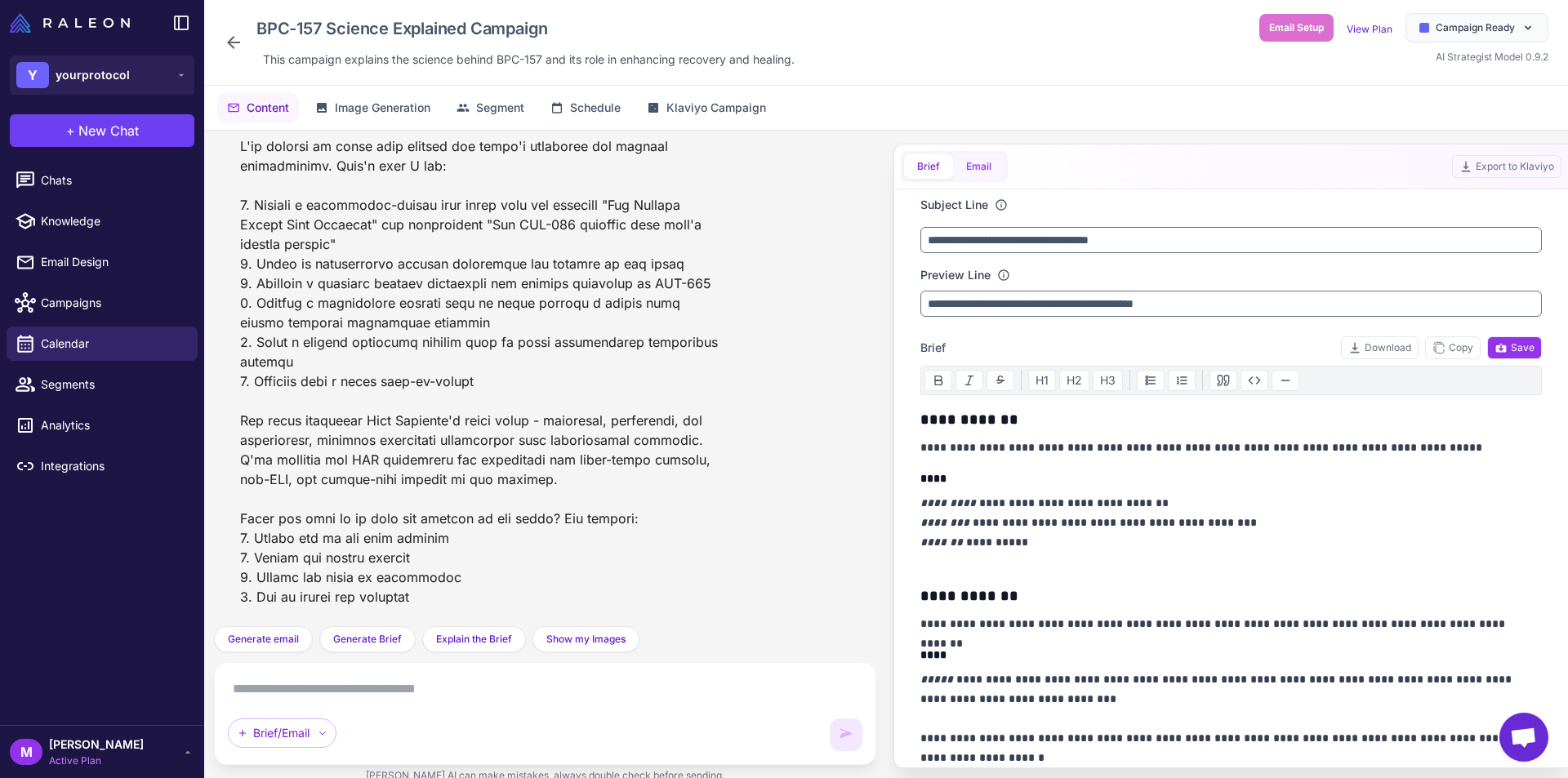
click at [973, 163] on button "Email" at bounding box center [979, 166] width 51 height 25
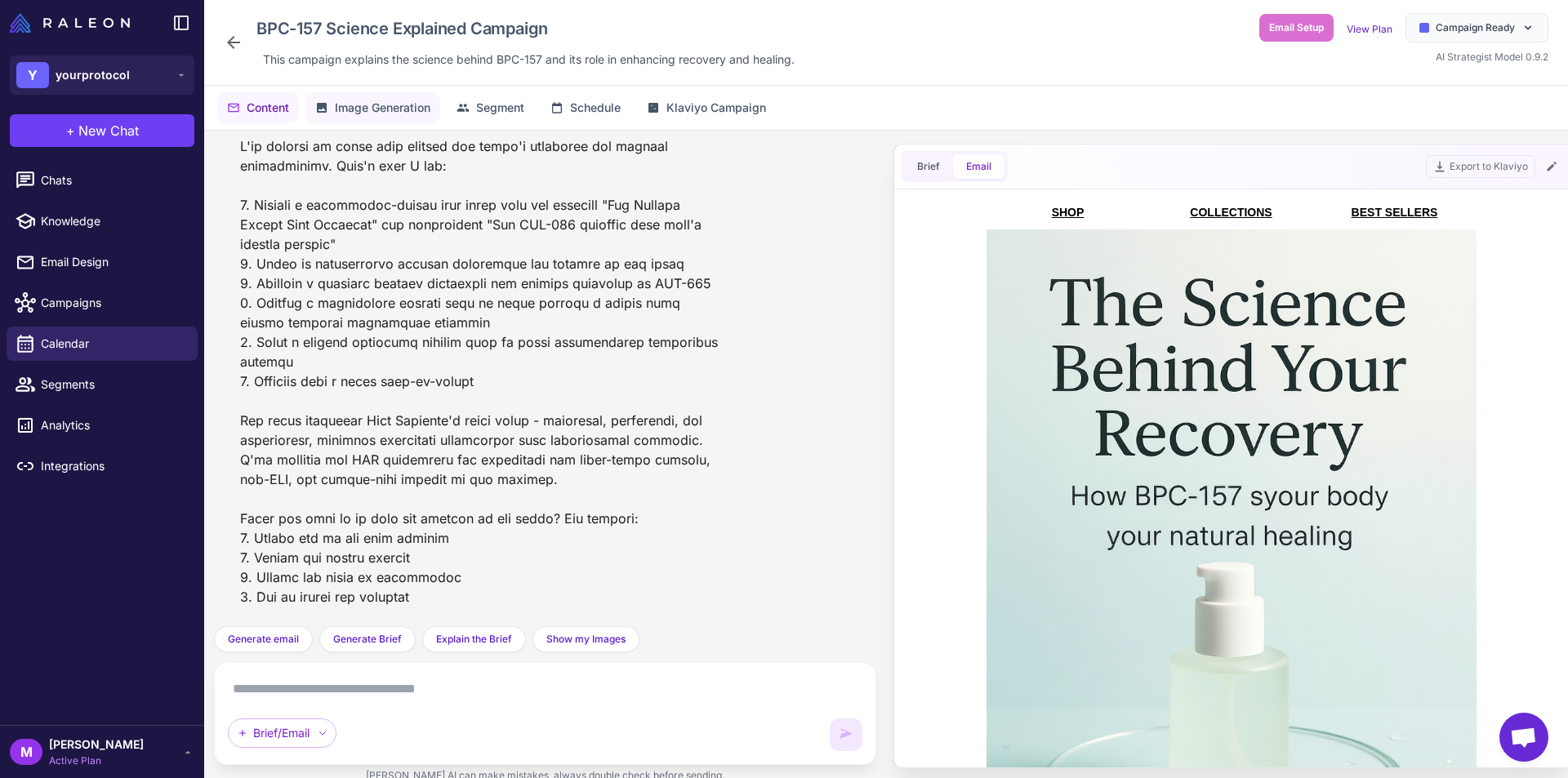
click at [383, 110] on span "Image Generation" at bounding box center [383, 108] width 96 height 18
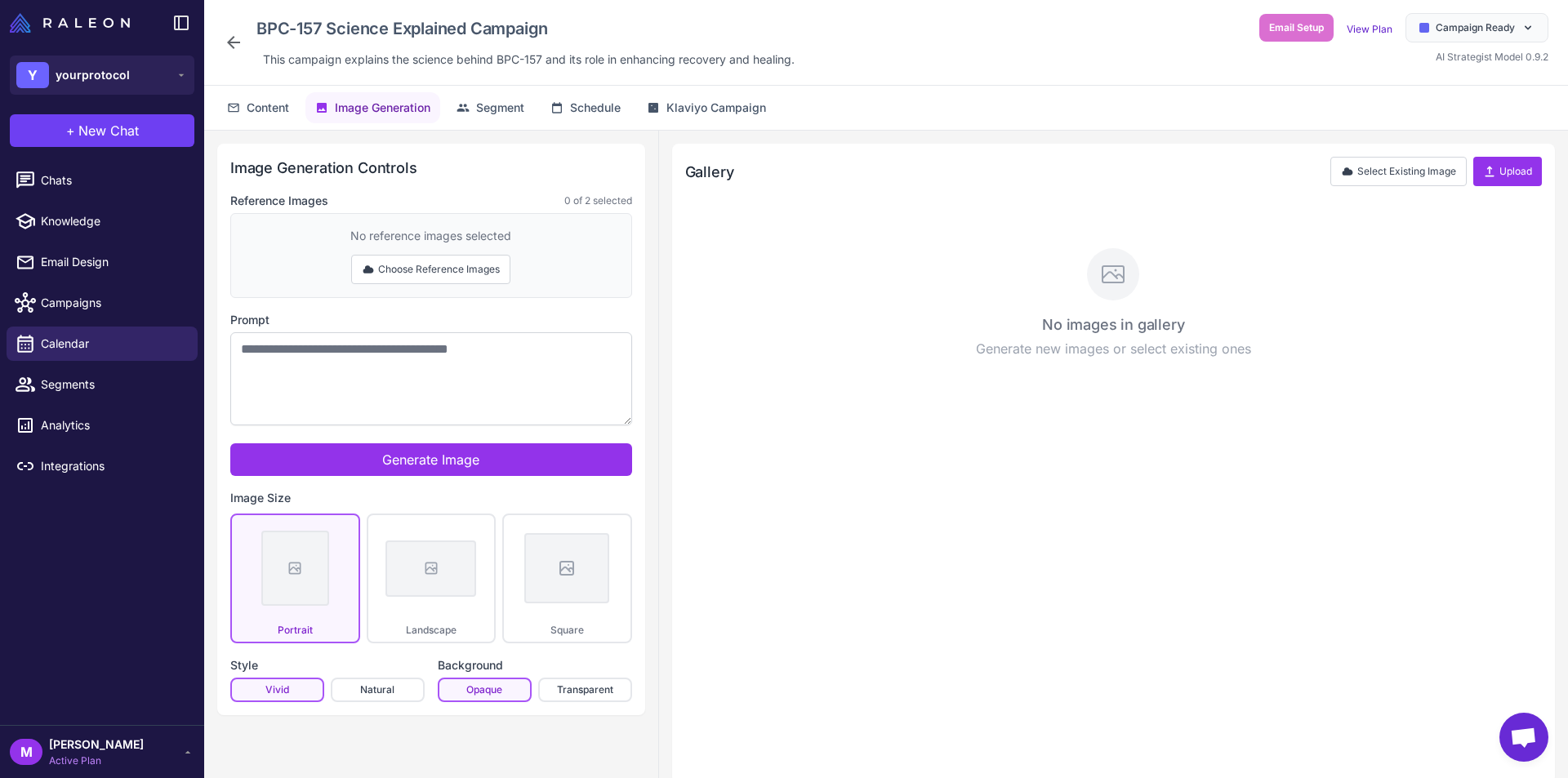
click at [1162, 358] on p "Generate new images or select existing ones" at bounding box center [1113, 348] width 850 height 19
click at [1124, 335] on h3 "No images in gallery" at bounding box center [1113, 324] width 850 height 22
click at [279, 115] on span "Content" at bounding box center [268, 108] width 43 height 18
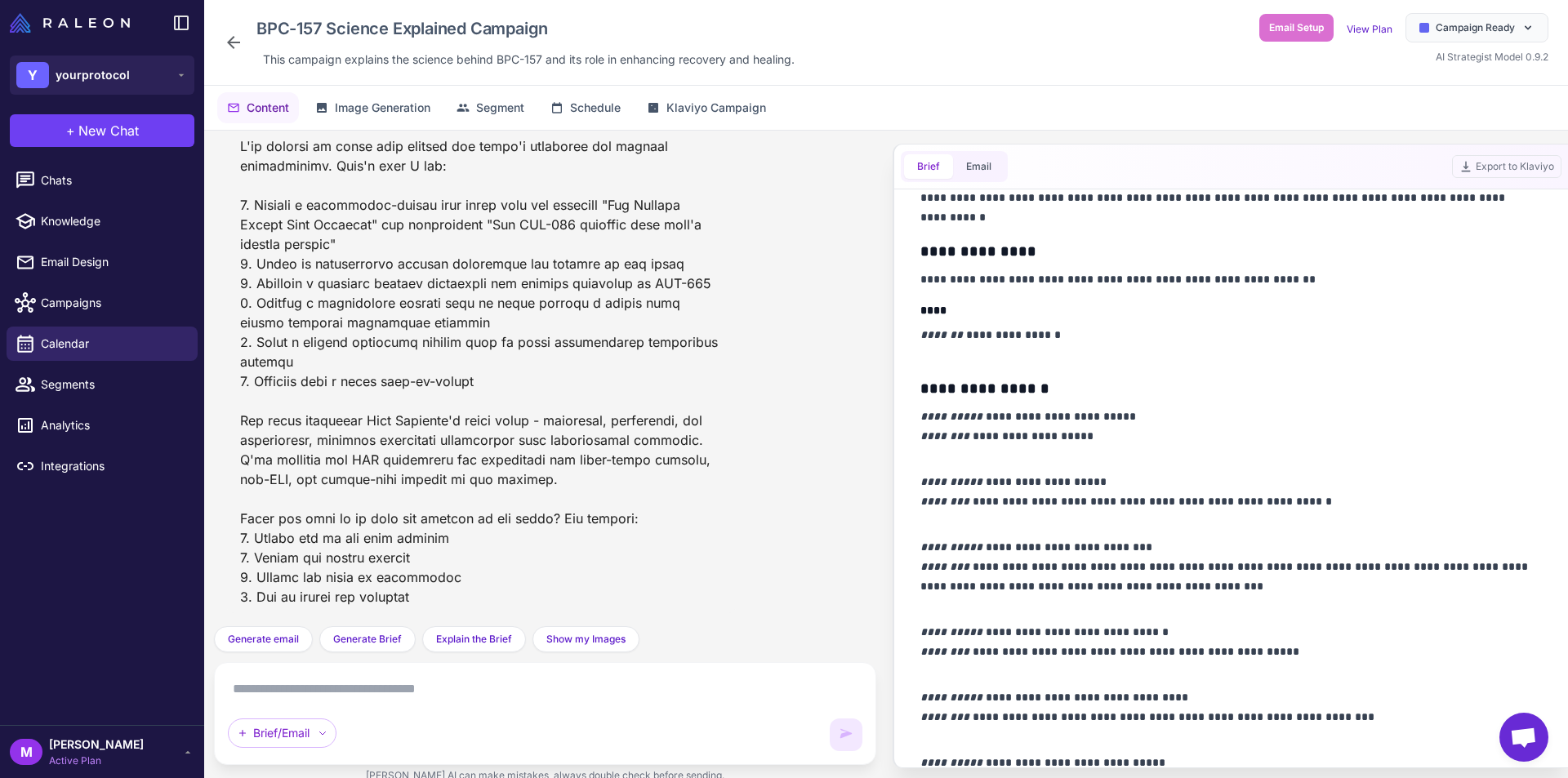
scroll to position [1774, 0]
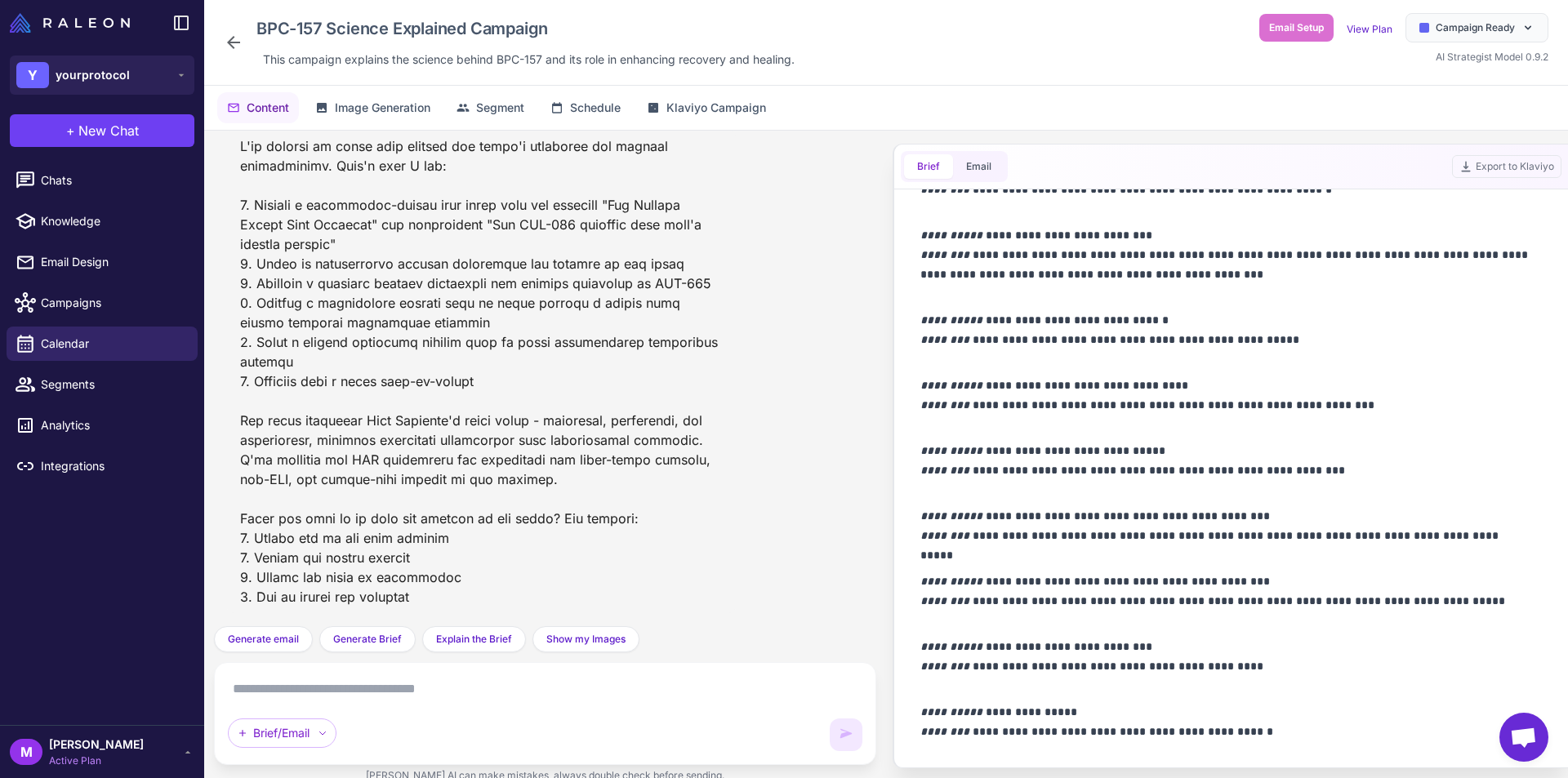
click at [390, 692] on textarea at bounding box center [545, 689] width 635 height 26
click at [323, 700] on textarea at bounding box center [545, 689] width 635 height 26
click at [700, 109] on span "Klaviyo Campaign" at bounding box center [716, 108] width 100 height 18
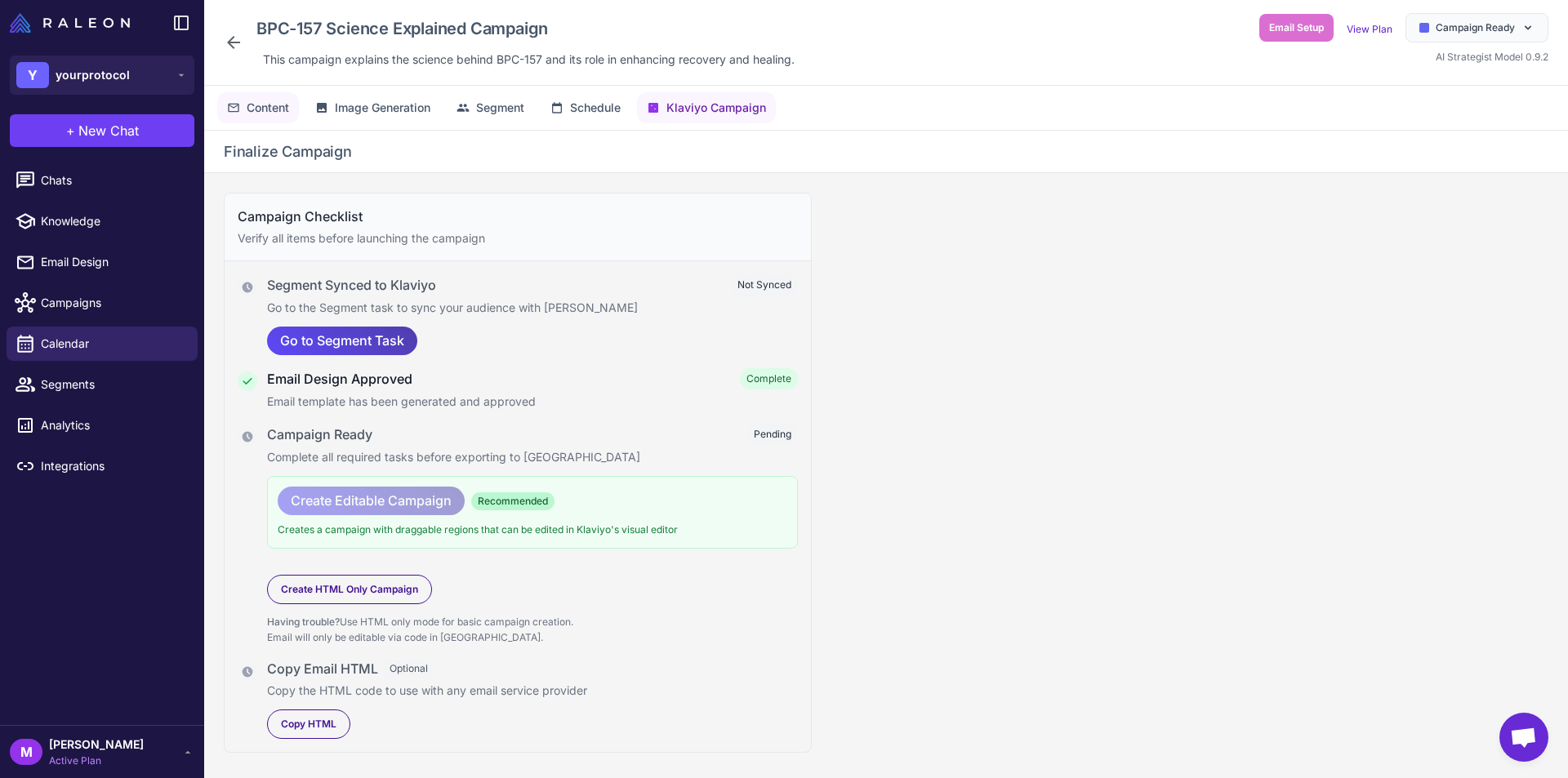
click at [447, 111] on button "Content" at bounding box center [490, 108] width 88 height 31
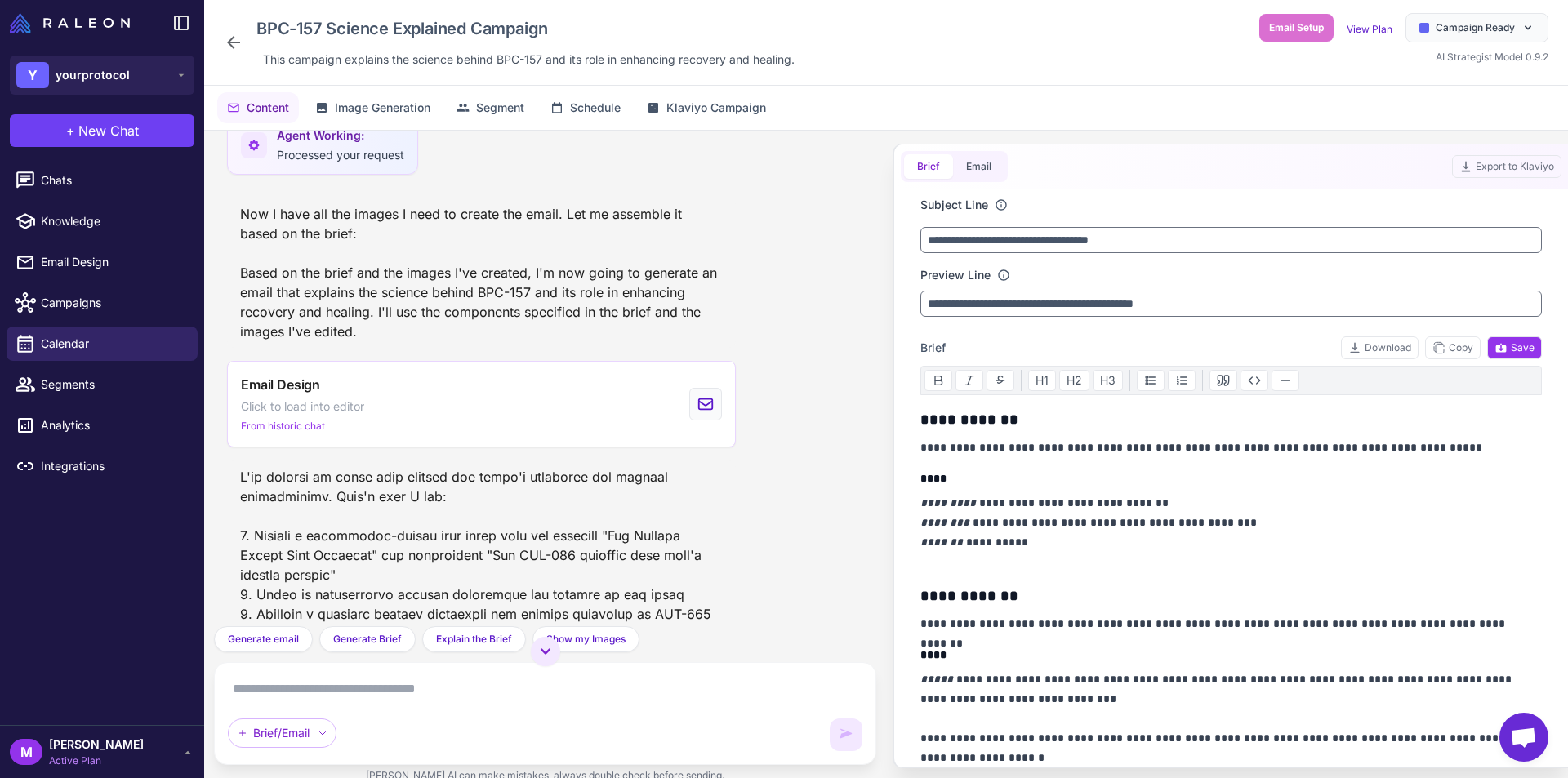
scroll to position [2098, 0]
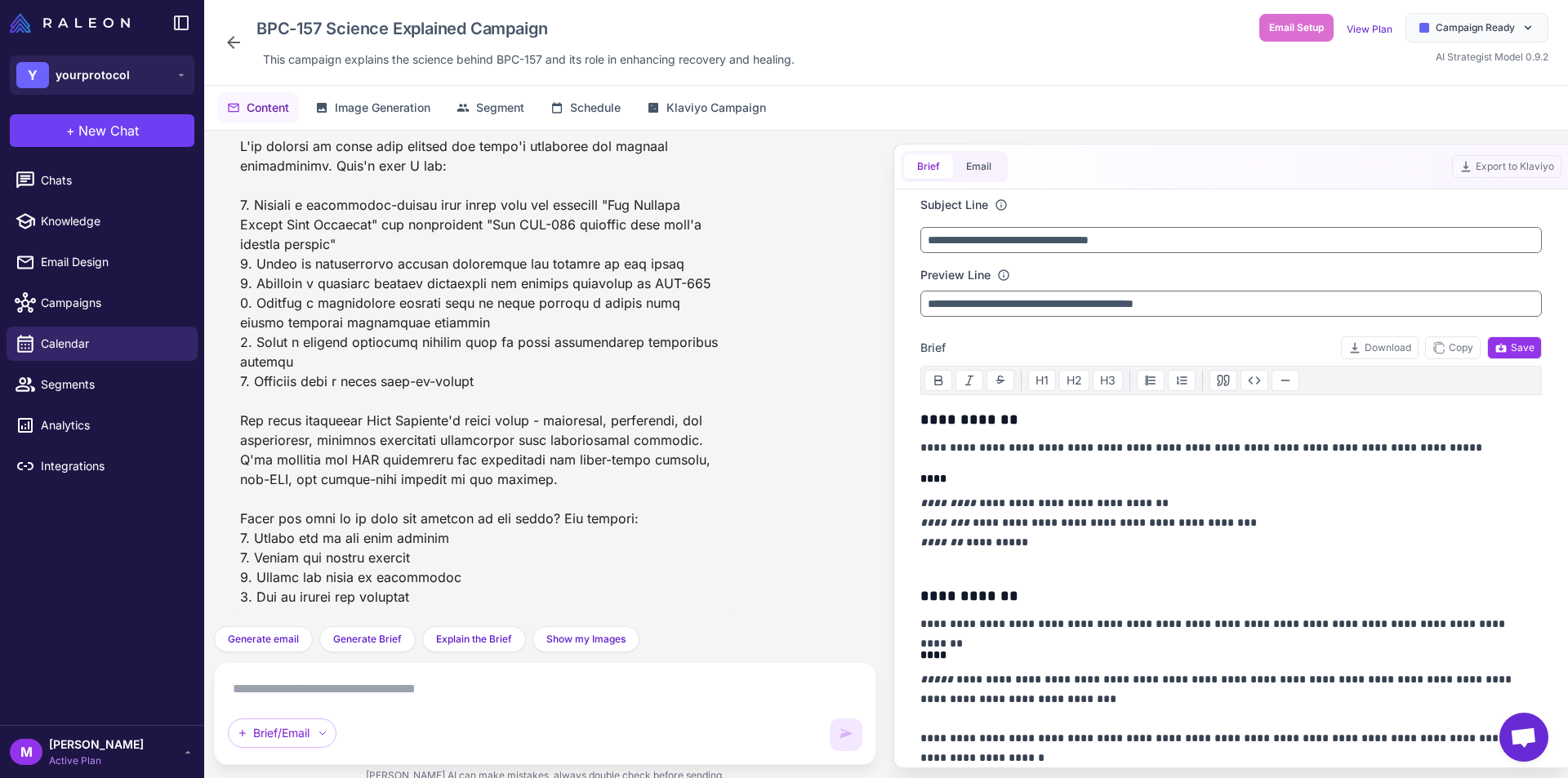
click at [464, 692] on textarea at bounding box center [545, 689] width 635 height 26
click at [1003, 168] on button "Email" at bounding box center [979, 166] width 51 height 25
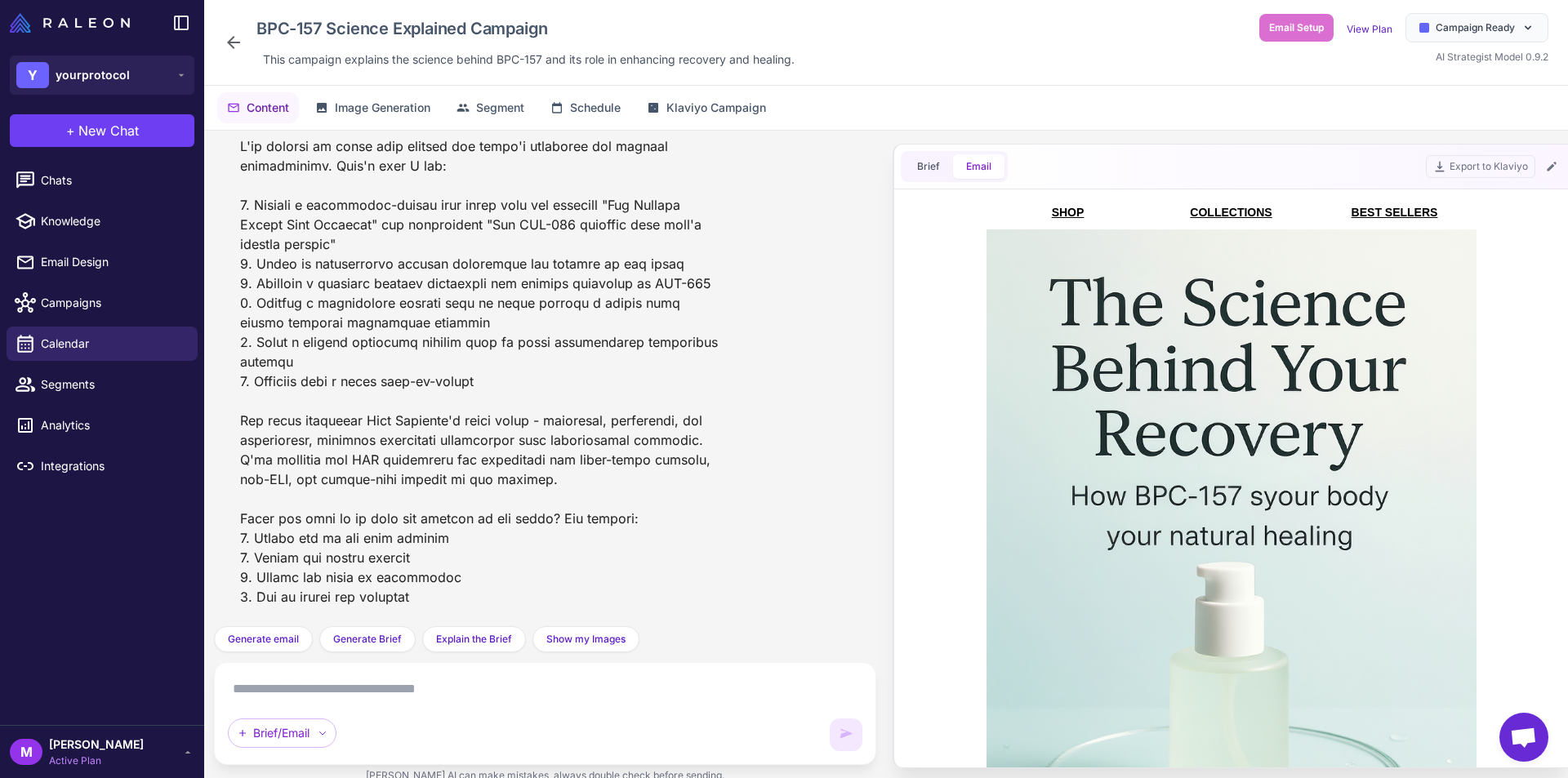
scroll to position [0, 0]
click at [95, 263] on span "Email Design" at bounding box center [112, 262] width 143 height 18
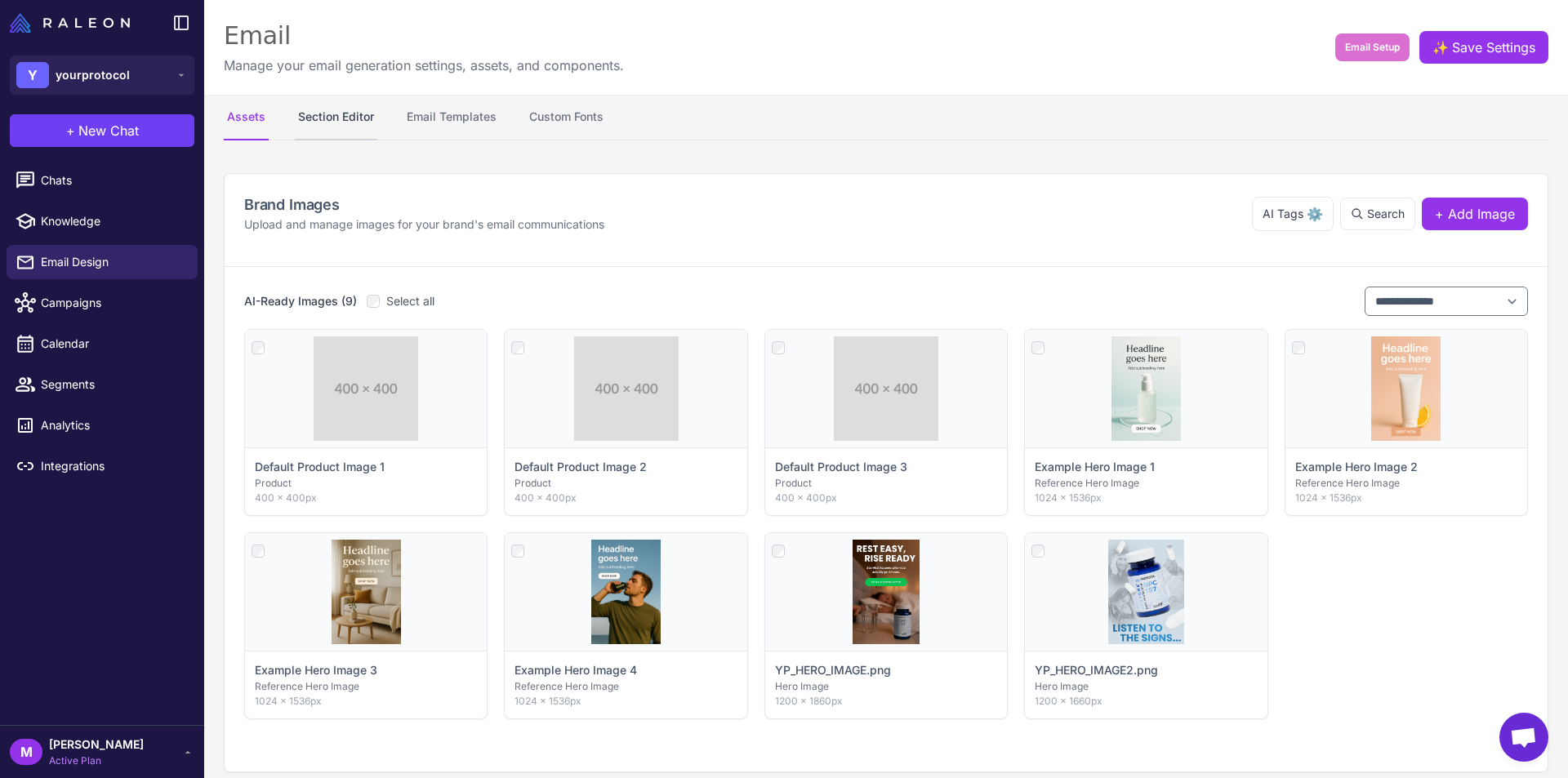
click at [356, 119] on button "Section Editor" at bounding box center [336, 118] width 82 height 46
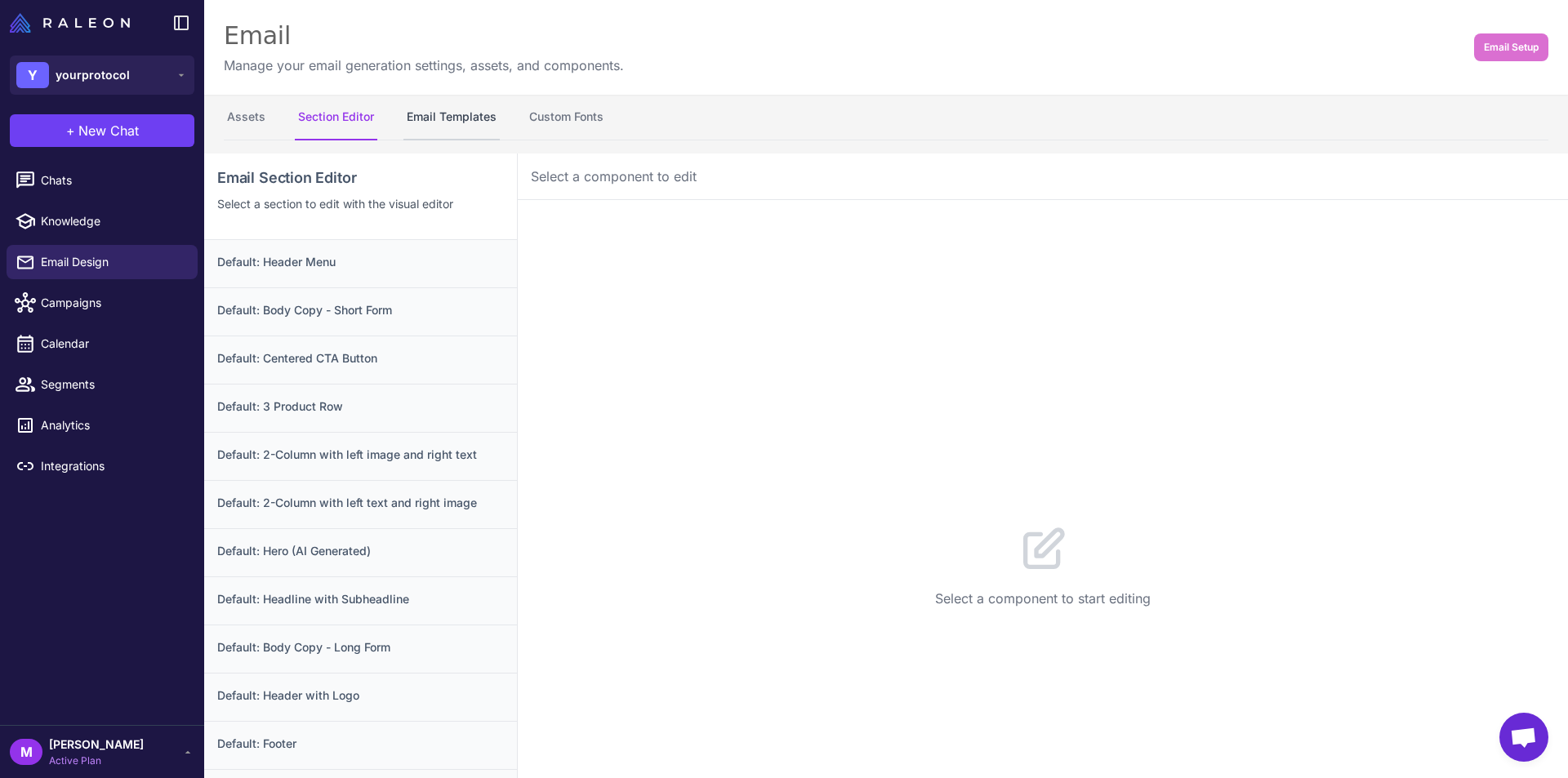
click at [444, 124] on button "Email Templates" at bounding box center [452, 118] width 97 height 46
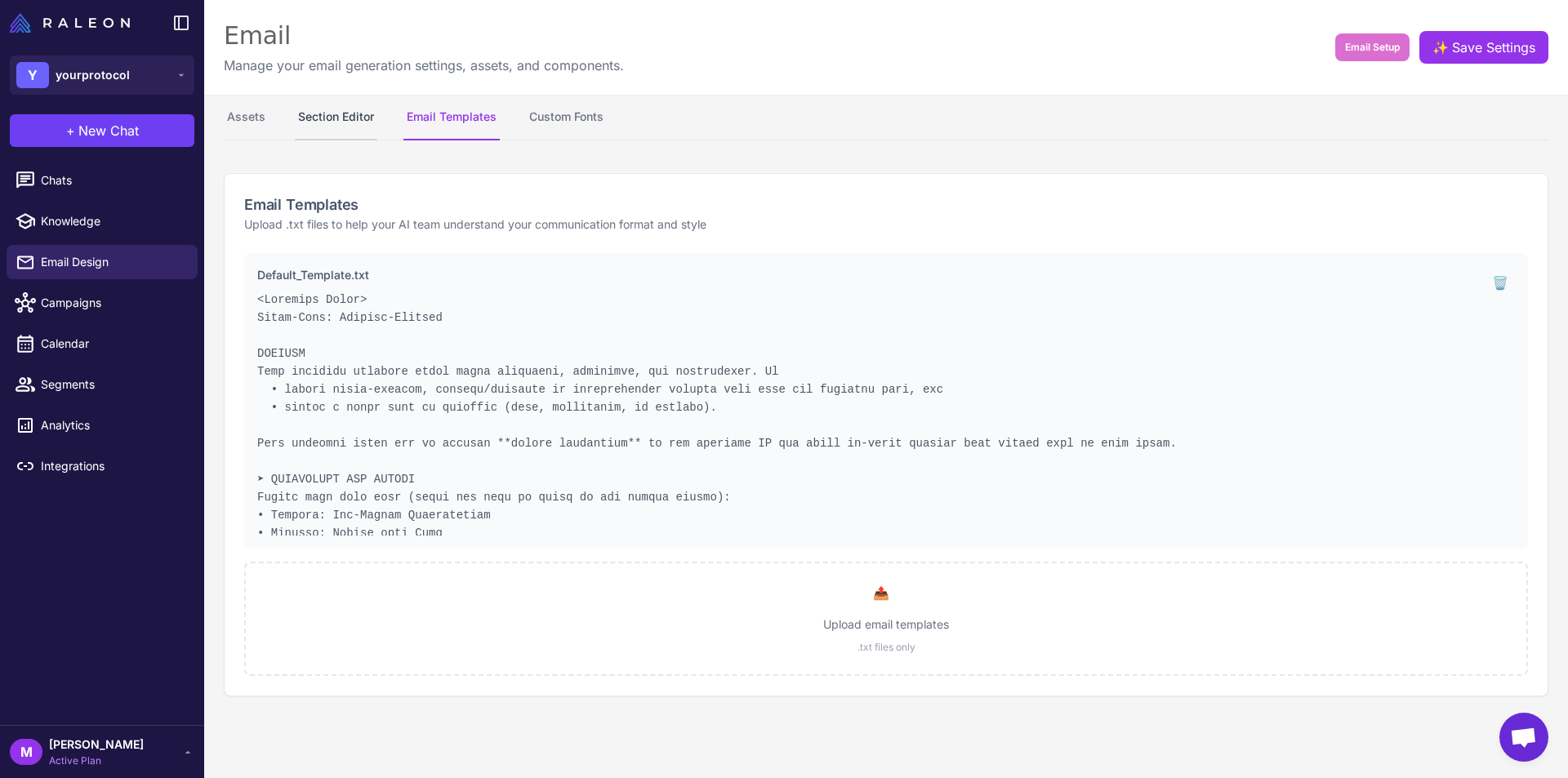
click at [360, 116] on button "Section Editor" at bounding box center [336, 118] width 82 height 46
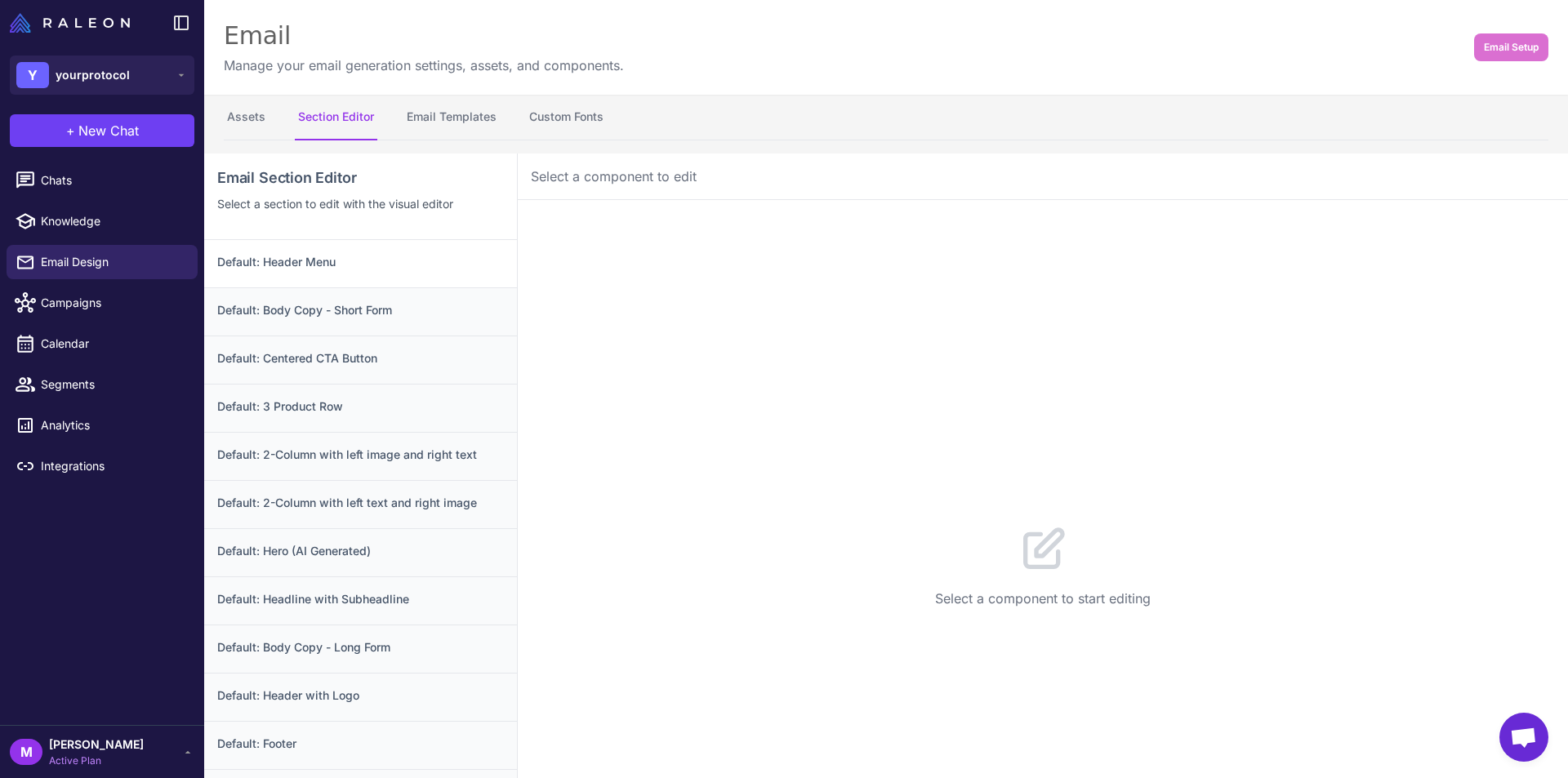
click at [288, 269] on h3 "Default: Header Menu" at bounding box center [361, 262] width 287 height 18
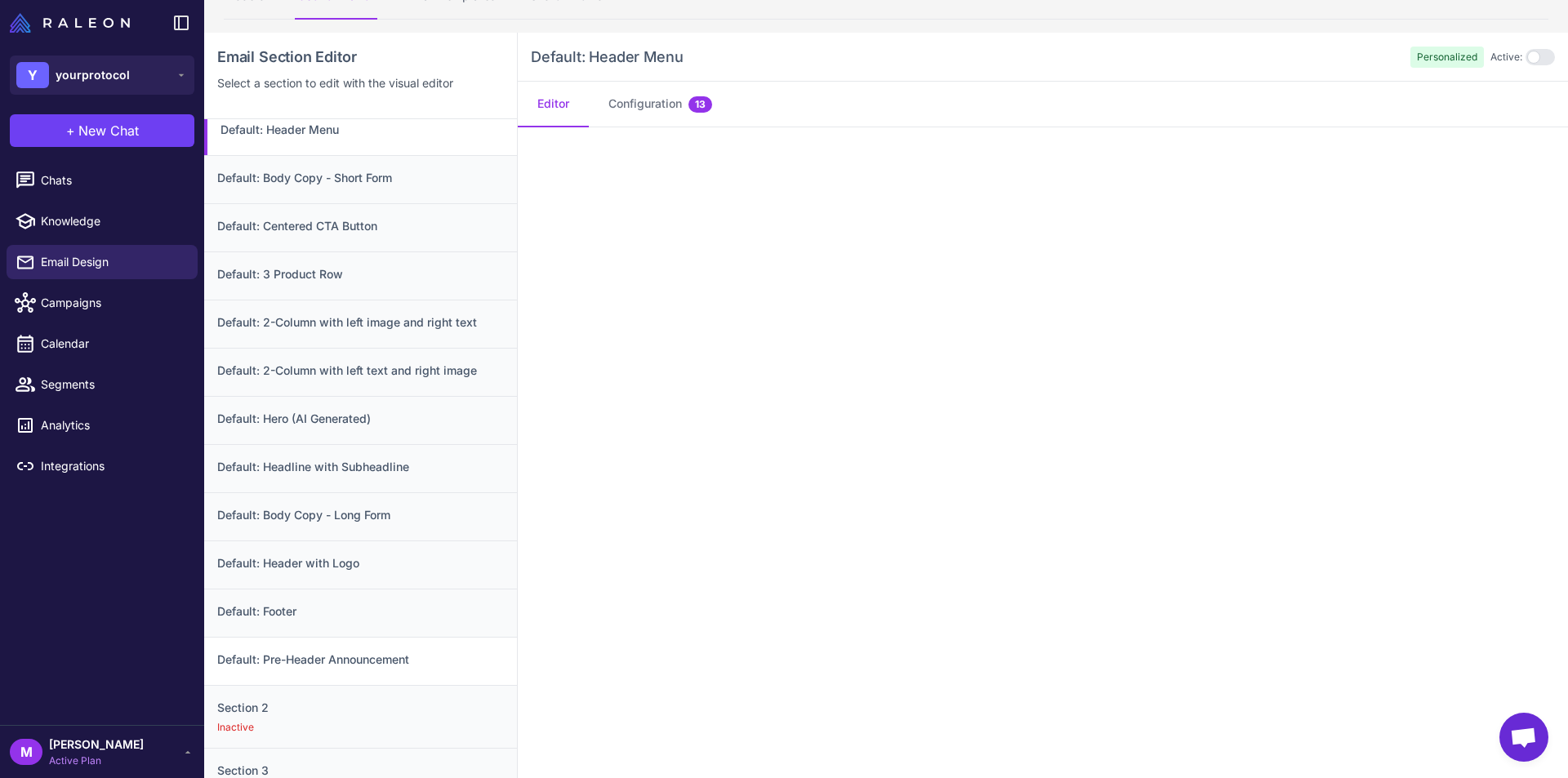
scroll to position [153, 0]
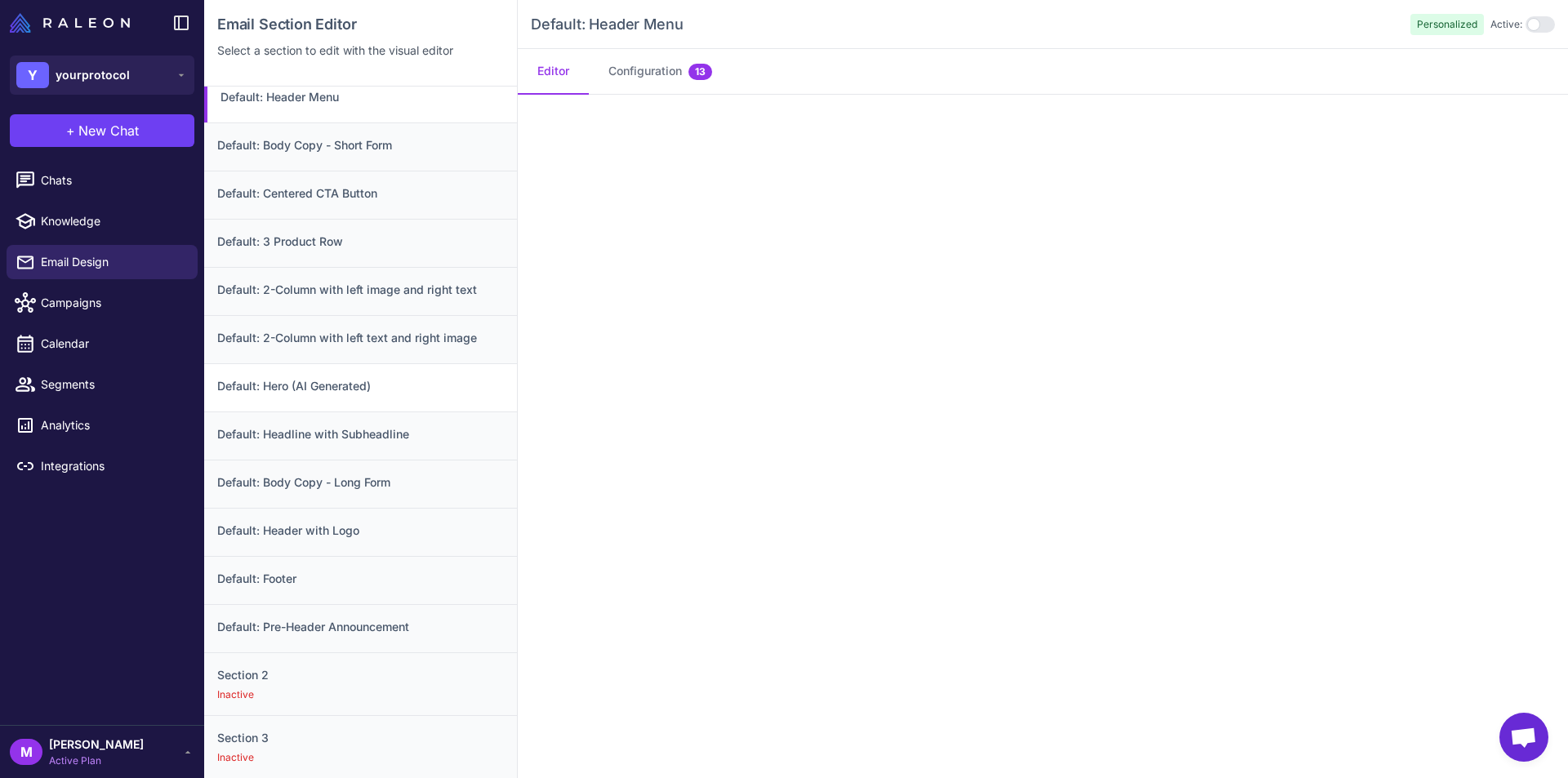
click at [306, 391] on h3 "Default: Hero (AI Generated)" at bounding box center [361, 386] width 287 height 18
click at [300, 527] on h3 "Default: Header with Logo" at bounding box center [361, 531] width 287 height 18
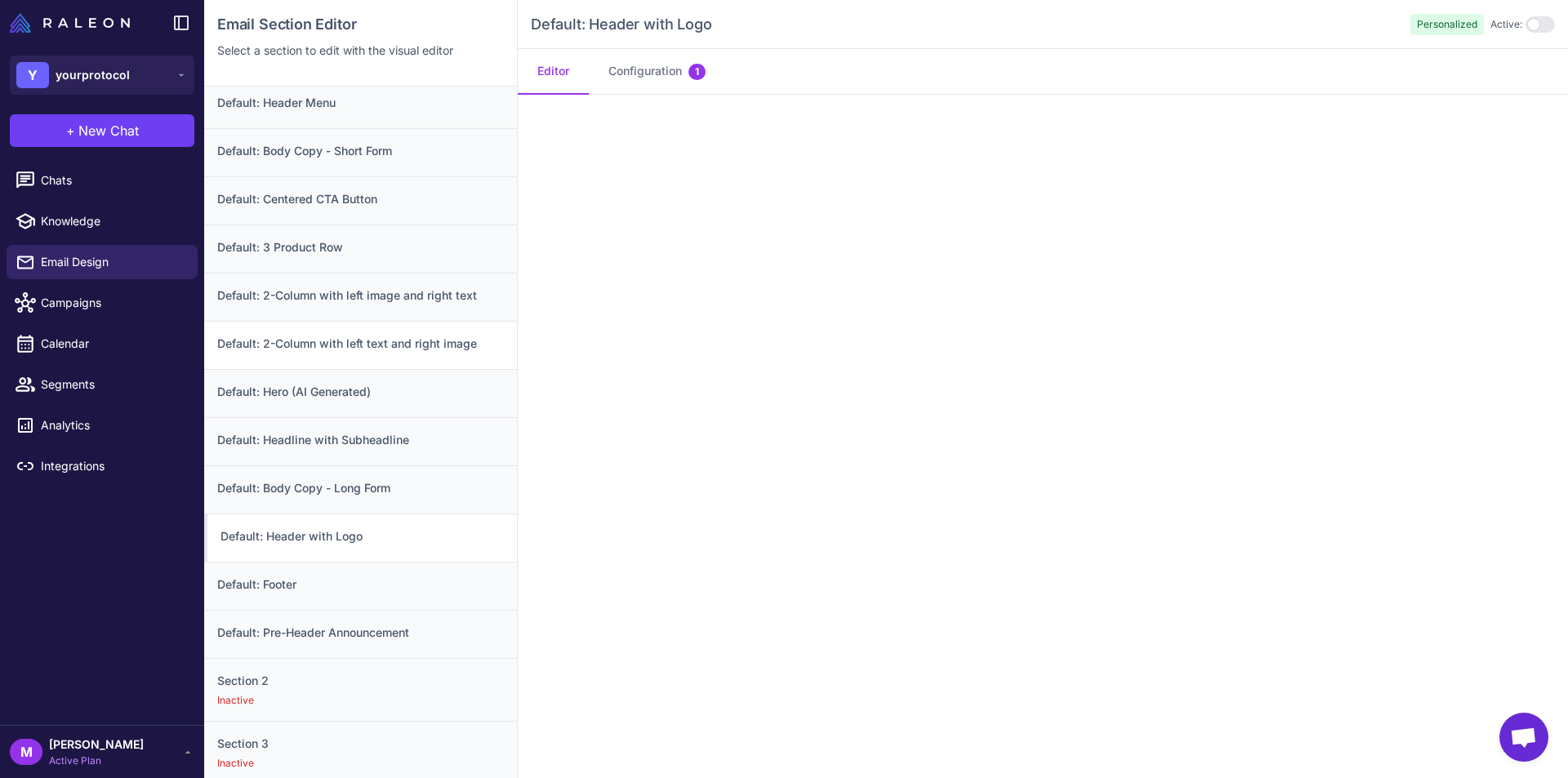
scroll to position [0, 0]
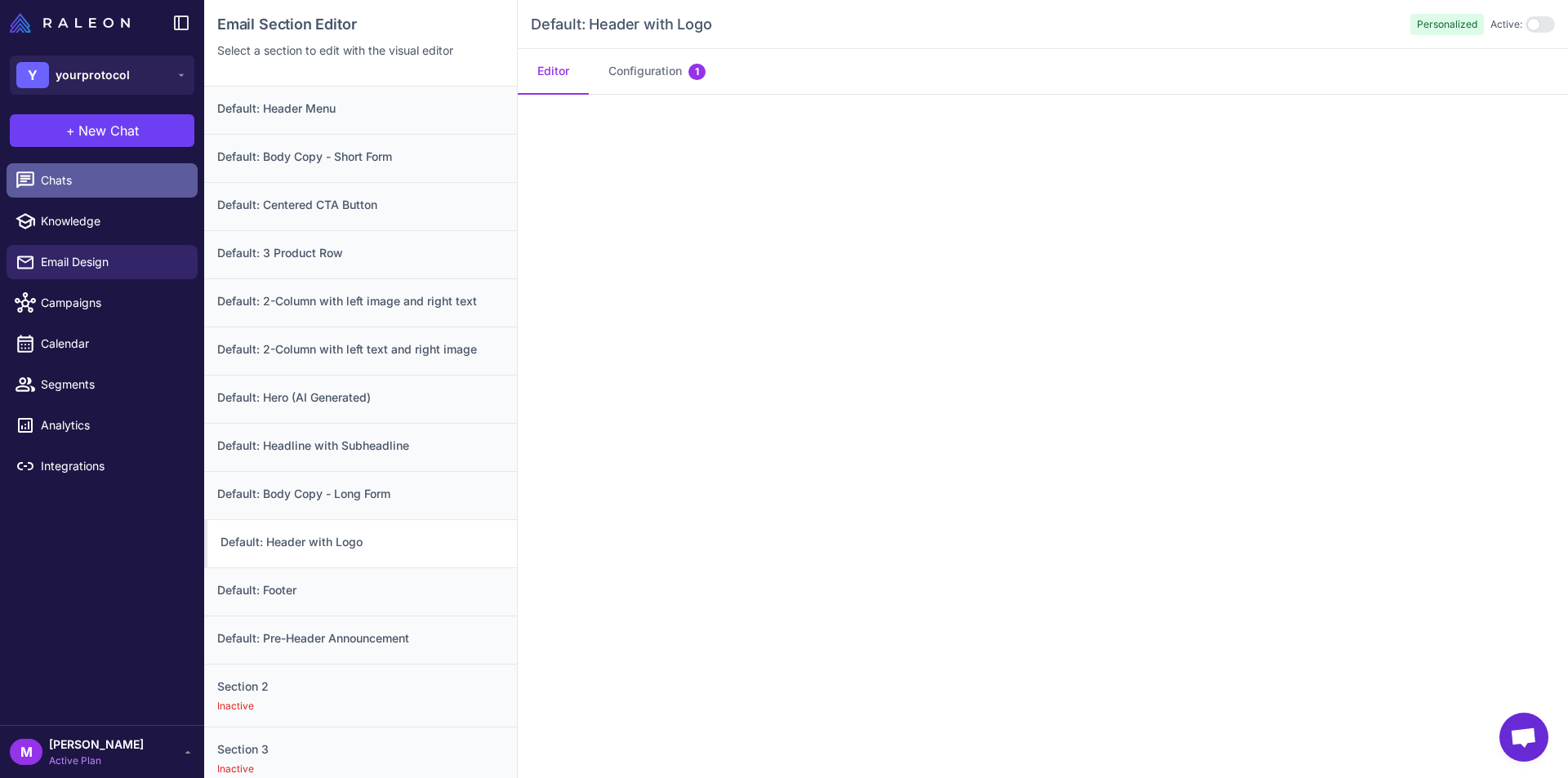
click at [112, 187] on span "Chats" at bounding box center [112, 181] width 143 height 18
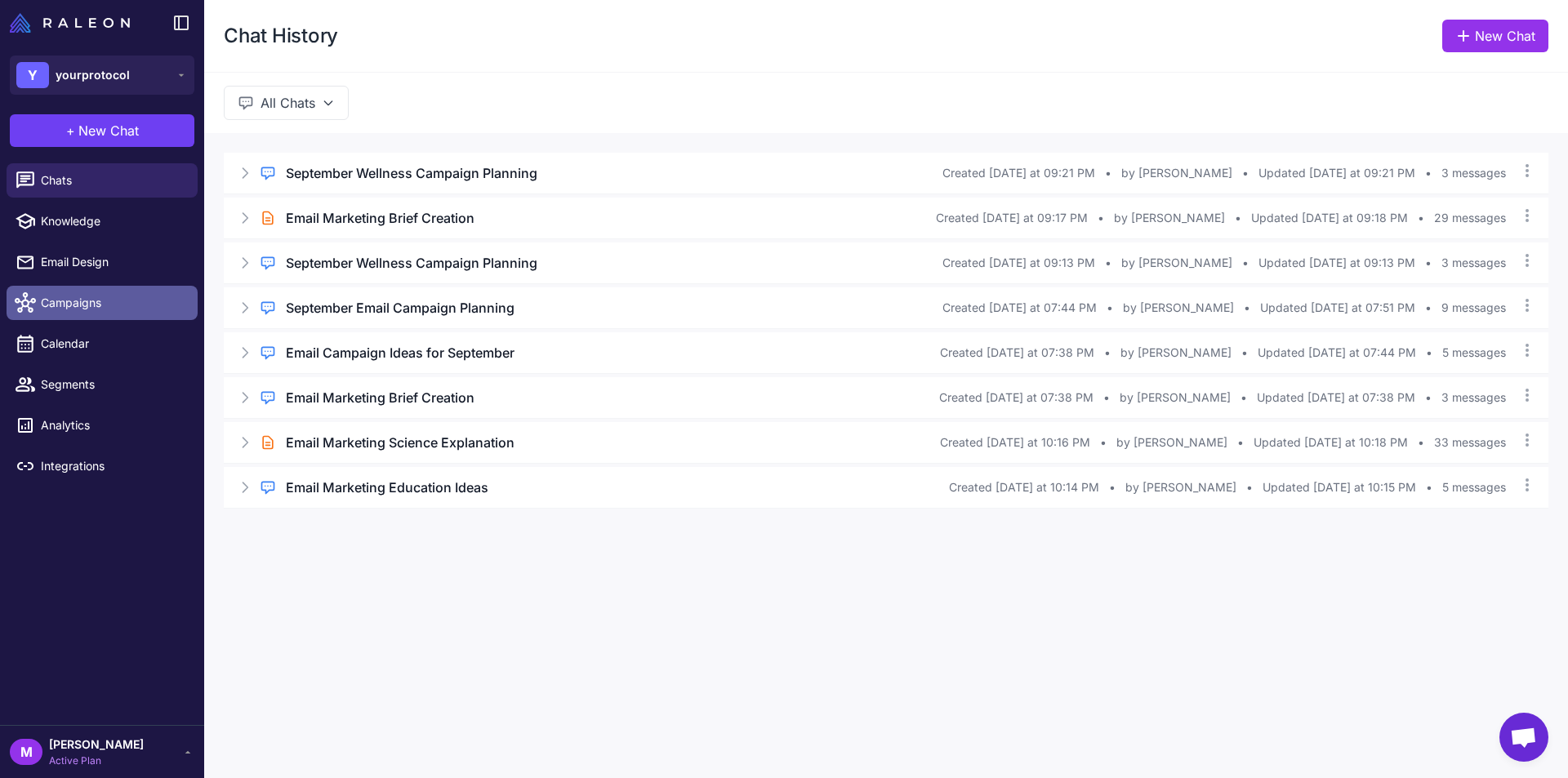
click at [79, 299] on span "Campaigns" at bounding box center [112, 303] width 143 height 18
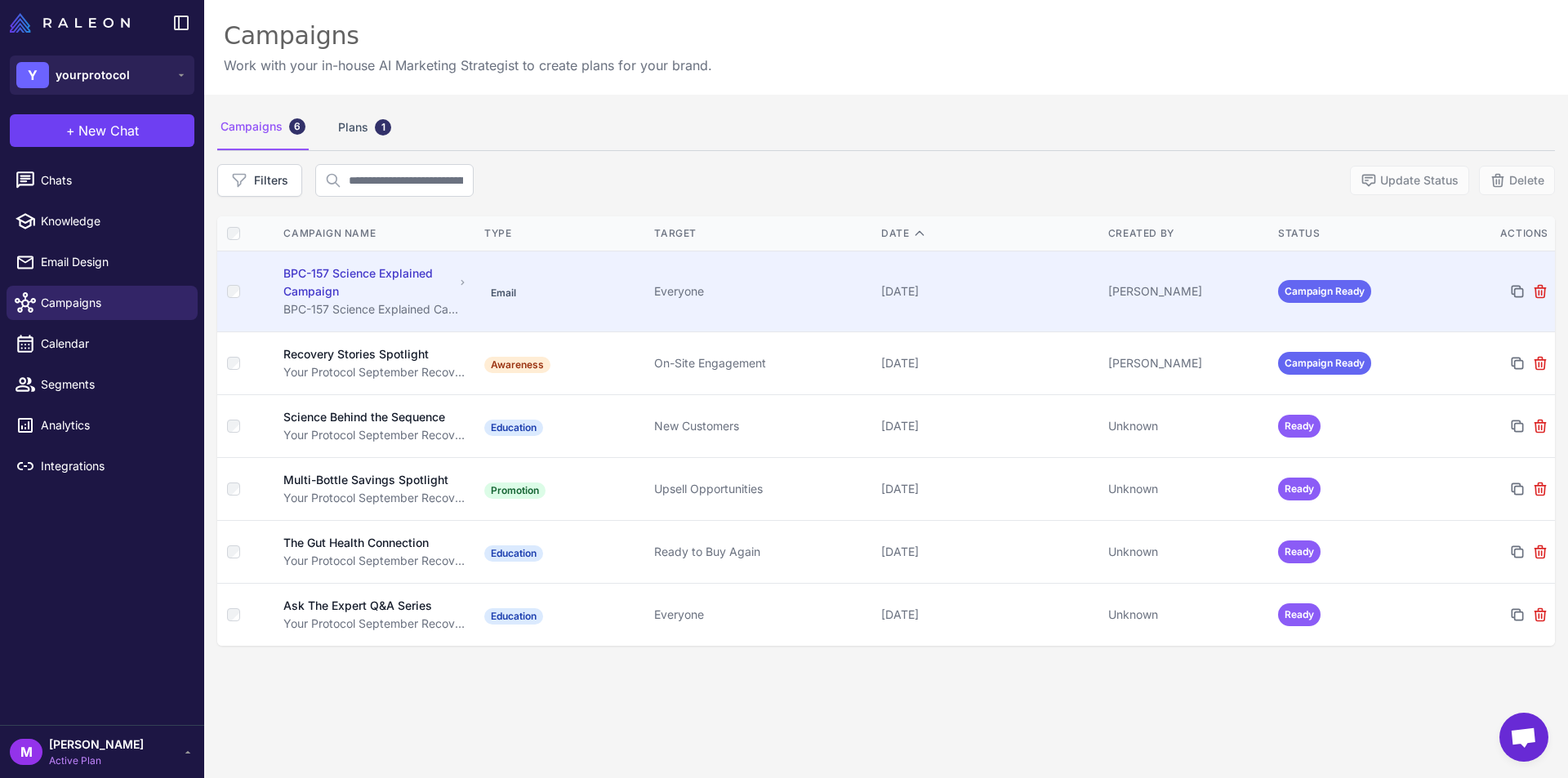
click at [339, 279] on div "BPC-157 Science Explained Campaign" at bounding box center [368, 282] width 171 height 36
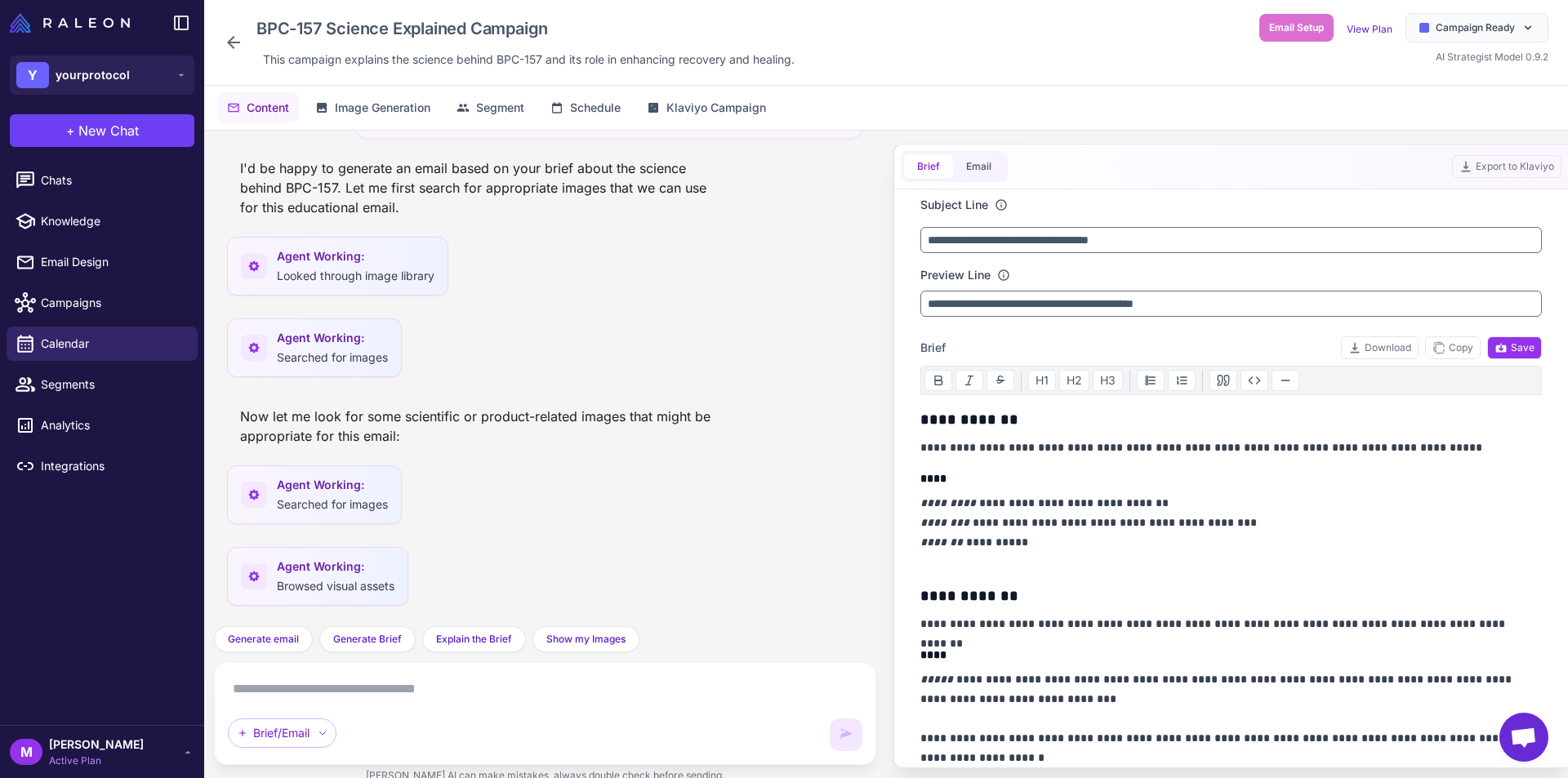
scroll to position [2098, 0]
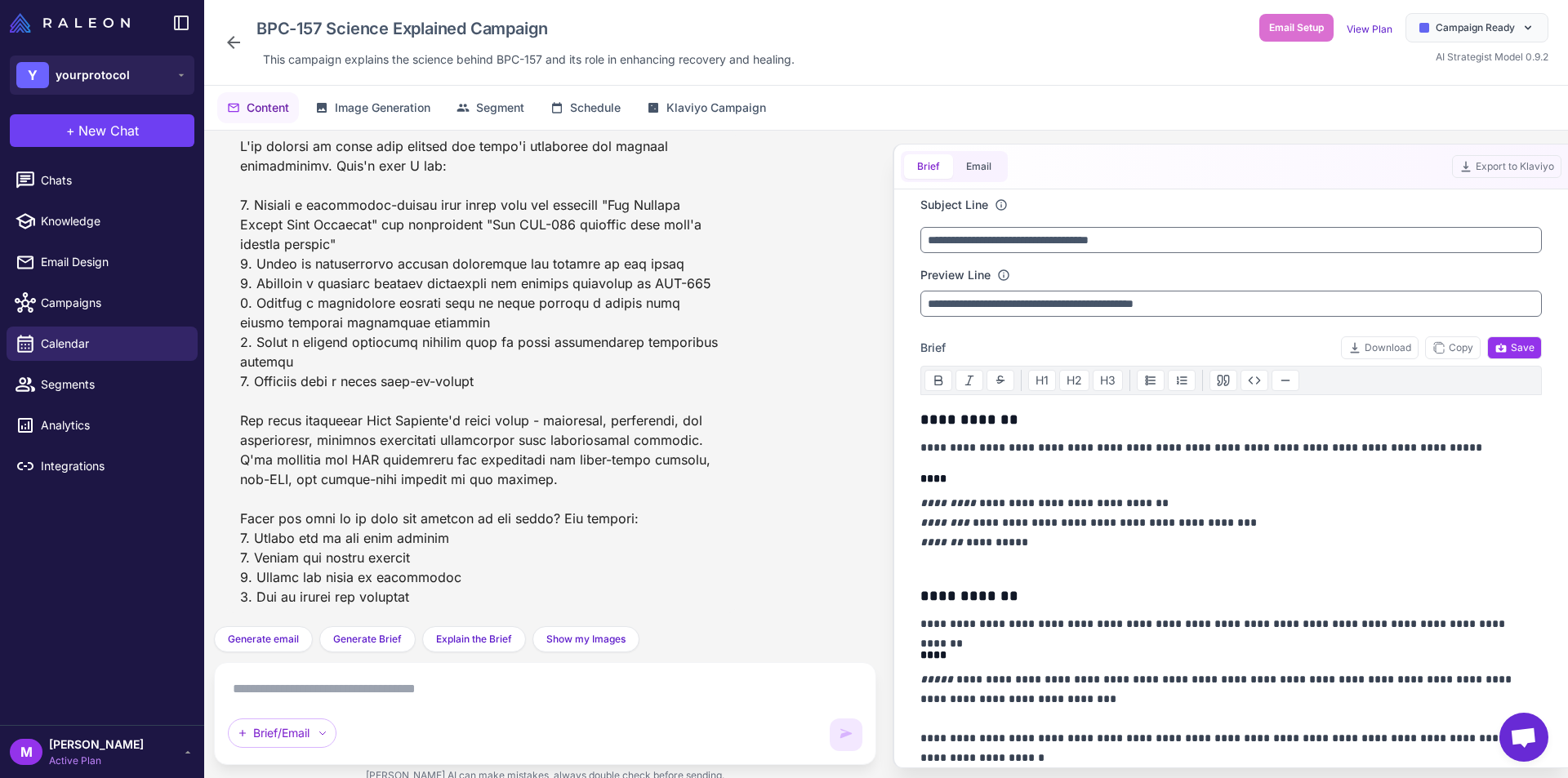
click at [468, 685] on textarea at bounding box center [545, 689] width 635 height 26
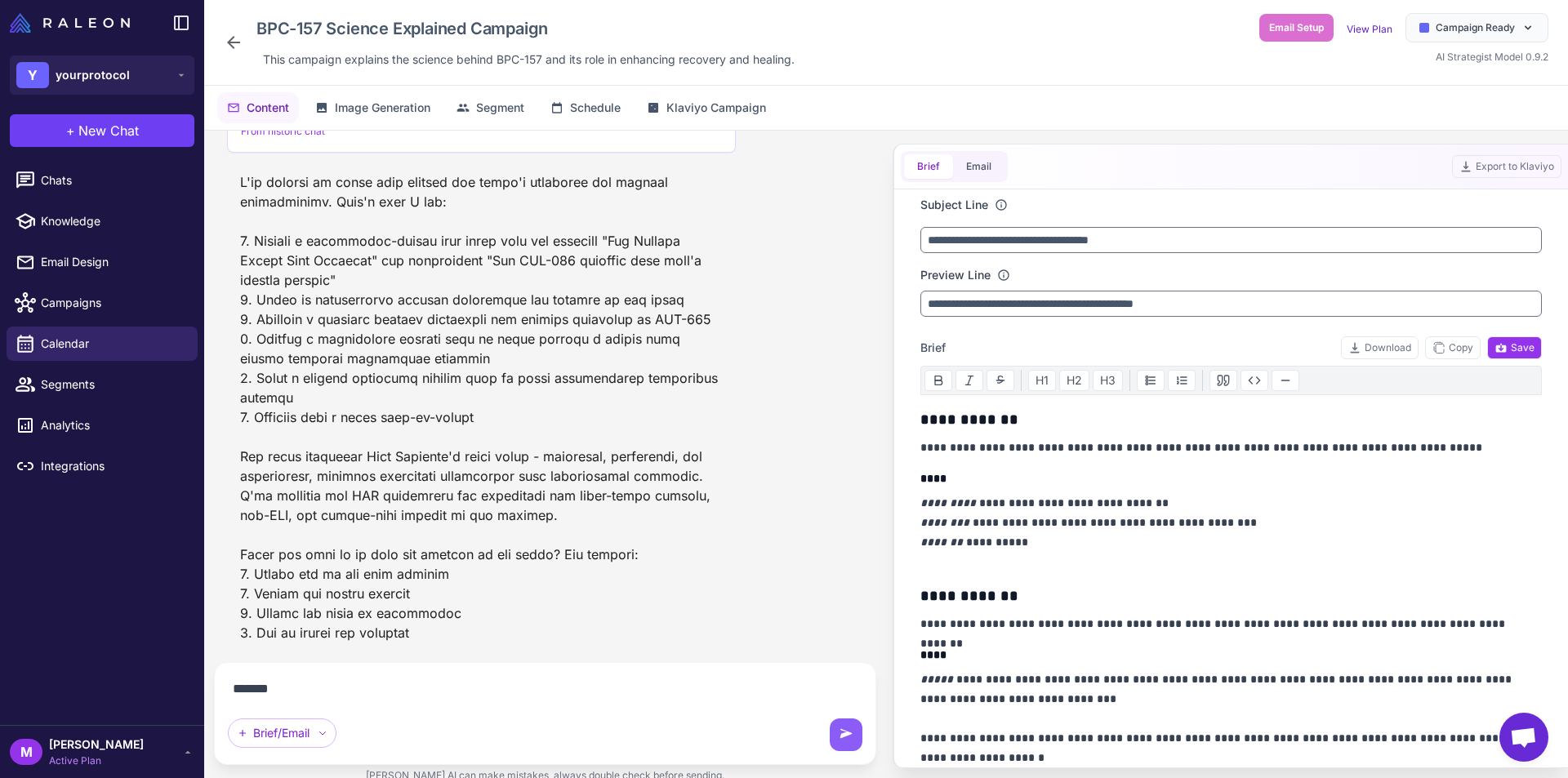
click at [324, 696] on textarea "******" at bounding box center [545, 689] width 635 height 26
type textarea "**********"
click at [847, 738] on icon at bounding box center [847, 735] width 16 height 16
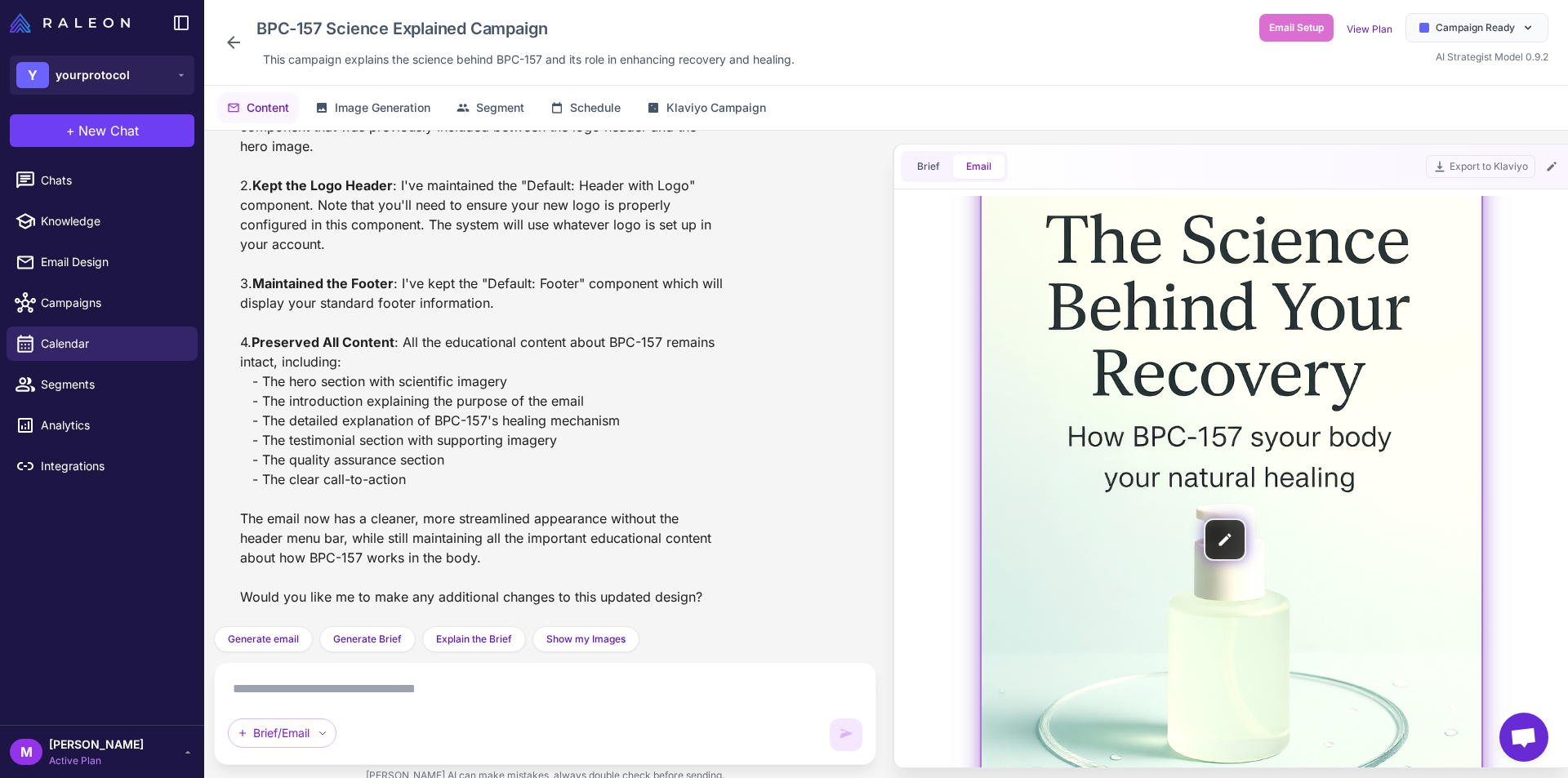
scroll to position [163, 0]
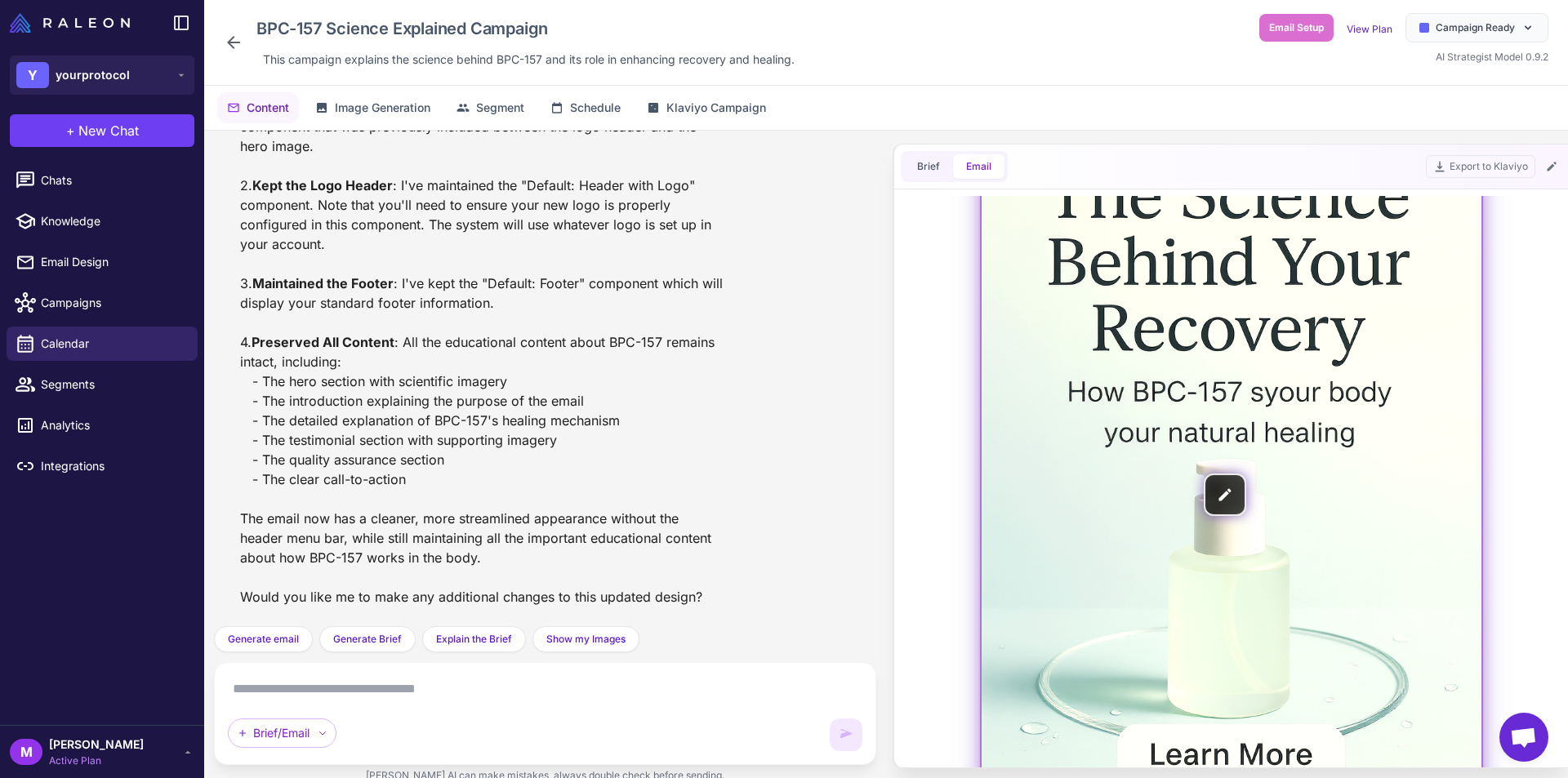
click at [1226, 494] on img at bounding box center [1231, 494] width 500 height 750
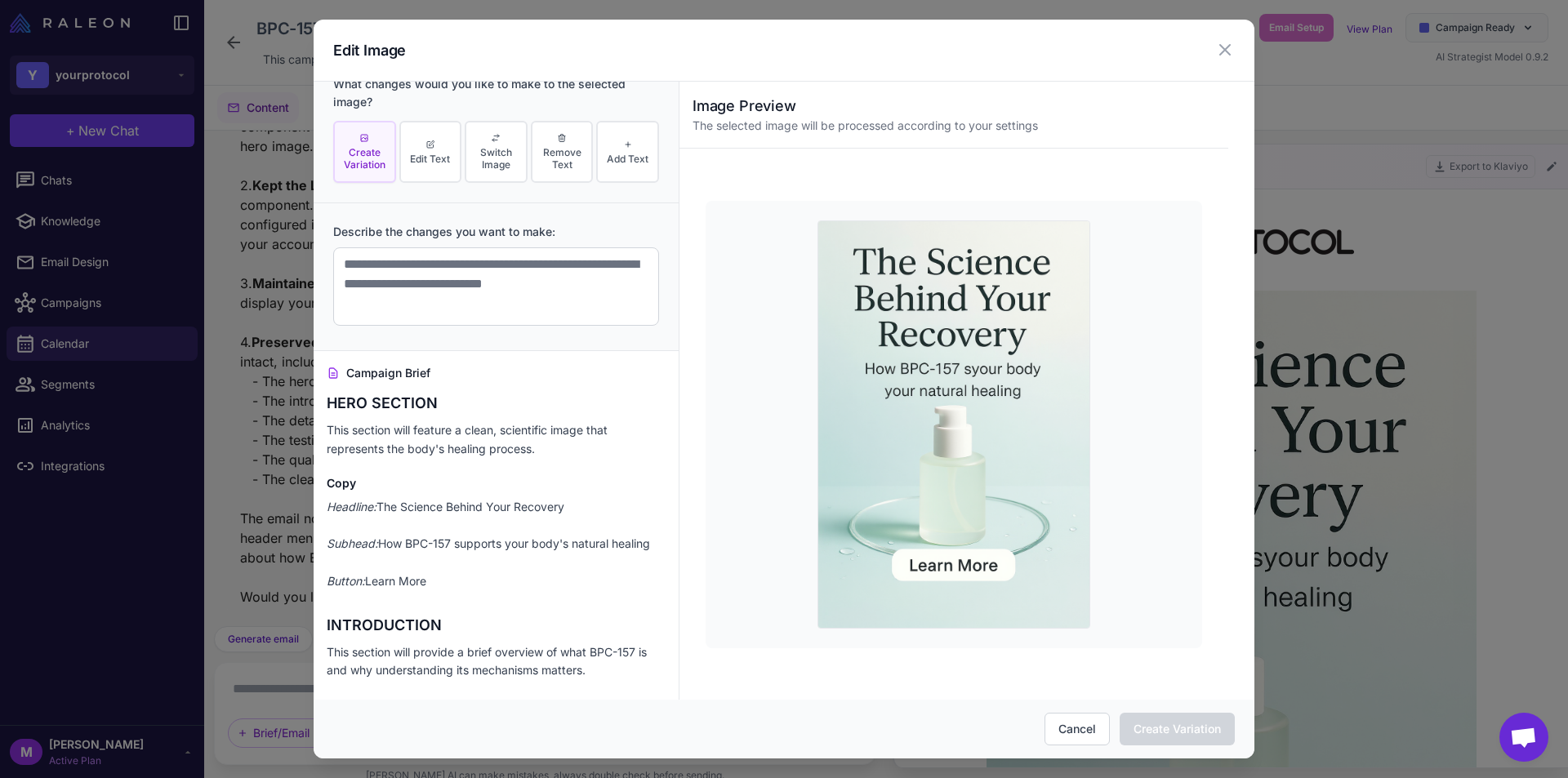
scroll to position [0, 0]
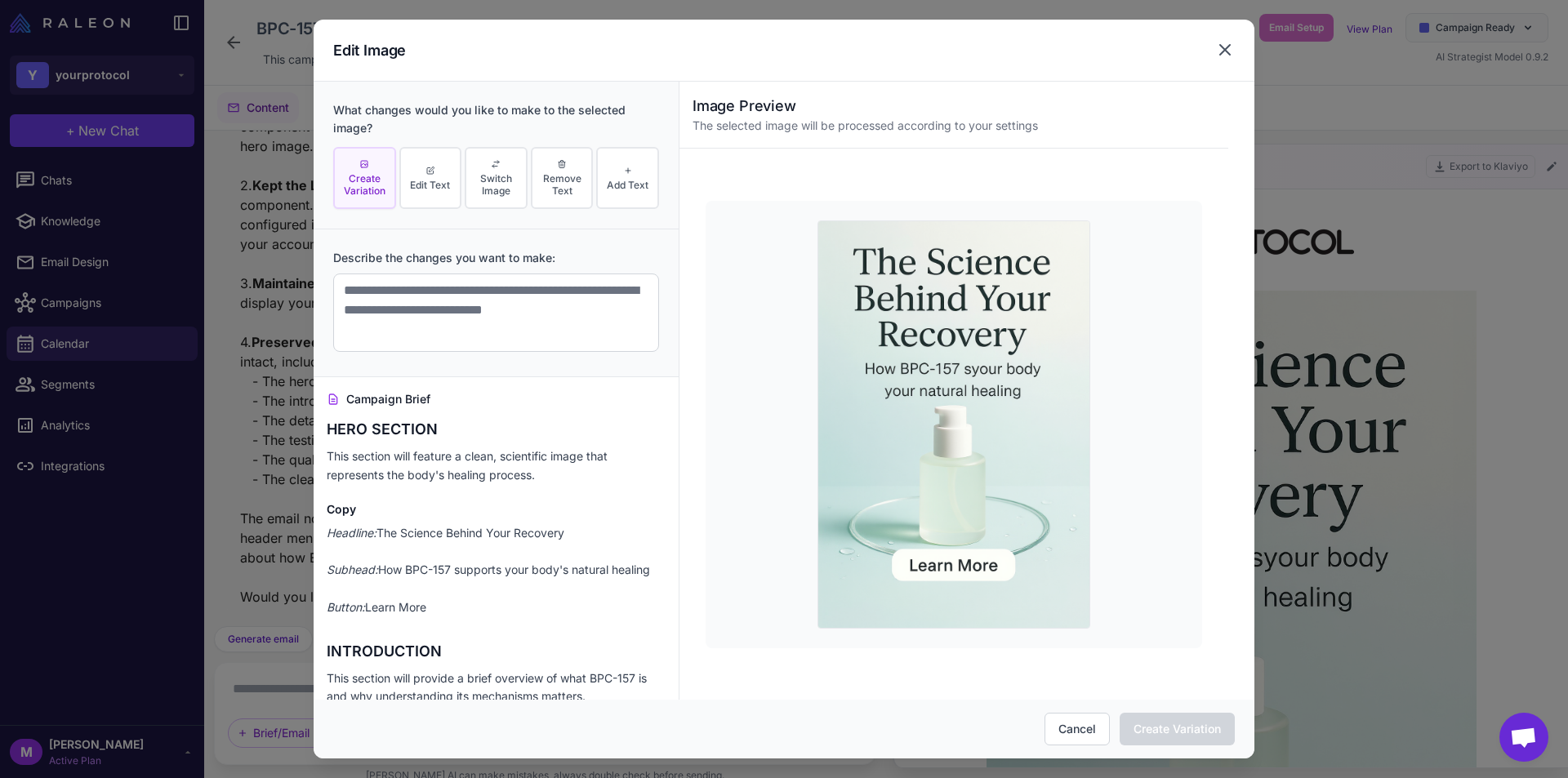
click at [1227, 52] on icon at bounding box center [1225, 49] width 10 height 10
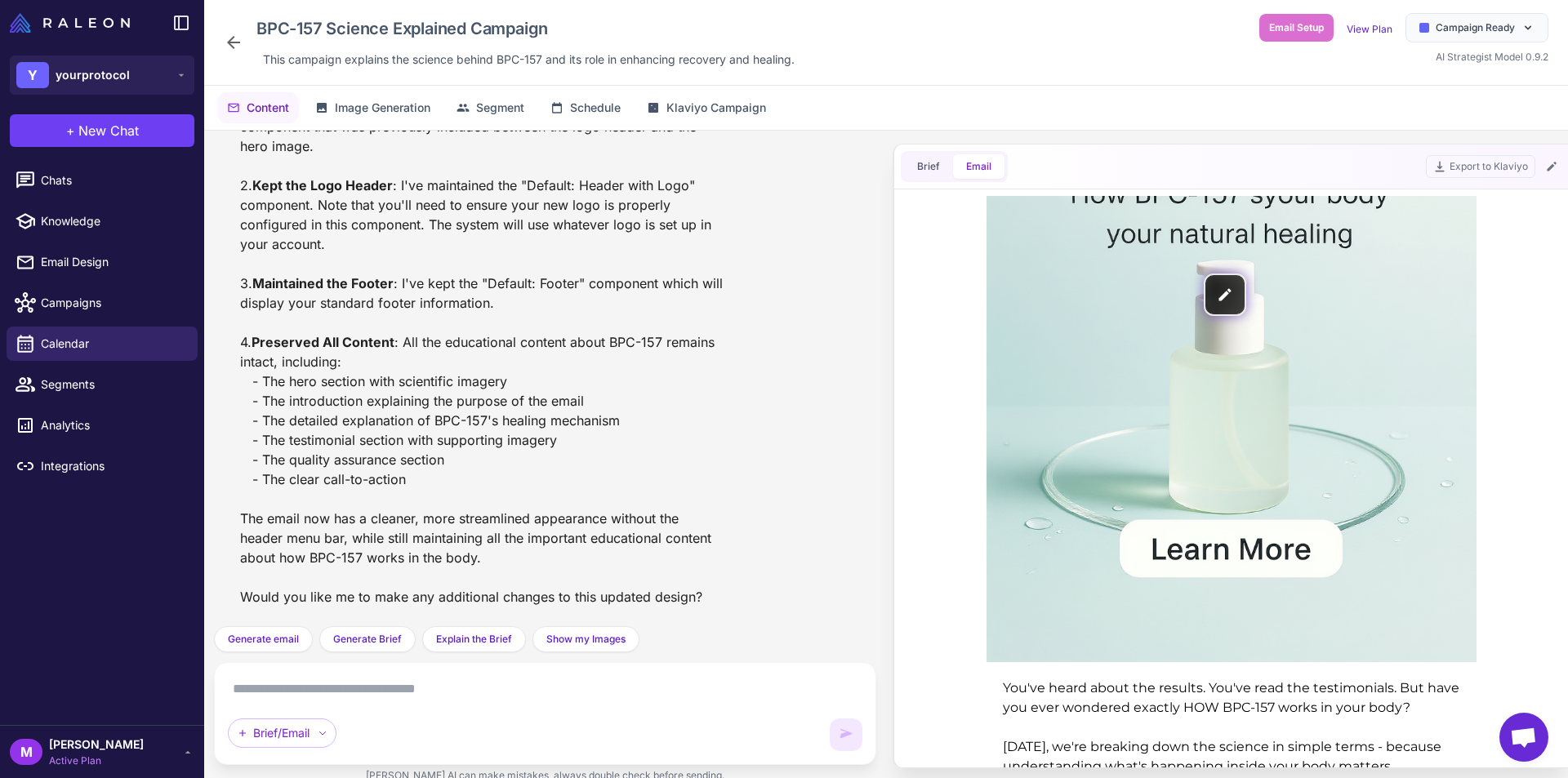
scroll to position [408, 0]
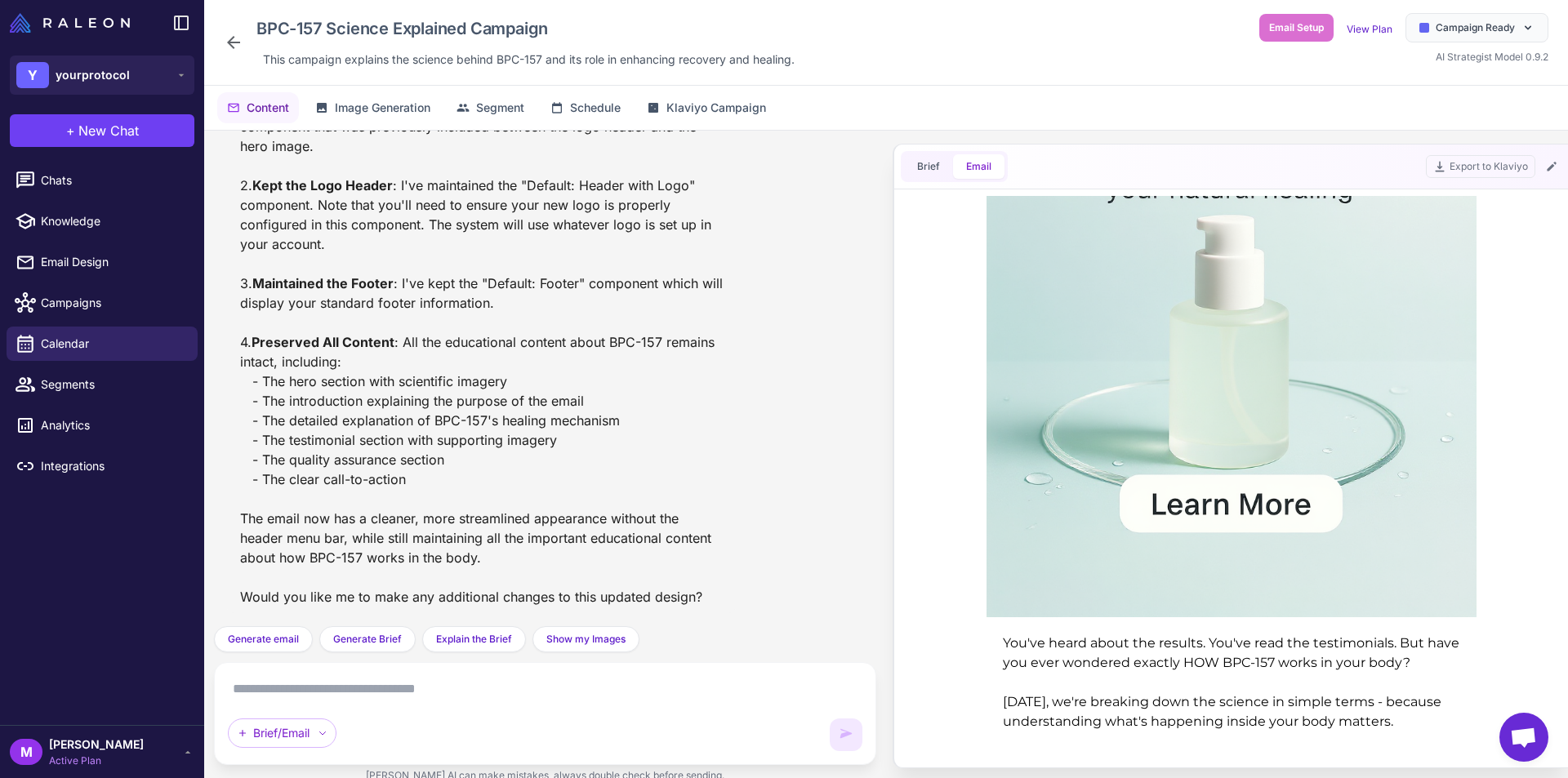
click at [359, 689] on textarea at bounding box center [545, 689] width 635 height 26
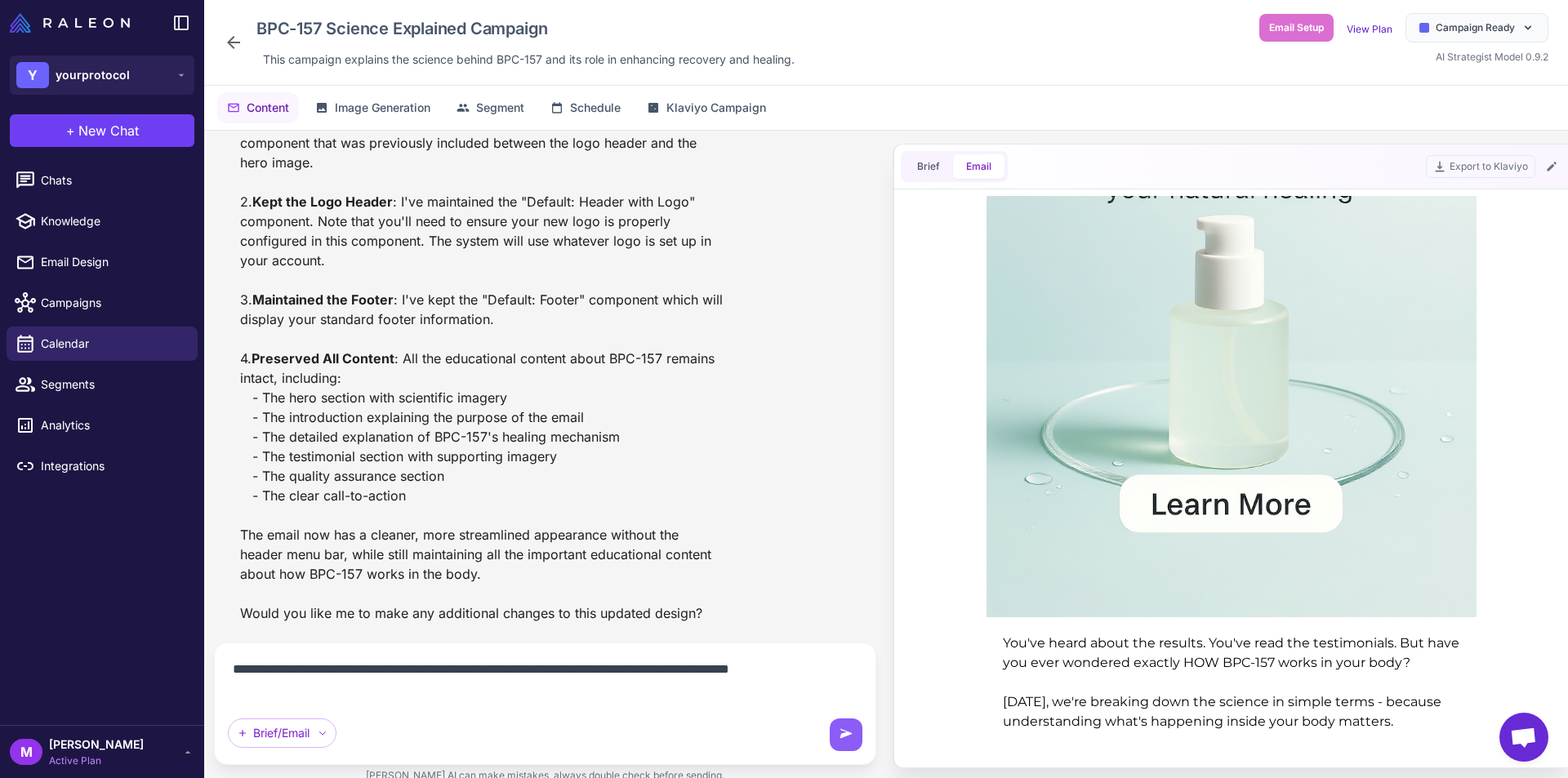
scroll to position [3331, 0]
type textarea "**********"
click at [846, 734] on icon at bounding box center [846, 734] width 12 height 9
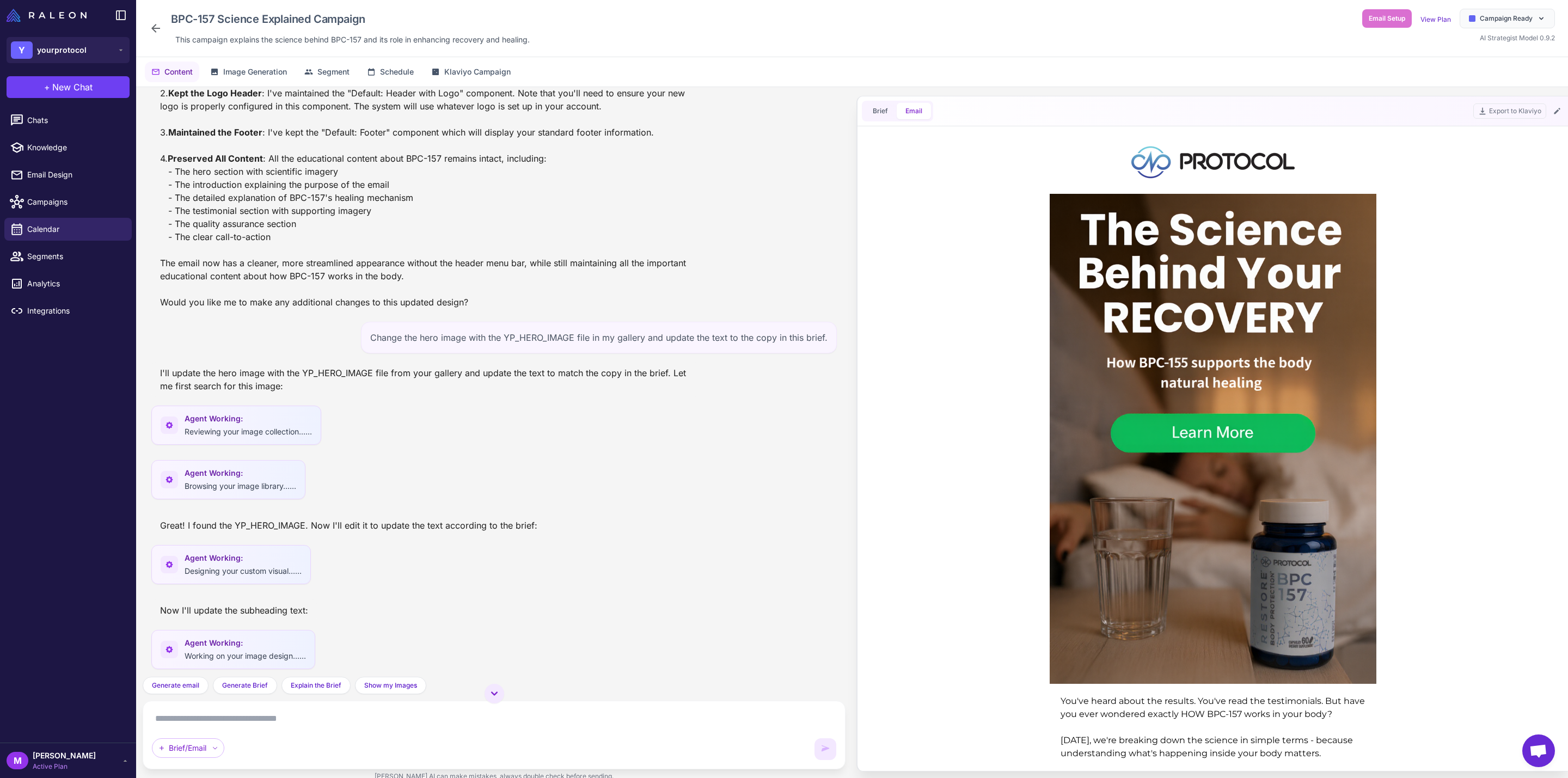
scroll to position [2097, 0]
